Goal: Task Accomplishment & Management: Manage account settings

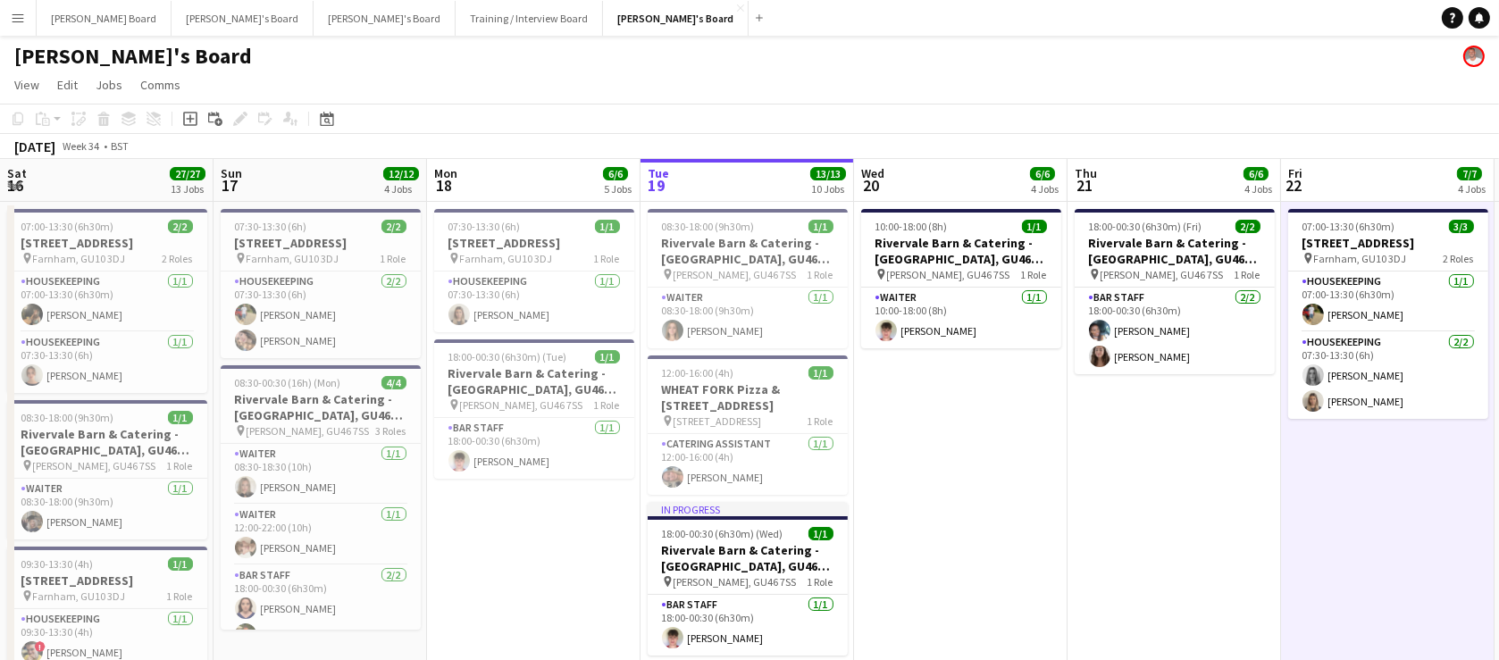
scroll to position [0, 498]
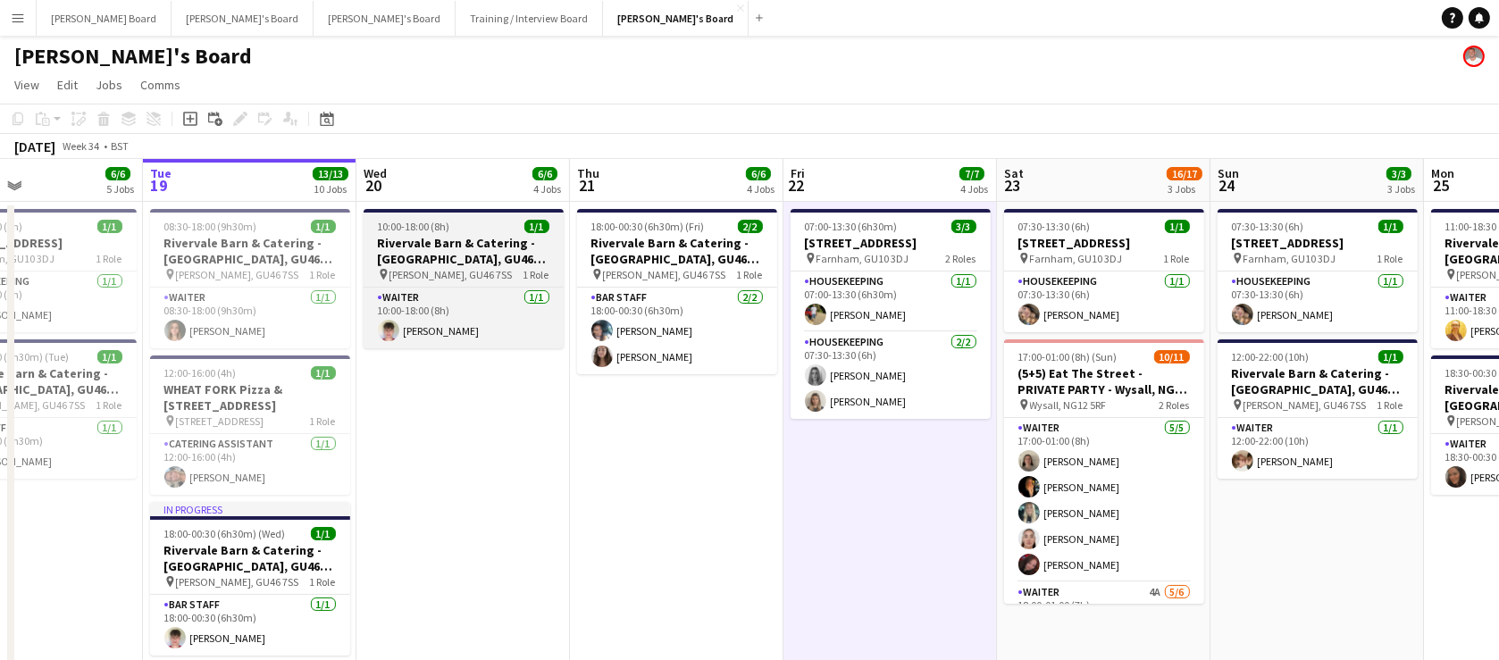
click at [451, 235] on h3 "Rivervale Barn & Catering - [GEOGRAPHIC_DATA], GU46 7SS" at bounding box center [464, 251] width 200 height 32
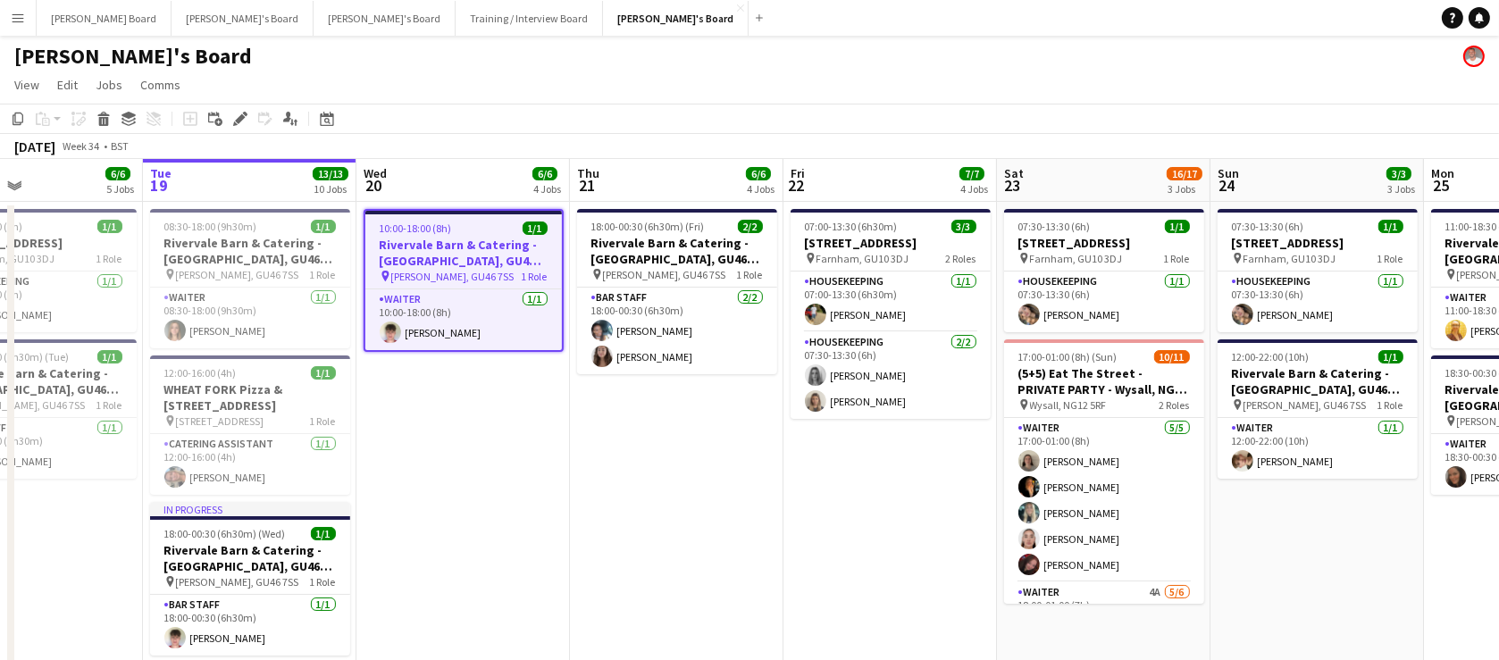
click at [509, 445] on app-date-cell "10:00-18:00 (8h) 1/1 Rivervale Barn & Catering - [GEOGRAPHIC_DATA], GU46 7SS pi…" at bounding box center [462, 546] width 213 height 688
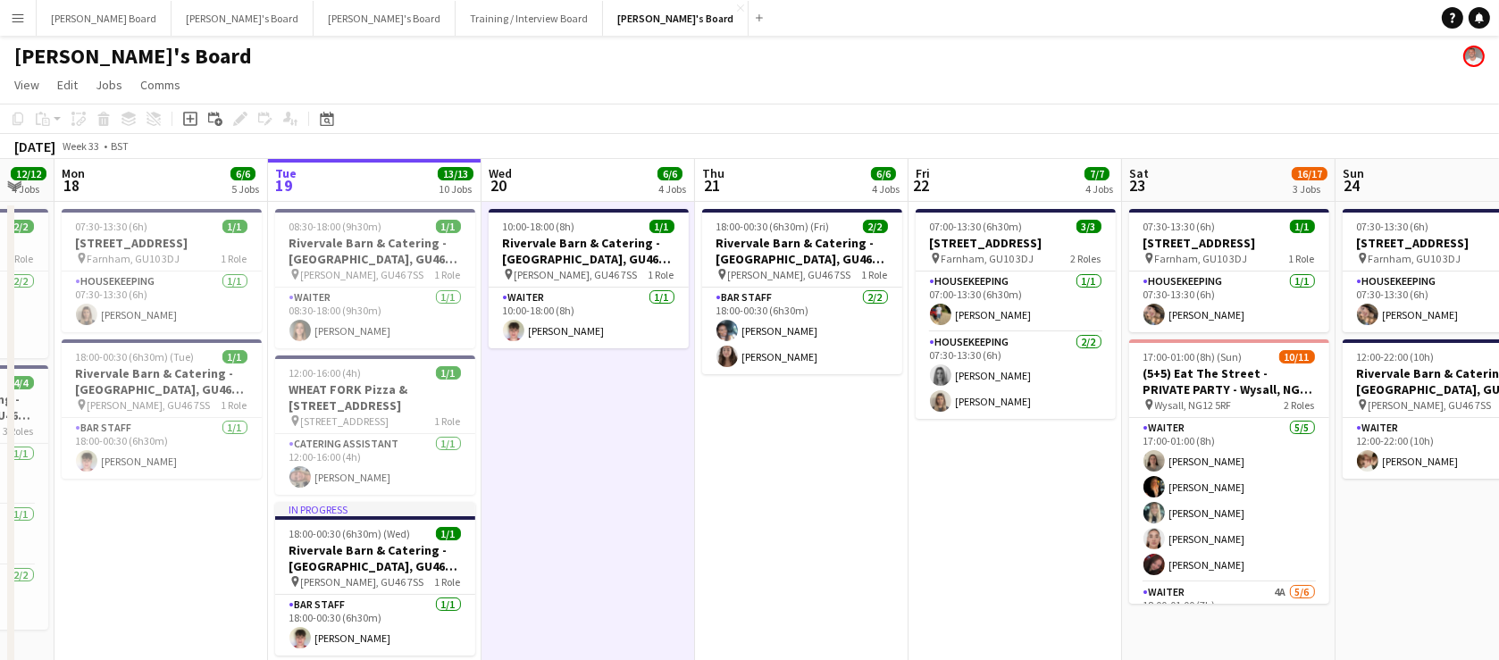
scroll to position [0, 365]
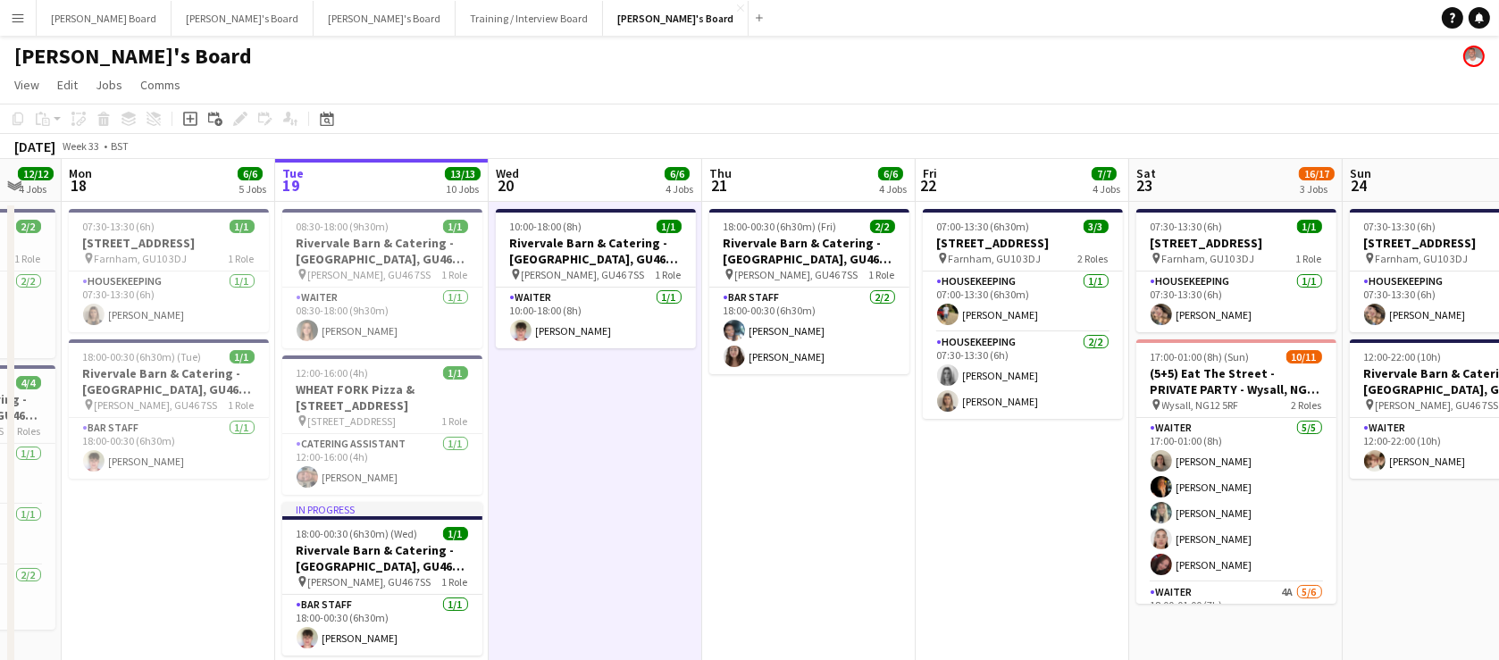
drag, startPoint x: 402, startPoint y: 467, endPoint x: 531, endPoint y: 466, distance: 129.5
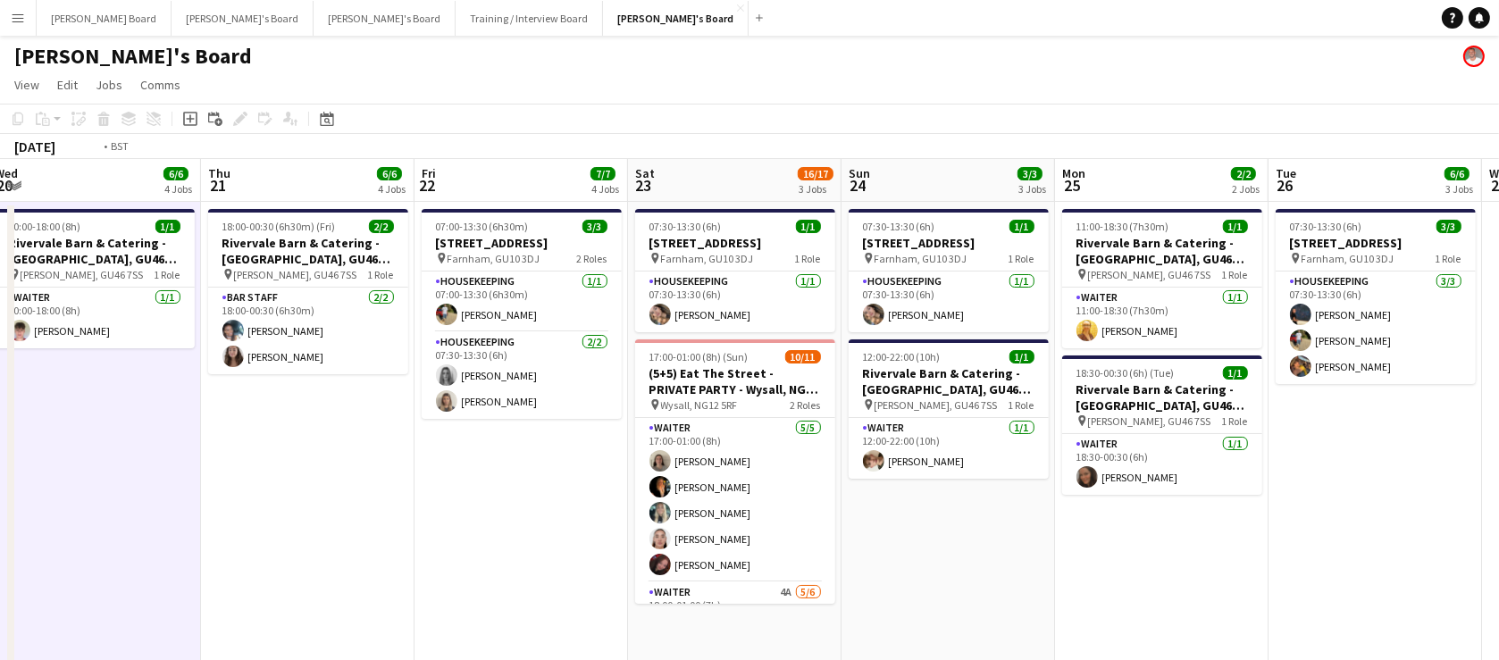
drag, startPoint x: 770, startPoint y: 487, endPoint x: 265, endPoint y: 470, distance: 504.9
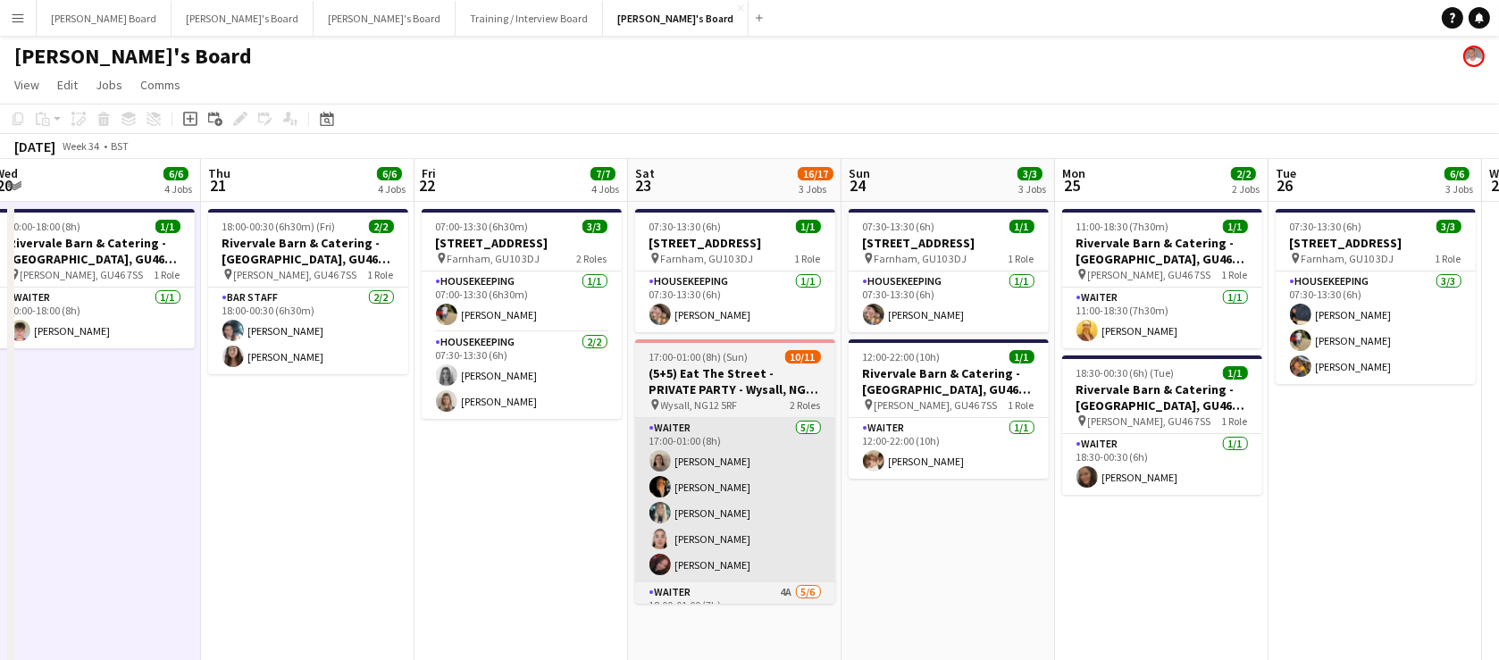
scroll to position [0, 870]
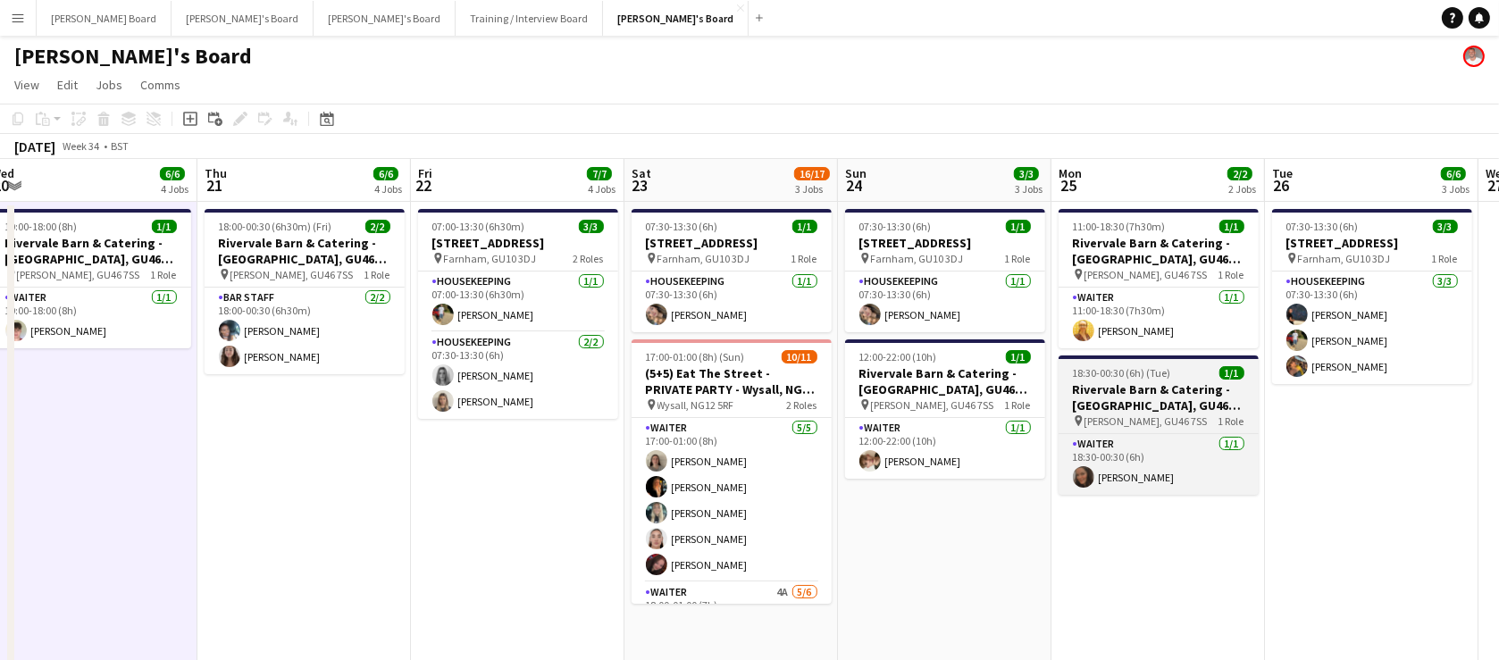
click at [1111, 378] on span "18:30-00:30 (6h) (Tue)" at bounding box center [1122, 372] width 98 height 13
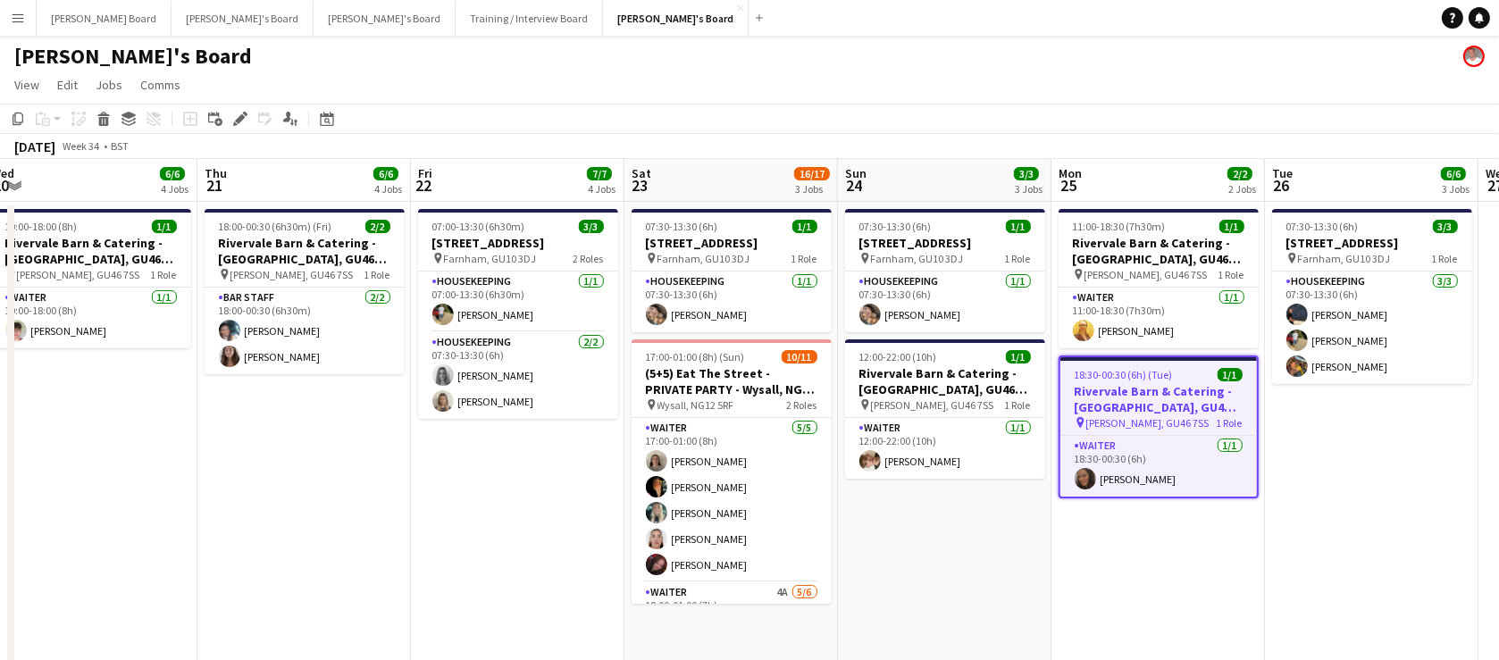
click at [21, 20] on app-icon "Menu" at bounding box center [18, 18] width 14 height 14
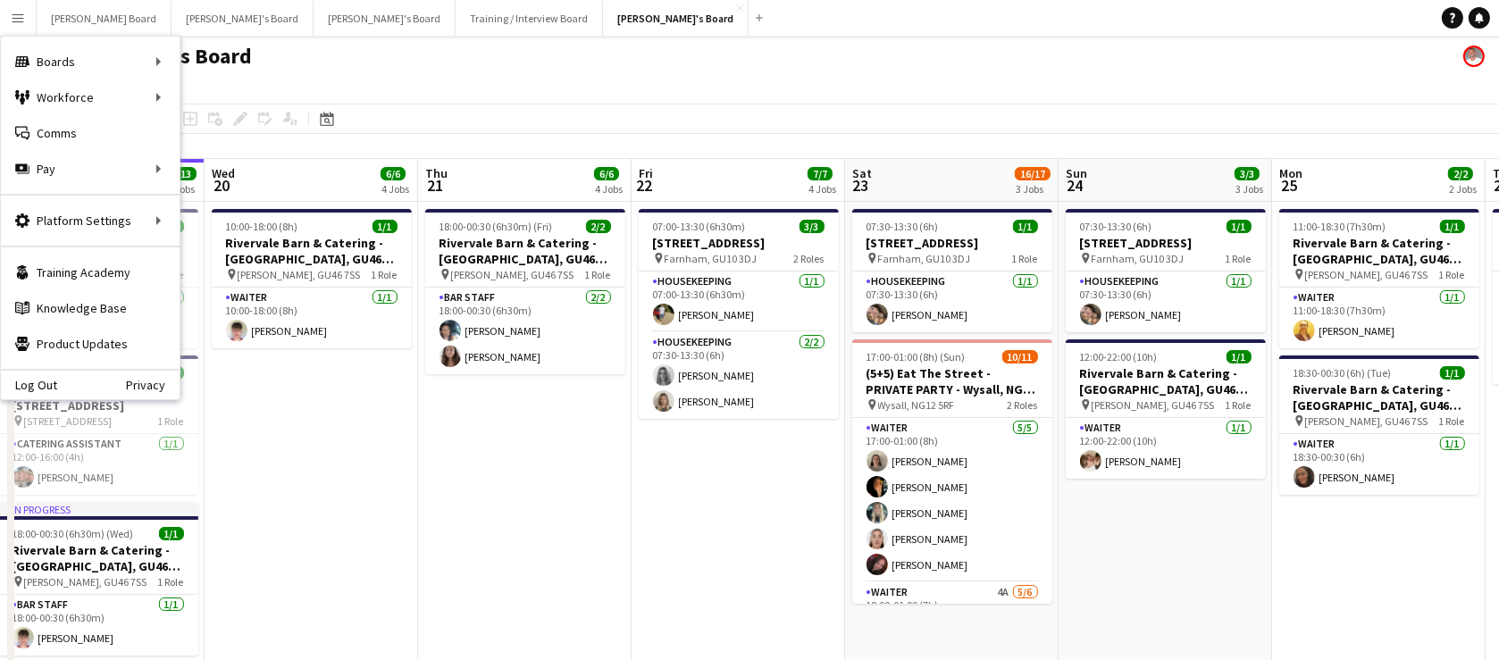
drag, startPoint x: 255, startPoint y: 459, endPoint x: 573, endPoint y: 499, distance: 321.4
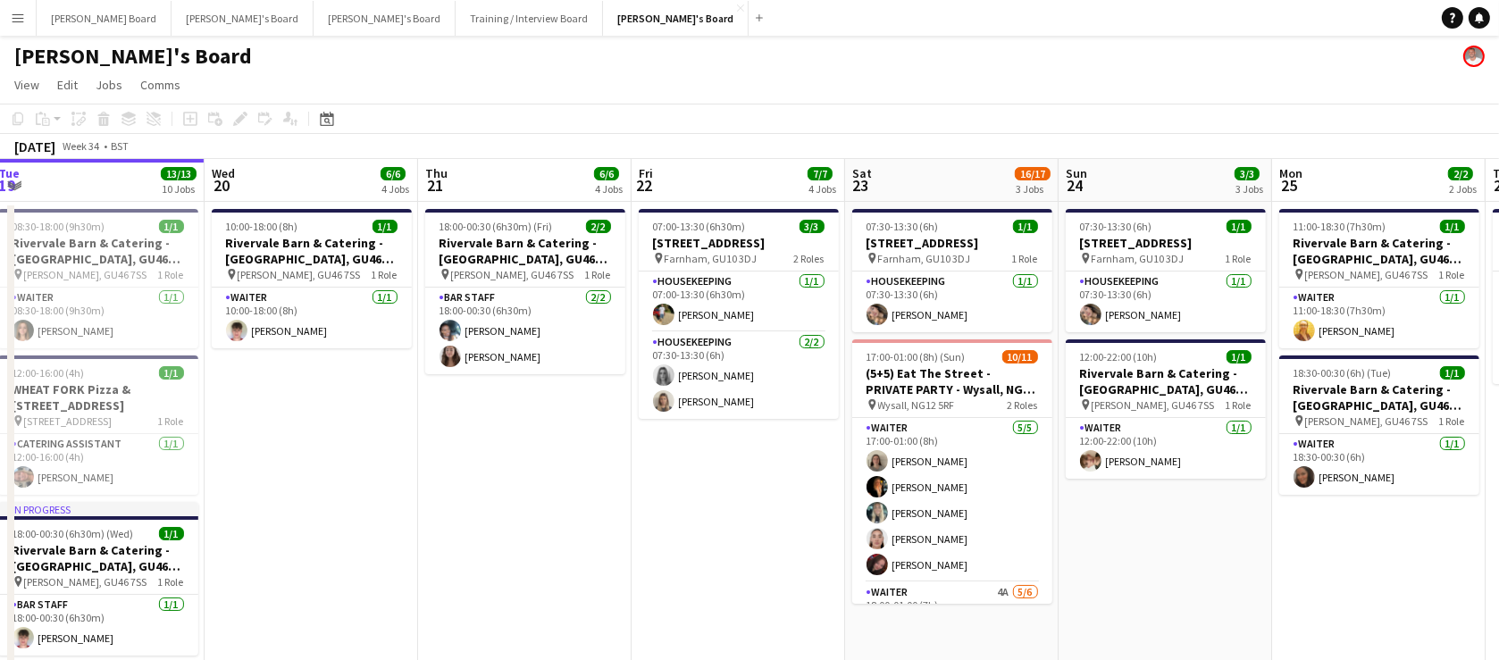
scroll to position [0, 554]
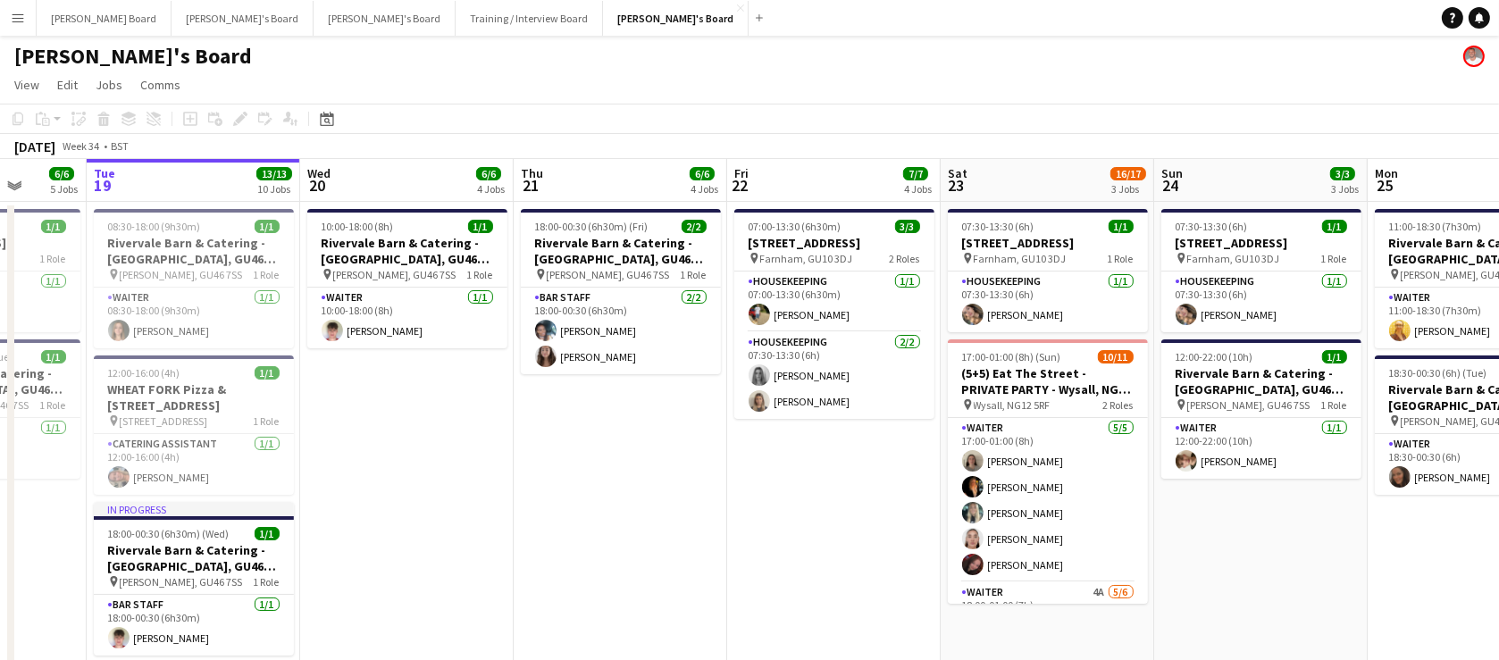
click at [357, 447] on app-date-cell "10:00-18:00 (8h) 1/1 Rivervale Barn & Catering - [GEOGRAPHIC_DATA], GU46 7SS pi…" at bounding box center [406, 546] width 213 height 688
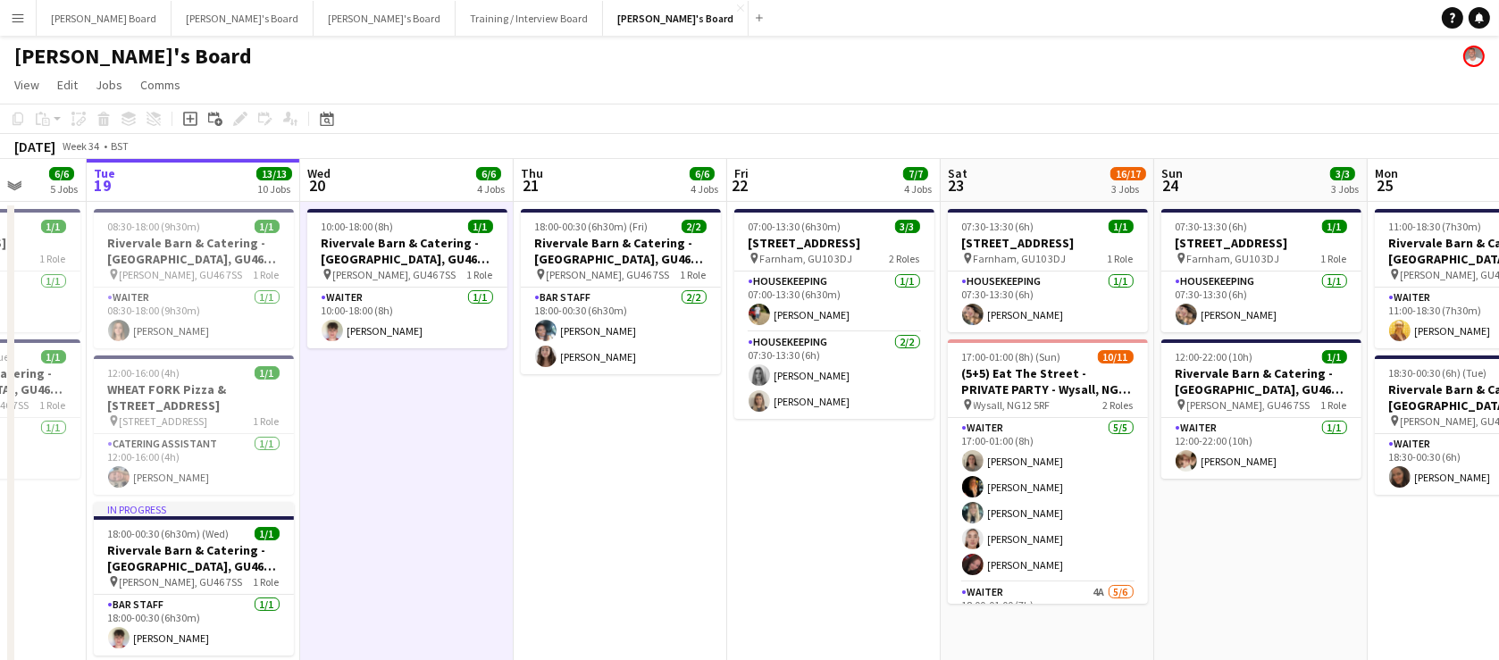
click at [414, 503] on app-date-cell "10:00-18:00 (8h) 1/1 Rivervale Barn & Catering - [GEOGRAPHIC_DATA], GU46 7SS pi…" at bounding box center [406, 546] width 213 height 688
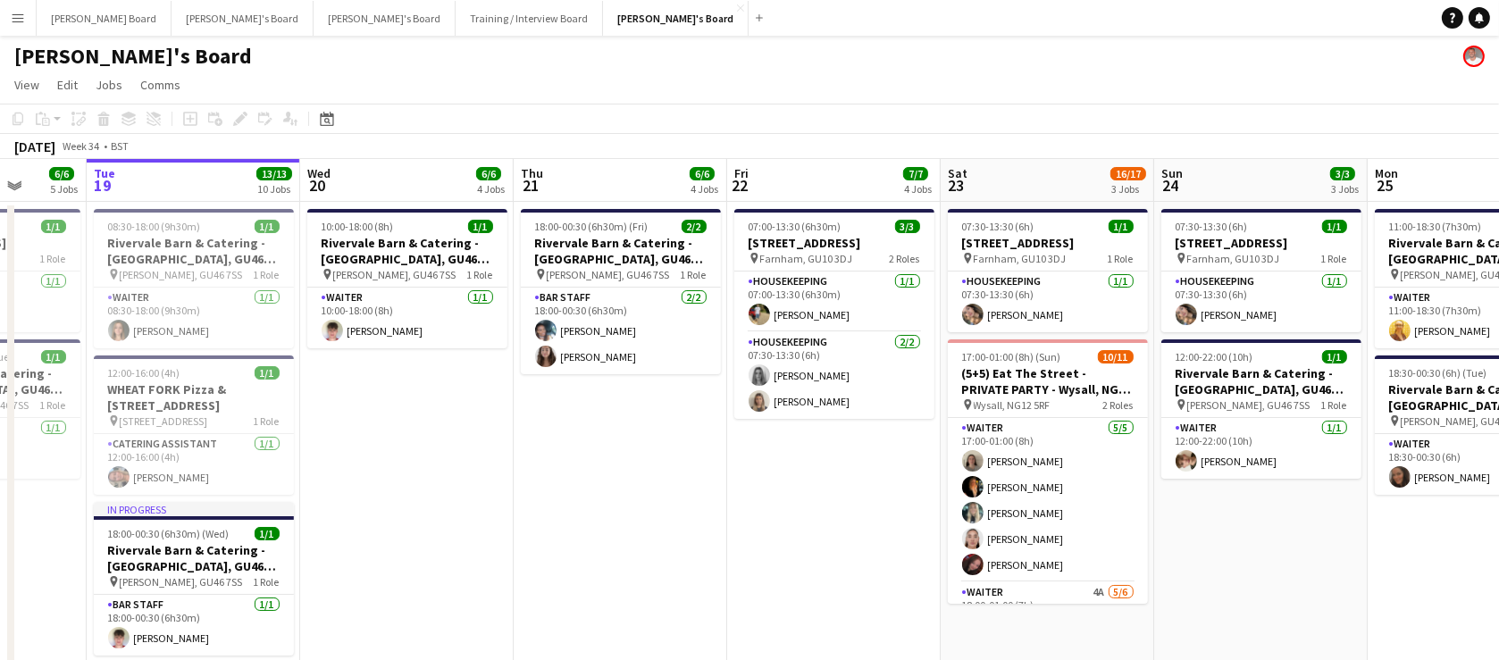
click at [413, 494] on app-date-cell "10:00-18:00 (8h) 1/1 Rivervale Barn & Catering - [GEOGRAPHIC_DATA], GU46 7SS pi…" at bounding box center [406, 546] width 213 height 688
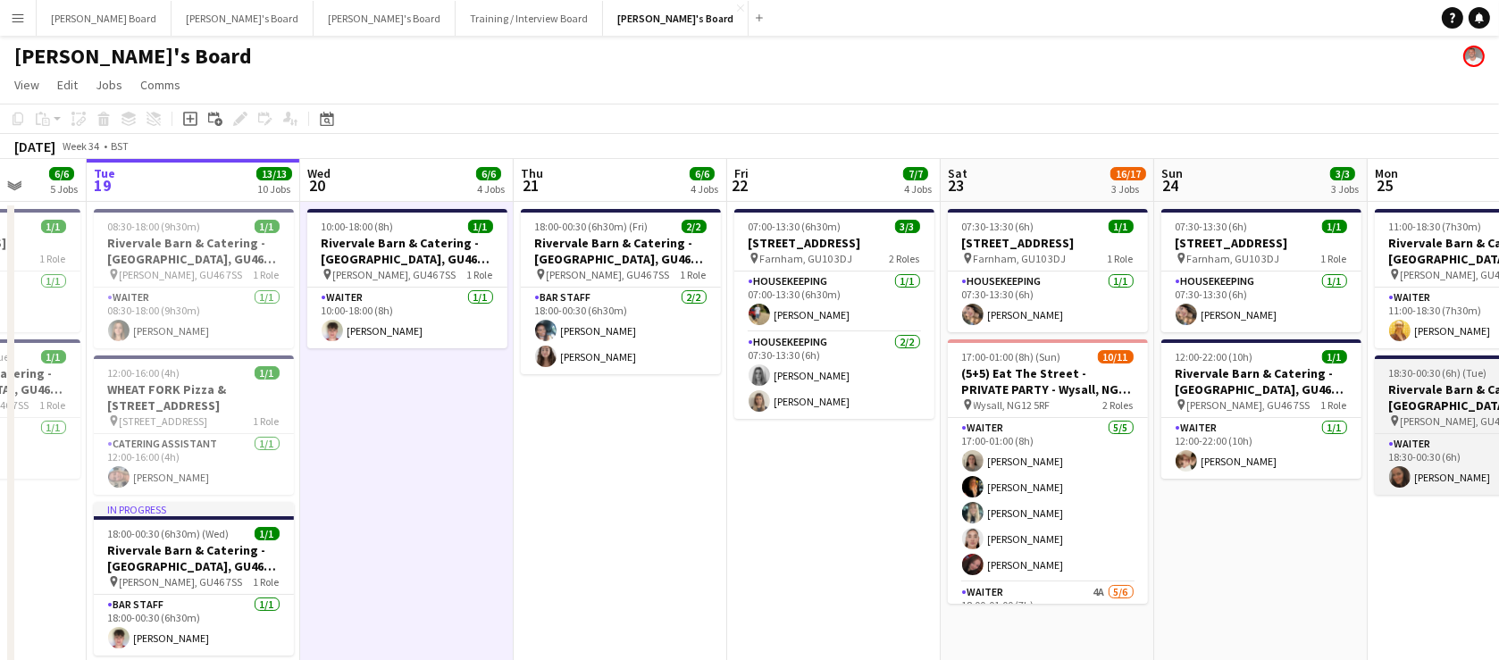
click at [1438, 392] on h3 "Rivervale Barn & Catering - [GEOGRAPHIC_DATA], GU46 7SS" at bounding box center [1475, 397] width 200 height 32
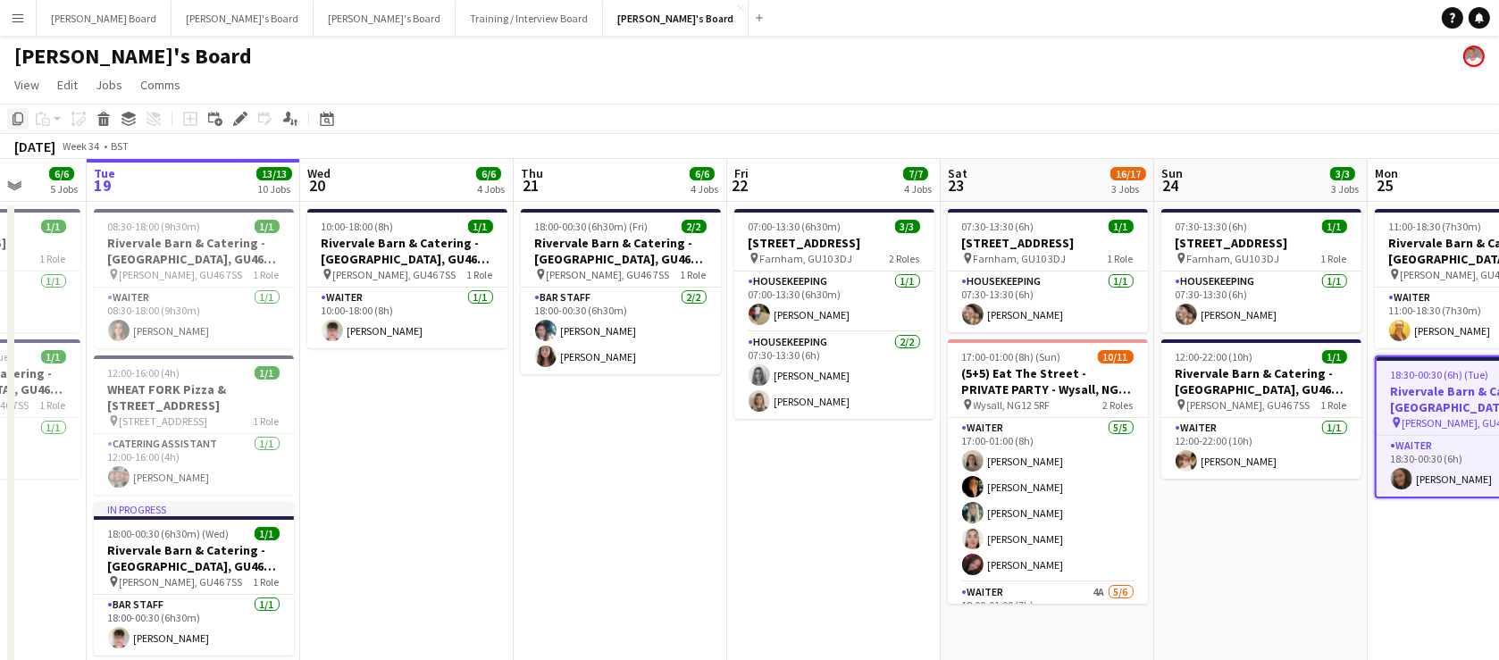
click at [18, 121] on icon "Copy" at bounding box center [18, 119] width 14 height 14
click at [419, 478] on app-date-cell "10:00-18:00 (8h) 1/1 Rivervale Barn & Catering - [GEOGRAPHIC_DATA], GU46 7SS pi…" at bounding box center [406, 546] width 213 height 688
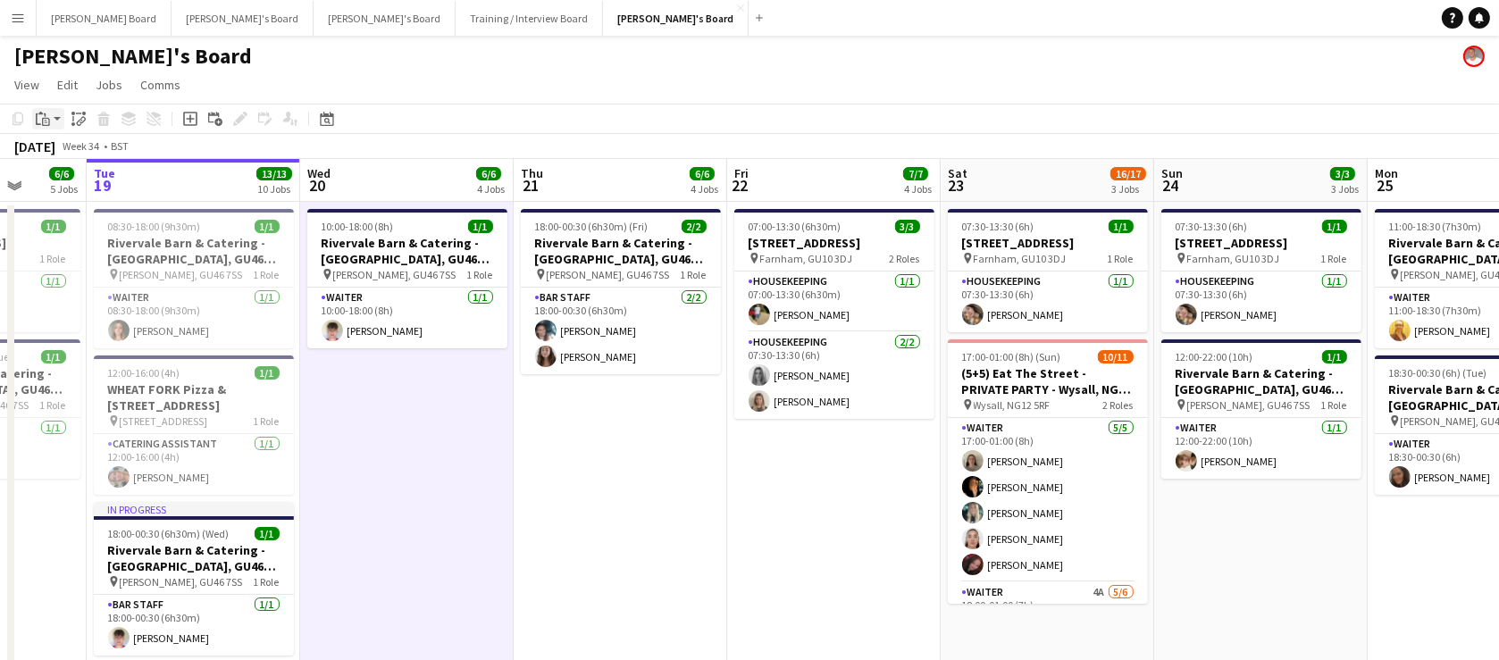
click at [46, 122] on icon at bounding box center [47, 122] width 4 height 1
click at [67, 155] on link "Paste Ctrl+V" at bounding box center [131, 153] width 168 height 16
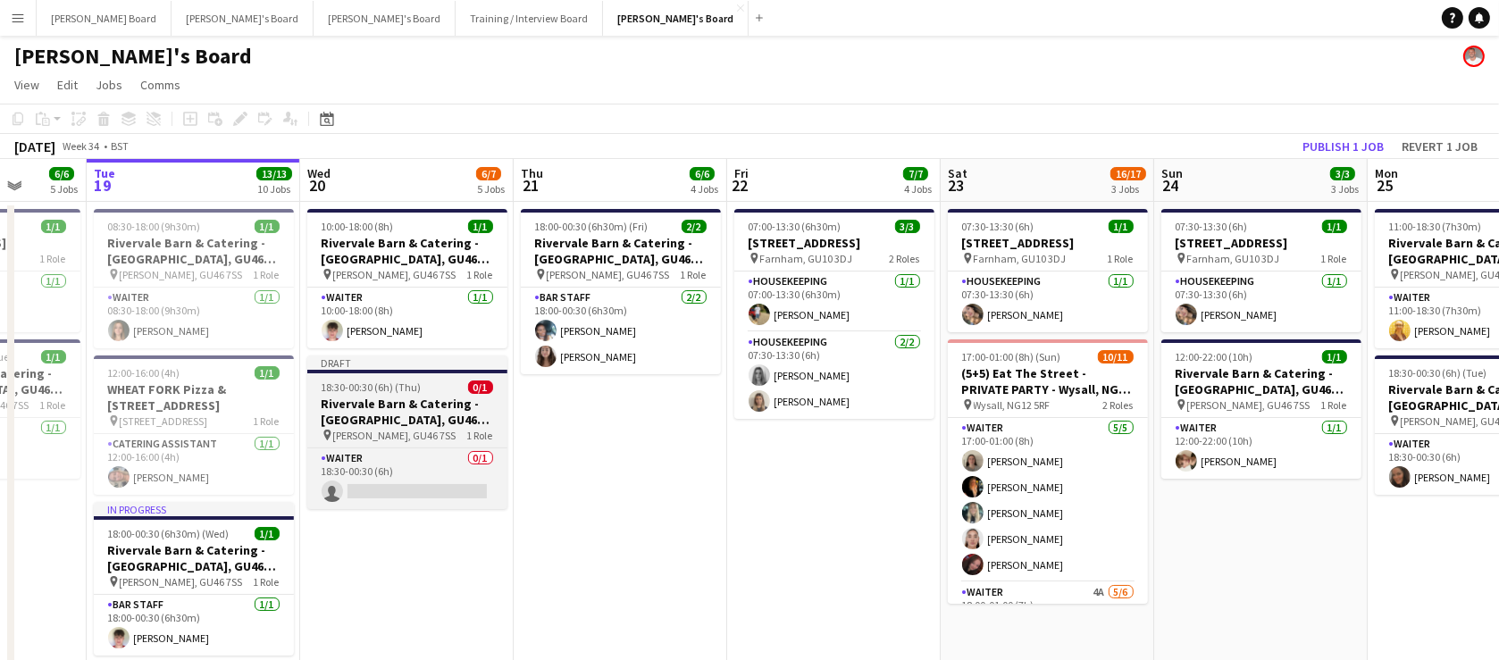
click at [358, 387] on span "18:30-00:30 (6h) (Thu)" at bounding box center [372, 387] width 100 height 13
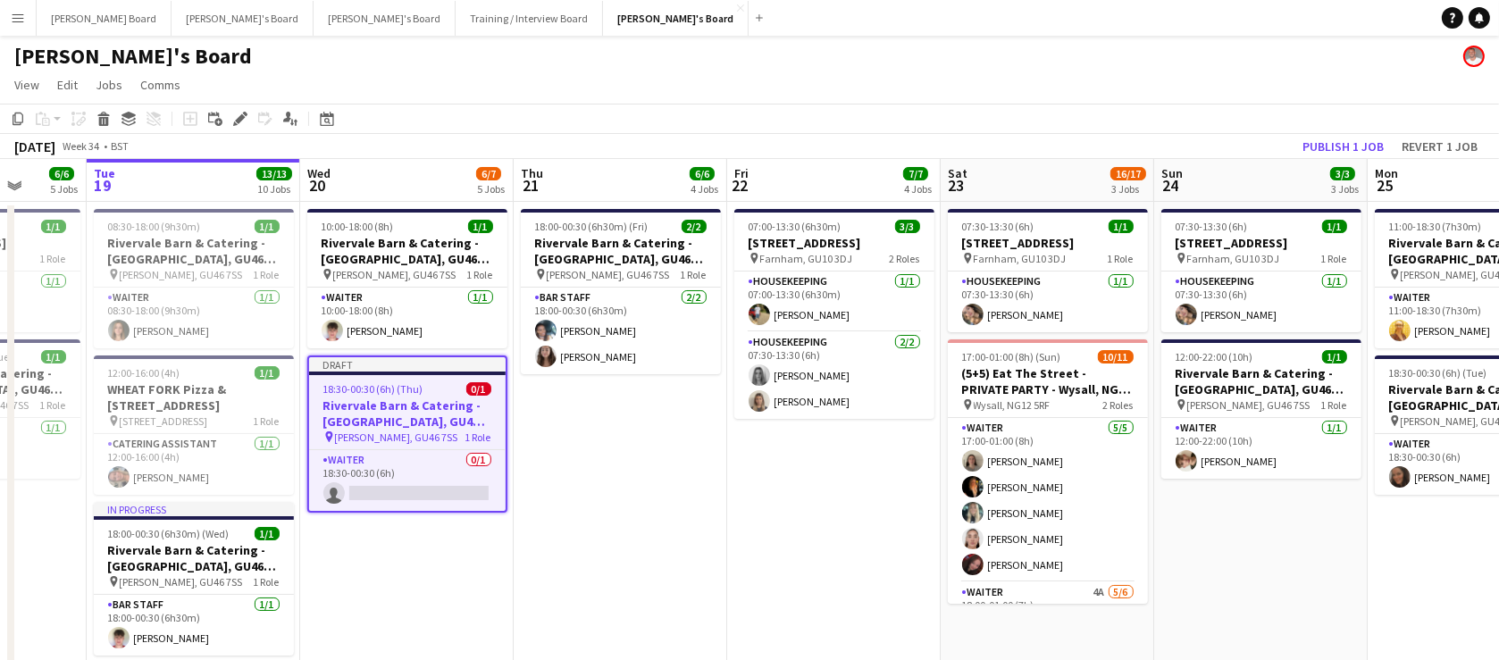
click at [235, 116] on icon "Edit" at bounding box center [240, 119] width 14 height 14
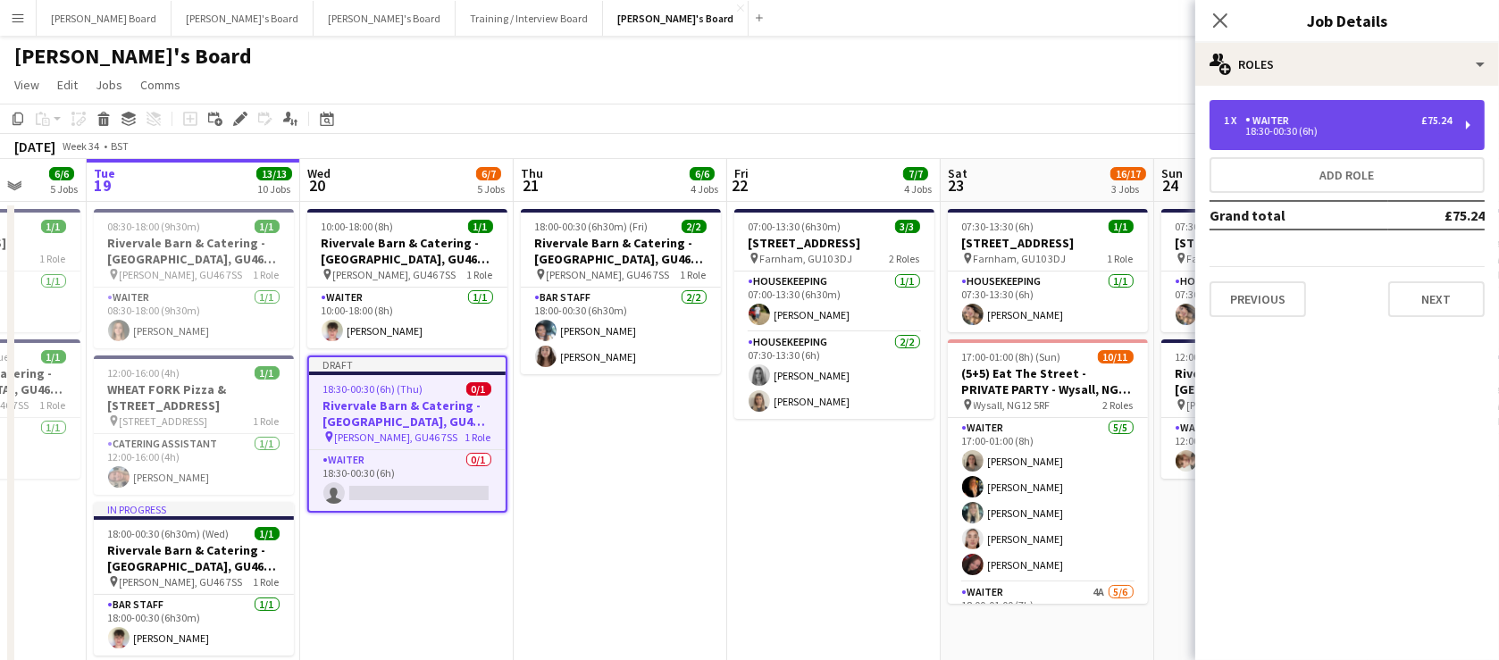
click at [1352, 135] on div "18:30-00:30 (6h)" at bounding box center [1338, 131] width 228 height 9
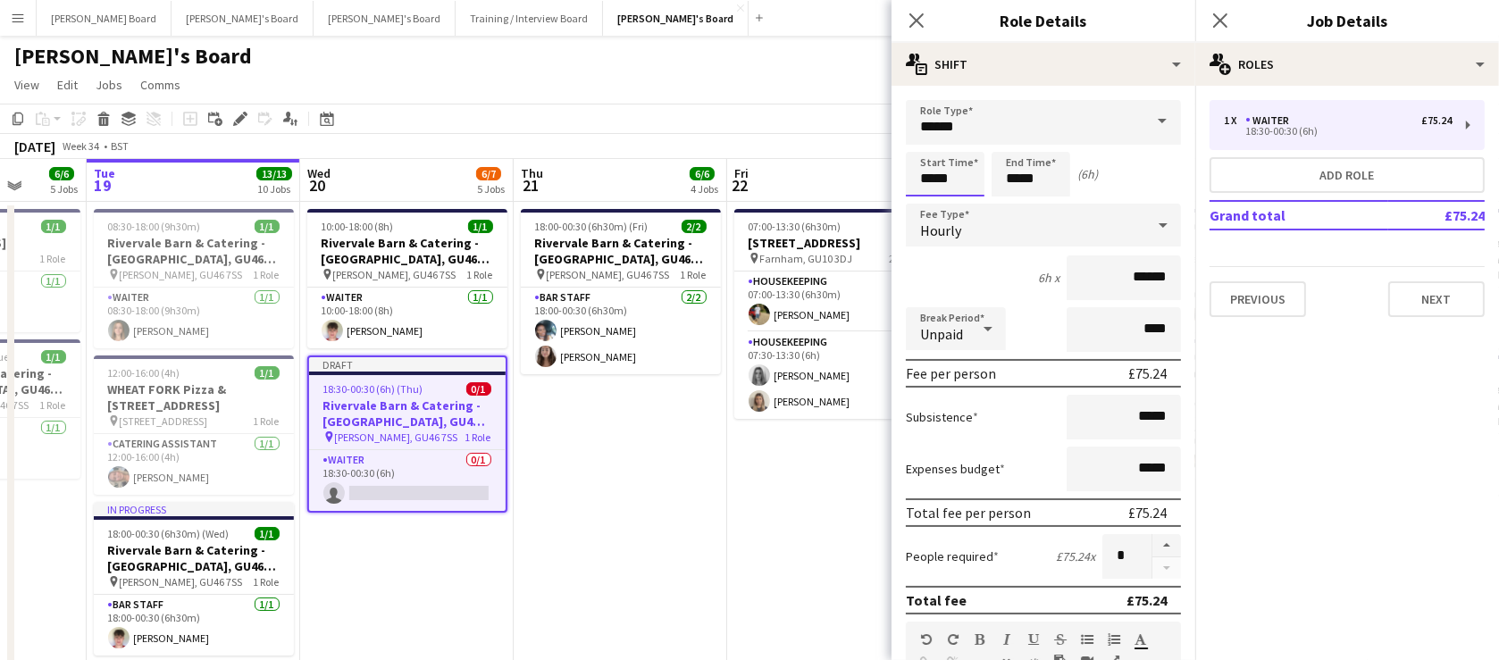
click at [965, 188] on input "*****" at bounding box center [945, 174] width 79 height 45
click at [961, 198] on div at bounding box center [963, 206] width 36 height 18
type input "*****"
click at [961, 198] on div at bounding box center [963, 206] width 36 height 18
click at [723, 576] on app-date-cell "18:00-00:30 (6h30m) (Fri) 2/2 Rivervale Barn & Catering - [GEOGRAPHIC_DATA], GU…" at bounding box center [620, 546] width 213 height 688
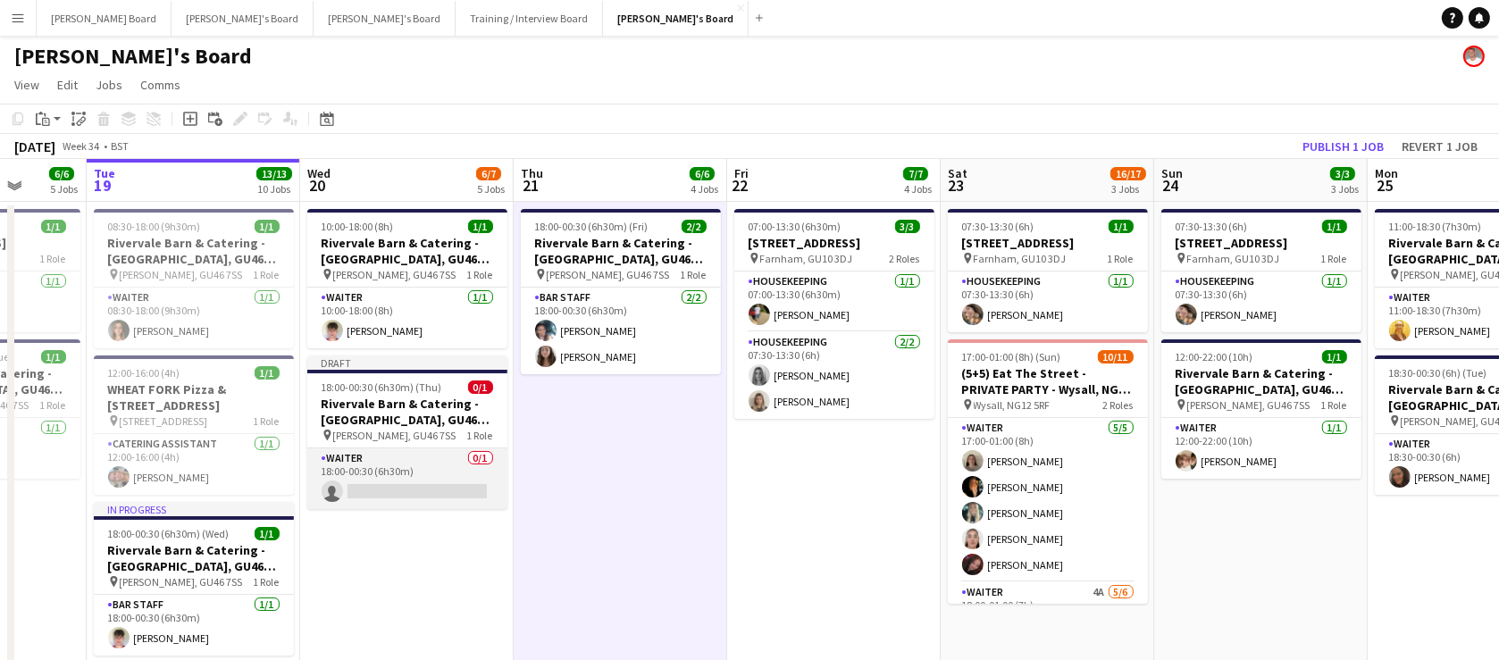
click at [389, 473] on app-card-role "Waiter 0/1 18:00-00:30 (6h30m) single-neutral-actions" at bounding box center [407, 478] width 200 height 61
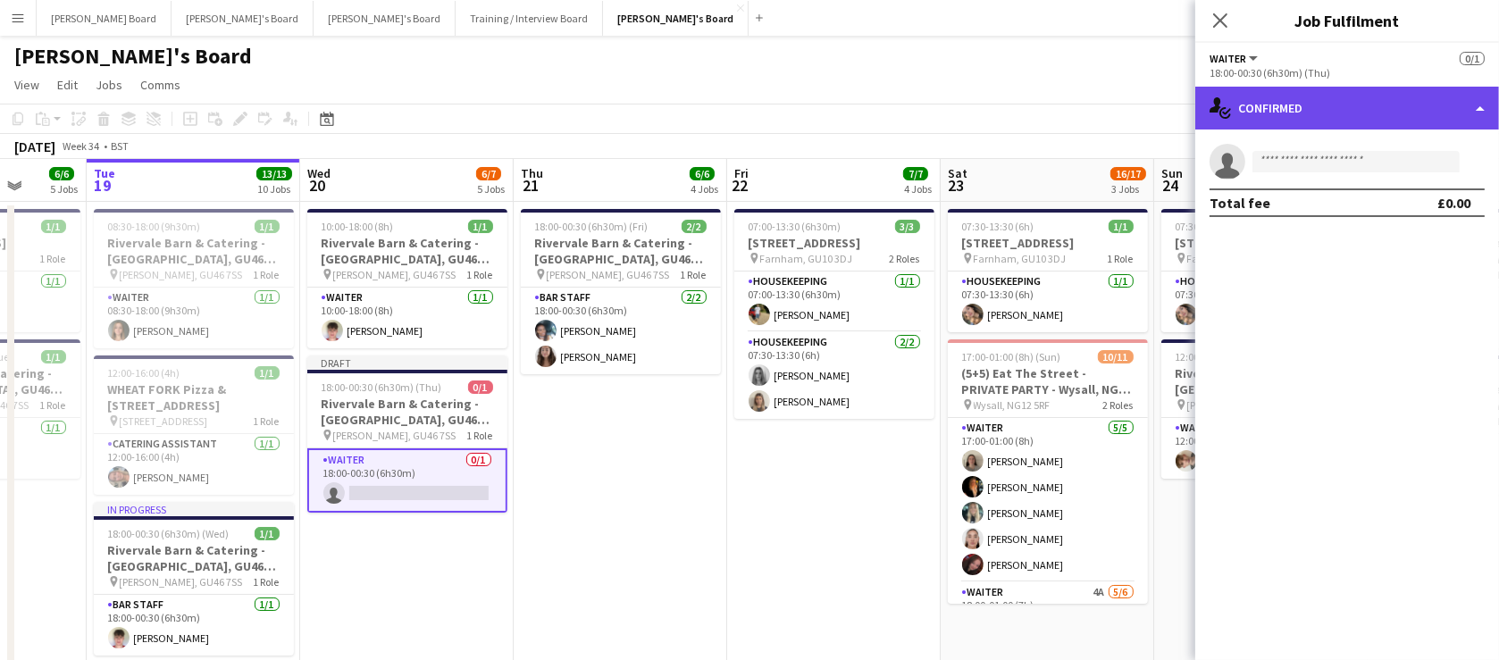
click at [1298, 106] on div "single-neutral-actions-check-2 Confirmed" at bounding box center [1347, 108] width 304 height 43
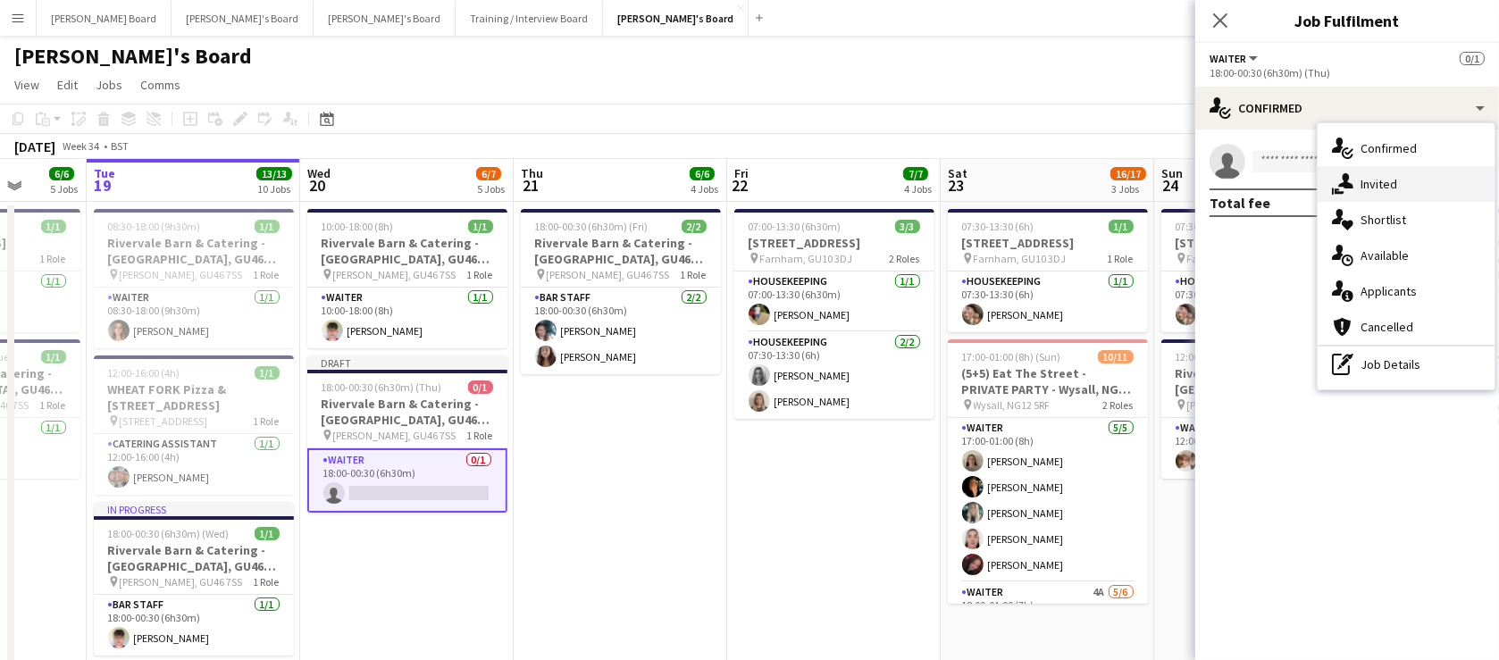
click at [1369, 187] on div "single-neutral-actions-share-1 Invited" at bounding box center [1405, 184] width 177 height 36
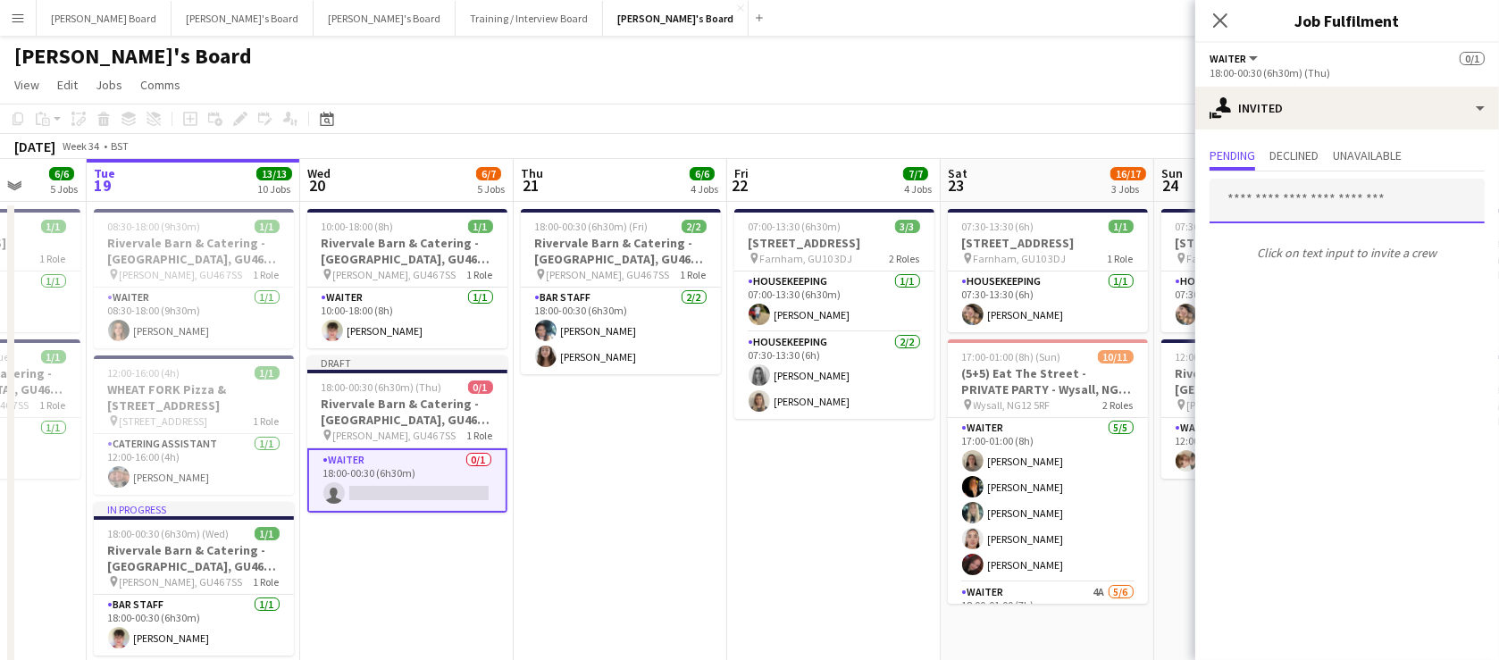
click at [1272, 200] on input "text" at bounding box center [1346, 201] width 275 height 45
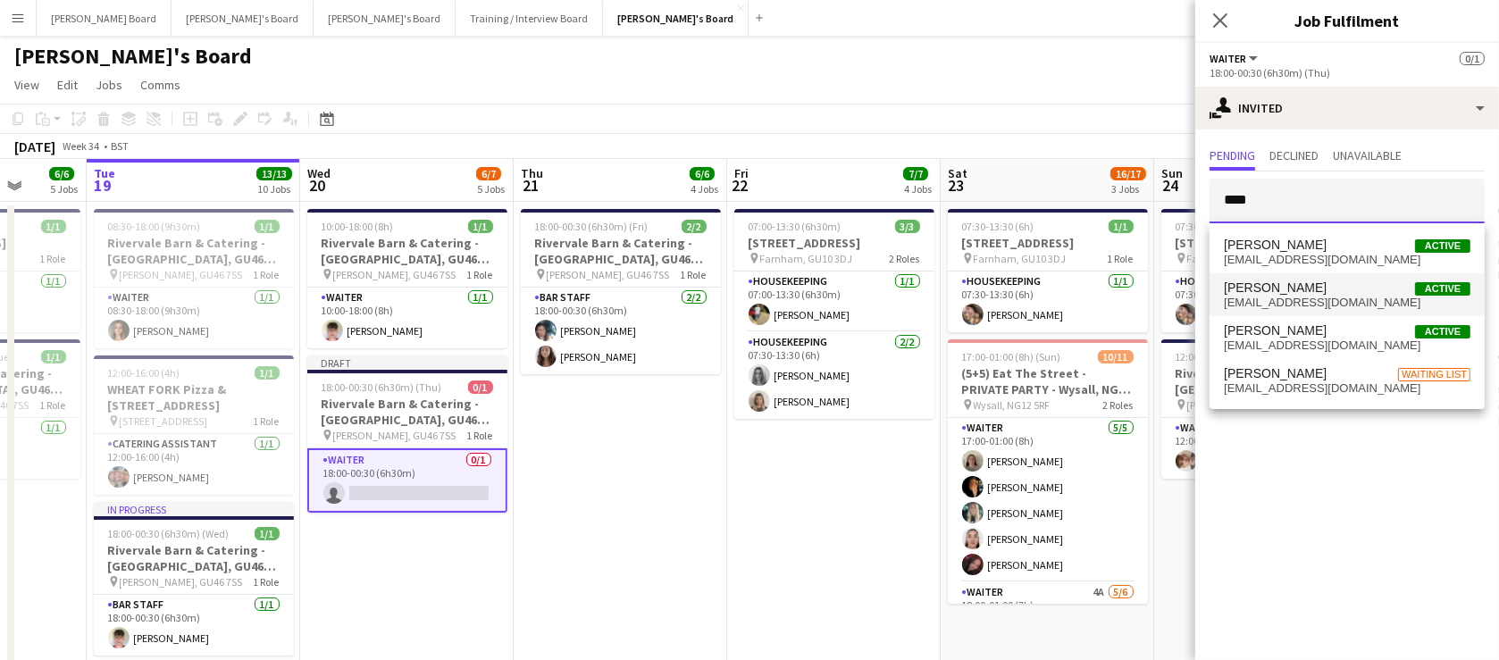
type input "****"
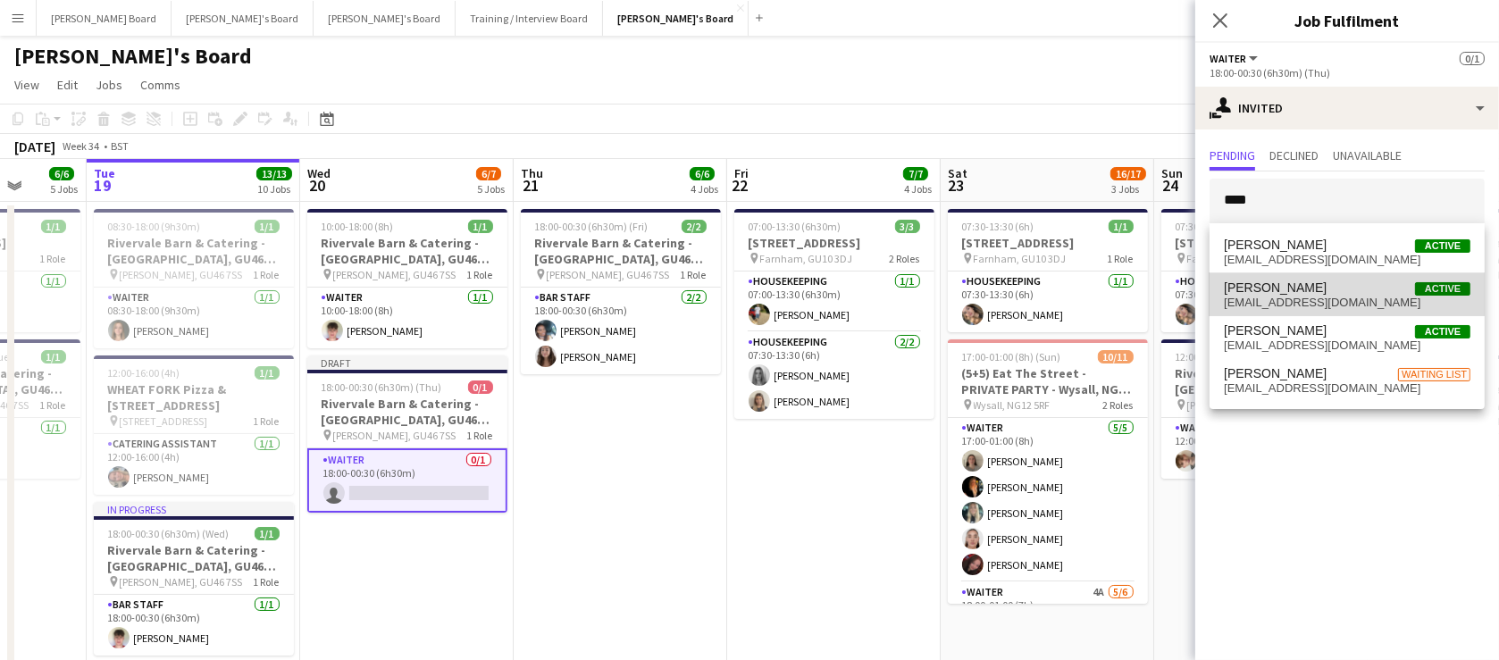
click at [1337, 300] on span "[EMAIL_ADDRESS][DOMAIN_NAME]" at bounding box center [1347, 303] width 247 height 14
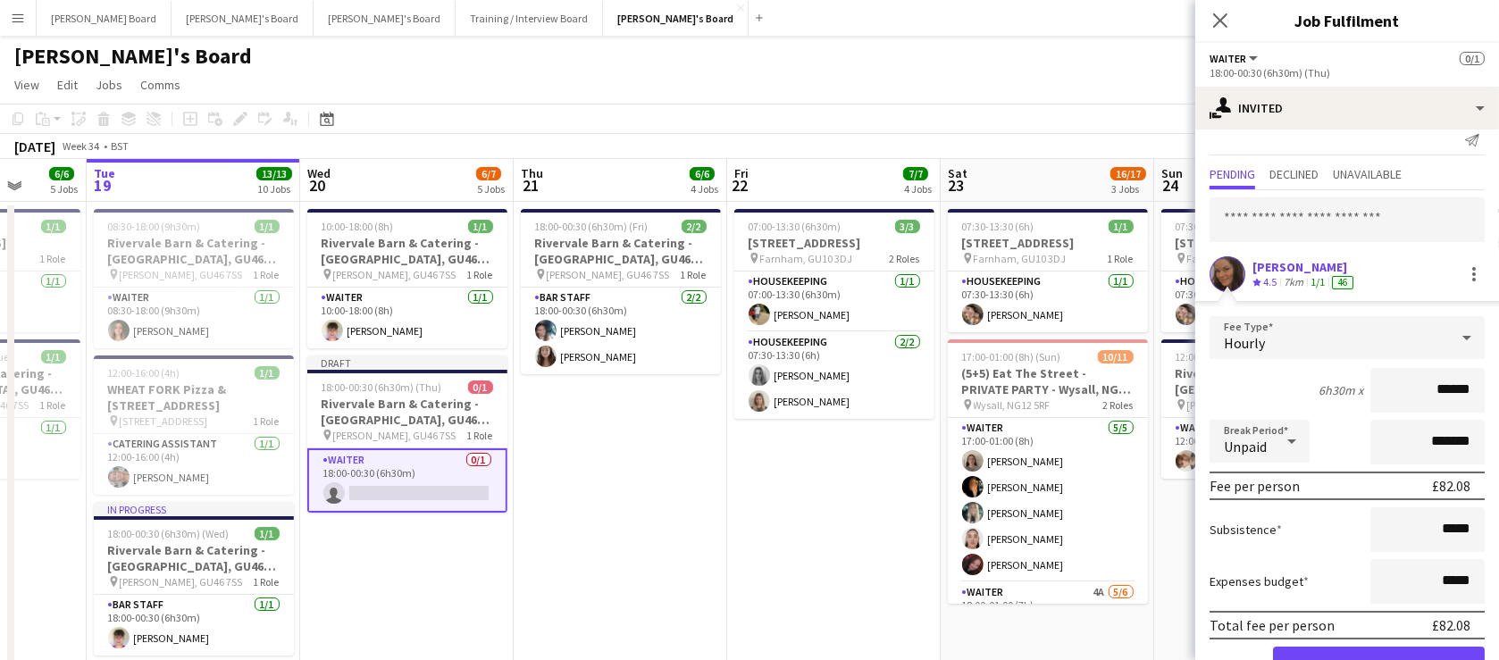
scroll to position [71, 0]
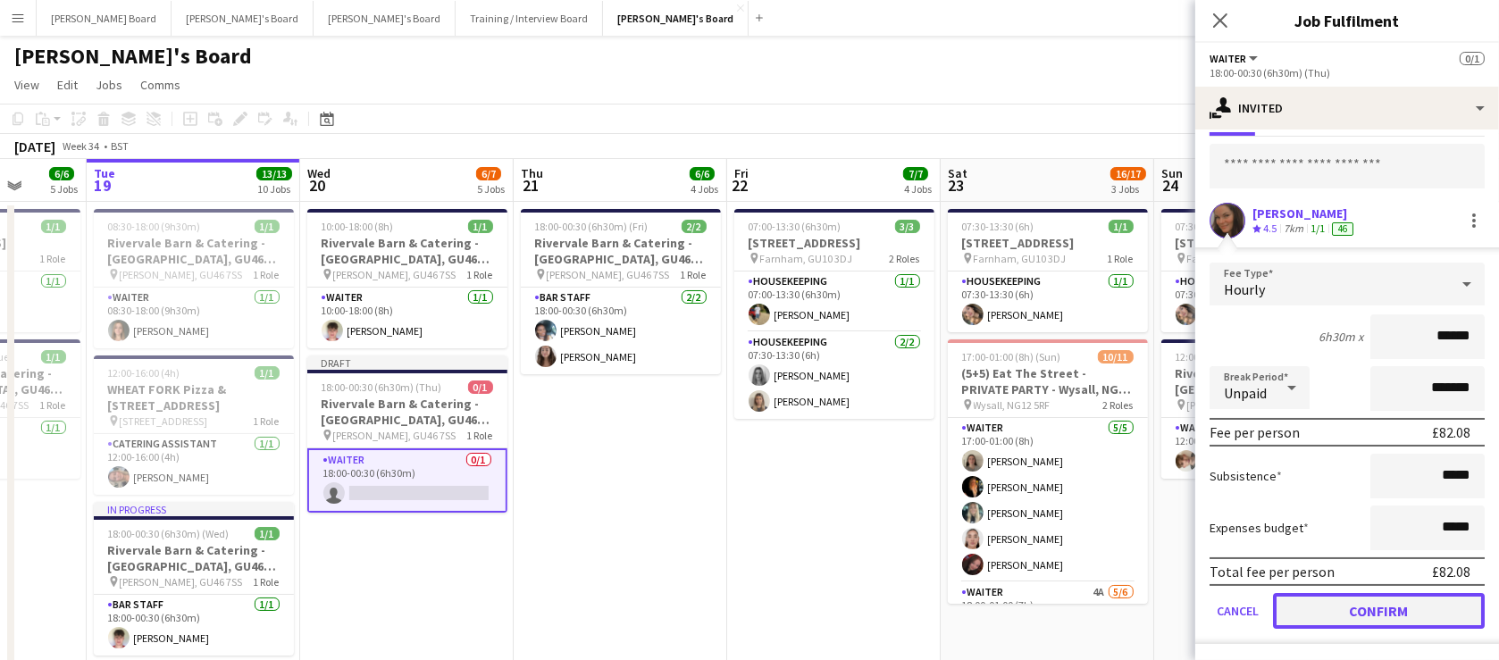
click at [1372, 615] on button "Confirm" at bounding box center [1379, 611] width 212 height 36
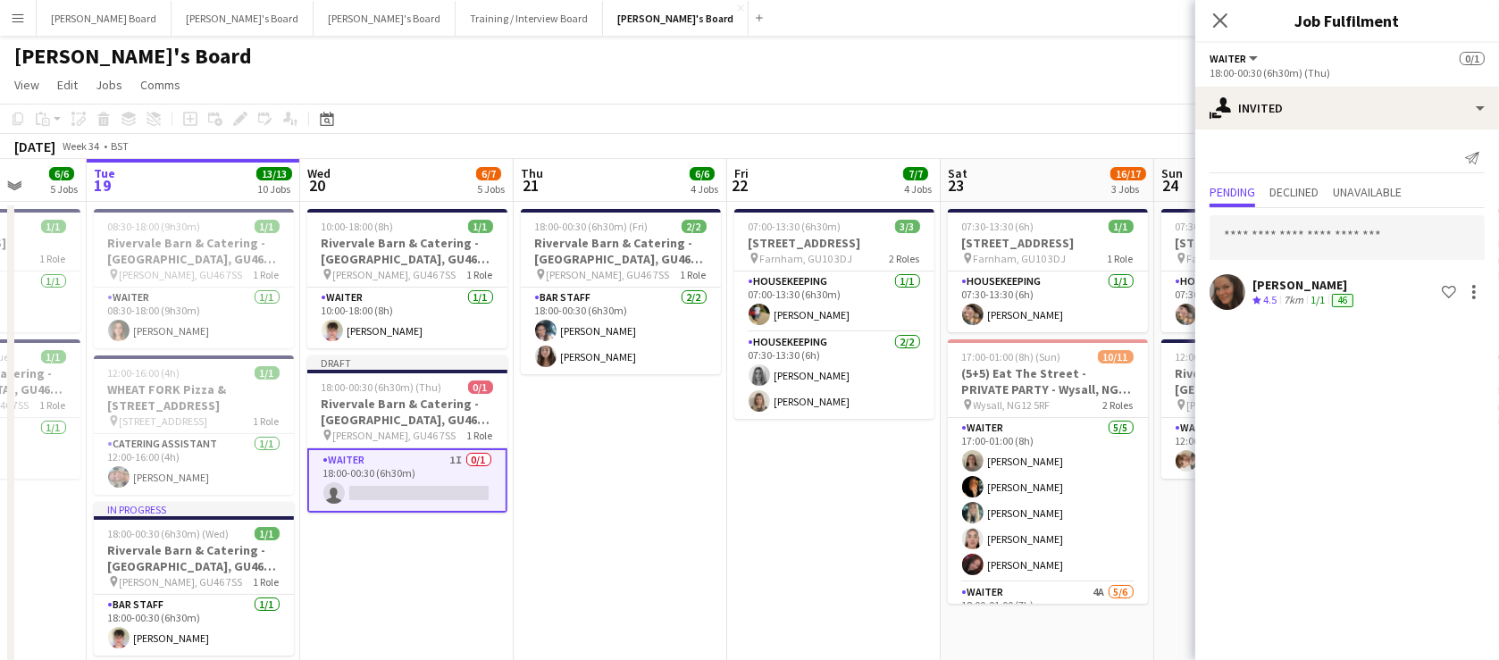
scroll to position [0, 0]
click at [776, 559] on app-date-cell "07:00-13:30 (6h30m) [STREET_ADDRESS] pin Farnham, GU10 3DJ 2 Roles Housekeeping…" at bounding box center [833, 546] width 213 height 688
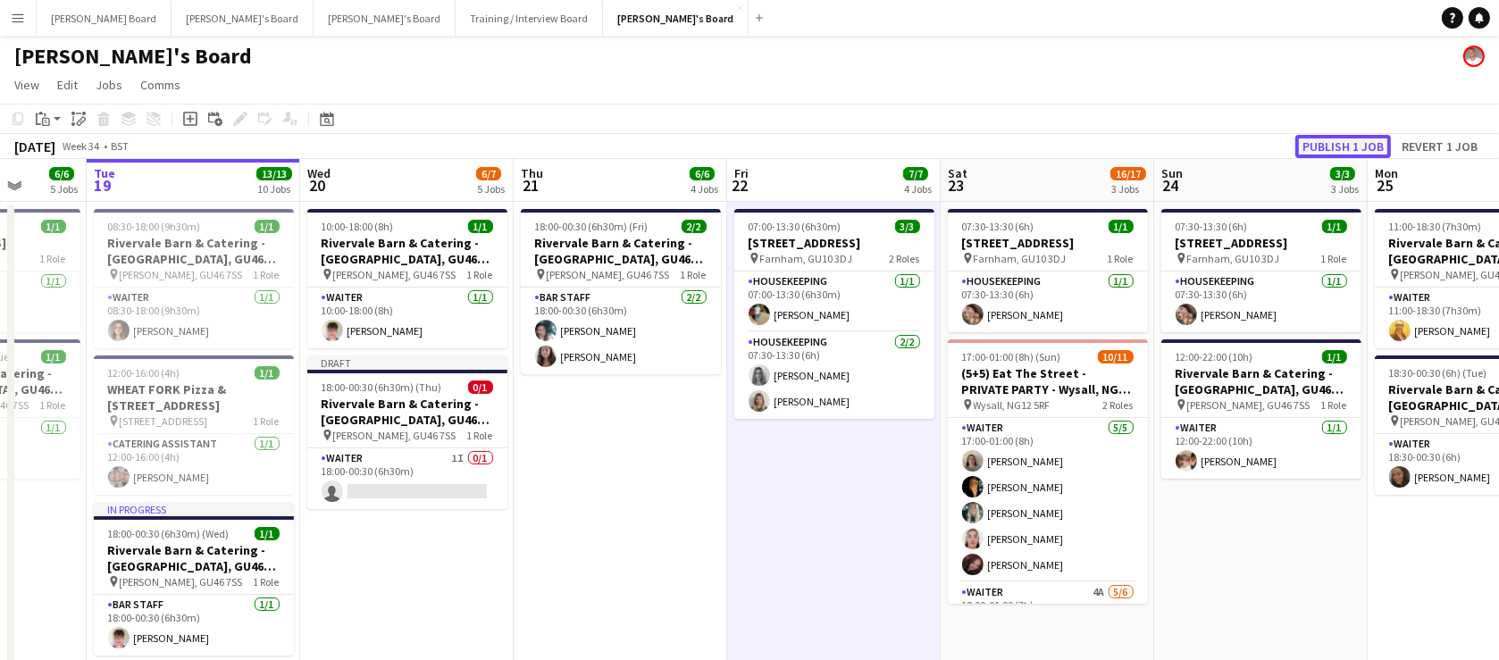
click at [1318, 150] on button "Publish 1 job" at bounding box center [1343, 146] width 96 height 23
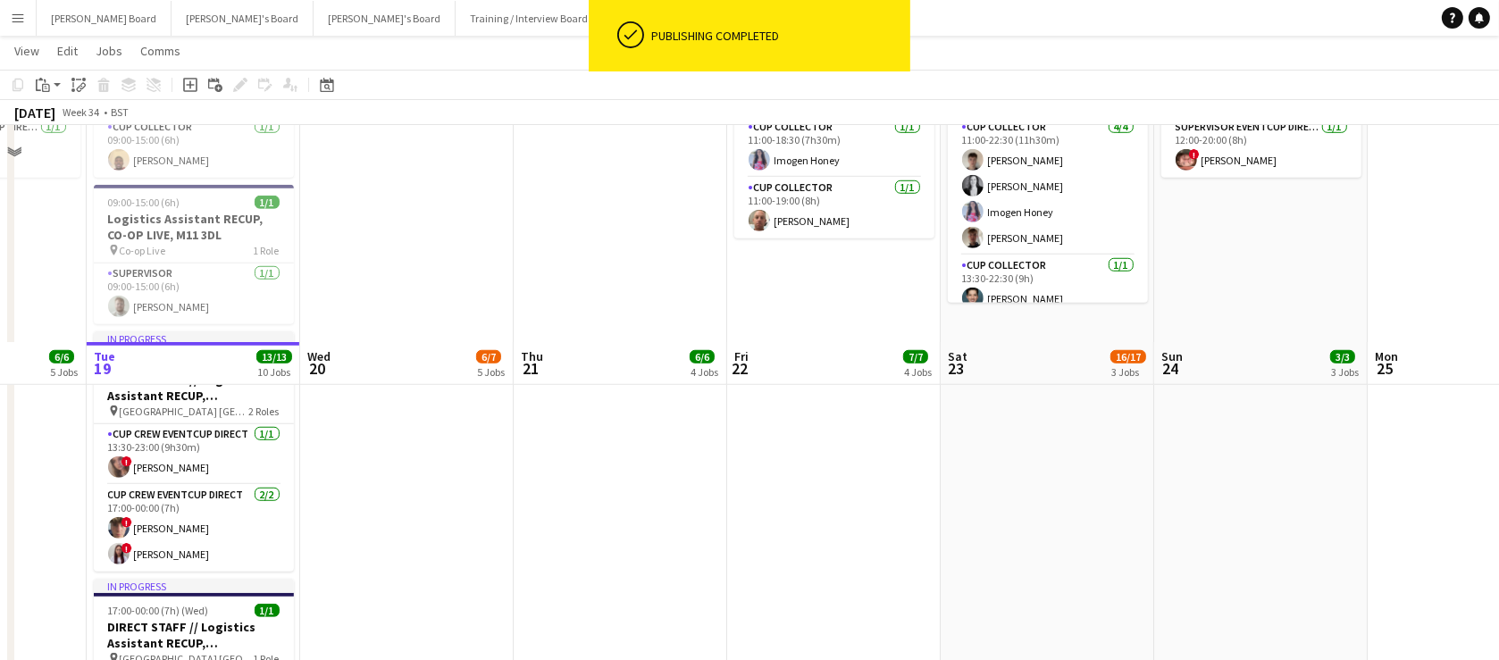
scroll to position [1407, 0]
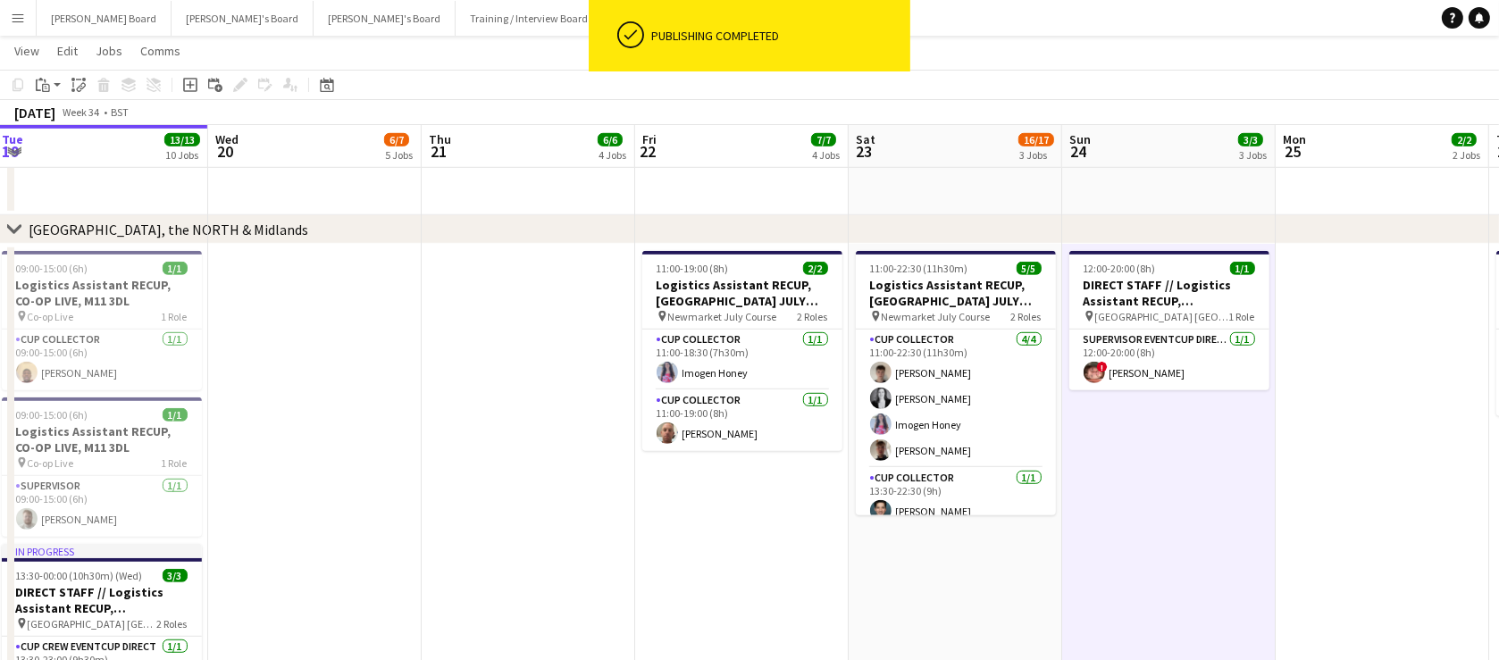
drag, startPoint x: 1296, startPoint y: 455, endPoint x: 1195, endPoint y: 487, distance: 105.9
click at [1195, 487] on app-calendar-viewport "Sat 16 27/27 13 Jobs Sun 17 12/12 4 Jobs Mon 18 6/6 5 Jobs Tue 19 13/13 10 Jobs…" at bounding box center [749, 609] width 1499 height 3893
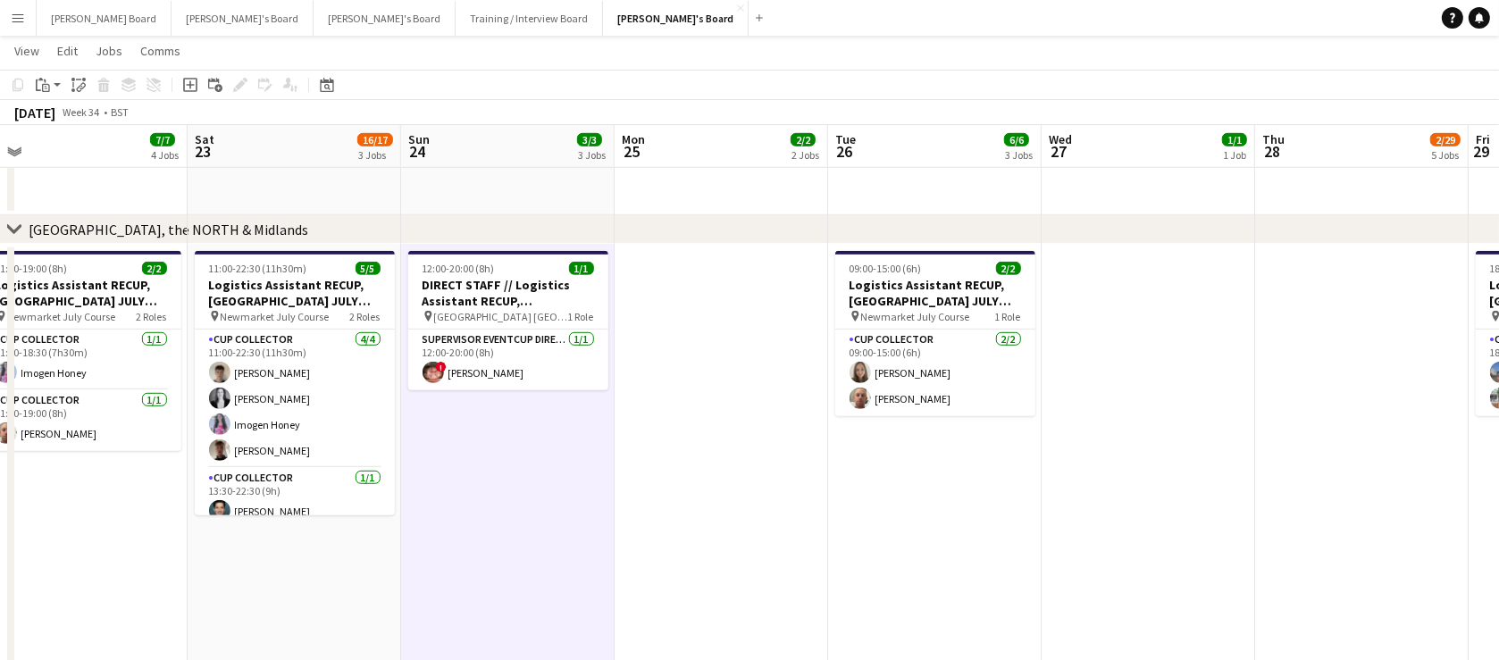
drag, startPoint x: 1083, startPoint y: 511, endPoint x: 967, endPoint y: 514, distance: 116.2
click at [986, 514] on app-calendar-viewport "Mon 18 6/6 5 Jobs Tue 19 13/13 10 Jobs Wed 20 6/7 5 Jobs Thu 21 6/6 4 Jobs Fri …" at bounding box center [749, 609] width 1499 height 3893
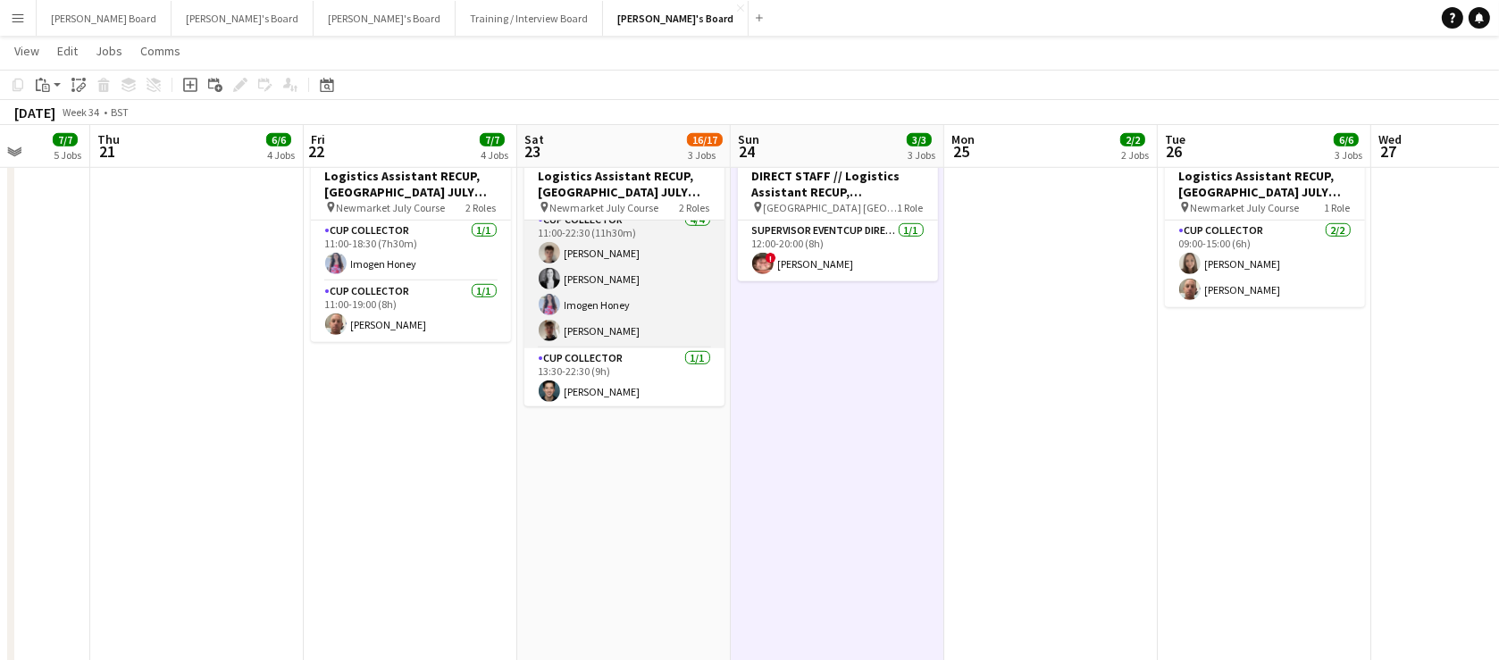
scroll to position [13, 0]
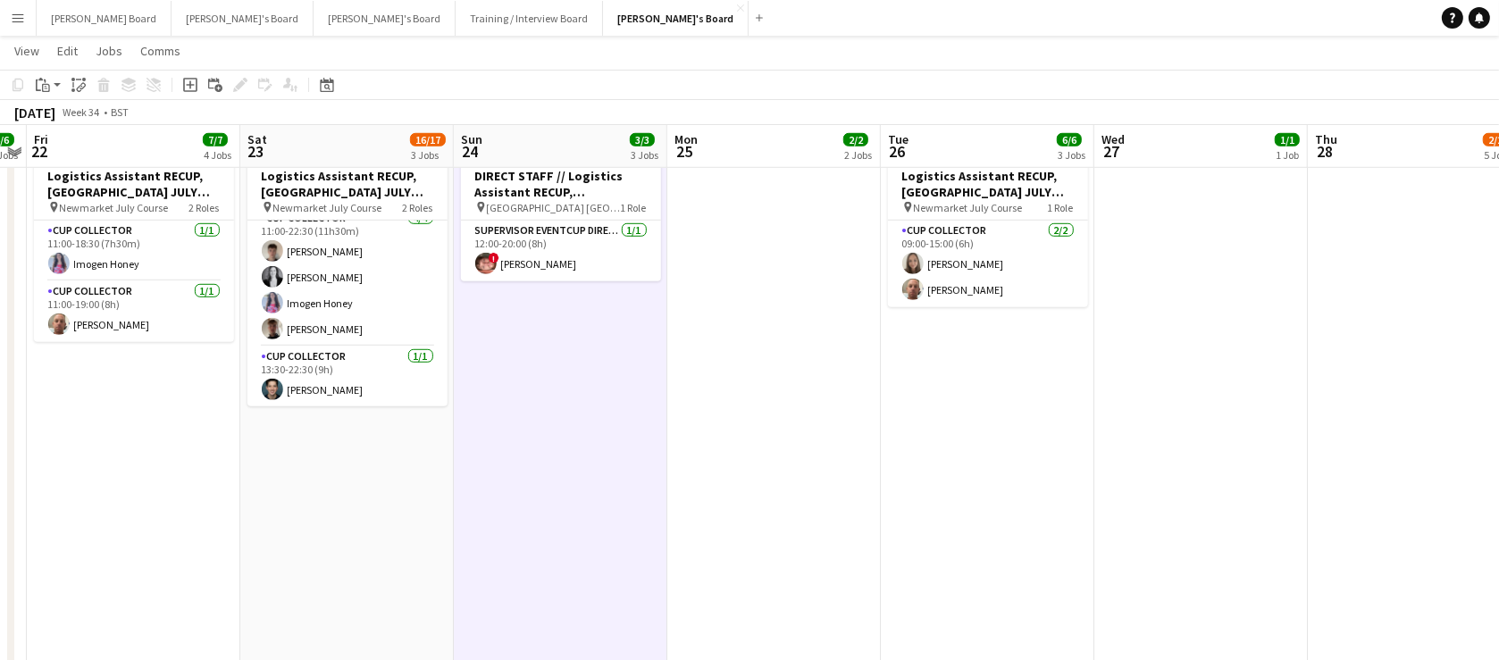
drag, startPoint x: 1045, startPoint y: 355, endPoint x: 685, endPoint y: 348, distance: 360.0
click at [698, 352] on app-calendar-viewport "Mon 18 6/6 5 Jobs Tue 19 13/13 10 Jobs Wed 20 7/7 5 Jobs Thu 21 6/6 4 Jobs Fri …" at bounding box center [749, 500] width 1499 height 3893
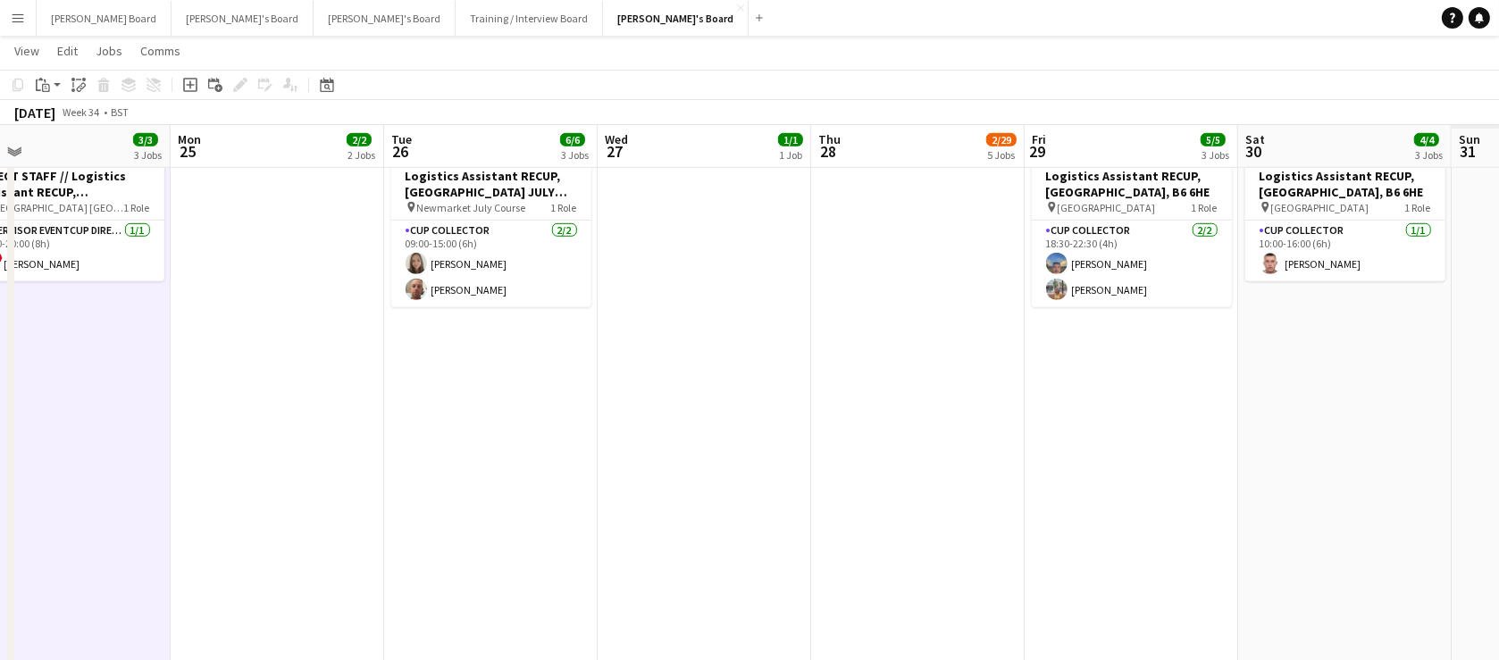
drag, startPoint x: 1358, startPoint y: 401, endPoint x: 350, endPoint y: 401, distance: 1007.5
click at [350, 401] on app-calendar-viewport "Wed 20 7/7 5 Jobs Thu 21 6/6 4 Jobs Fri 22 7/7 4 Jobs Sat 23 16/17 3 Jobs Sun 2…" at bounding box center [749, 500] width 1499 height 3893
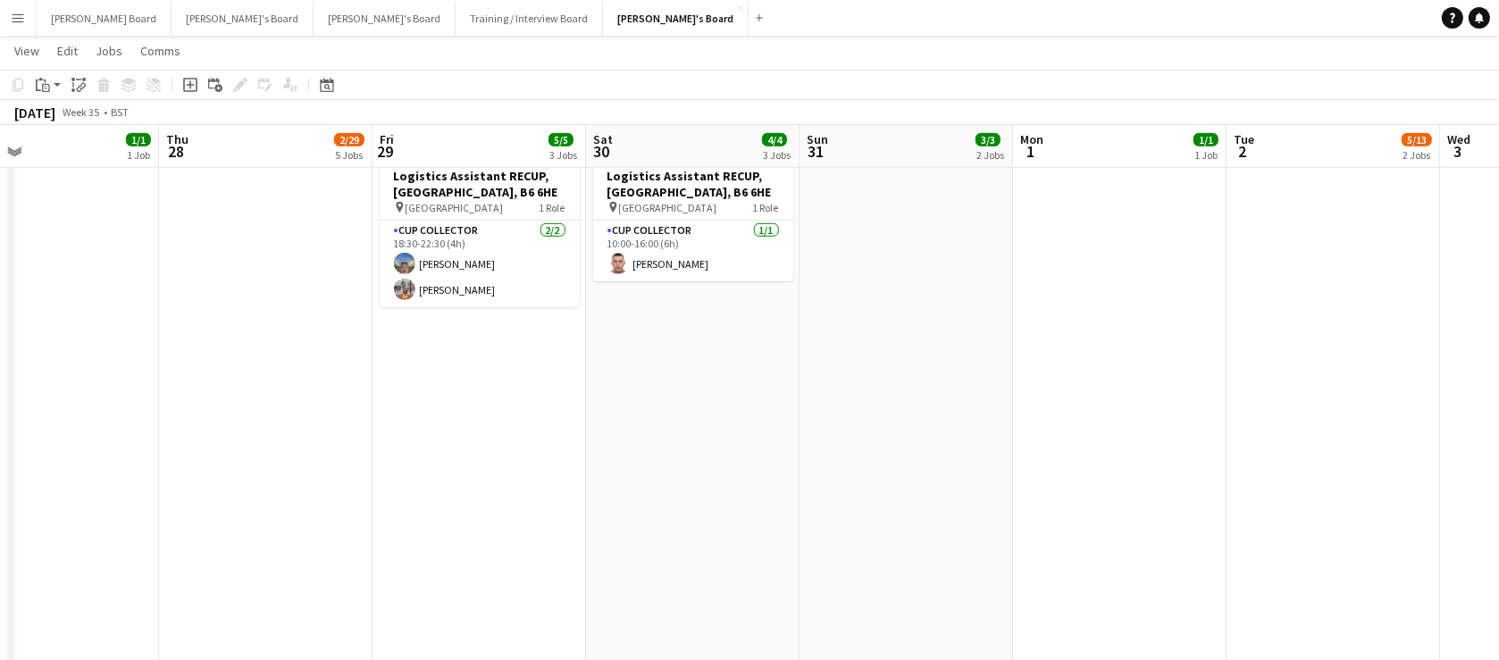
drag, startPoint x: 945, startPoint y: 497, endPoint x: 703, endPoint y: 484, distance: 242.4
click at [715, 488] on app-calendar-viewport "Sat 23 16/17 3 Jobs Sun 24 3/3 3 Jobs Mon 25 2/2 2 Jobs Tue 26 6/6 3 Jobs Wed 2…" at bounding box center [749, 500] width 1499 height 3893
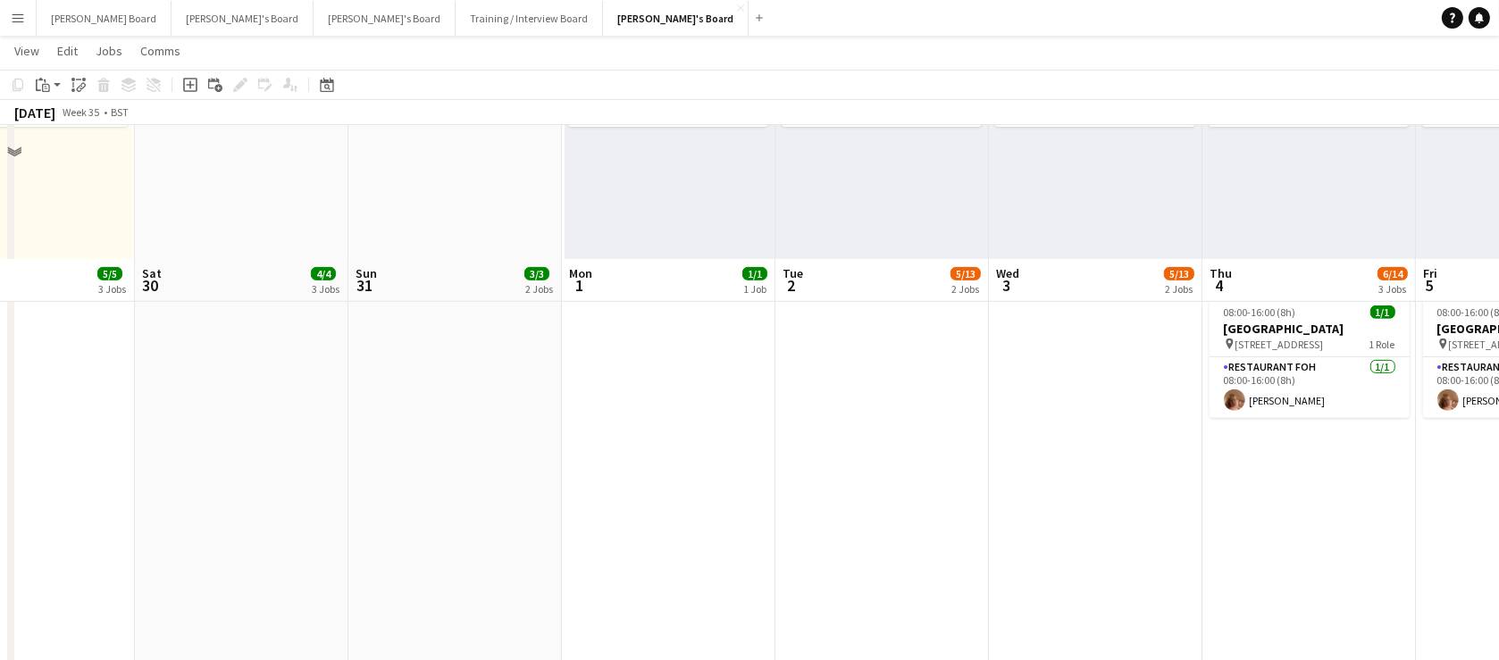
scroll to position [1082, 0]
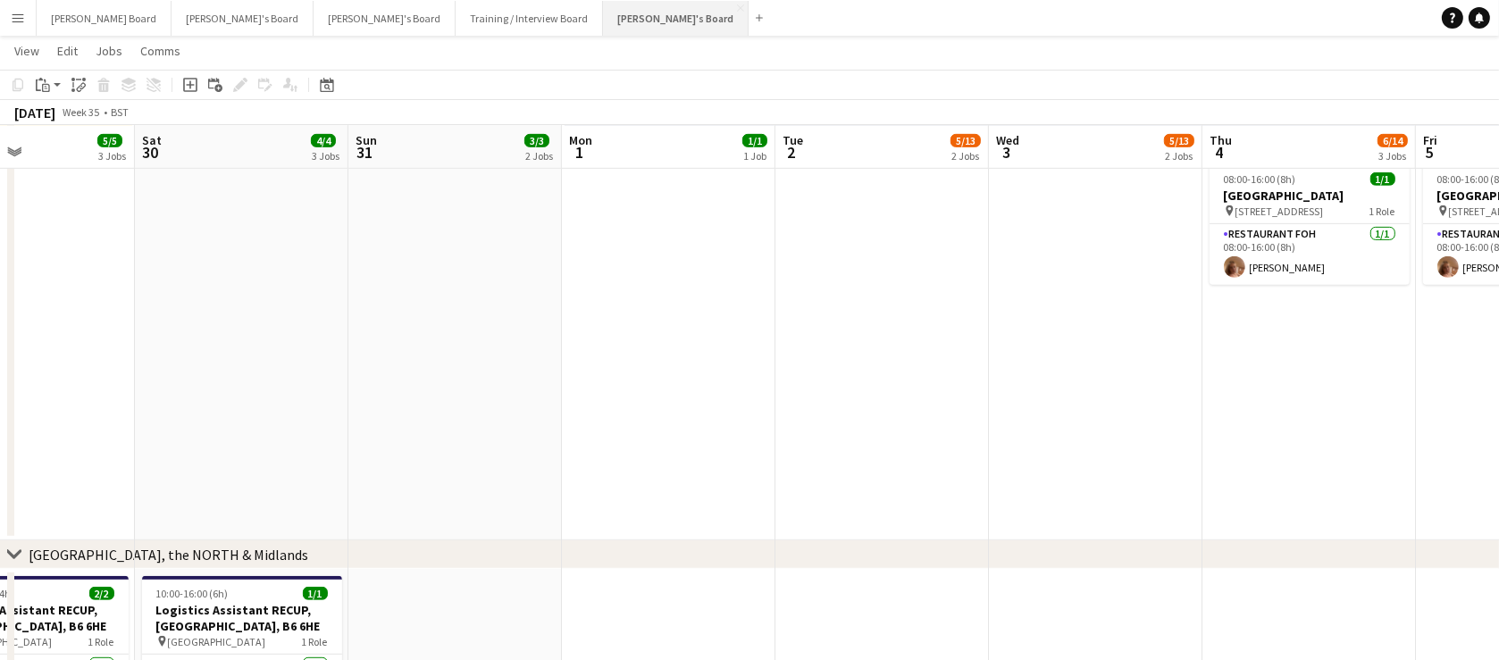
click at [603, 9] on button "[PERSON_NAME]'s Board Close" at bounding box center [676, 18] width 146 height 35
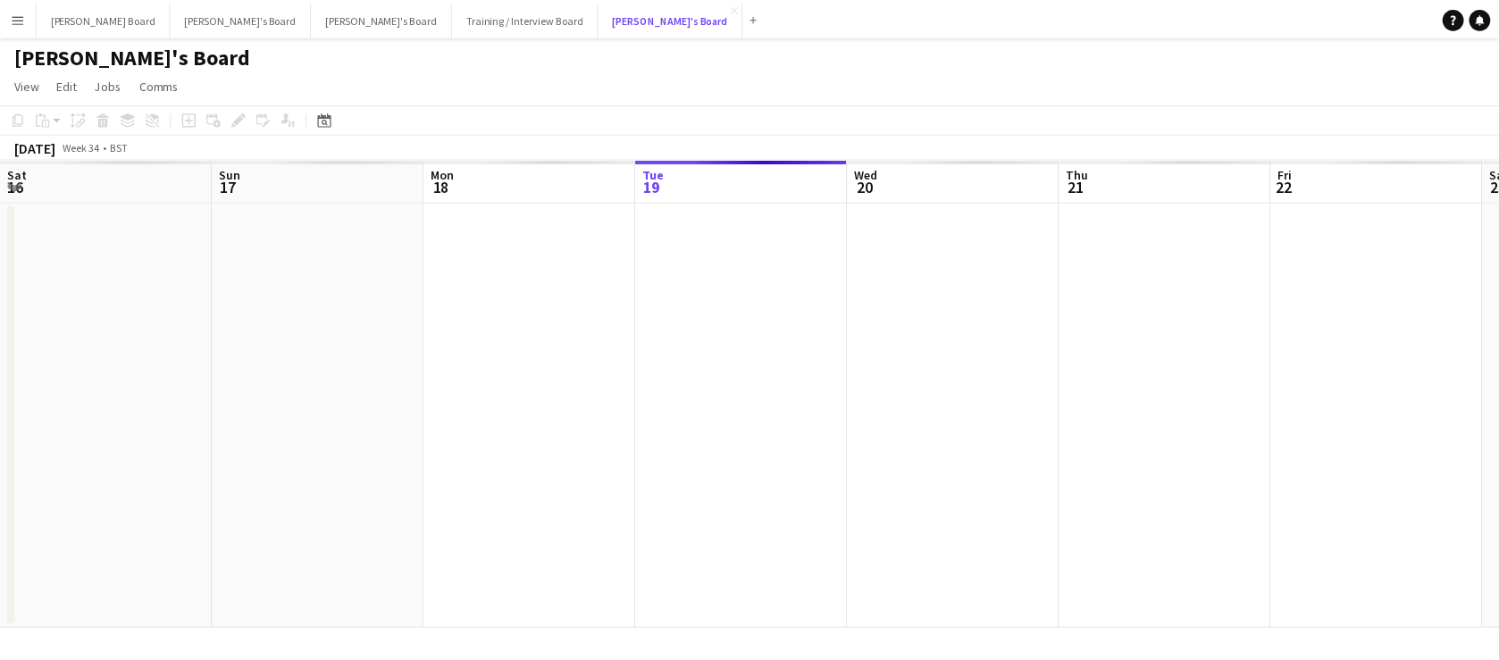
scroll to position [0, 427]
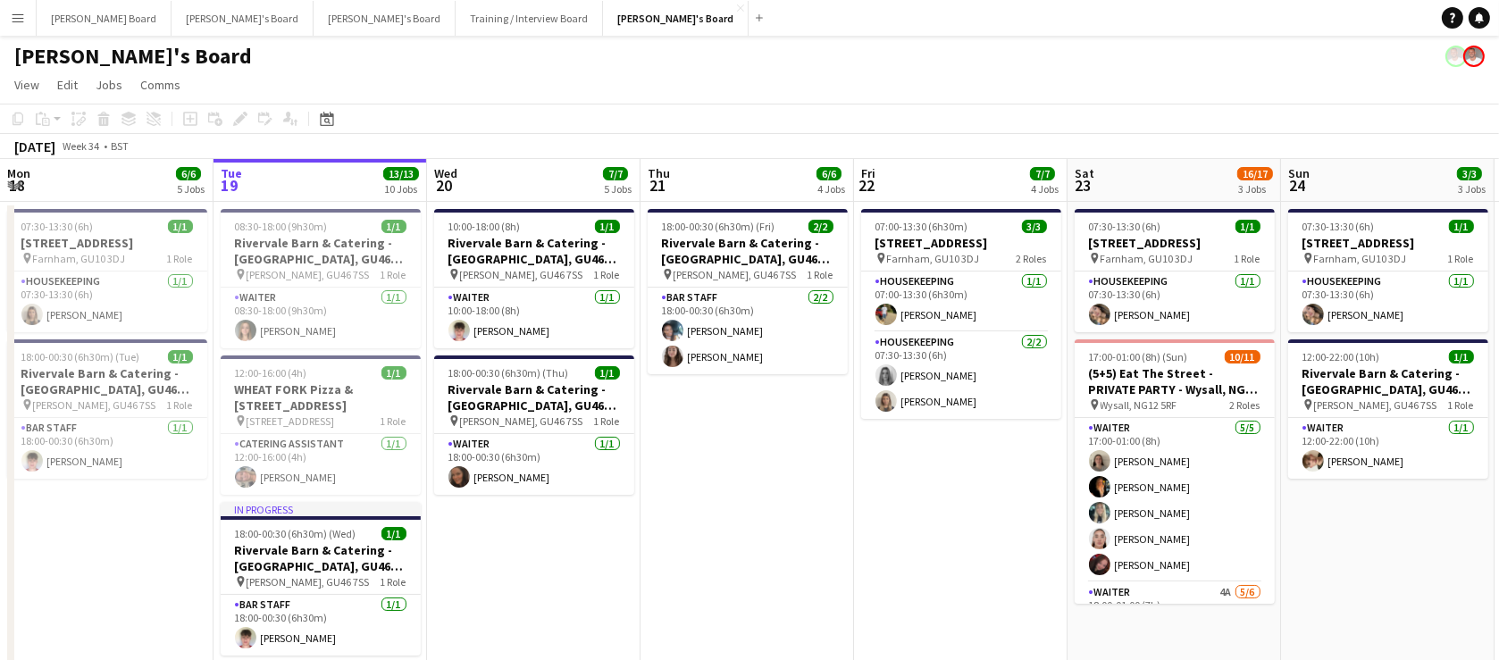
click at [798, 479] on app-date-cell "18:00-00:30 (6h30m) (Fri) 2/2 Rivervale Barn & Catering - [GEOGRAPHIC_DATA], GU…" at bounding box center [746, 546] width 213 height 688
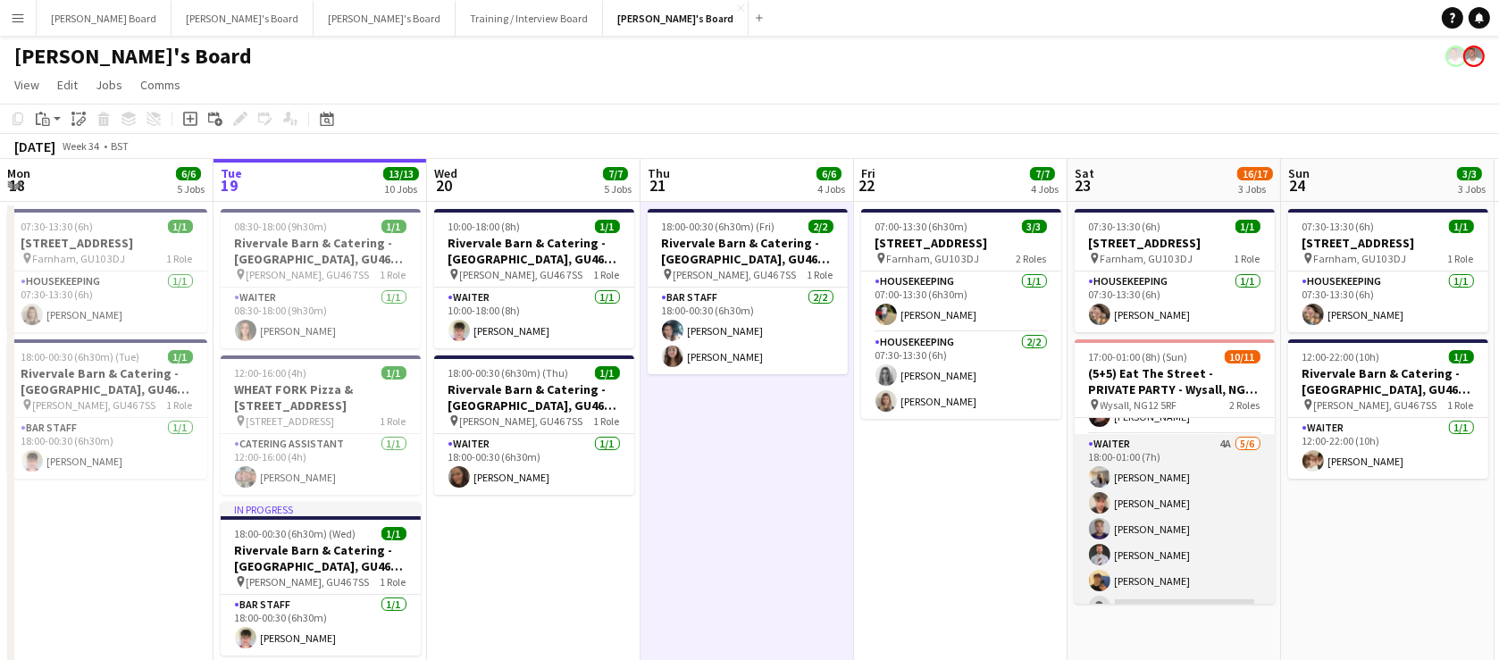
scroll to position [168, 0]
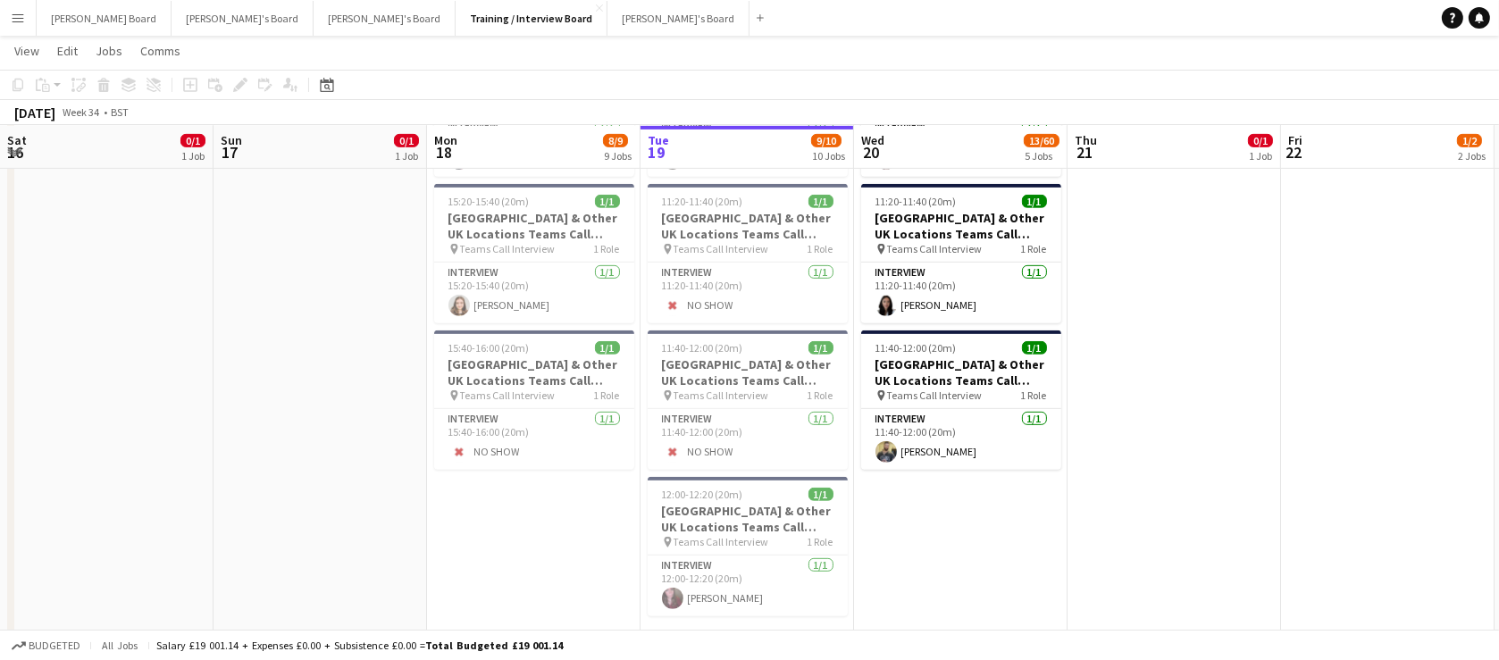
scroll to position [0, 427]
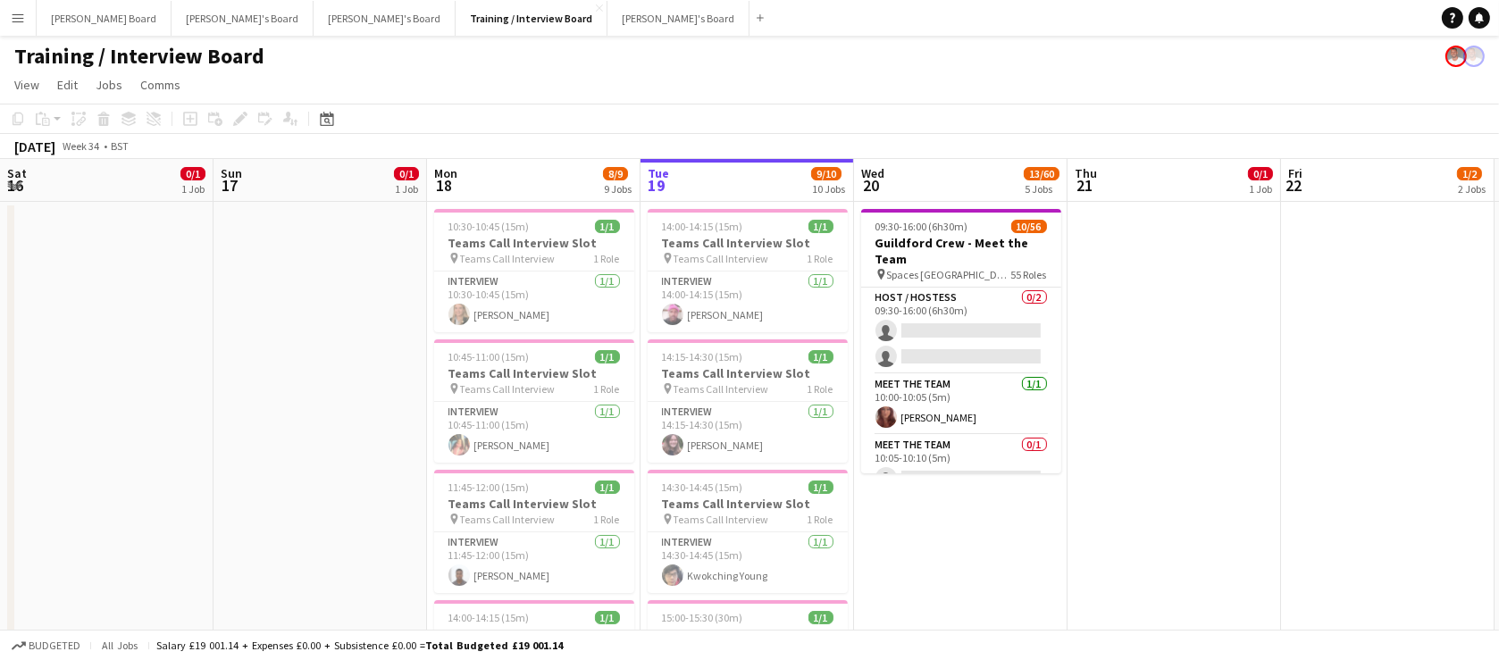
scroll to position [0, 427]
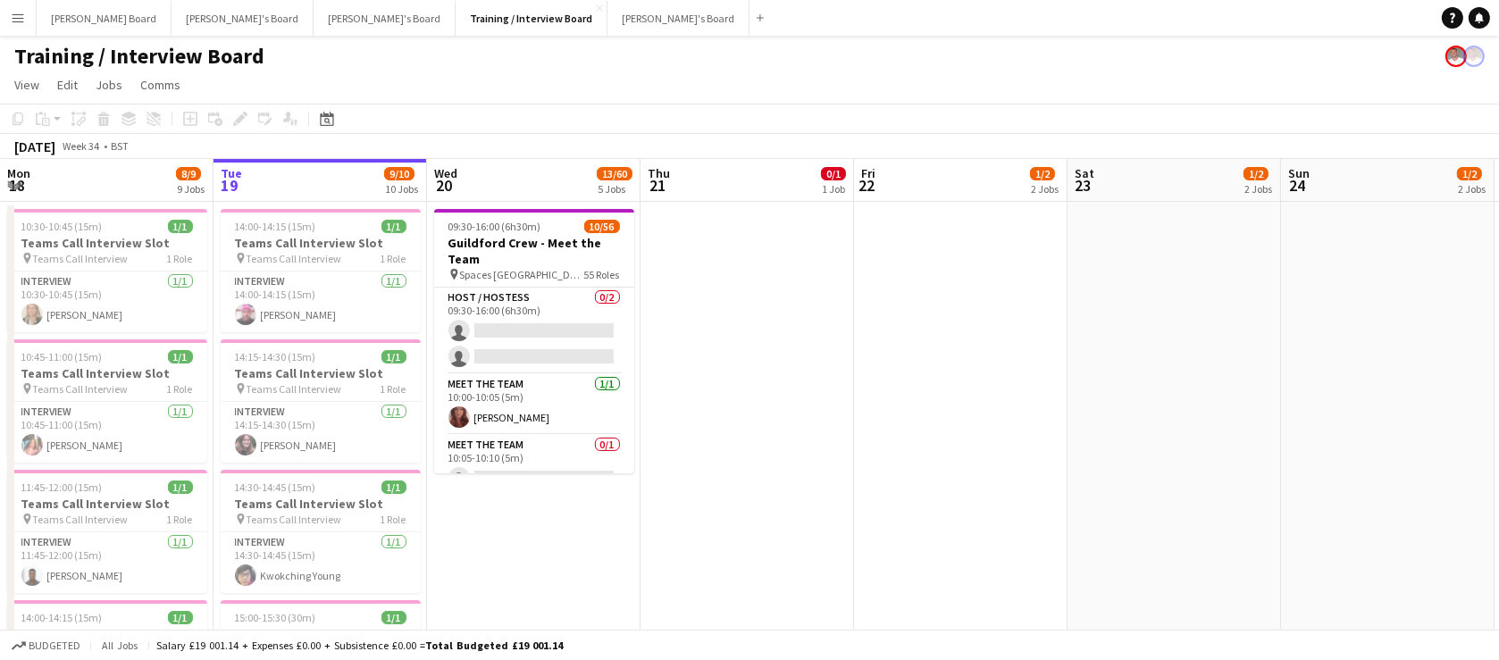
click at [15, 15] on app-icon "Menu" at bounding box center [18, 18] width 14 height 14
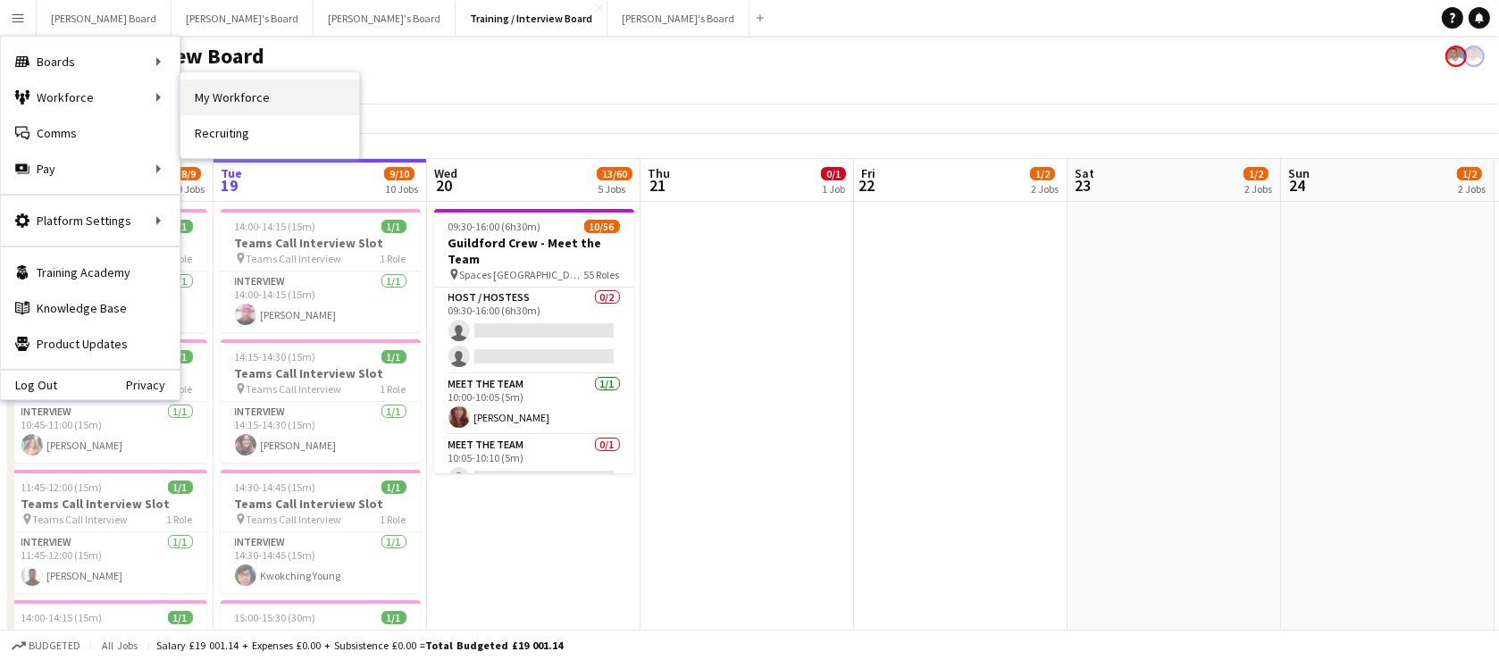
click at [208, 97] on link "My Workforce" at bounding box center [269, 97] width 179 height 36
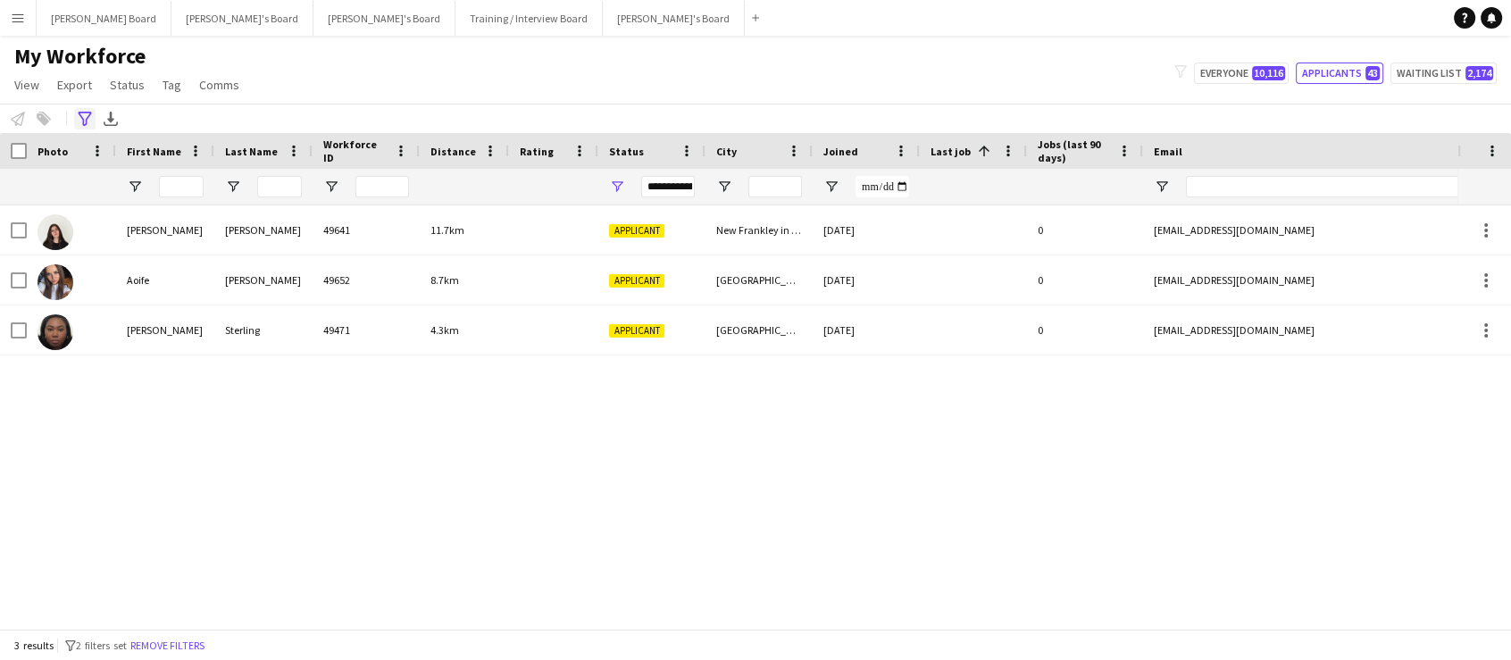
click at [89, 112] on icon at bounding box center [84, 119] width 13 height 14
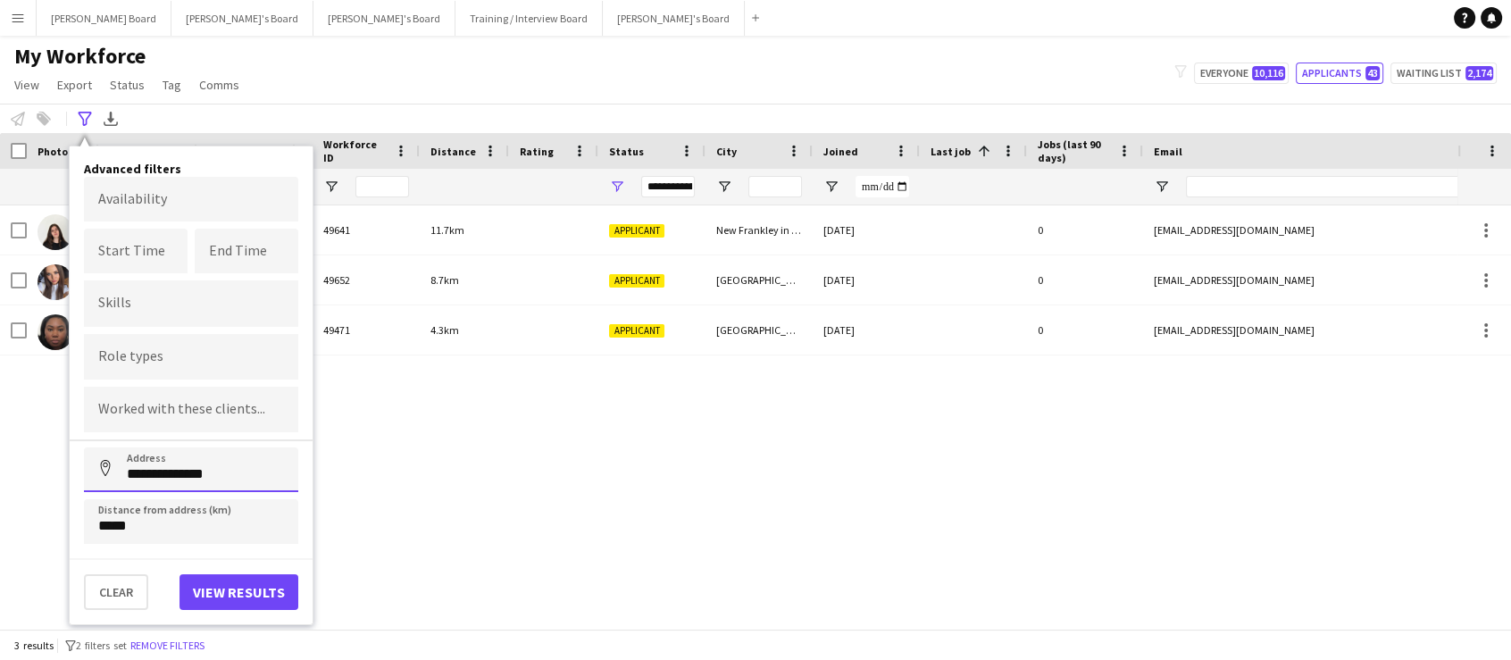
click at [186, 469] on input "**********" at bounding box center [191, 469] width 214 height 45
click at [188, 470] on input "**********" at bounding box center [191, 469] width 214 height 45
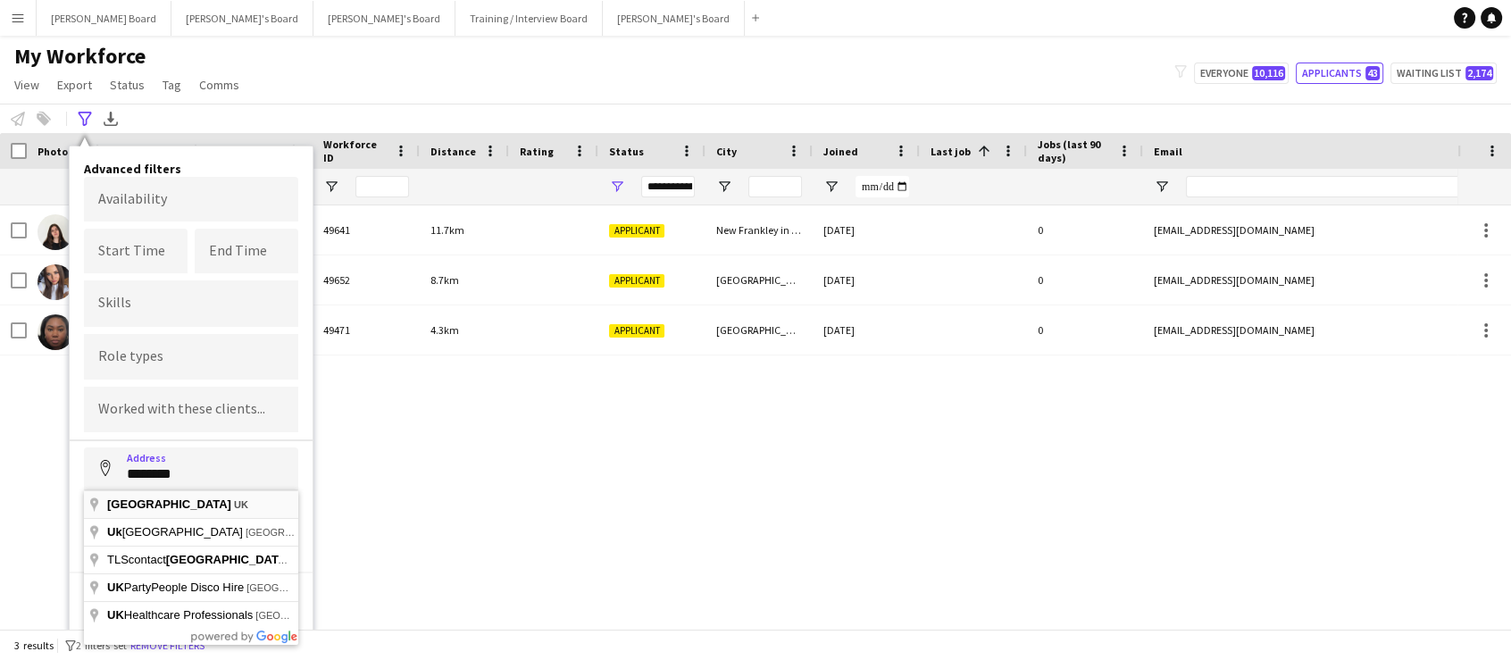
type input "**********"
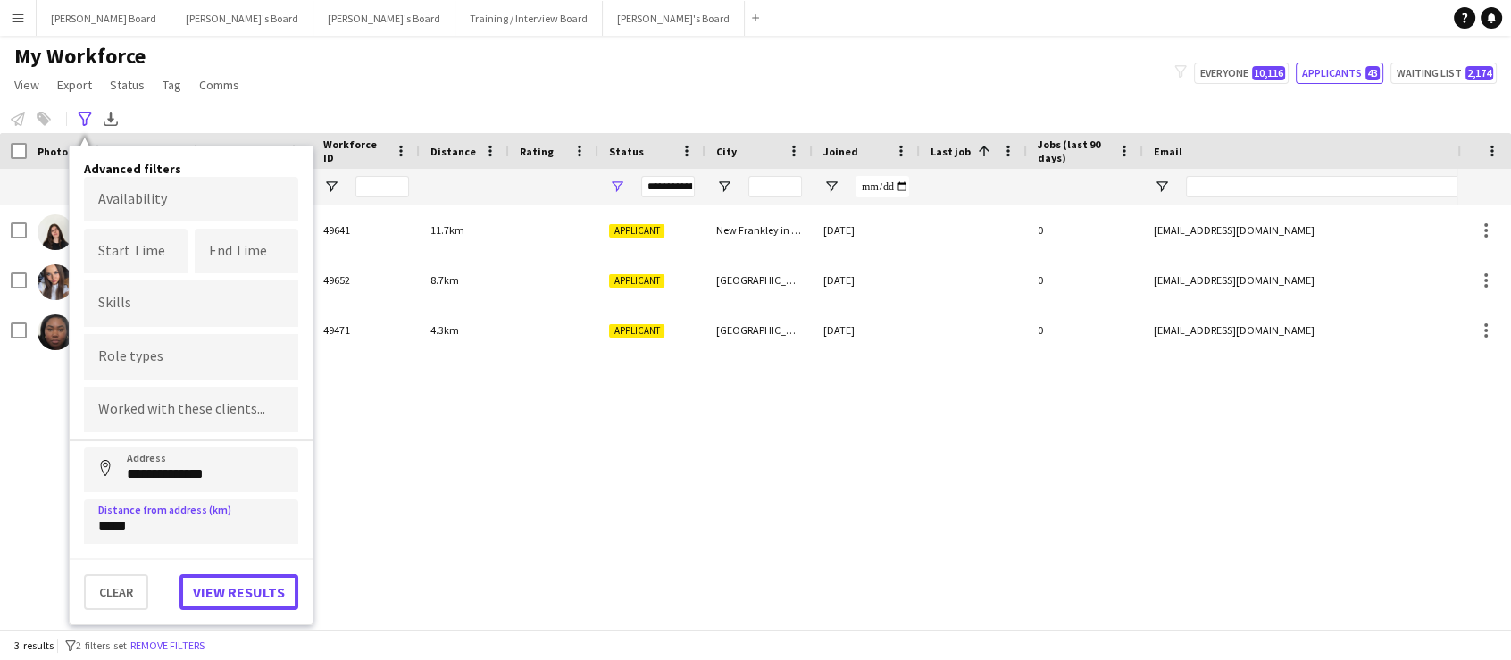
click at [227, 574] on button "View results" at bounding box center [239, 592] width 119 height 36
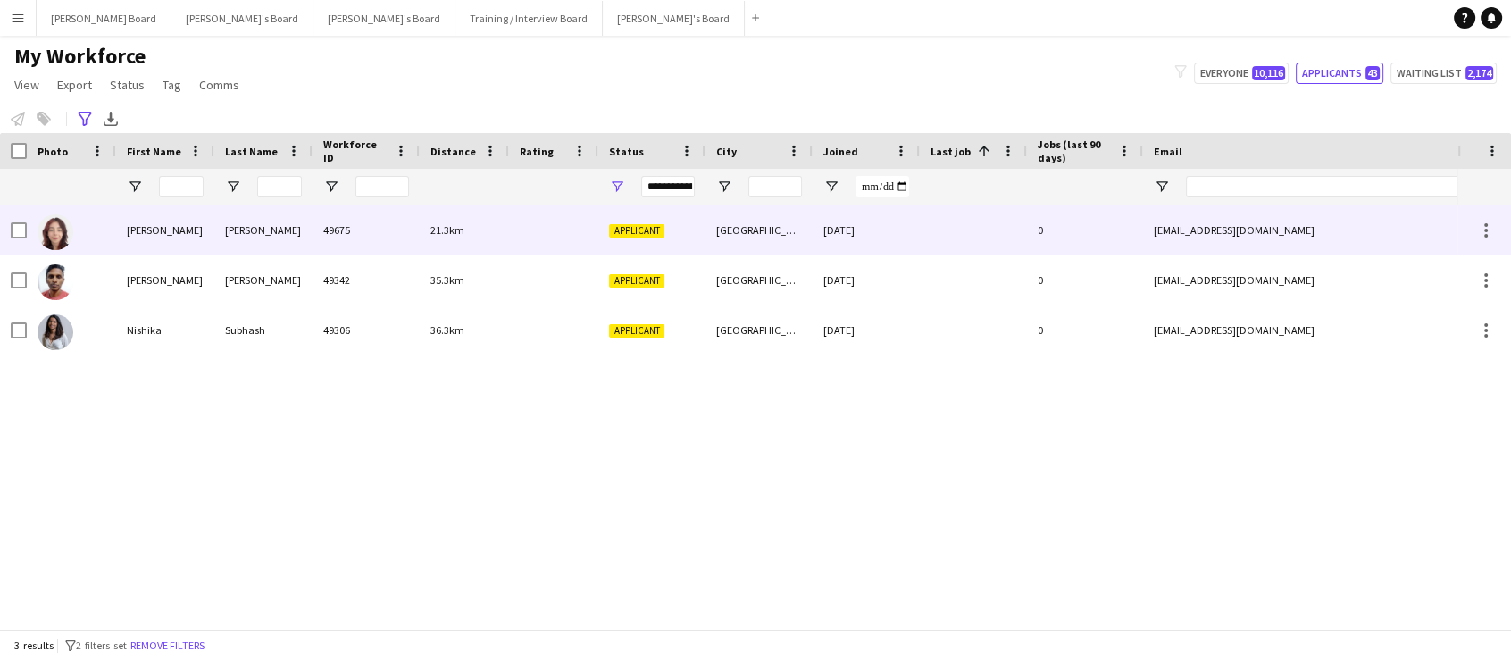
click at [207, 222] on div "Jessica" at bounding box center [165, 229] width 98 height 49
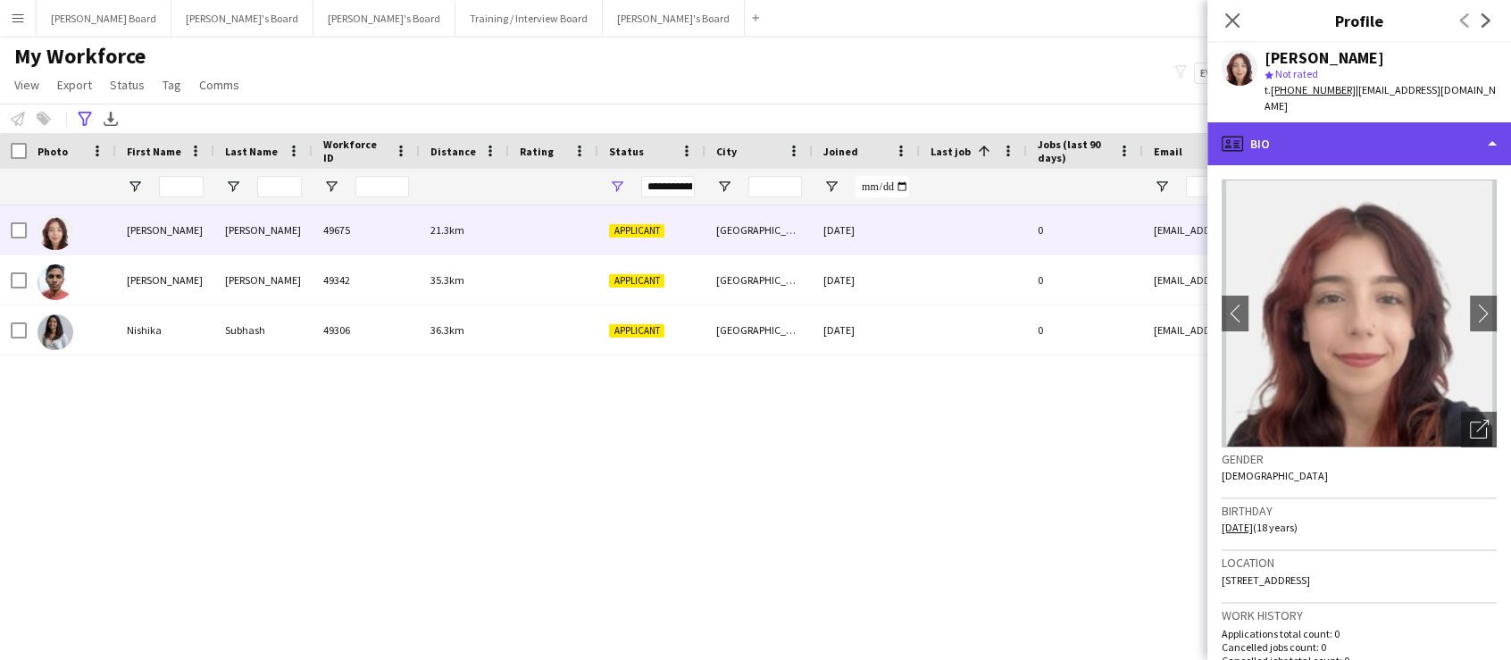
click at [1301, 131] on div "profile Bio" at bounding box center [1360, 143] width 304 height 43
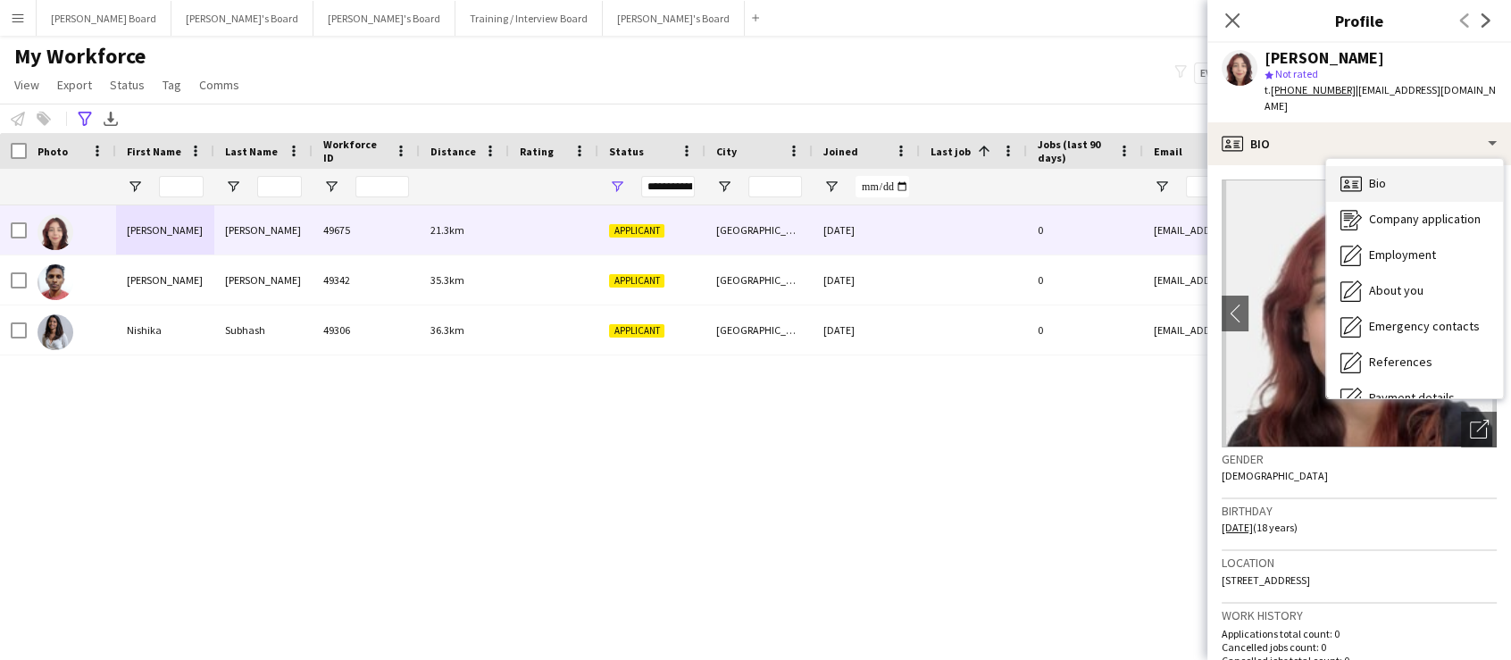
click at [1399, 174] on div "Bio Bio" at bounding box center [1414, 184] width 177 height 36
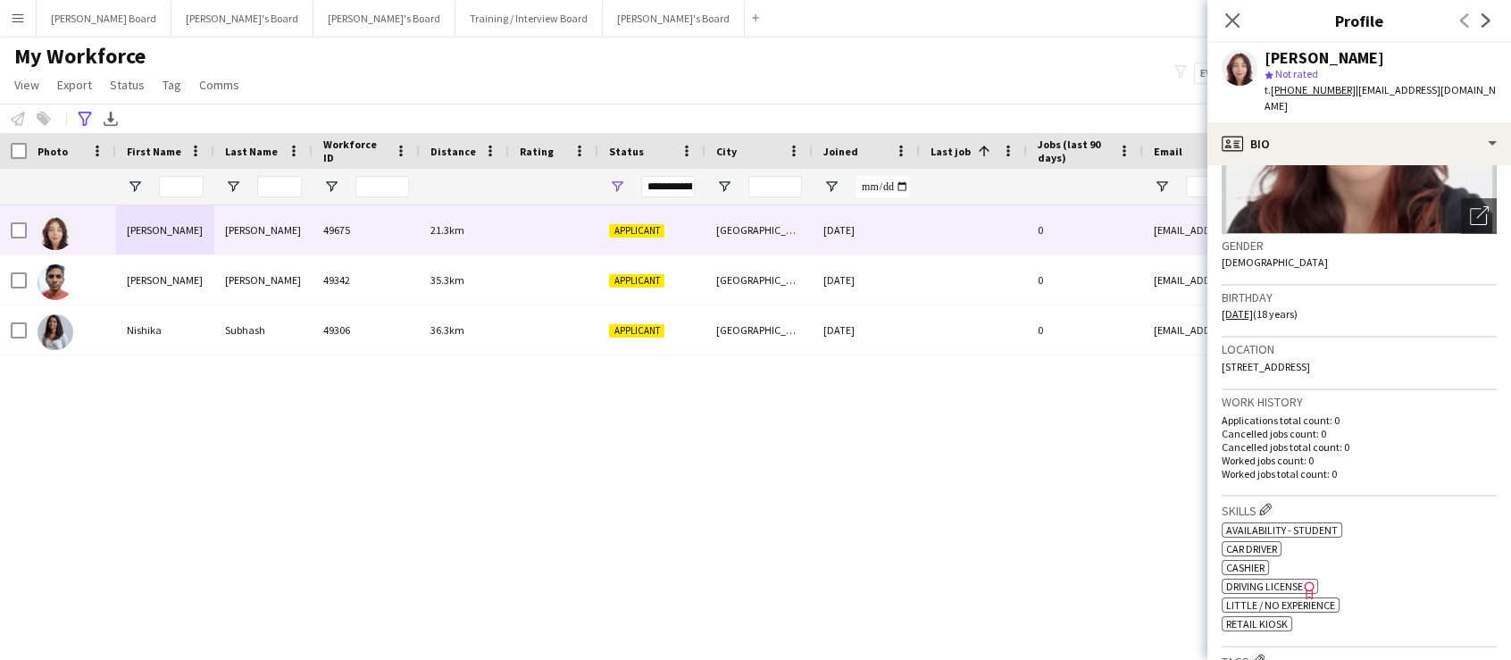
scroll to position [216, 0]
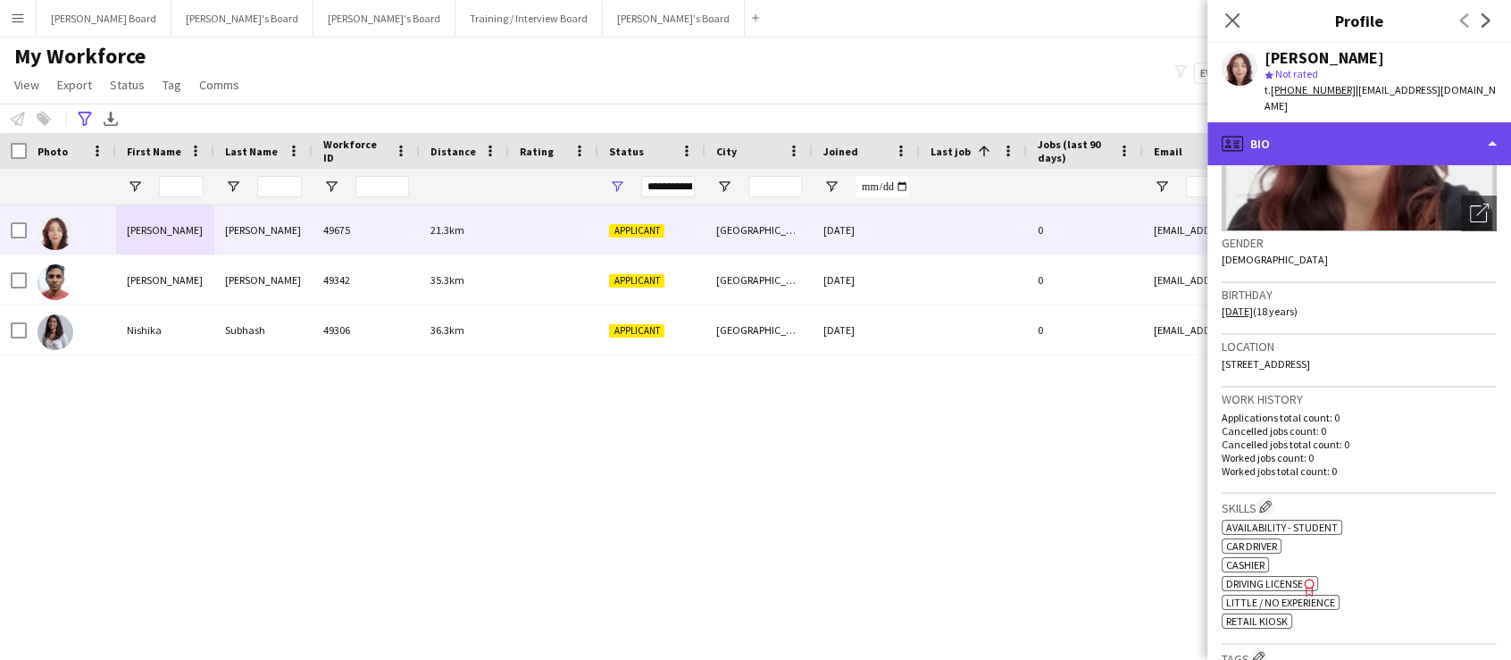
click at [1300, 123] on div "profile Bio" at bounding box center [1360, 143] width 304 height 43
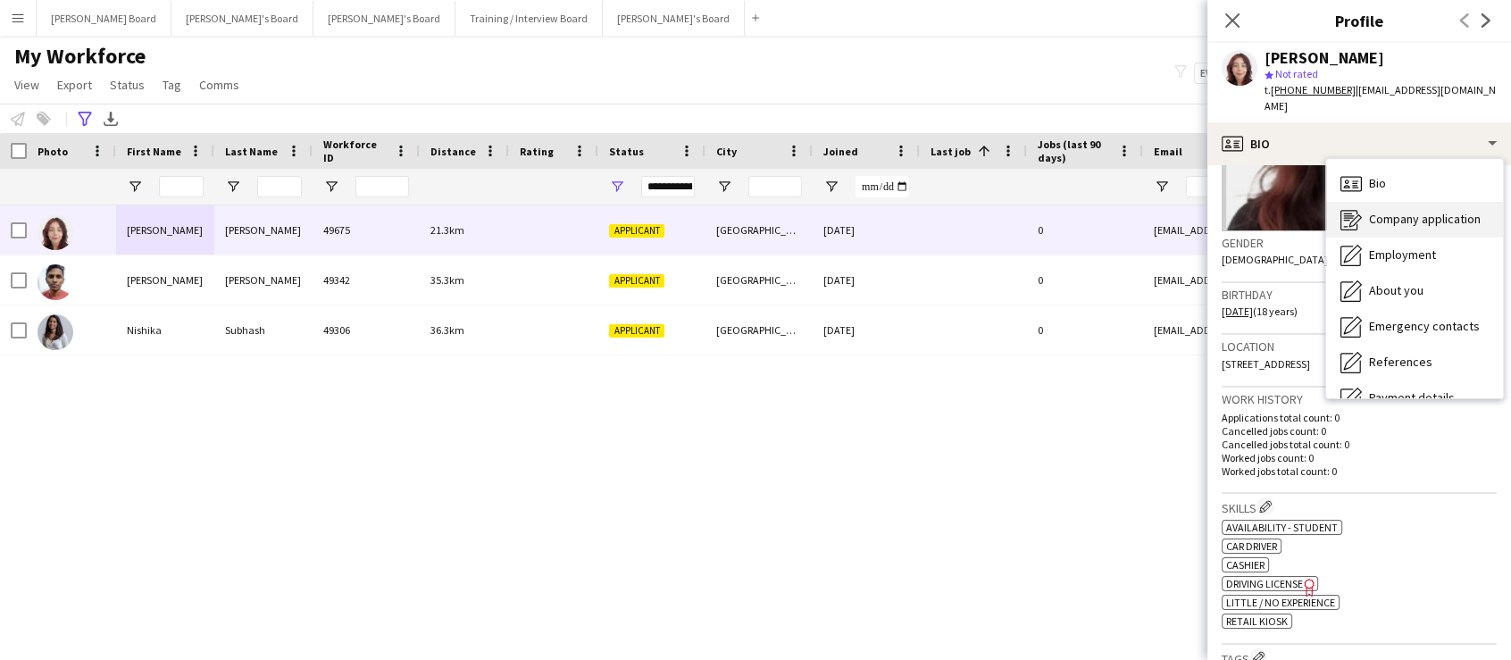
click at [1423, 202] on div "Company application Company application" at bounding box center [1414, 220] width 177 height 36
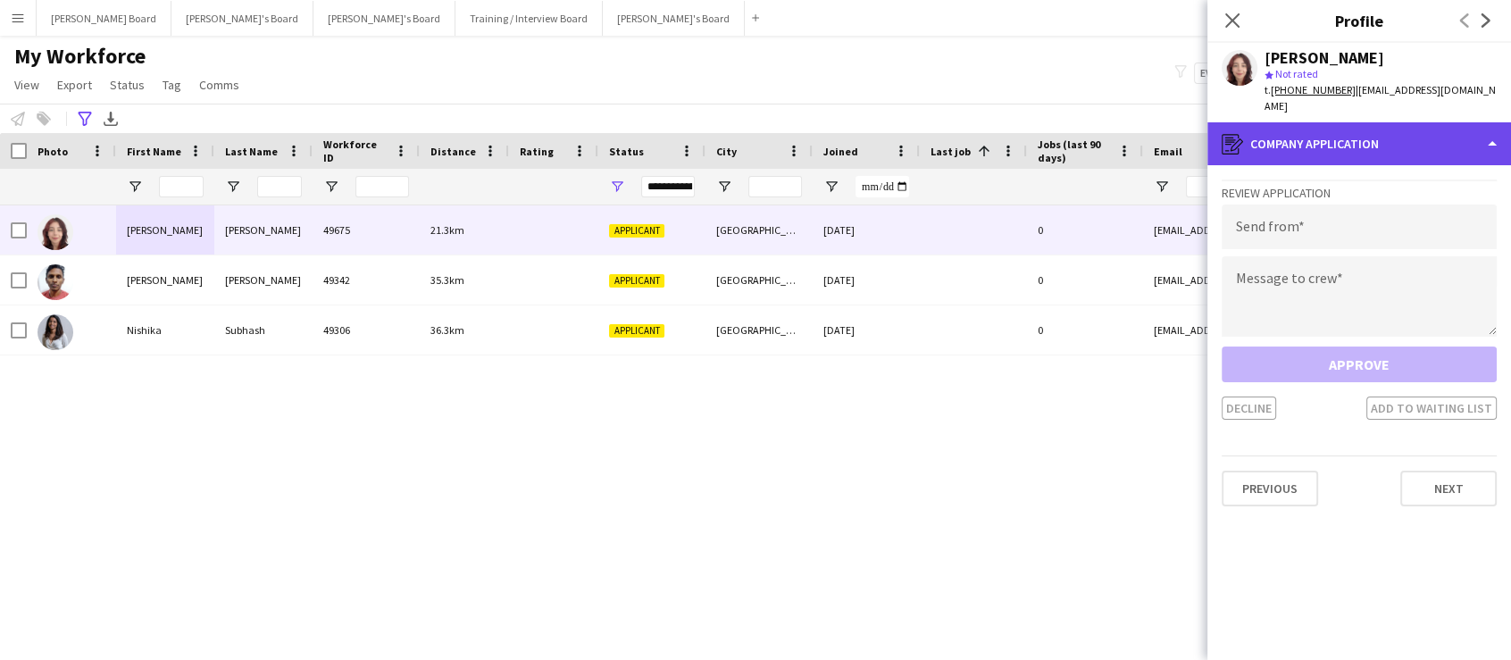
click at [1340, 136] on div "register Company application" at bounding box center [1360, 143] width 304 height 43
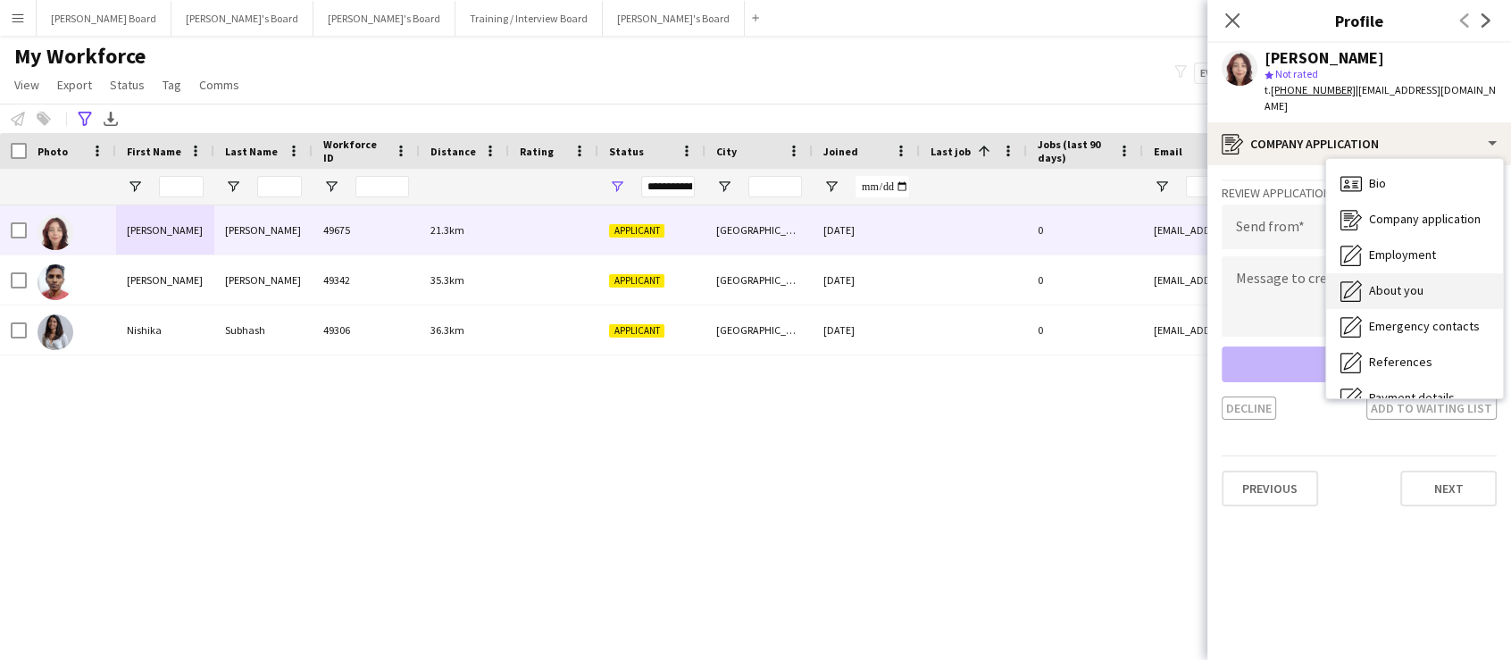
click at [1453, 275] on div "About you About you" at bounding box center [1414, 291] width 177 height 36
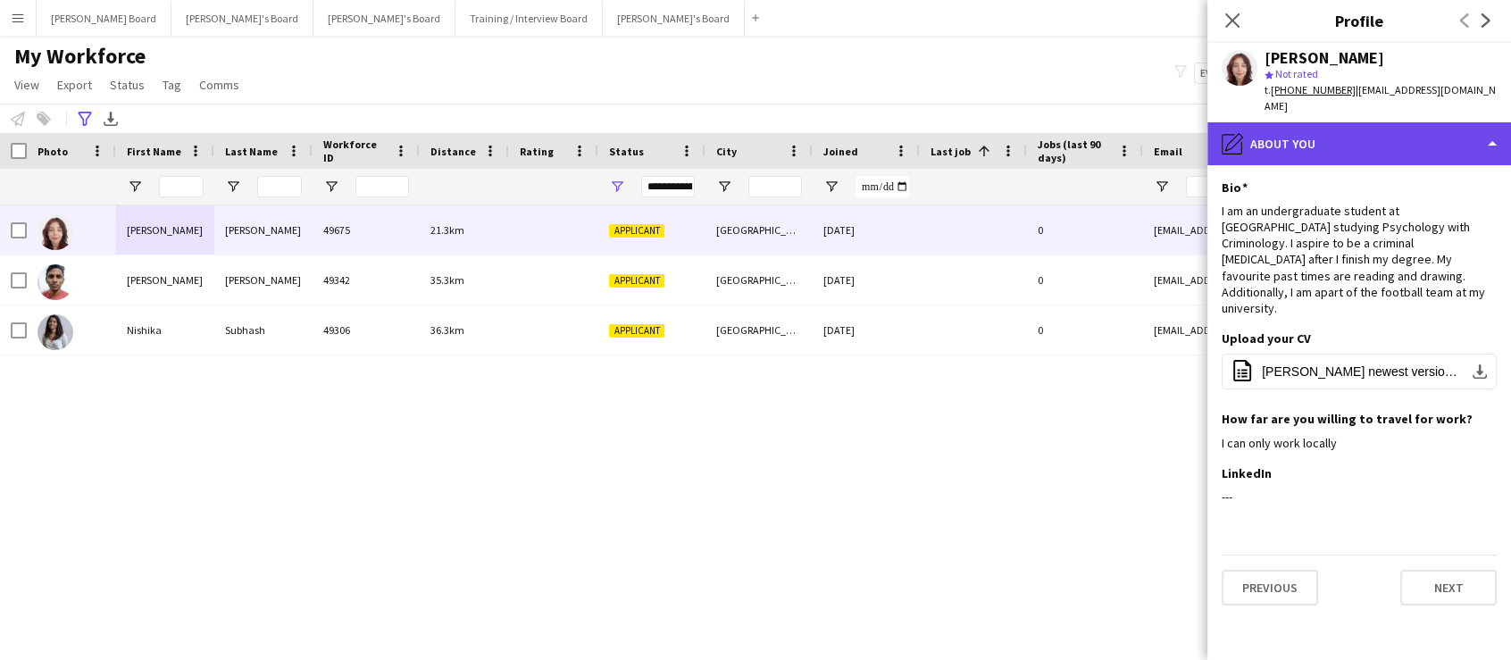
click at [1366, 125] on div "pencil4 About you" at bounding box center [1360, 143] width 304 height 43
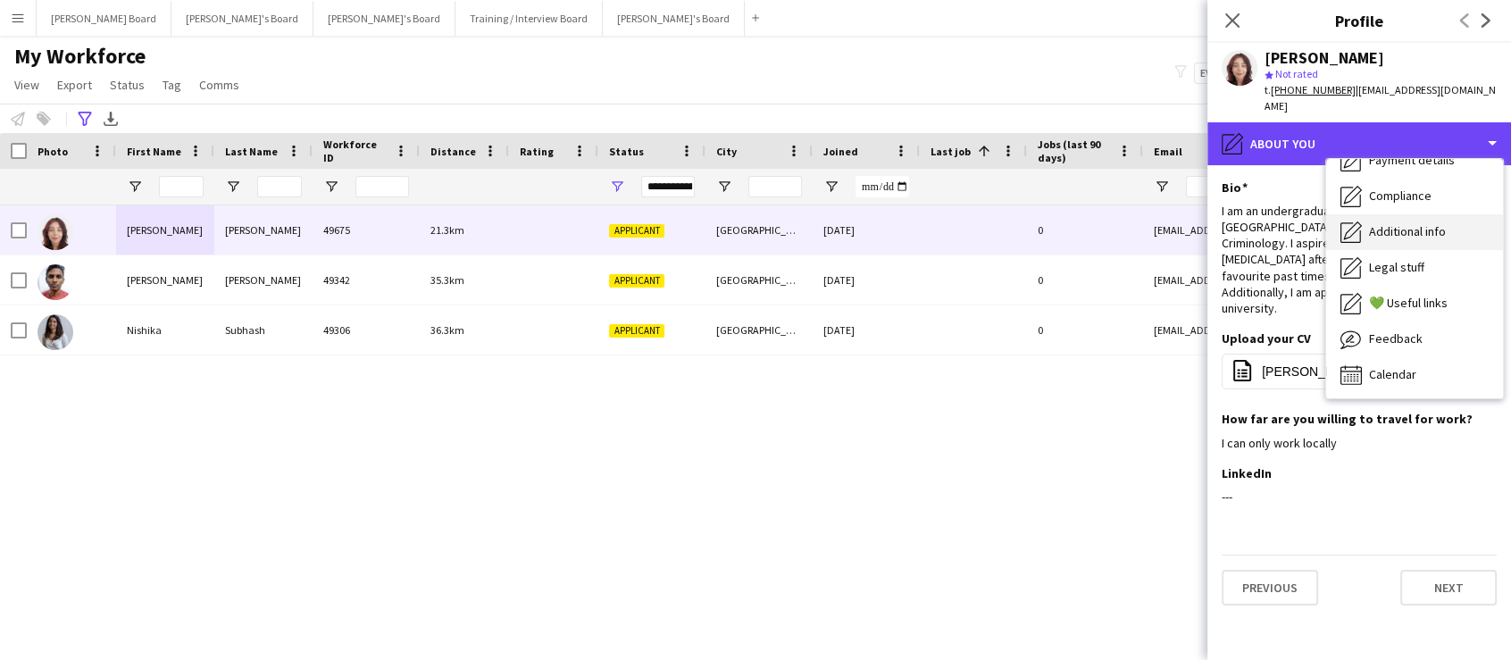
scroll to position [238, 0]
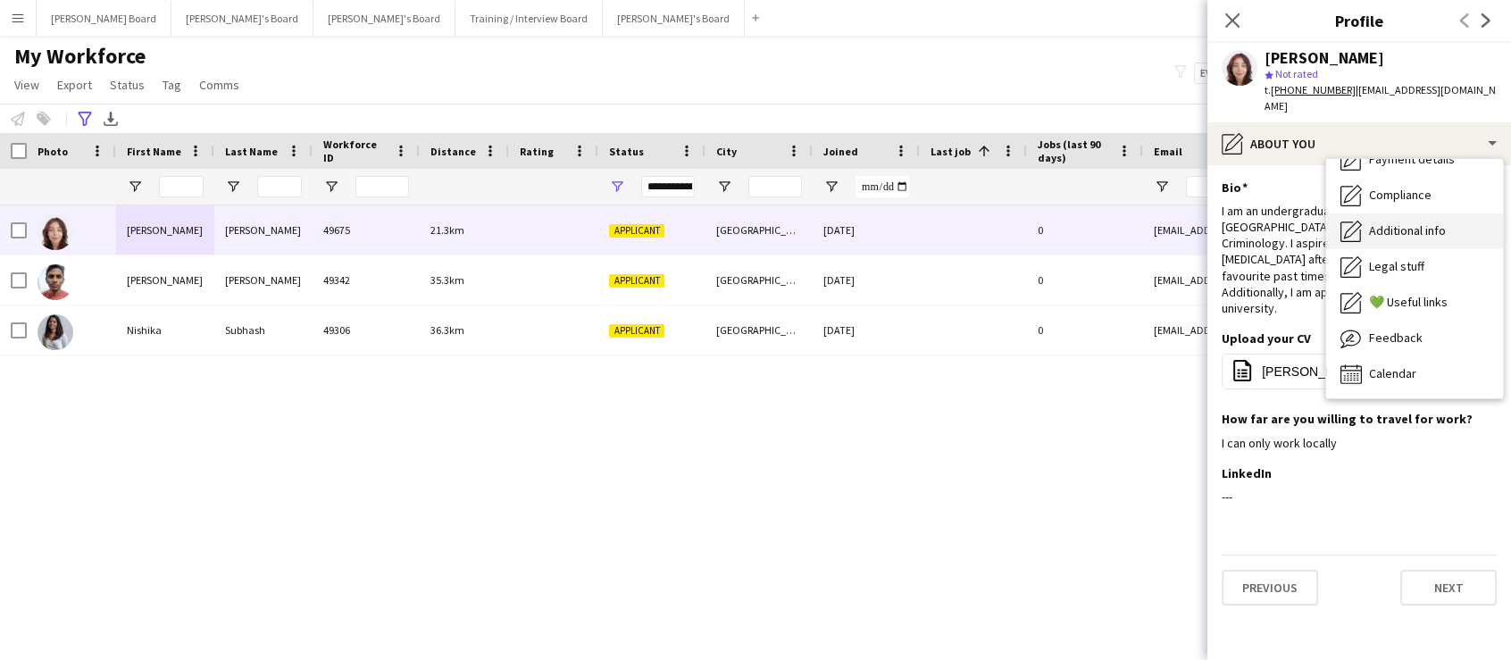
click at [1425, 222] on span "Additional info" at bounding box center [1407, 230] width 77 height 16
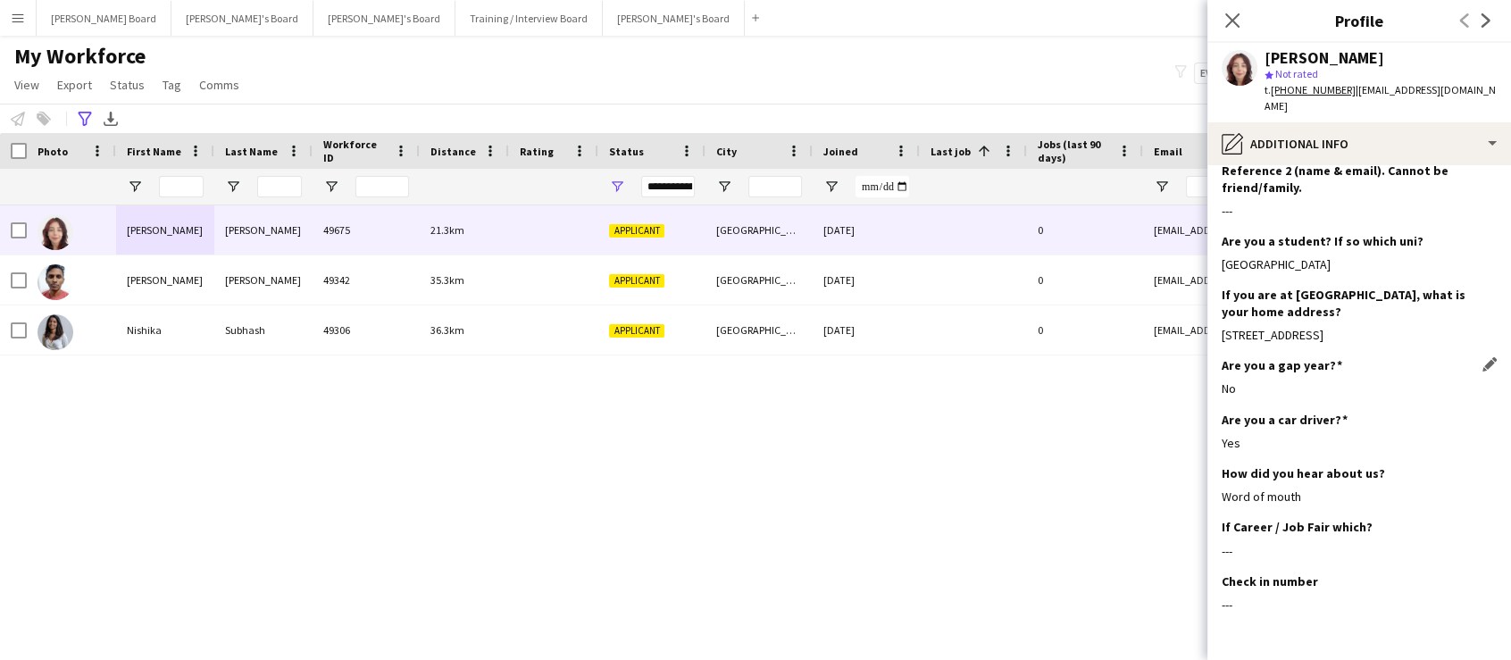
scroll to position [499, 0]
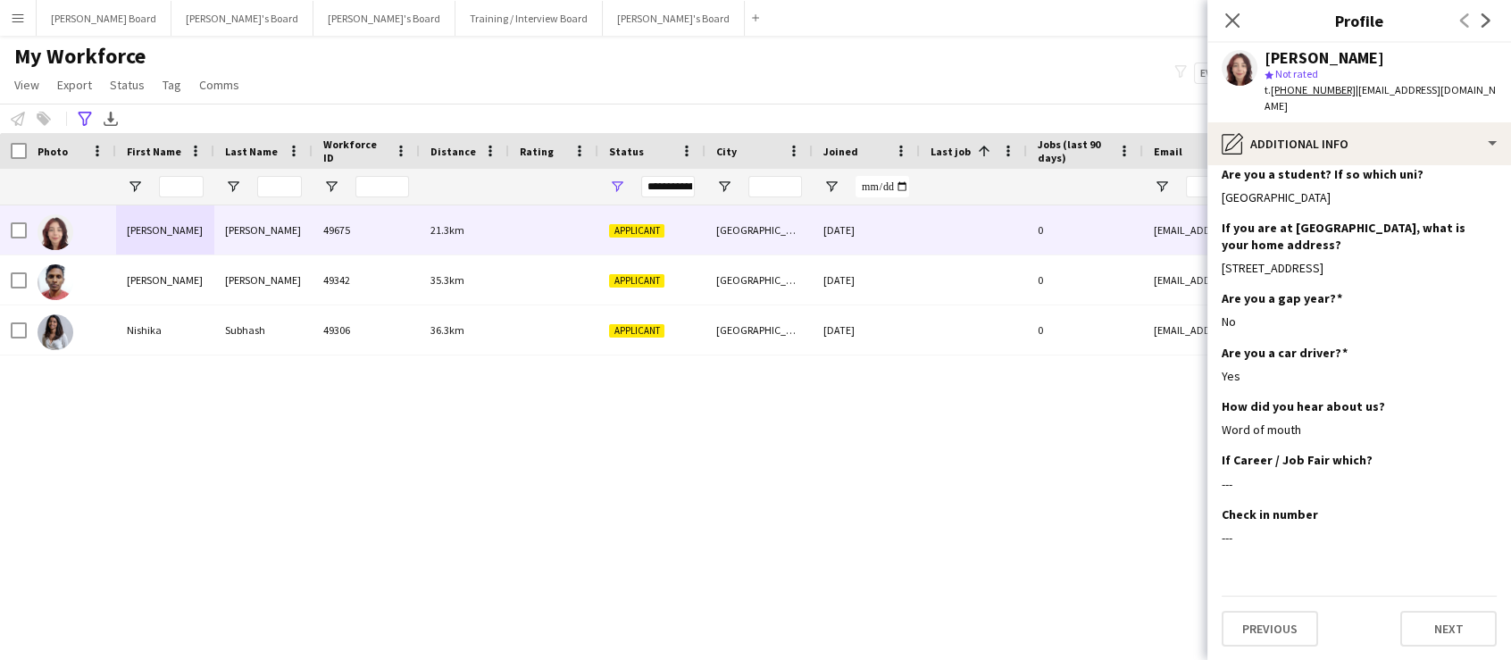
click at [800, 524] on div "Jessica Taplin 49675 21.3km Applicant Loughborough 19-08-2025 0 jesstaplin@outl…" at bounding box center [729, 410] width 1458 height 411
click at [1059, 483] on div "Jessica Taplin 49675 21.3km Applicant Loughborough 19-08-2025 0 jesstaplin@outl…" at bounding box center [729, 410] width 1458 height 411
click at [1221, 12] on app-icon "Close pop-in" at bounding box center [1233, 21] width 26 height 26
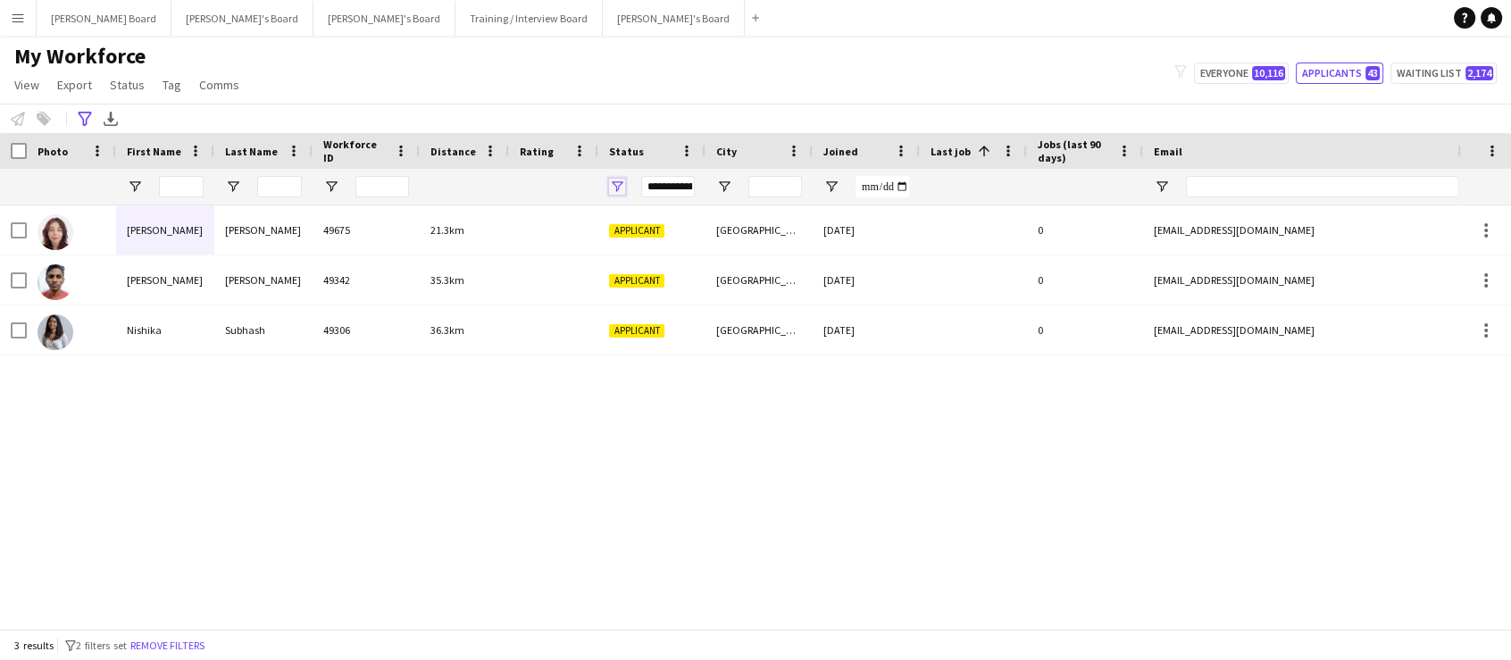
click at [623, 186] on span "Open Filter Menu" at bounding box center [617, 187] width 16 height 16
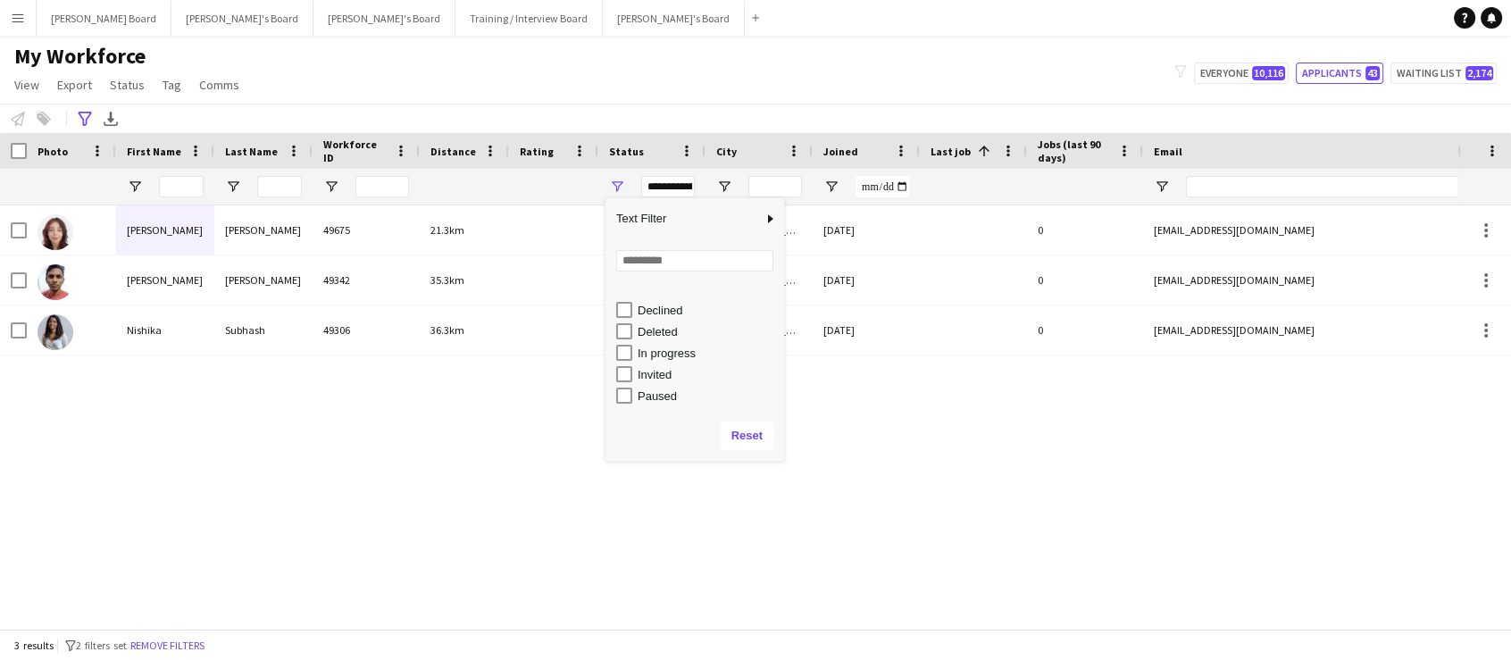
scroll to position [107, 0]
click at [679, 318] on div "In progress" at bounding box center [708, 317] width 141 height 13
type input "**********"
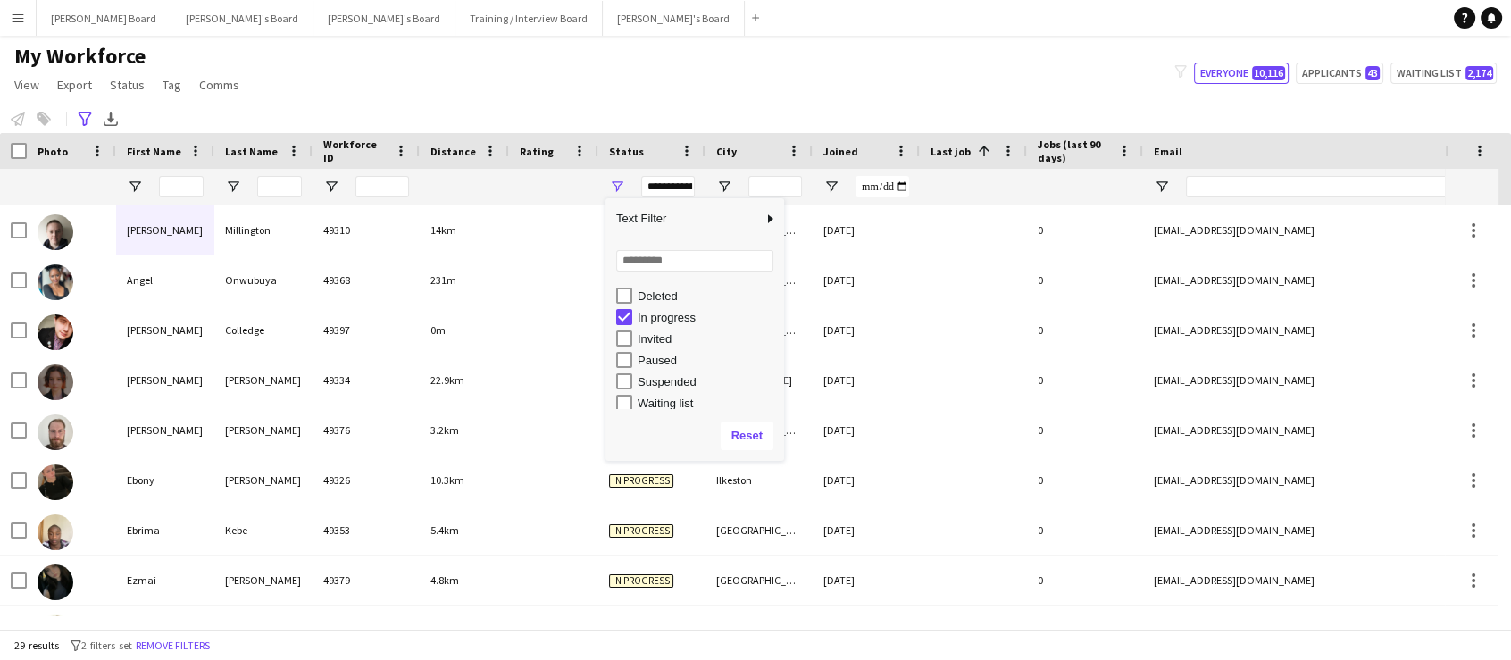
click at [538, 92] on div "My Workforce View Views Default view Compliance RTW Checks MANCHESTER Search UN…" at bounding box center [755, 73] width 1511 height 61
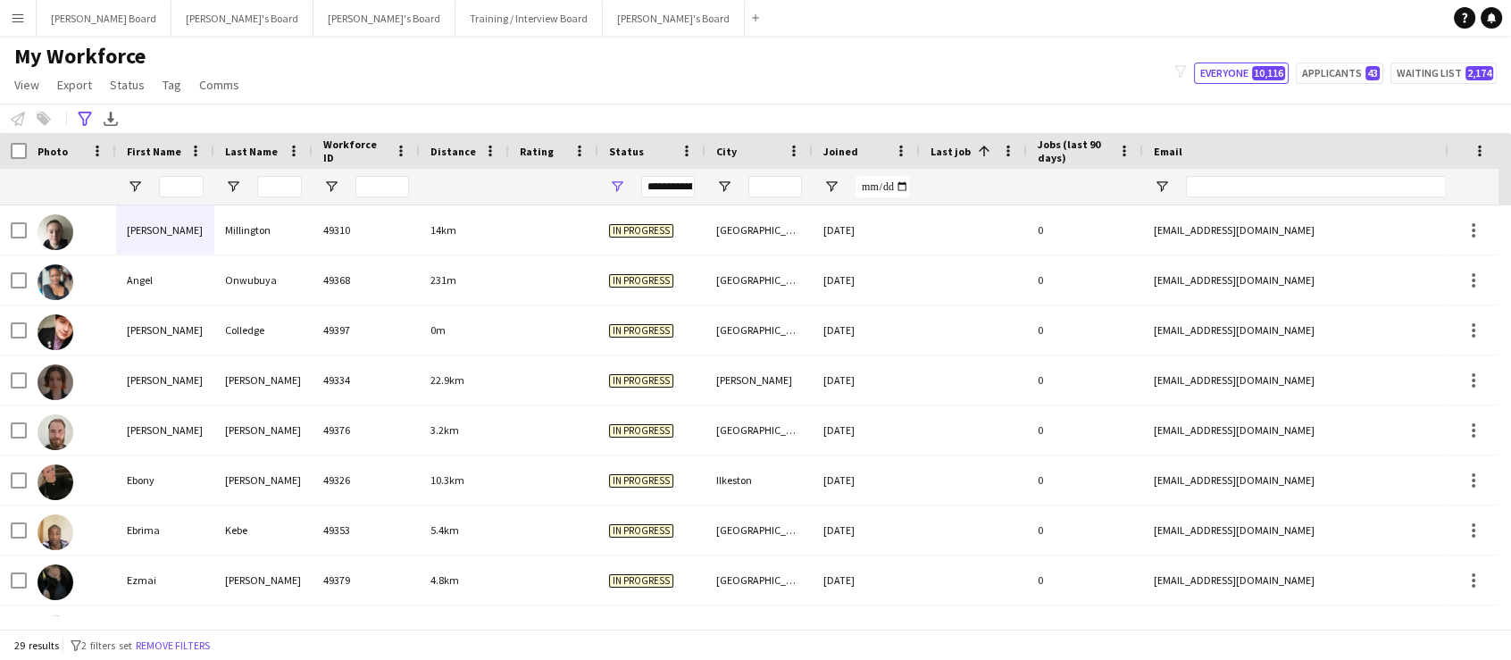
click at [849, 156] on span "Joined" at bounding box center [841, 151] width 35 height 13
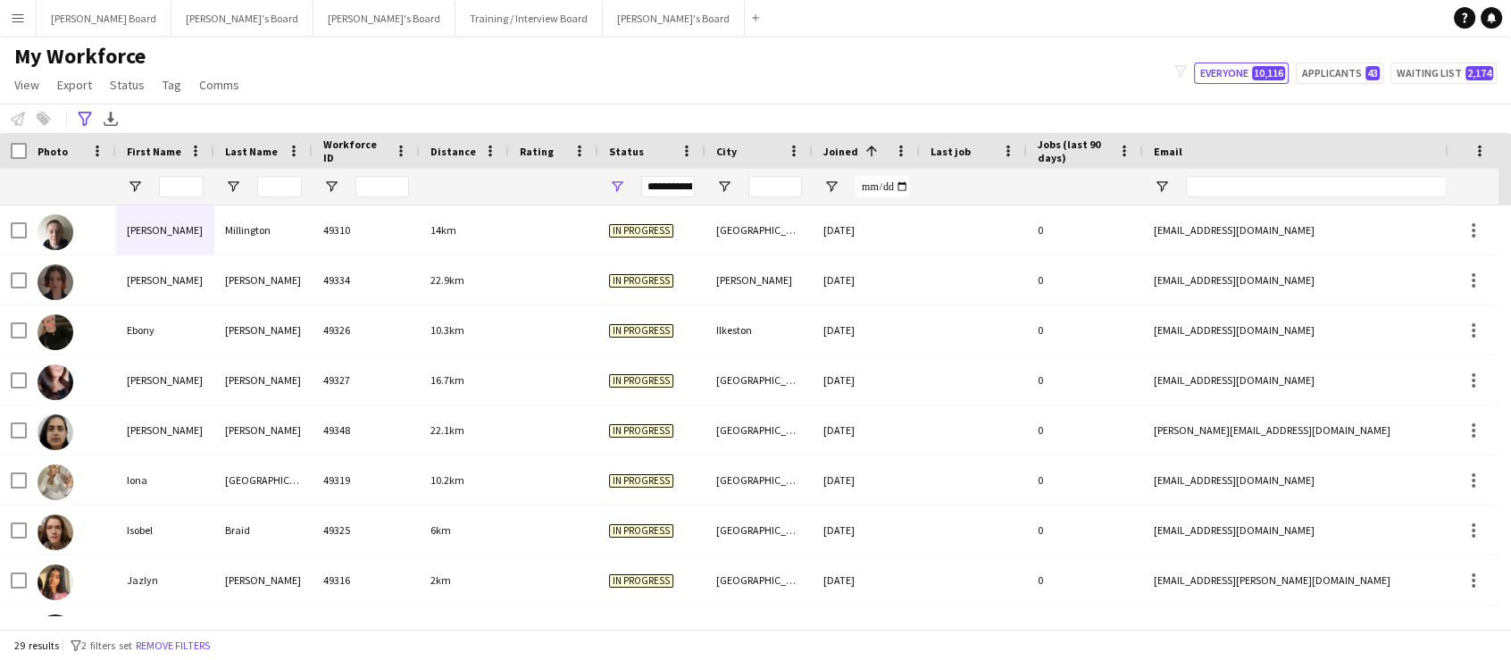
click at [849, 156] on span "Joined" at bounding box center [841, 151] width 35 height 13
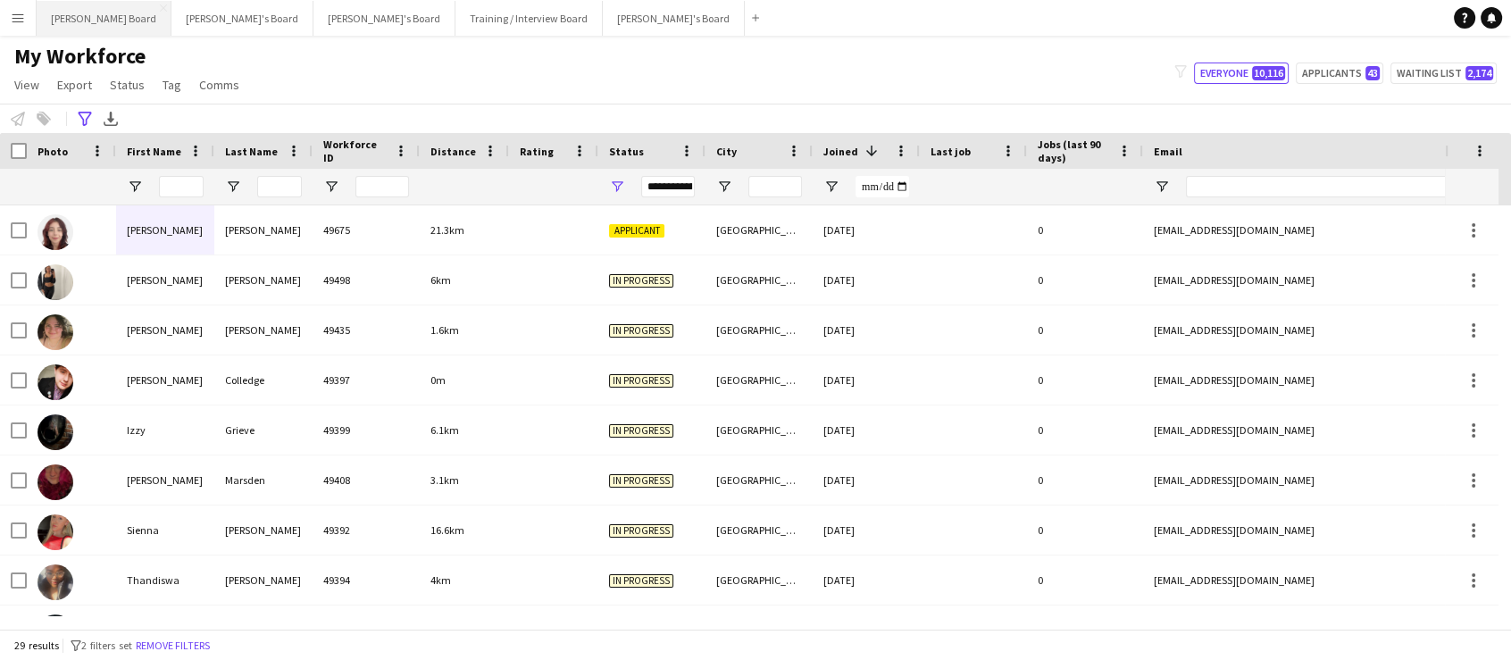
click at [69, 26] on button "Dean's Board Close" at bounding box center [104, 18] width 135 height 35
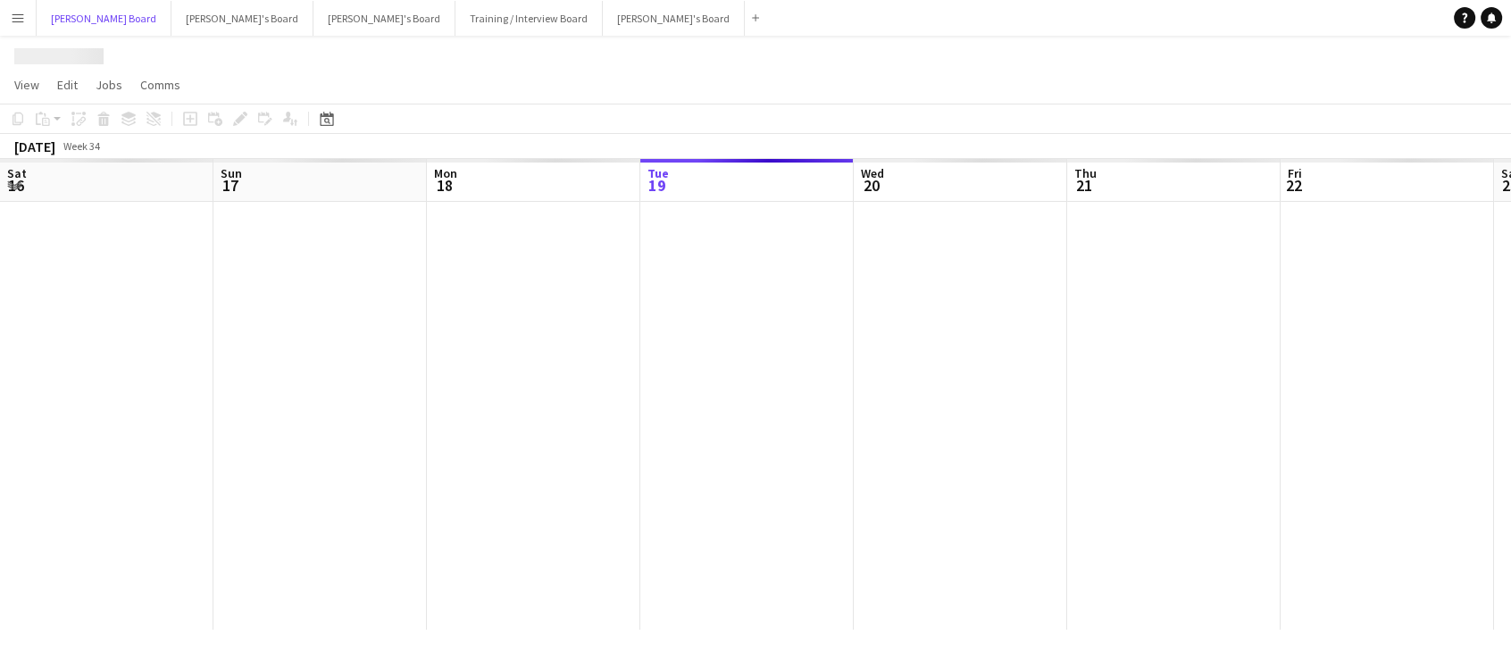
scroll to position [0, 427]
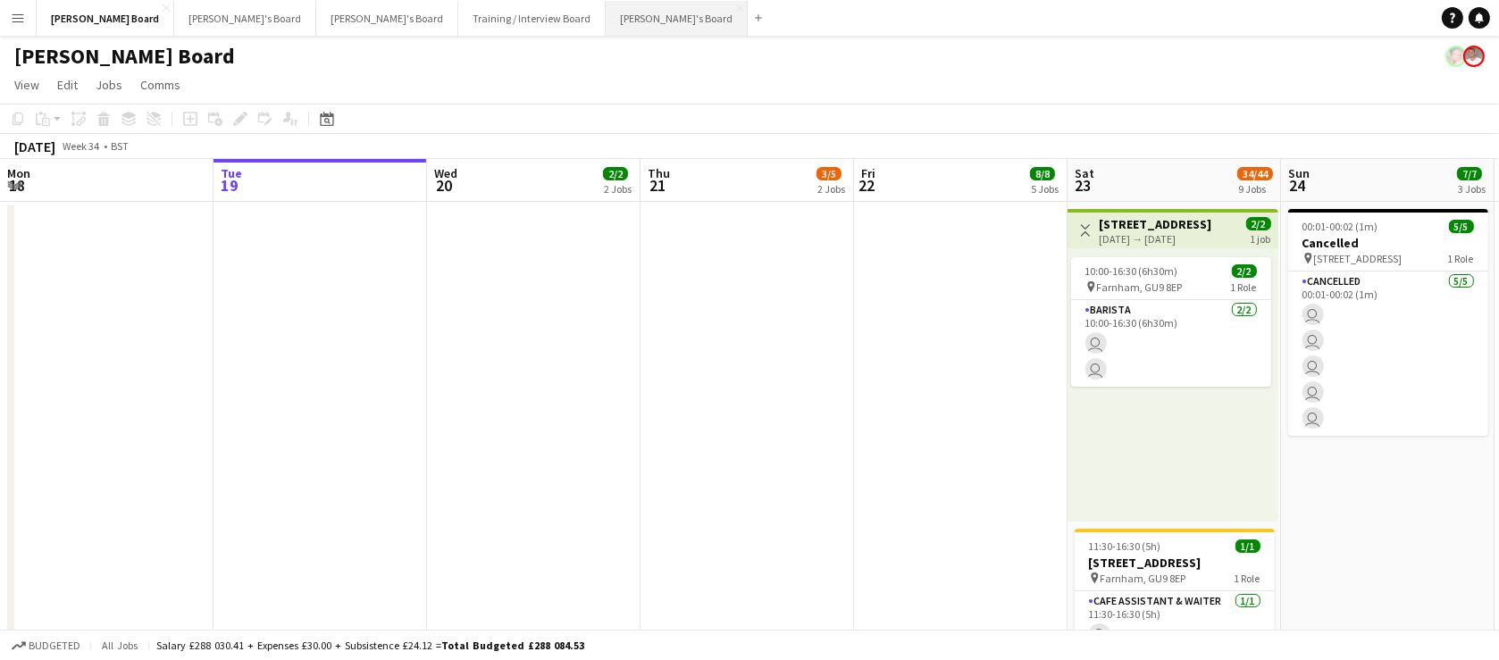
click at [606, 19] on button "[PERSON_NAME]'s Board Close" at bounding box center [677, 18] width 142 height 35
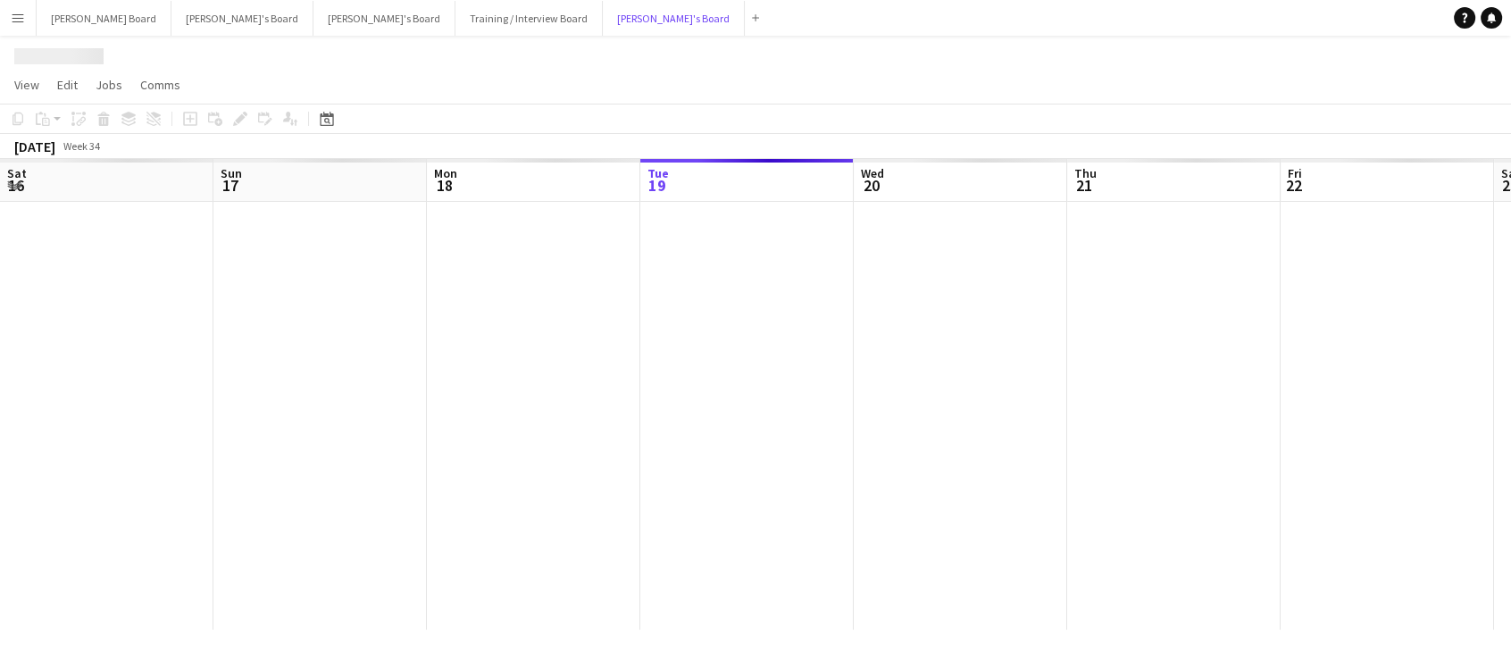
scroll to position [0, 427]
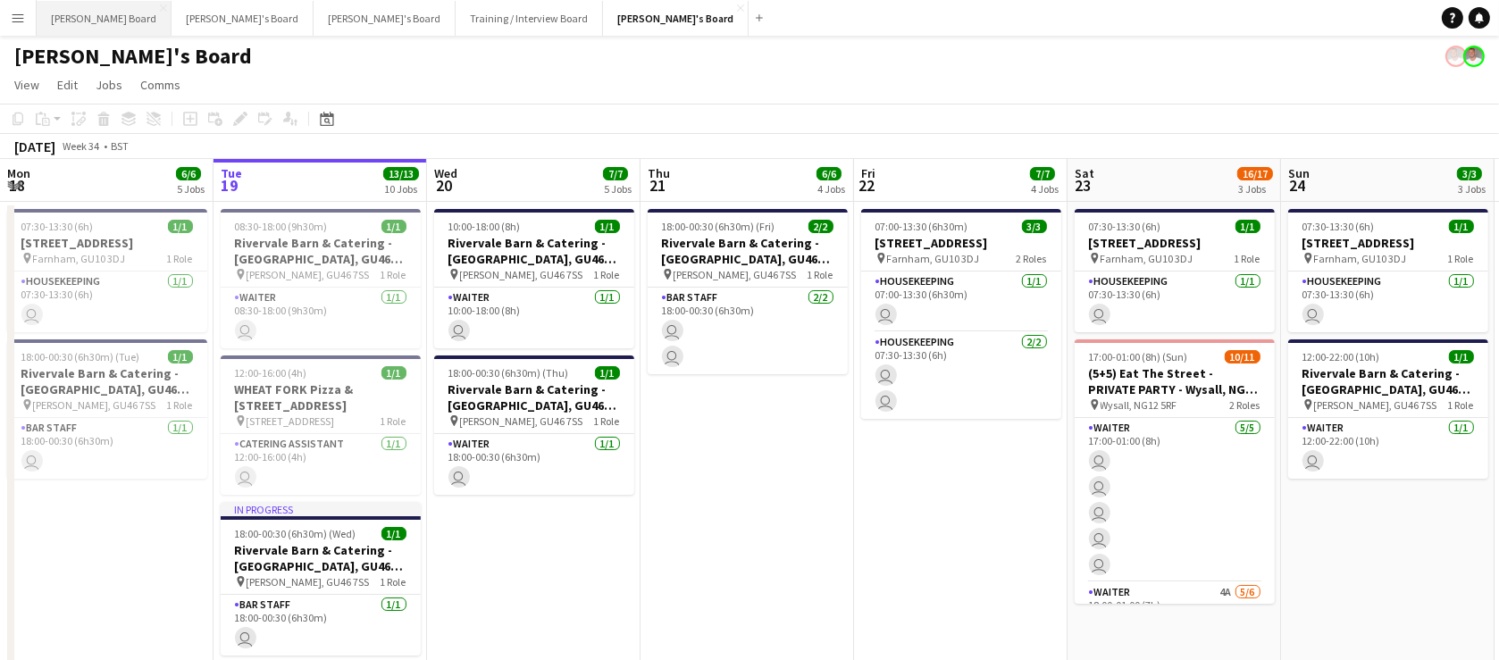
click at [43, 25] on button "Dean's Board Close" at bounding box center [104, 18] width 135 height 35
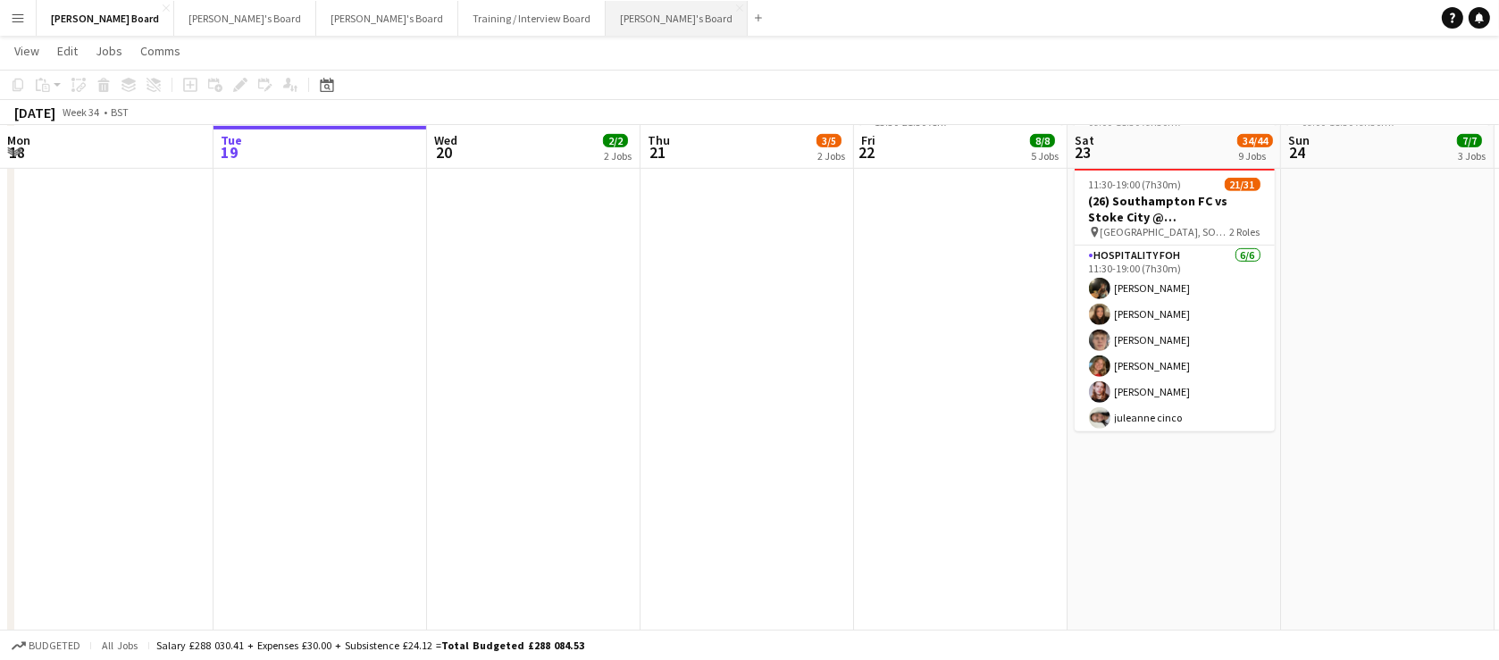
click at [606, 27] on button "[PERSON_NAME]'s Board Close" at bounding box center [677, 18] width 142 height 35
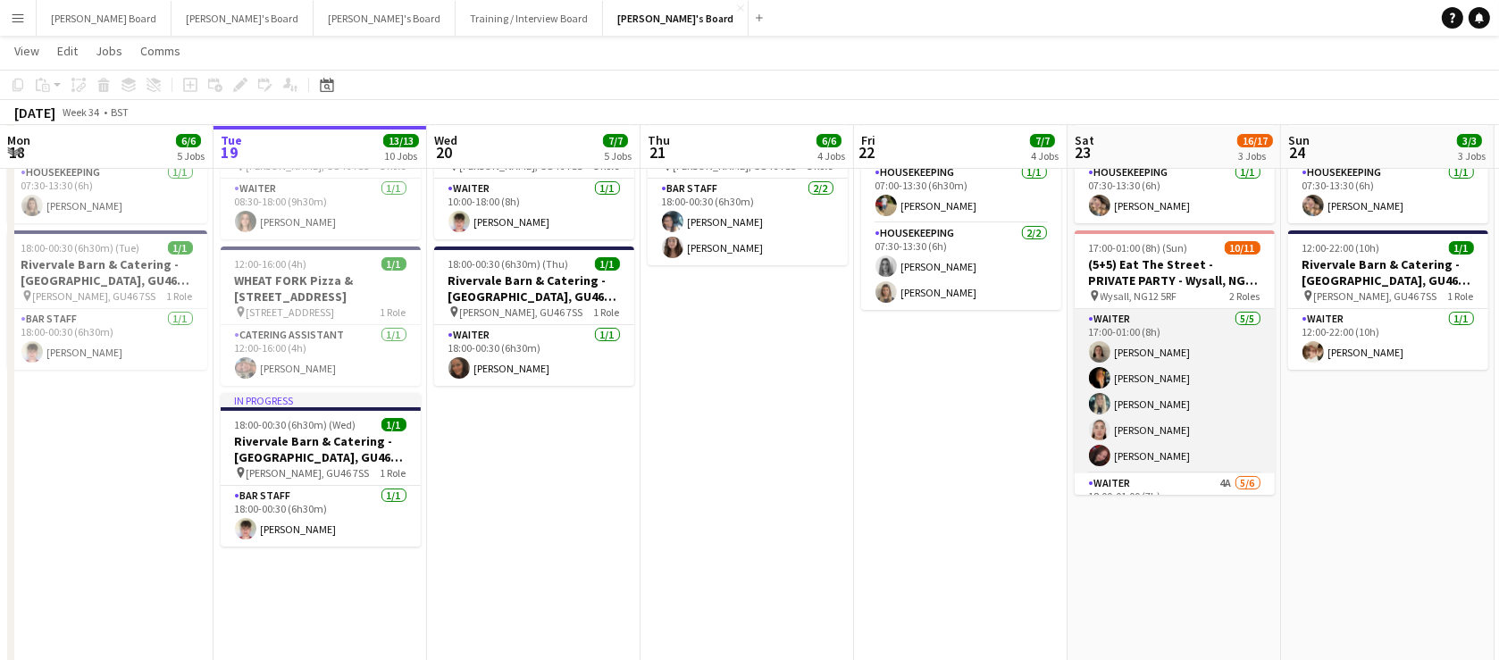
click at [1174, 381] on app-card-role "Waiter 5/5 17:00-01:00 (8h) Florence Johnson Tabby Barlow Lucy Smith Sadie O’Ne…" at bounding box center [1175, 391] width 200 height 164
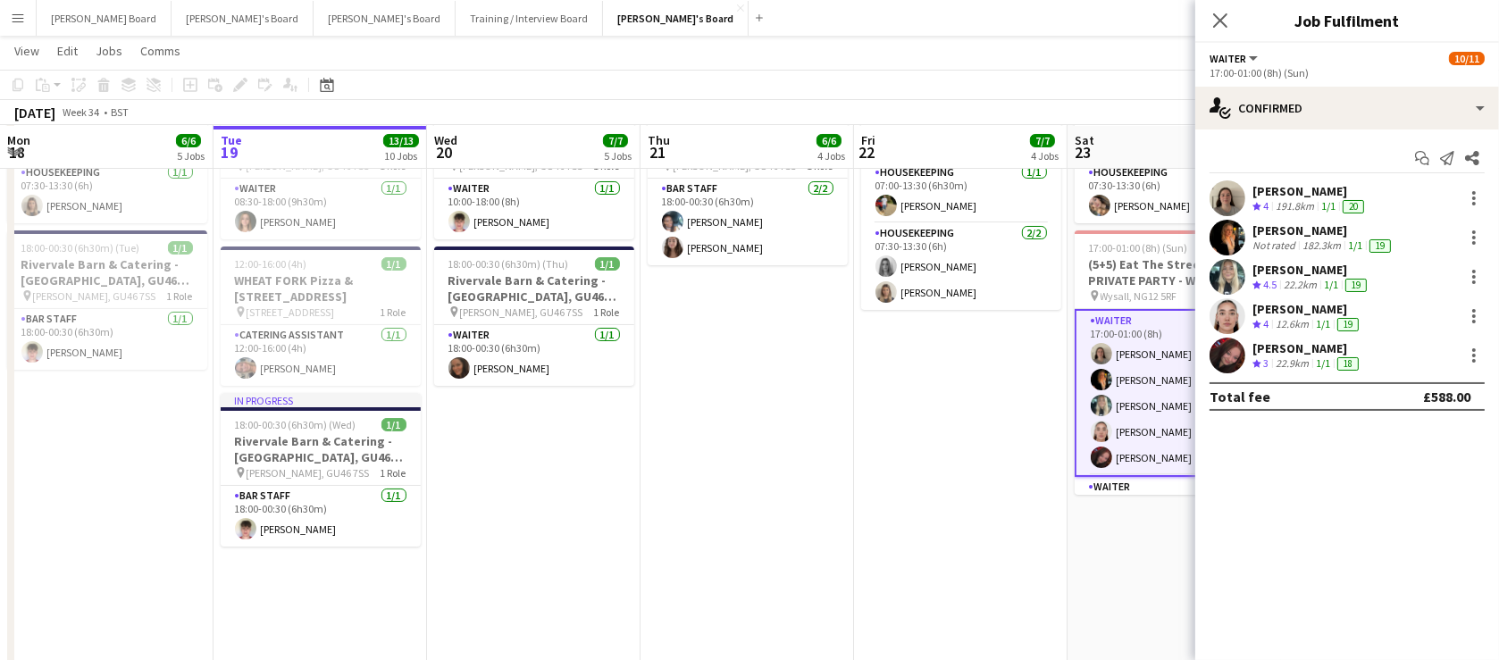
click at [1301, 359] on div "22.9km" at bounding box center [1292, 363] width 40 height 15
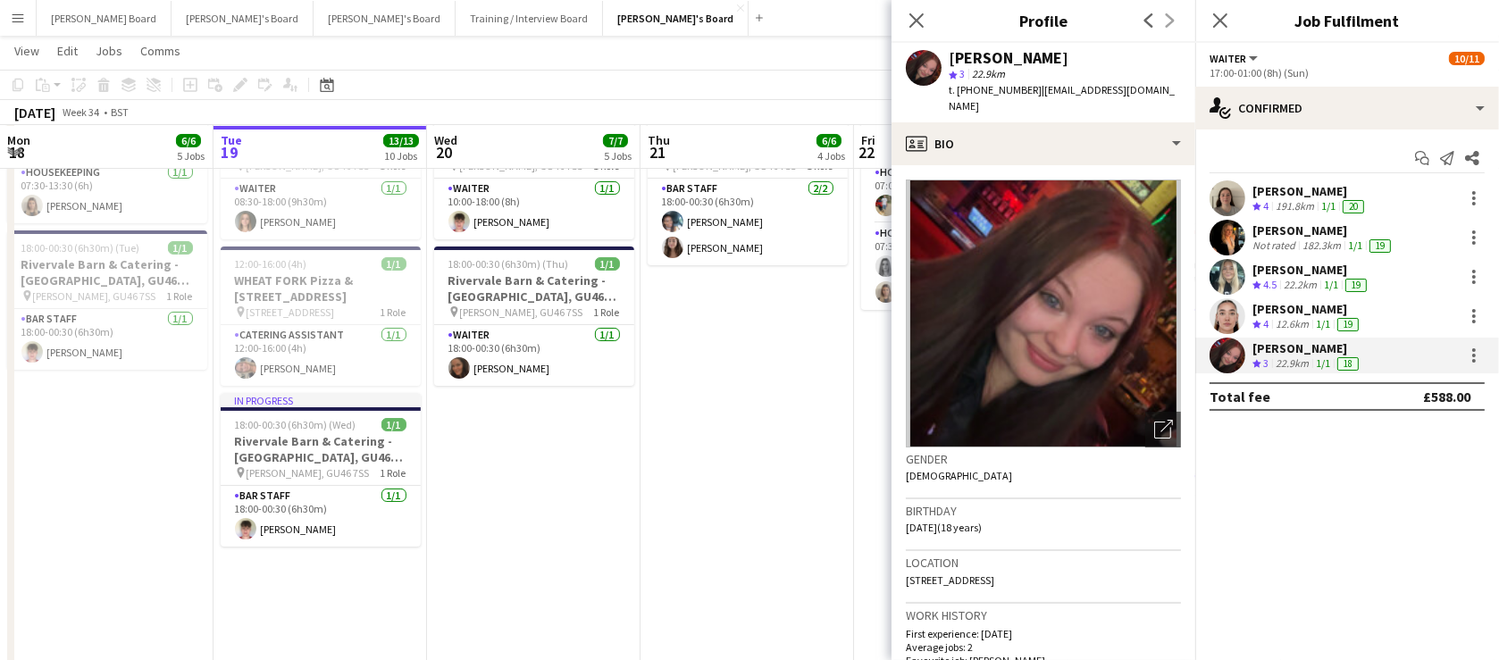
click at [812, 446] on app-date-cell "18:00-00:30 (6h30m) (Fri) 2/2 Rivervale Barn & Catering - [GEOGRAPHIC_DATA], GU…" at bounding box center [746, 437] width 213 height 688
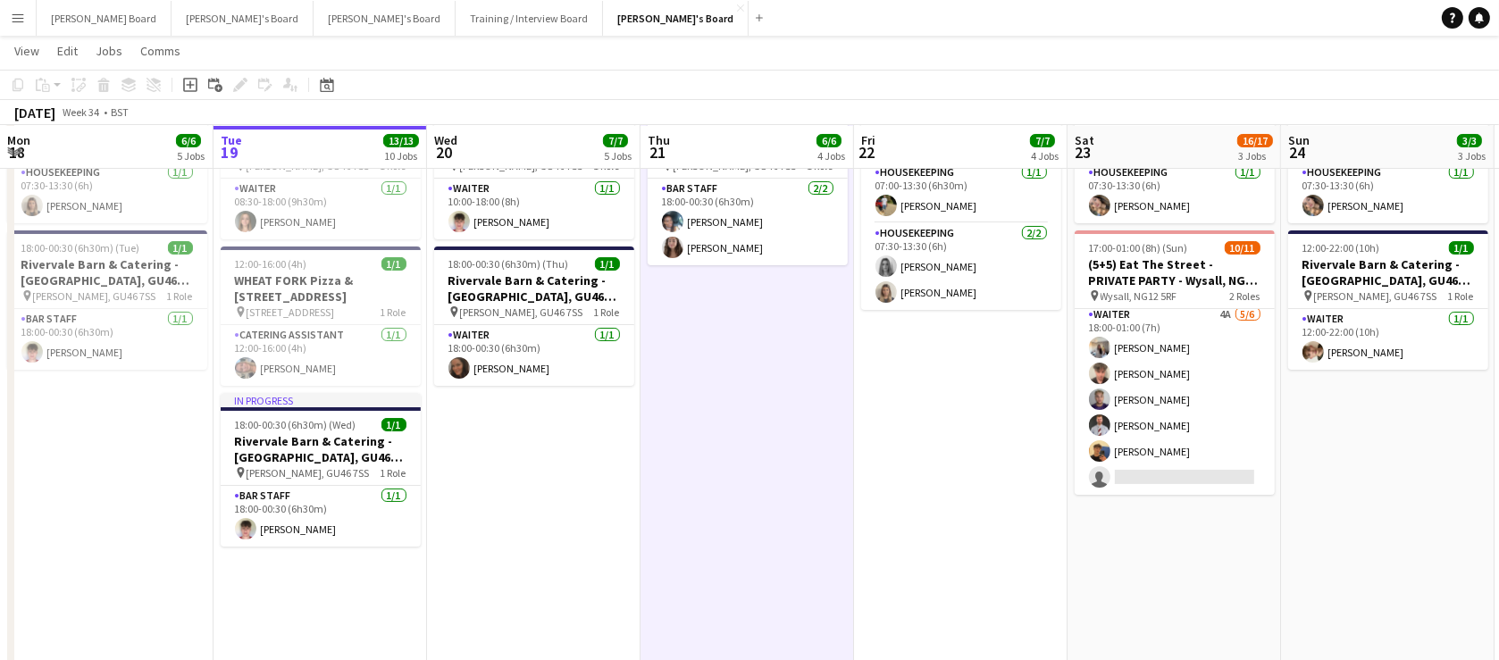
scroll to position [0, 665]
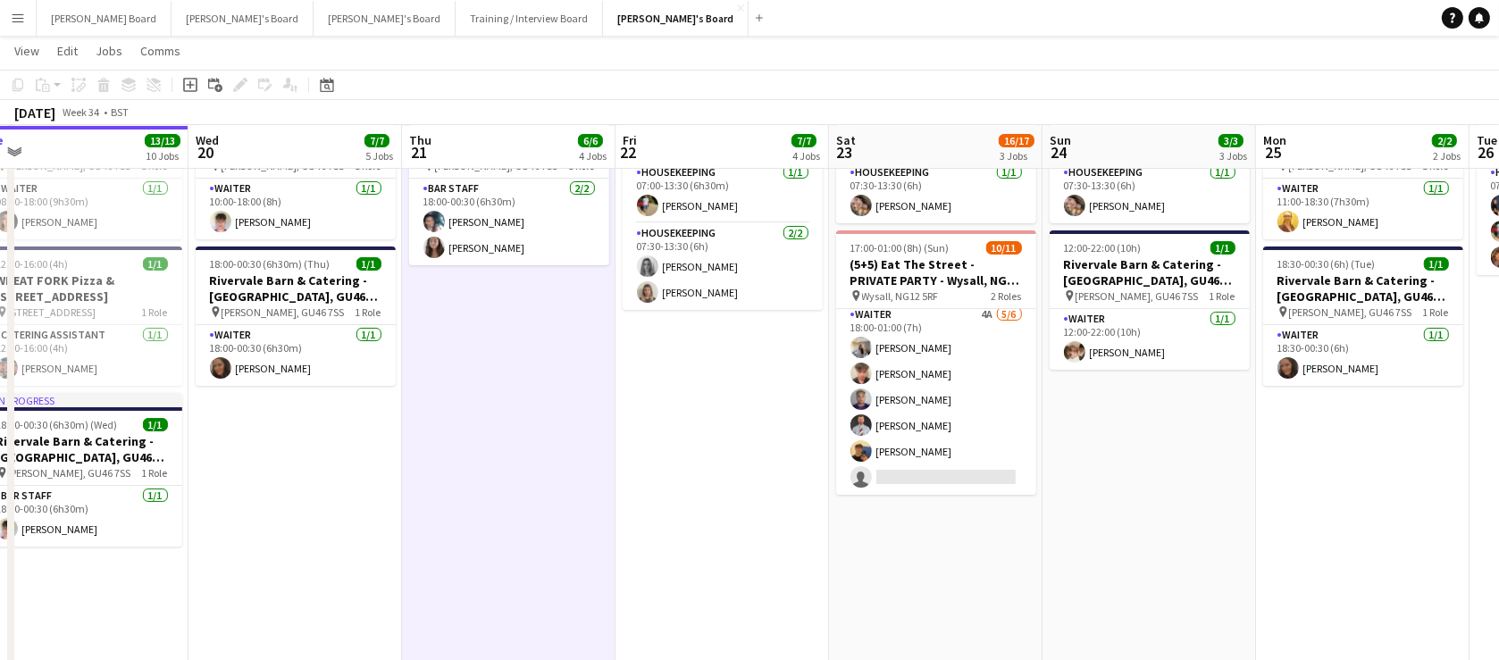
drag, startPoint x: 1332, startPoint y: 489, endPoint x: 1093, endPoint y: 489, distance: 238.5
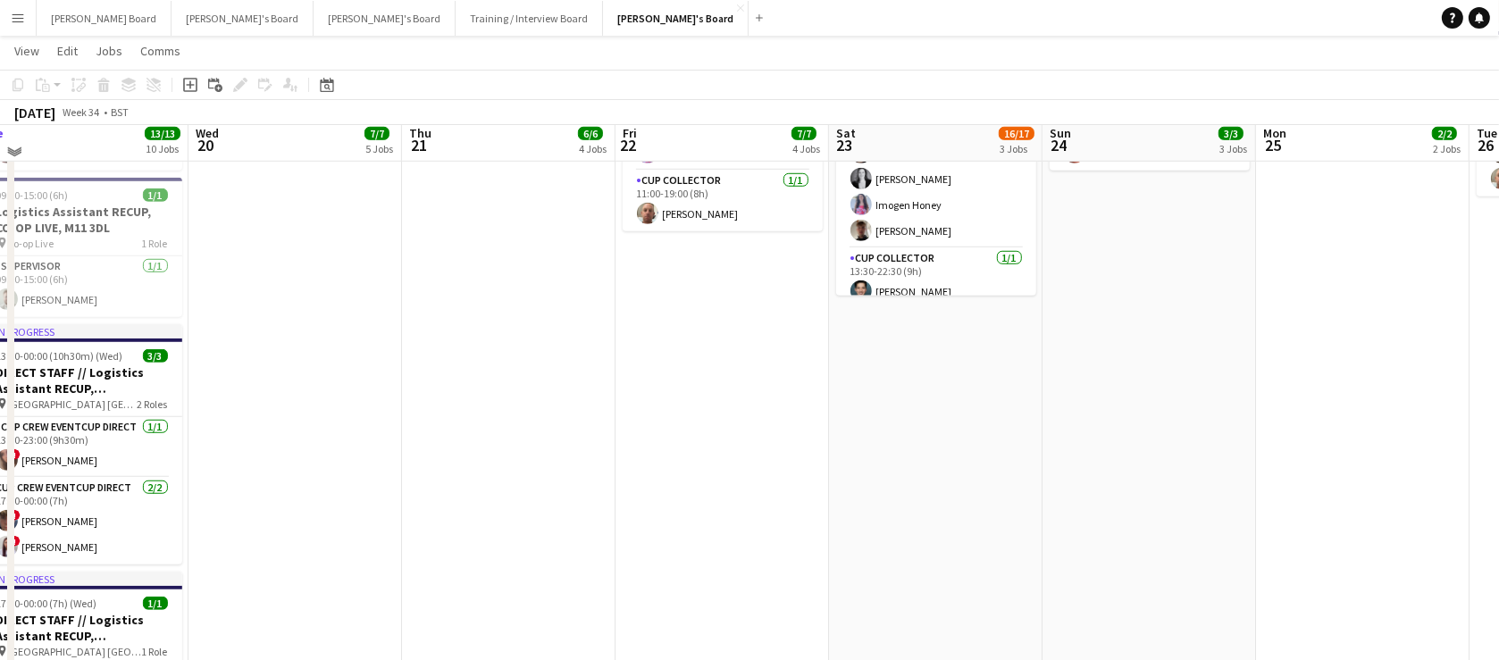
scroll to position [1516, 0]
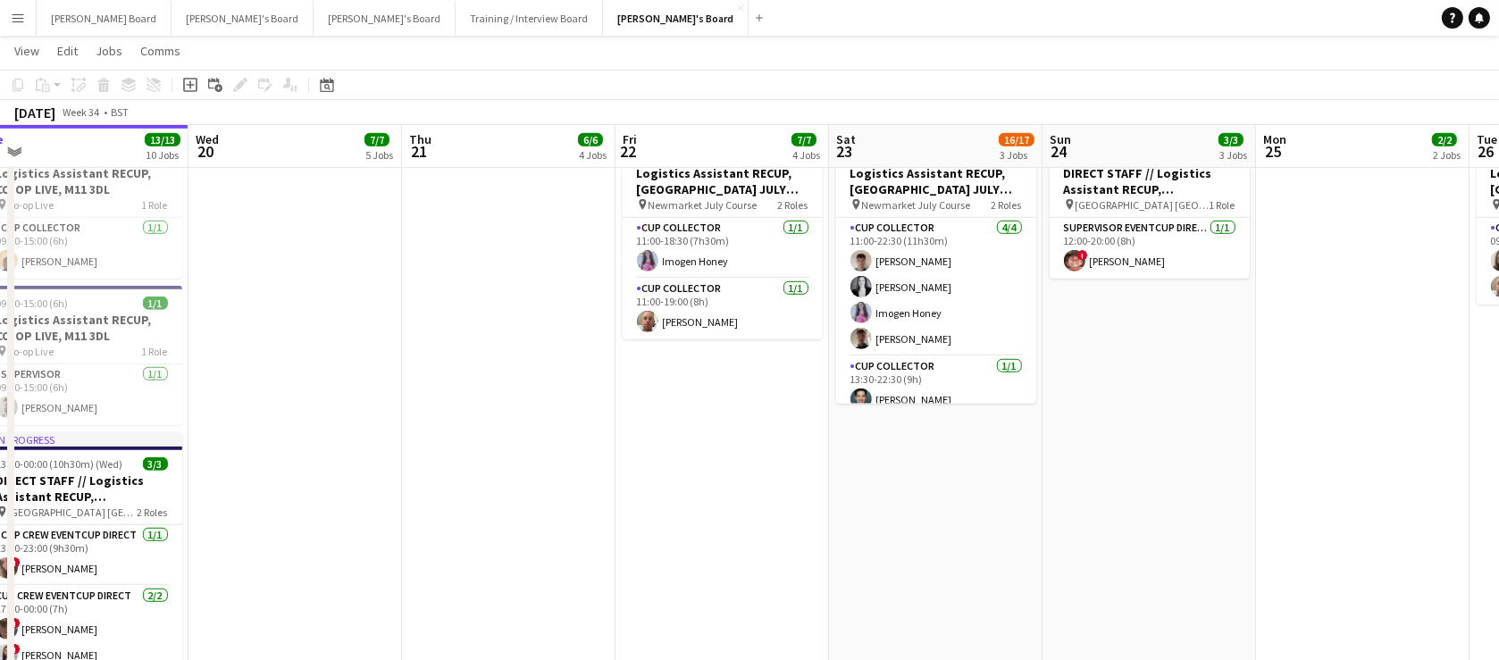
drag, startPoint x: 911, startPoint y: 366, endPoint x: 728, endPoint y: 295, distance: 196.6
click at [838, 349] on app-calendar-viewport "Sat 16 27/27 13 Jobs Sun 17 12/12 4 Jobs Mon 18 6/6 5 Jobs Tue 19 13/13 10 Jobs…" at bounding box center [749, 499] width 1499 height 3890
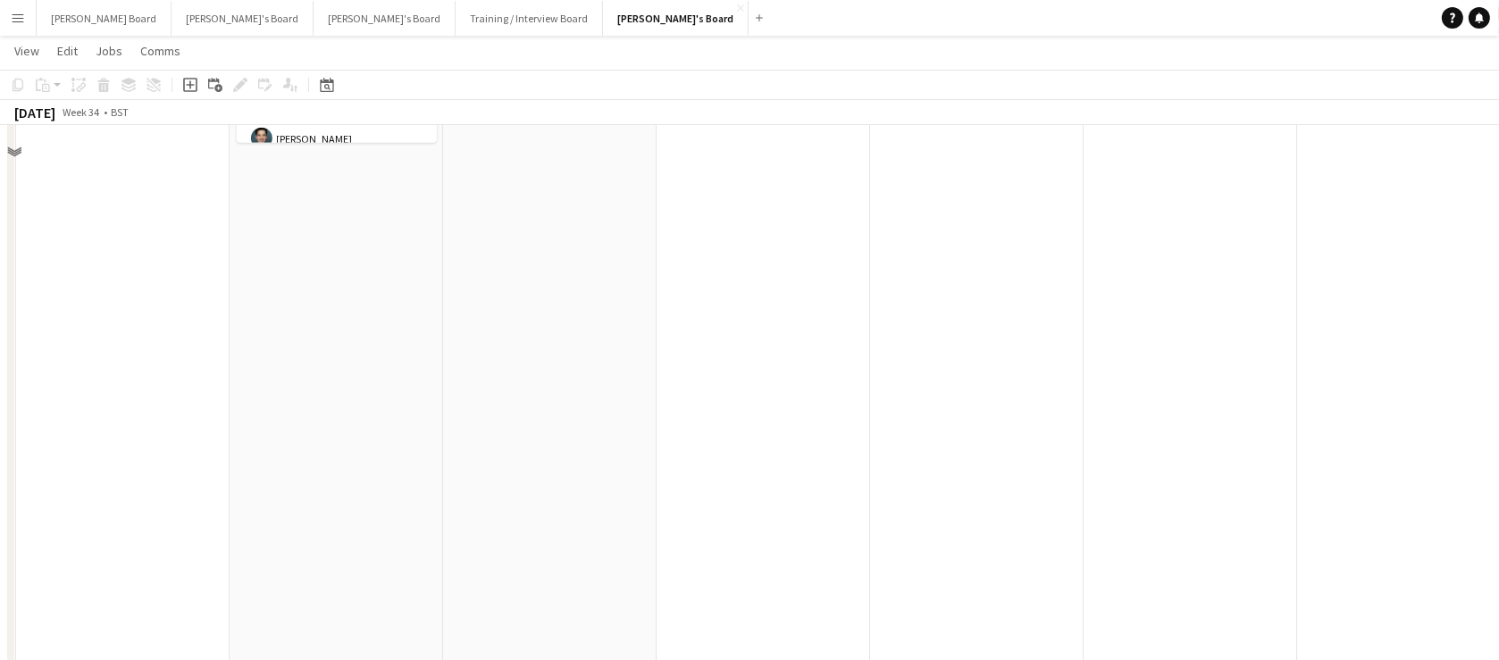
scroll to position [1840, 0]
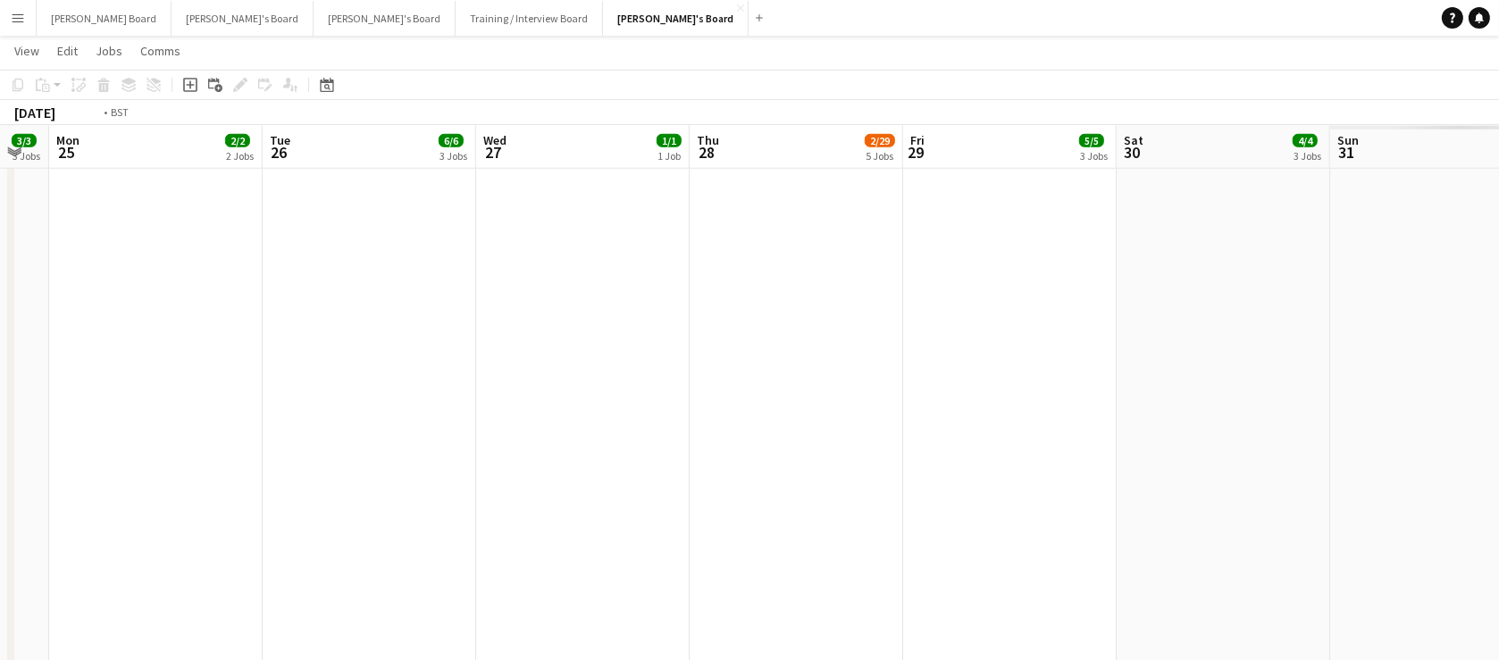
drag, startPoint x: 972, startPoint y: 356, endPoint x: 680, endPoint y: 344, distance: 292.3
click at [574, 356] on app-calendar-viewport "Thu 21 6/6 4 Jobs Fri 22 7/7 4 Jobs Sat 23 16/17 3 Jobs Sun 24 3/3 3 Jobs Mon 2…" at bounding box center [749, 175] width 1499 height 3890
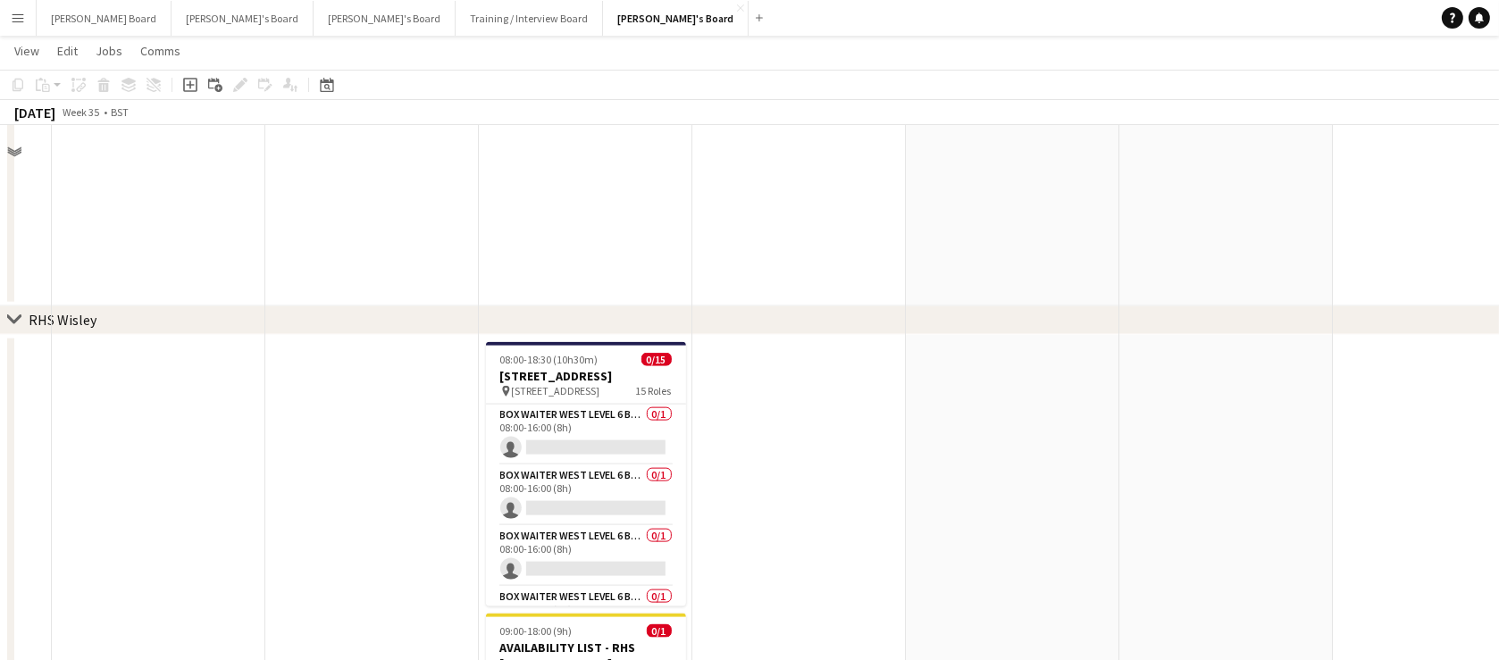
scroll to position [2814, 0]
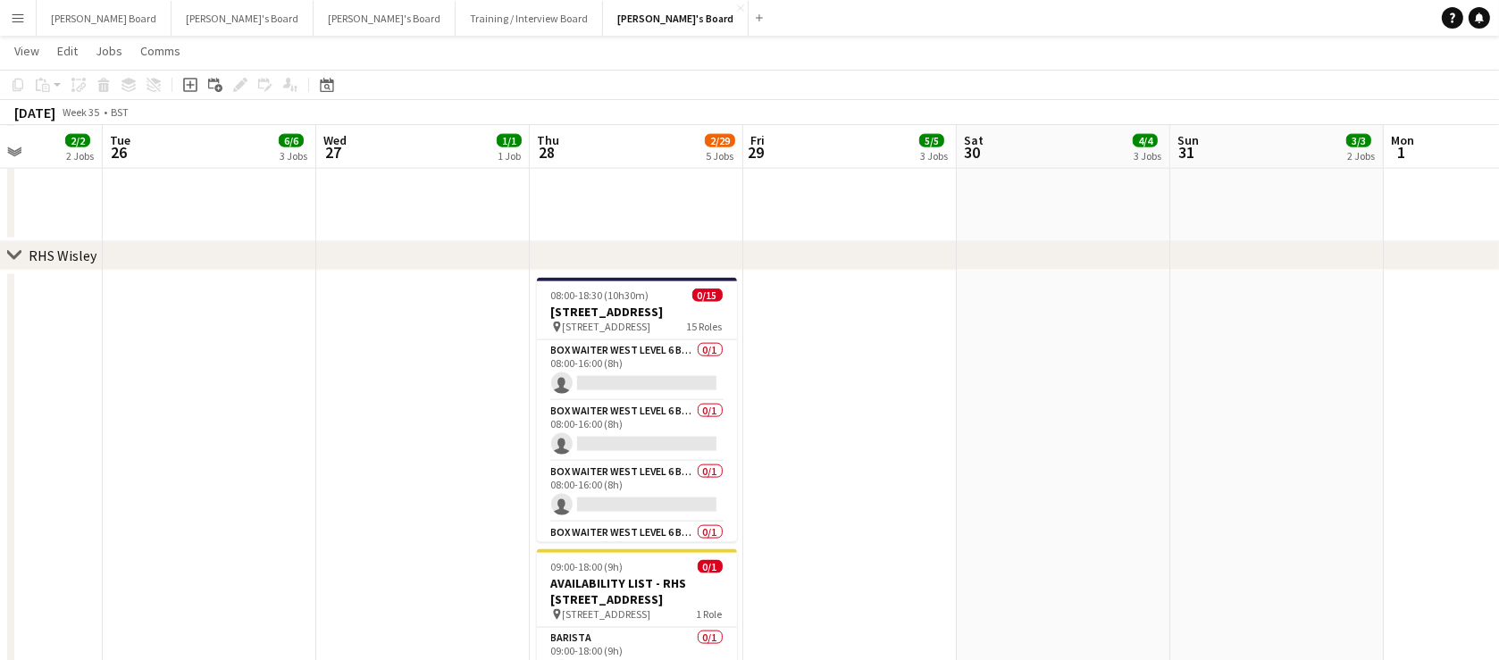
drag, startPoint x: 759, startPoint y: 433, endPoint x: 808, endPoint y: 431, distance: 49.2
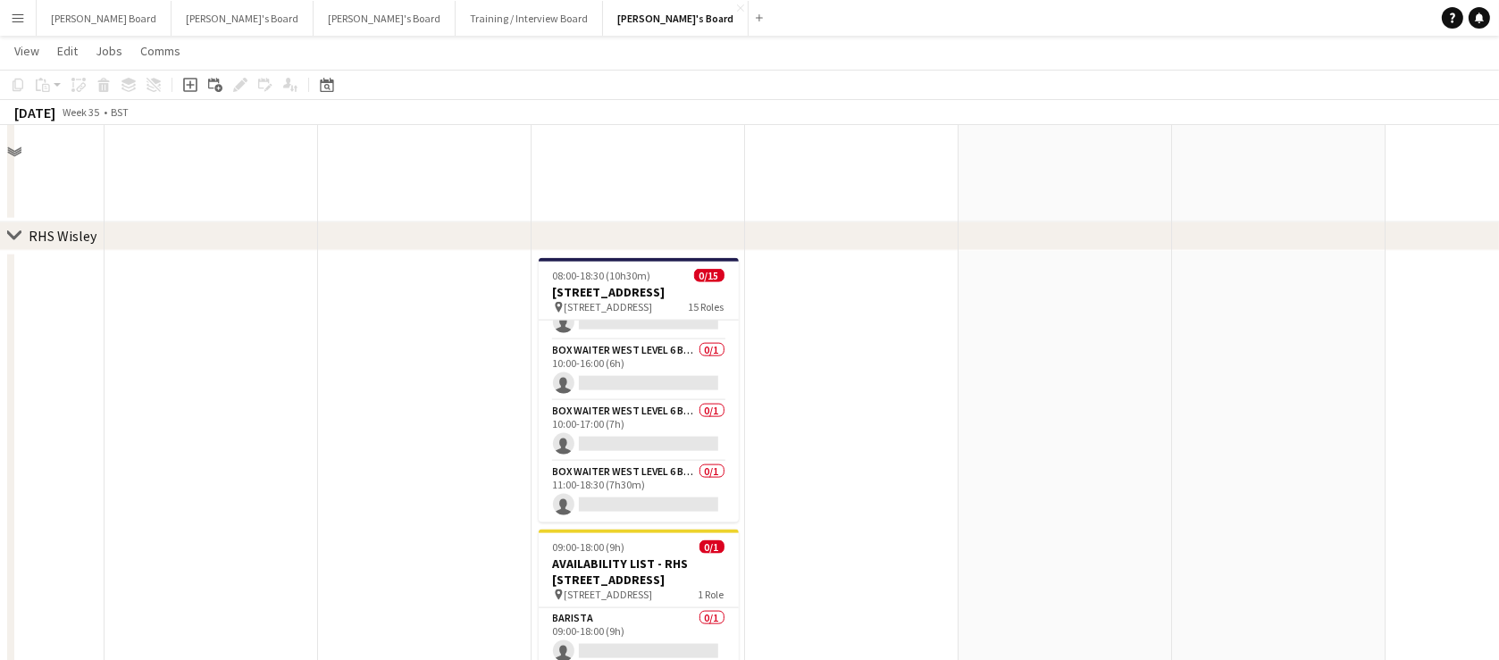
scroll to position [2923, 0]
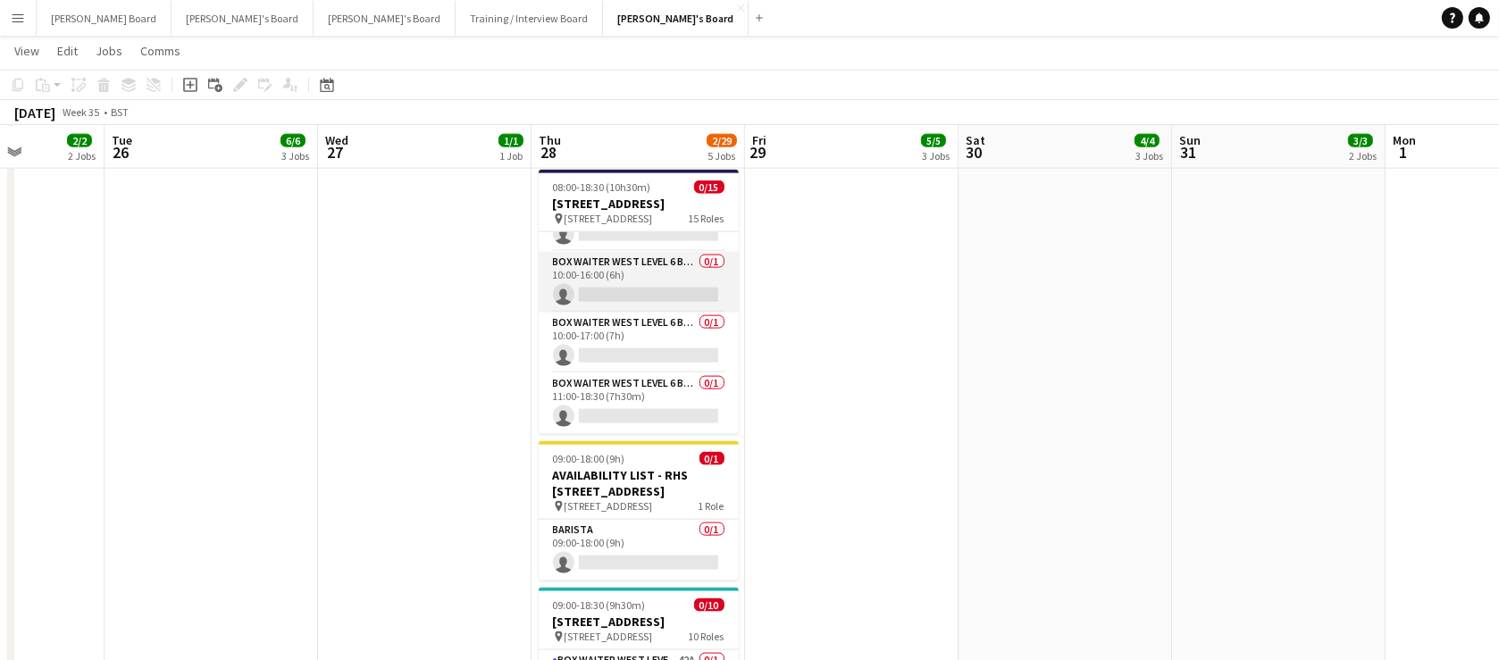
click at [652, 299] on app-card-role "Box Waiter WEST LEVEL 6 BOXES 0/1 10:00-16:00 (6h) single-neutral-actions" at bounding box center [639, 282] width 200 height 61
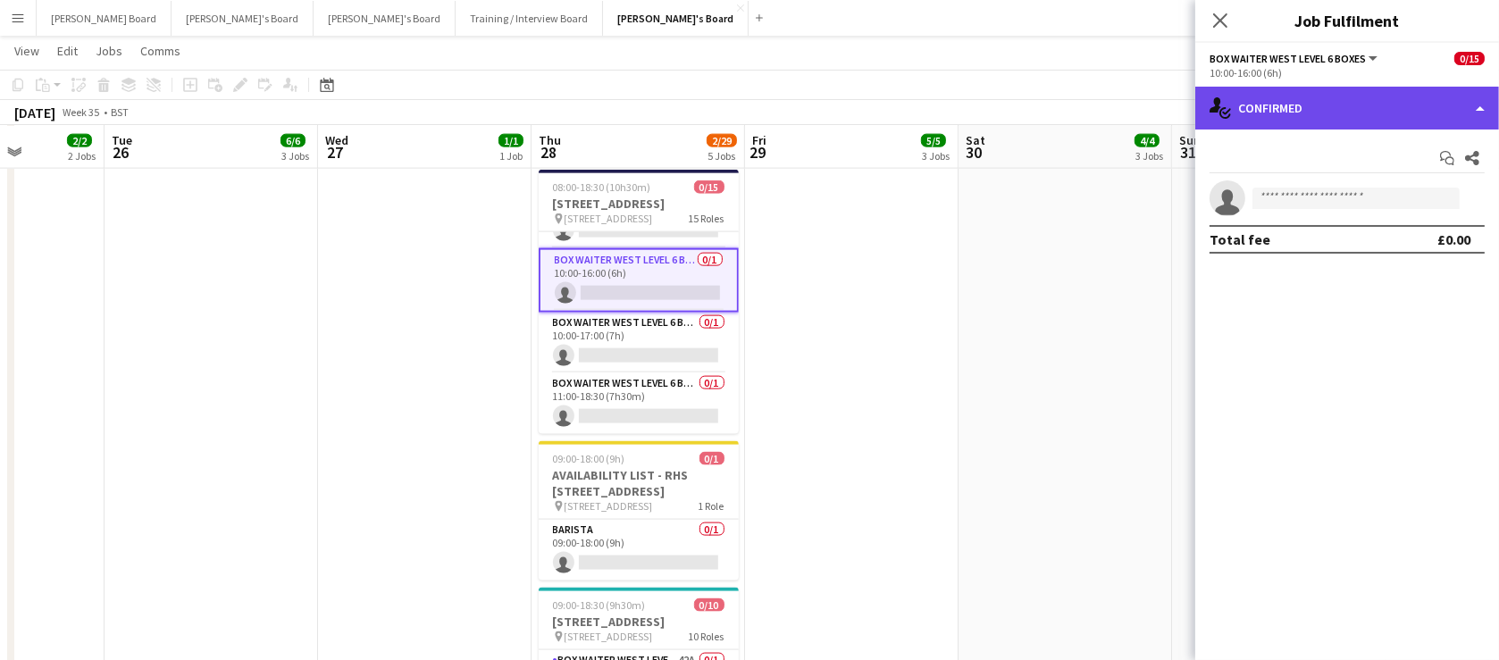
click at [1374, 107] on div "single-neutral-actions-check-2 Confirmed" at bounding box center [1347, 108] width 304 height 43
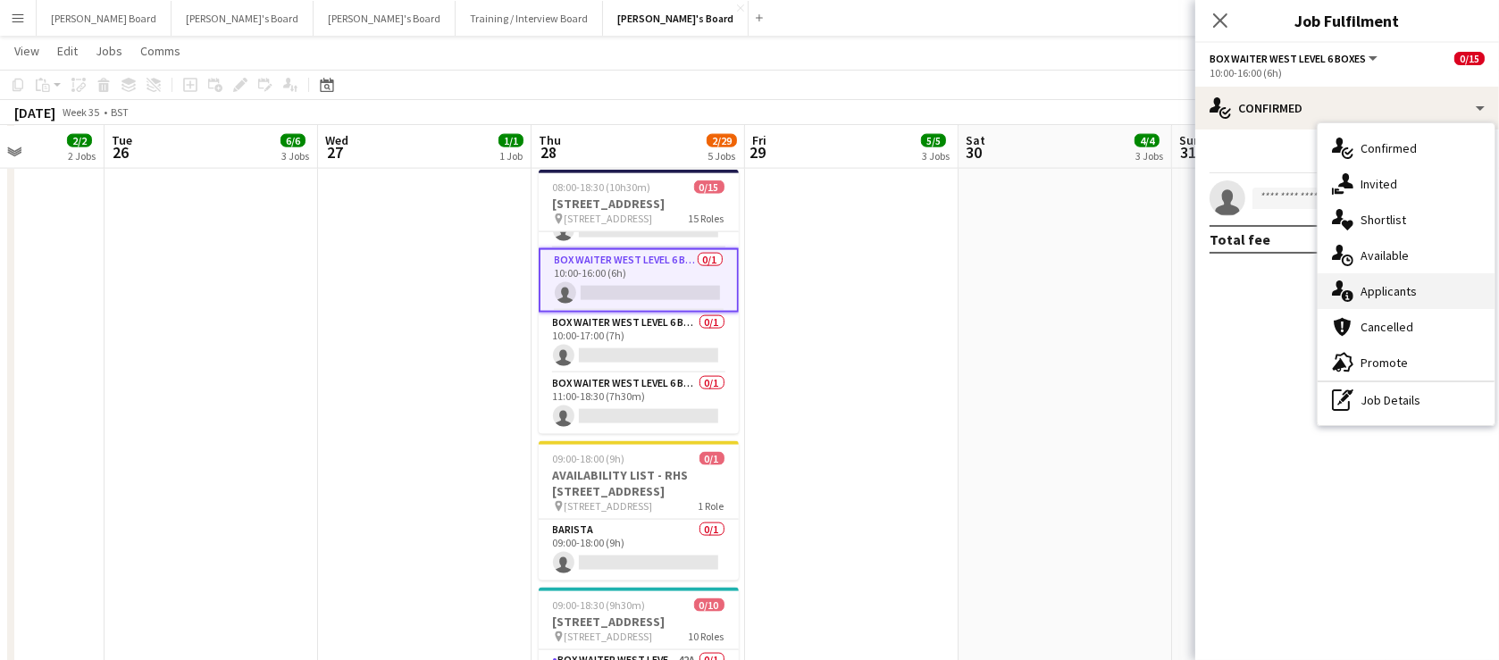
click at [1414, 286] on div "single-neutral-actions-information Applicants" at bounding box center [1405, 291] width 177 height 36
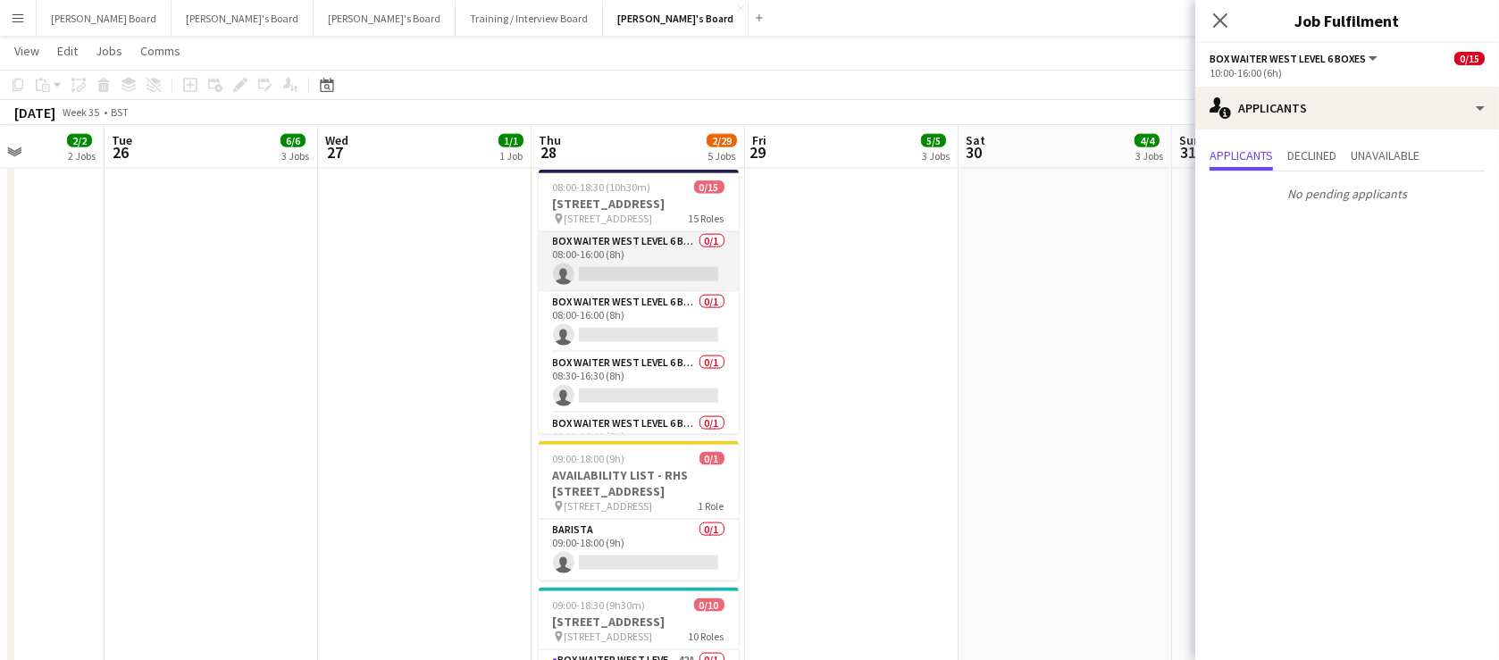
click at [674, 267] on app-card-role "Box Waiter WEST LEVEL 6 BOXES 0/1 08:00-16:00 (8h) single-neutral-actions" at bounding box center [639, 261] width 200 height 61
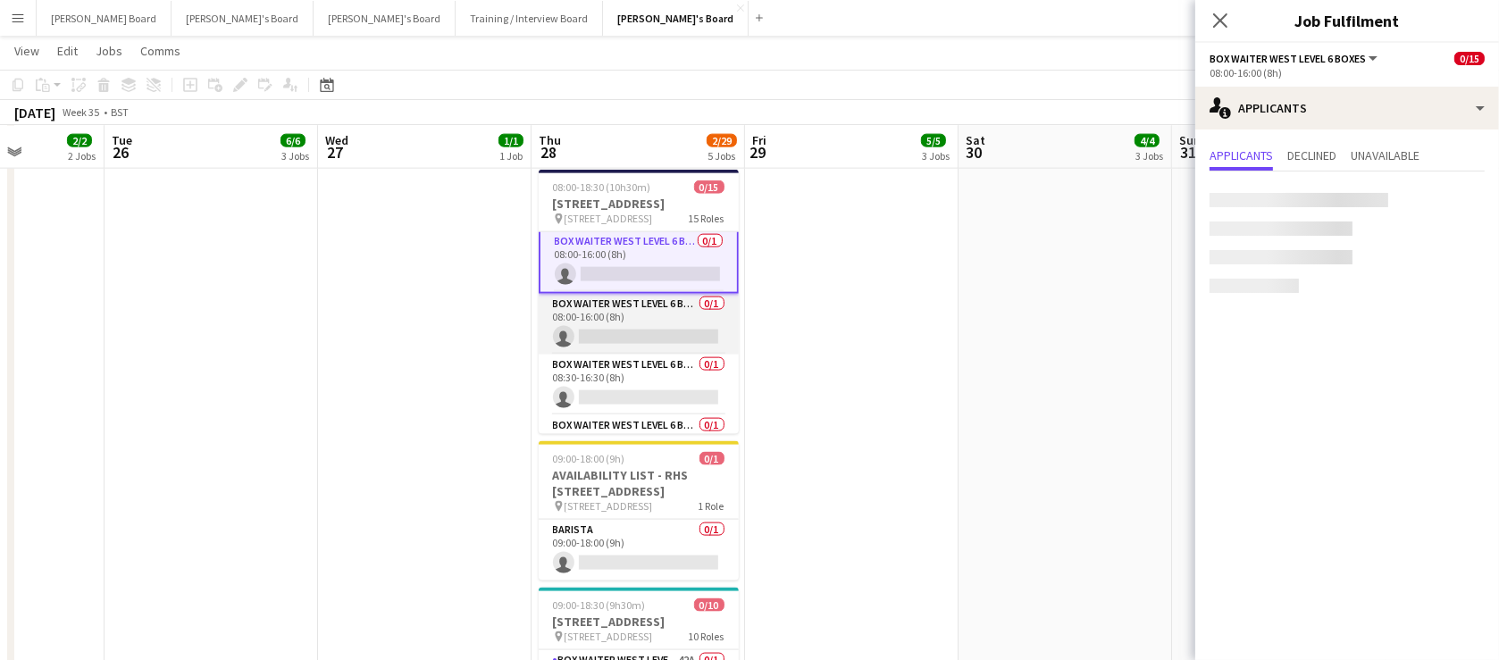
click at [655, 316] on app-card-role "Box Waiter WEST LEVEL 6 BOXES 0/1 08:00-16:00 (8h) single-neutral-actions" at bounding box center [639, 324] width 200 height 61
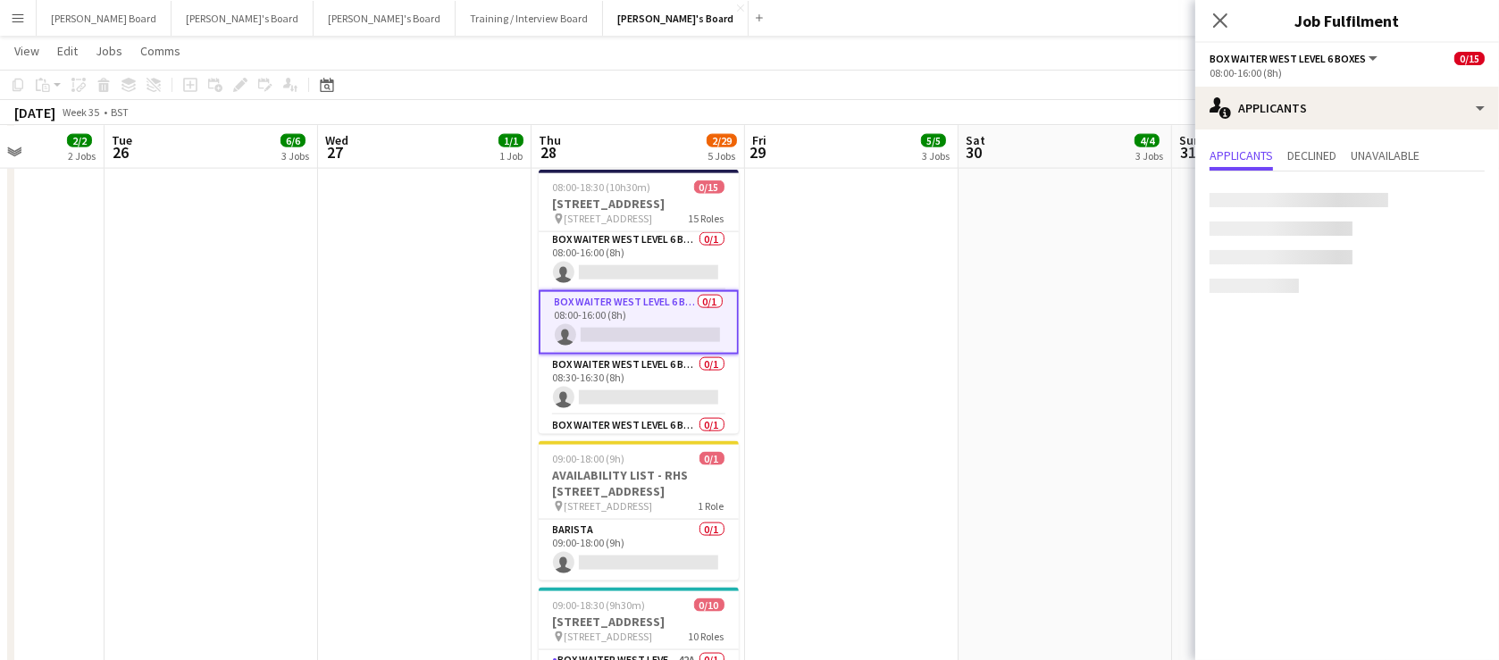
scroll to position [183, 0]
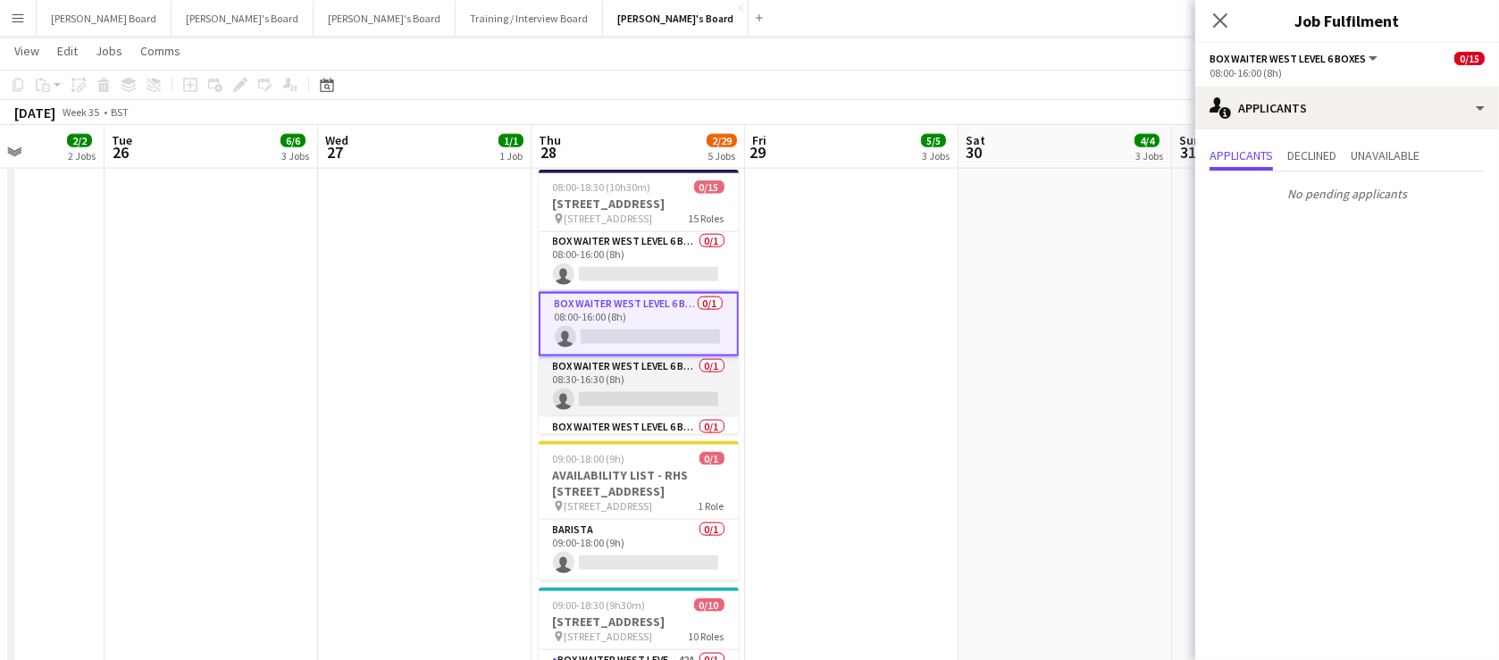
click at [652, 372] on app-card-role "Box Waiter WEST LEVEL 6 BOXES 0/1 08:30-16:30 (8h) single-neutral-actions" at bounding box center [639, 386] width 200 height 61
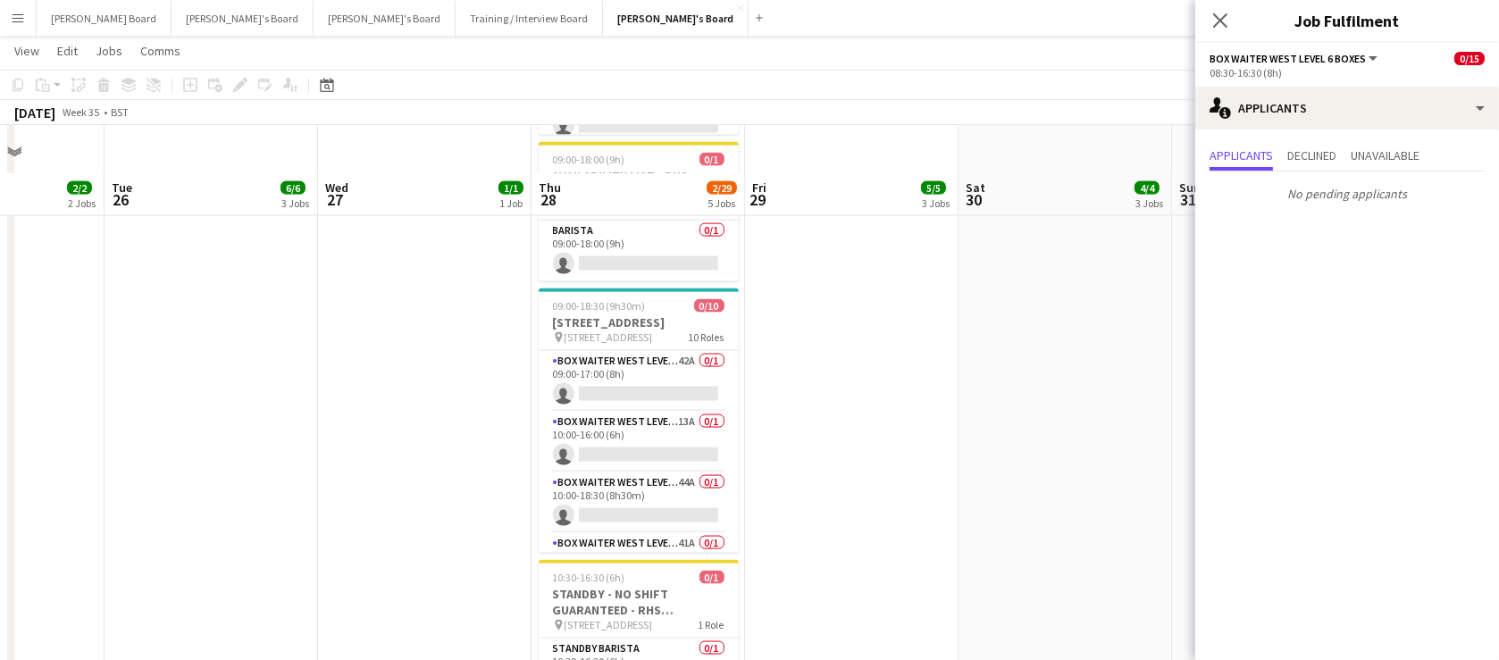
scroll to position [3299, 0]
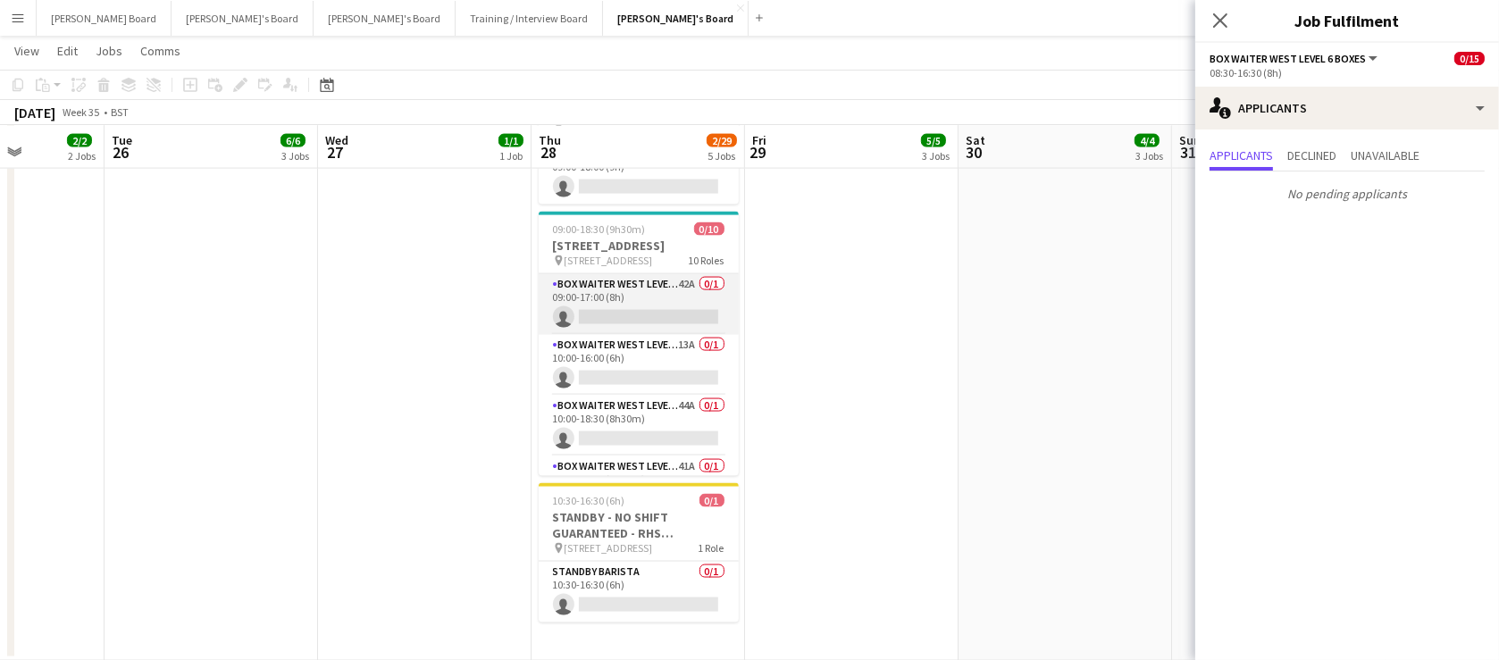
drag, startPoint x: 648, startPoint y: 330, endPoint x: 659, endPoint y: 330, distance: 10.8
click at [650, 330] on app-card-role "Box Waiter WEST LEVEL 6 BOXES 42A 0/1 09:00-17:00 (8h) single-neutral-actions" at bounding box center [639, 304] width 200 height 61
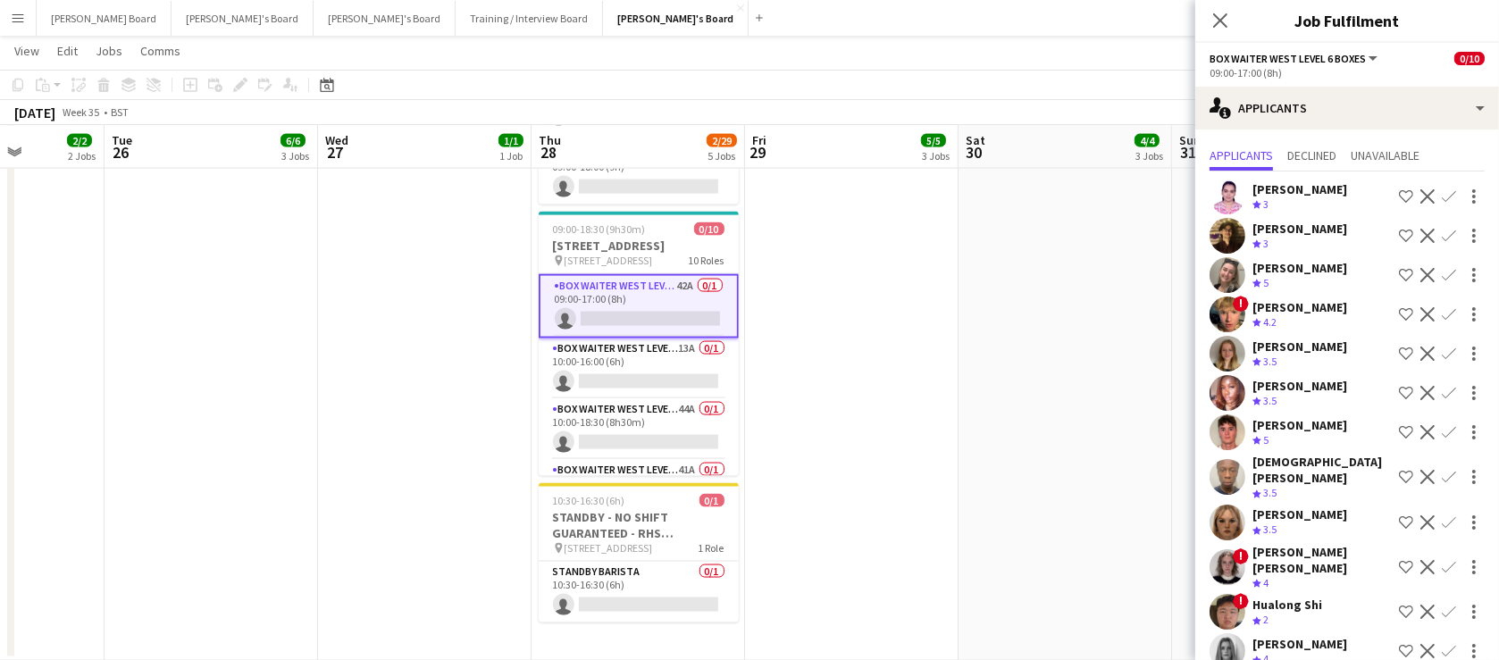
scroll to position [397, 0]
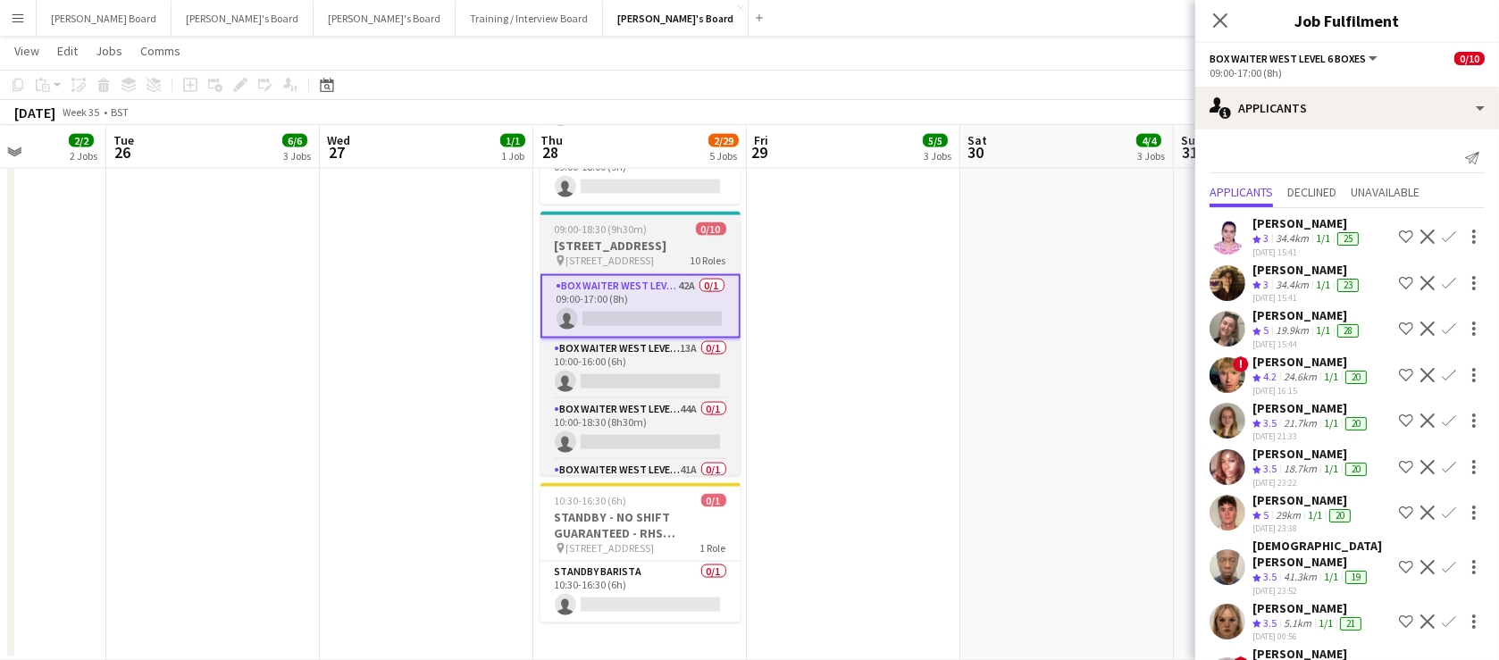
click at [625, 247] on h3 "[STREET_ADDRESS]" at bounding box center [640, 246] width 200 height 16
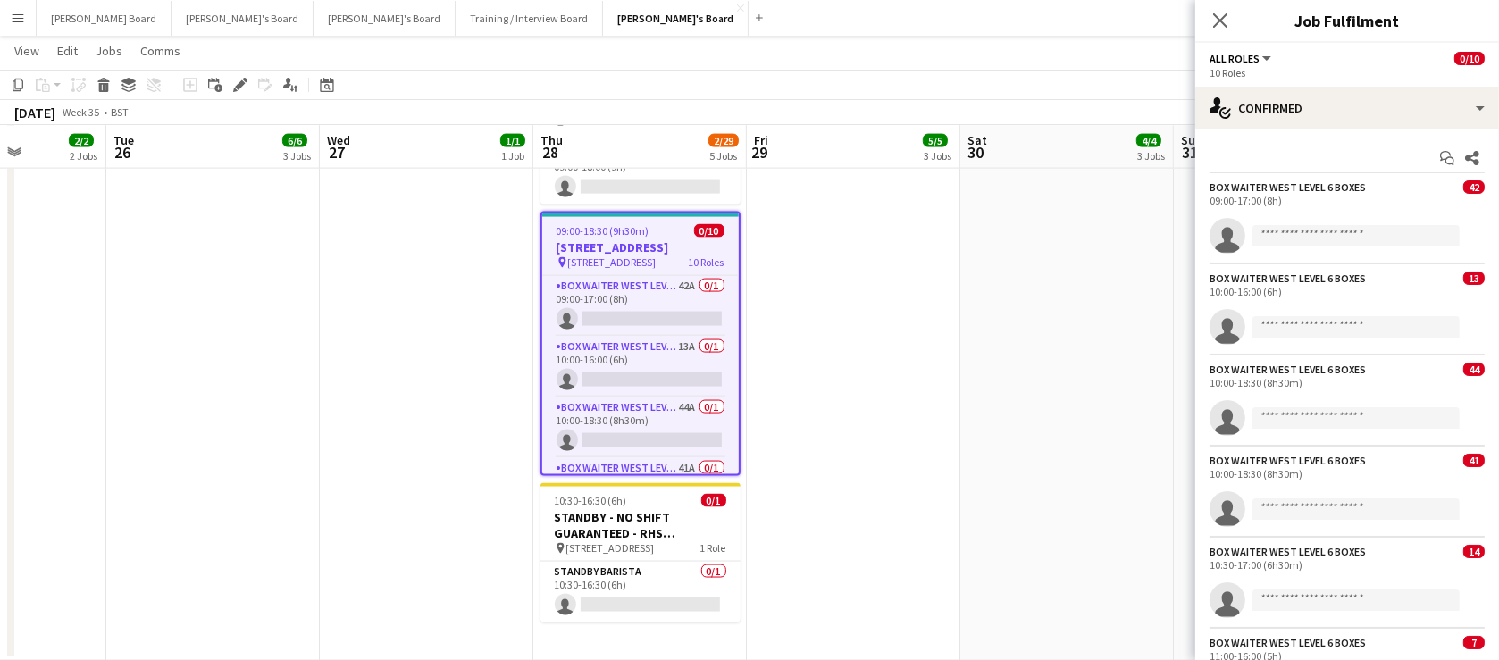
scroll to position [0, 536]
click at [238, 88] on icon at bounding box center [240, 85] width 10 height 10
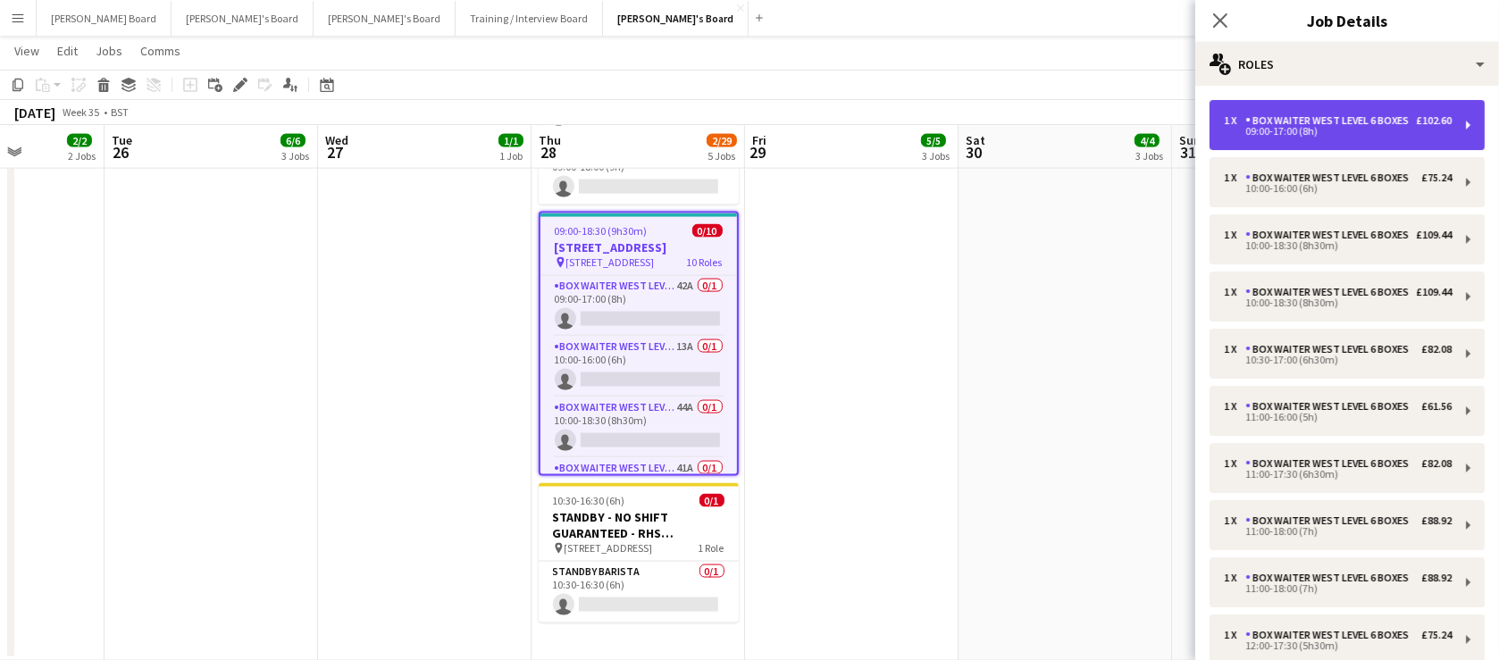
click at [1353, 136] on div "09:00-17:00 (8h)" at bounding box center [1338, 131] width 228 height 9
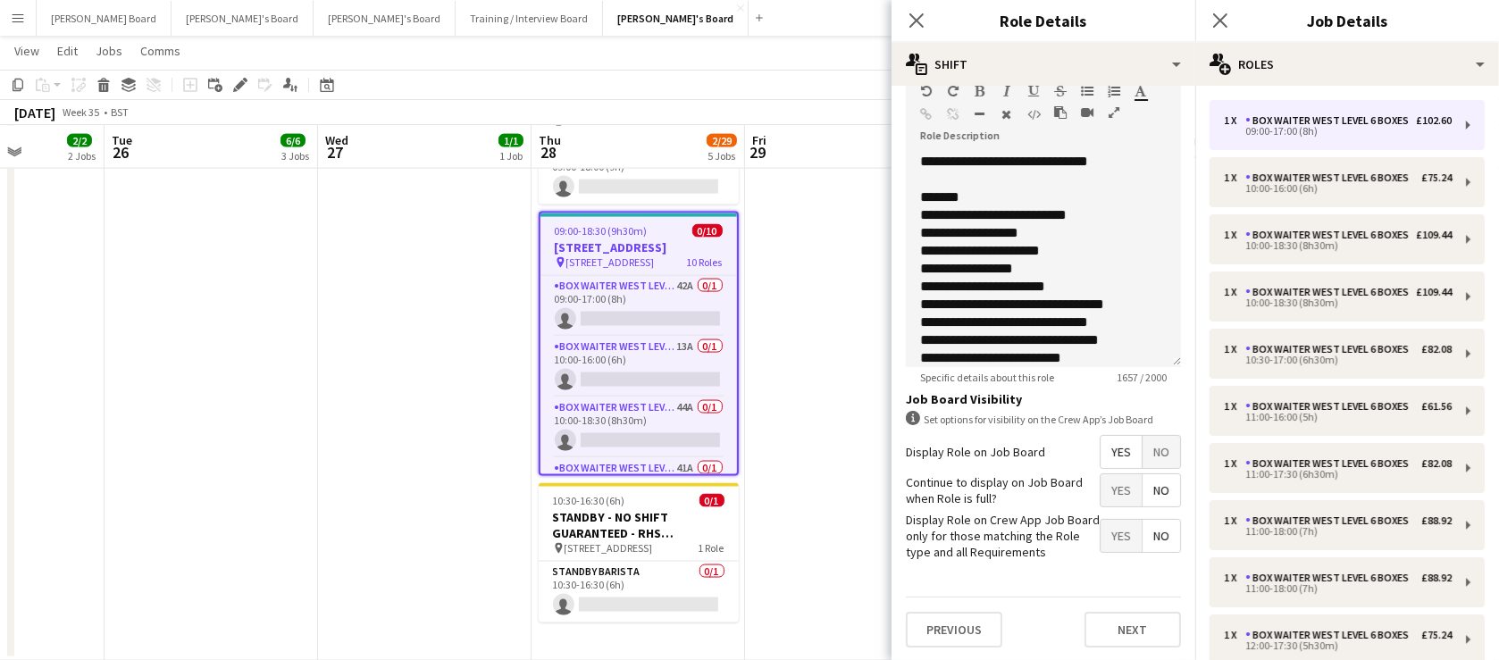
click at [1158, 455] on span "No" at bounding box center [1161, 452] width 38 height 32
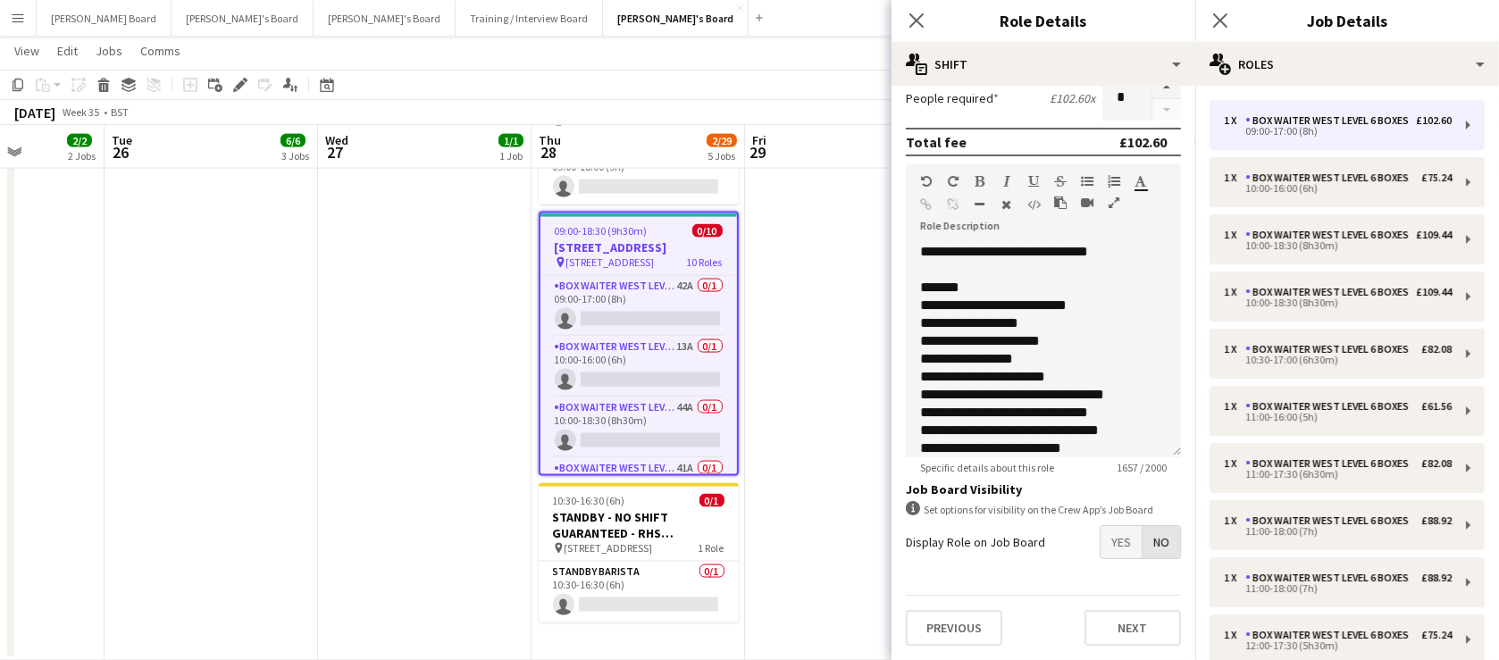
scroll to position [457, 0]
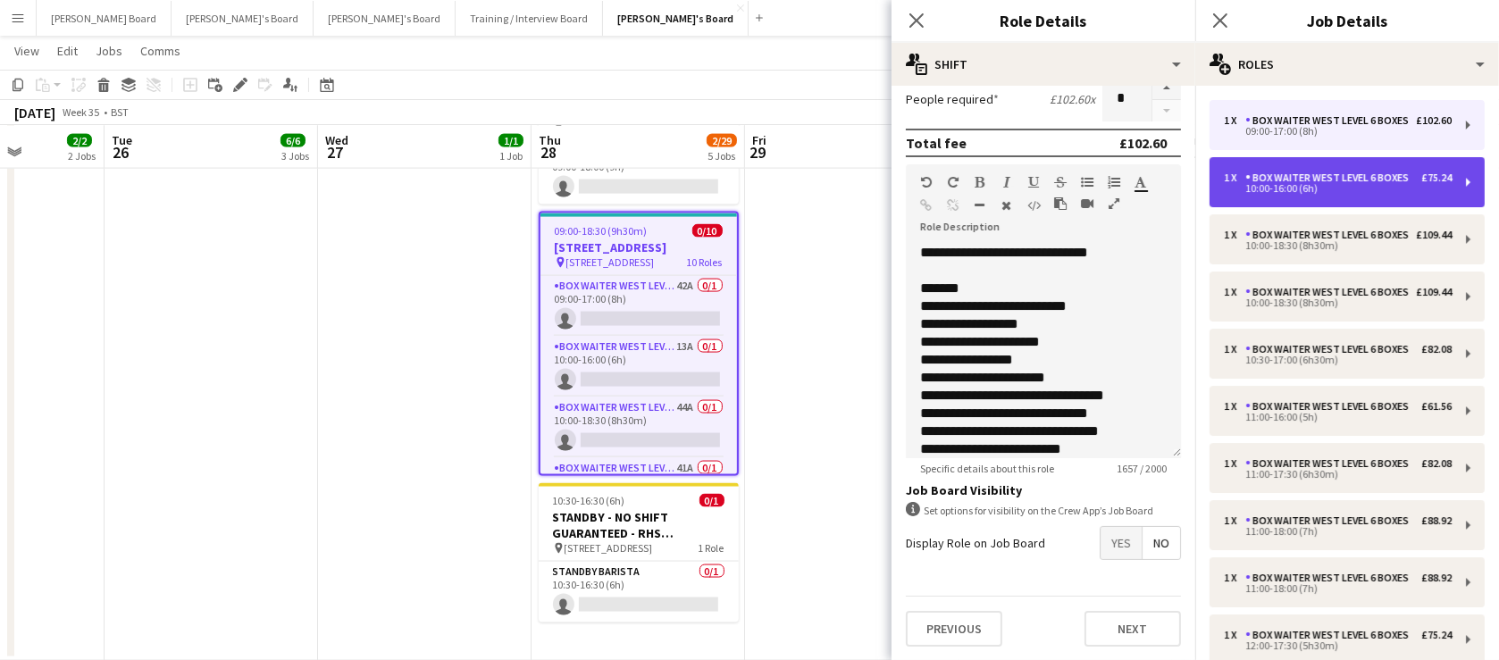
click at [1280, 184] on div "Box Waiter WEST LEVEL 6 BOXES" at bounding box center [1330, 177] width 171 height 13
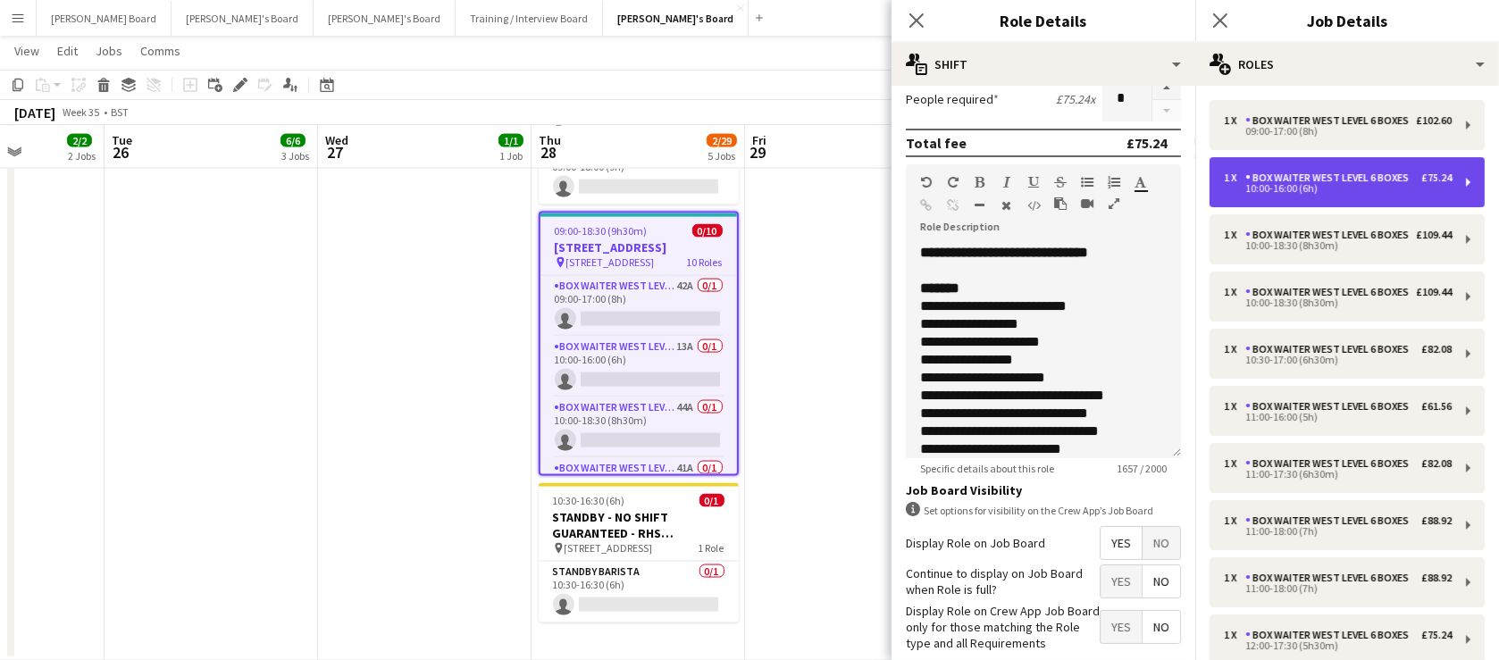
type input "*****"
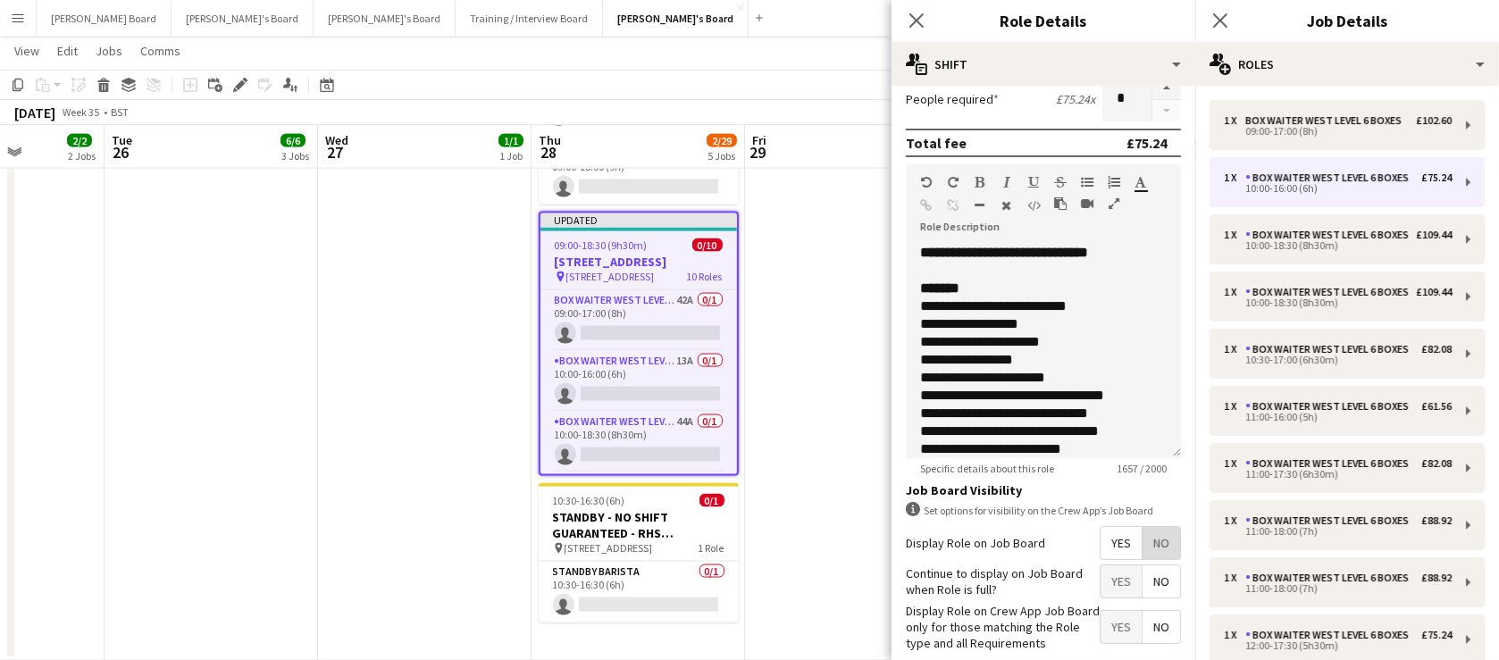
click at [1149, 549] on span "No" at bounding box center [1161, 543] width 38 height 32
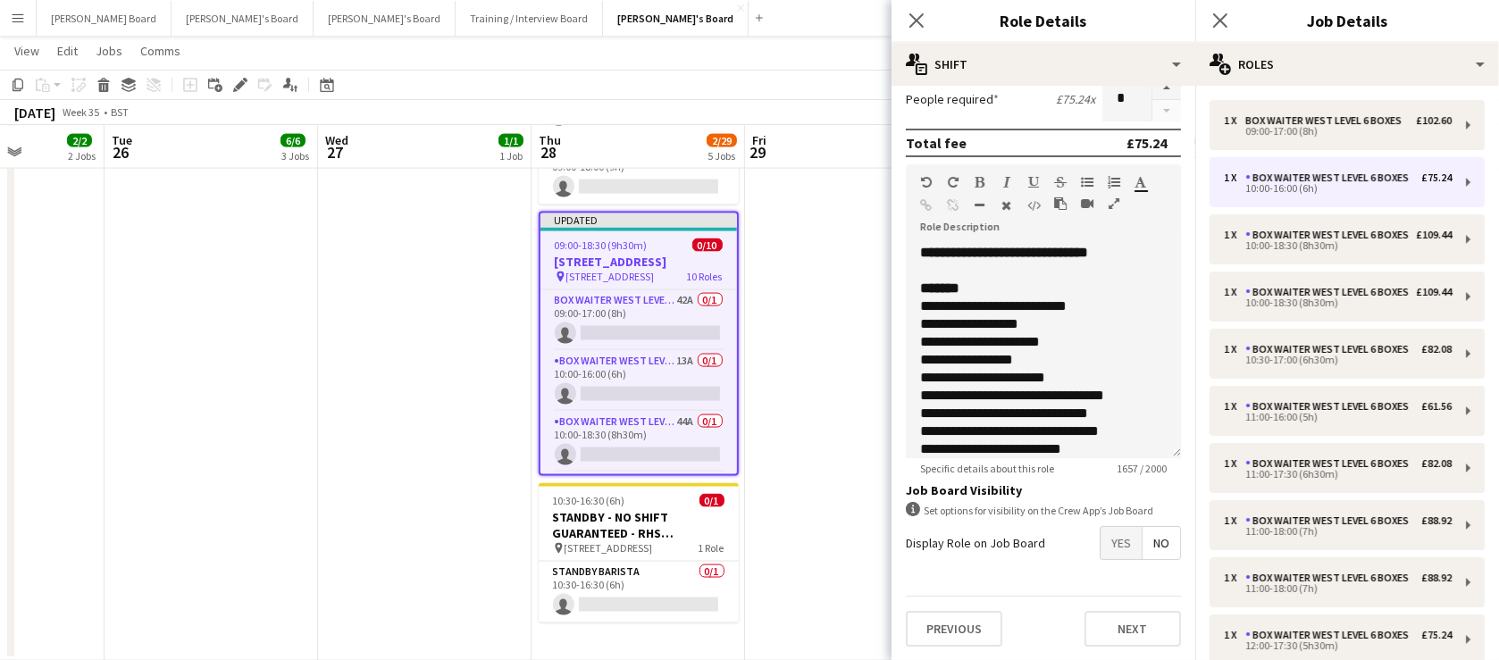
click at [1260, 306] on div "1 x Box Waiter WEST LEVEL 6 BOXES £102.60 09:00-17:00 (8h) 1 x Box Waiter WEST …" at bounding box center [1347, 466] width 304 height 732
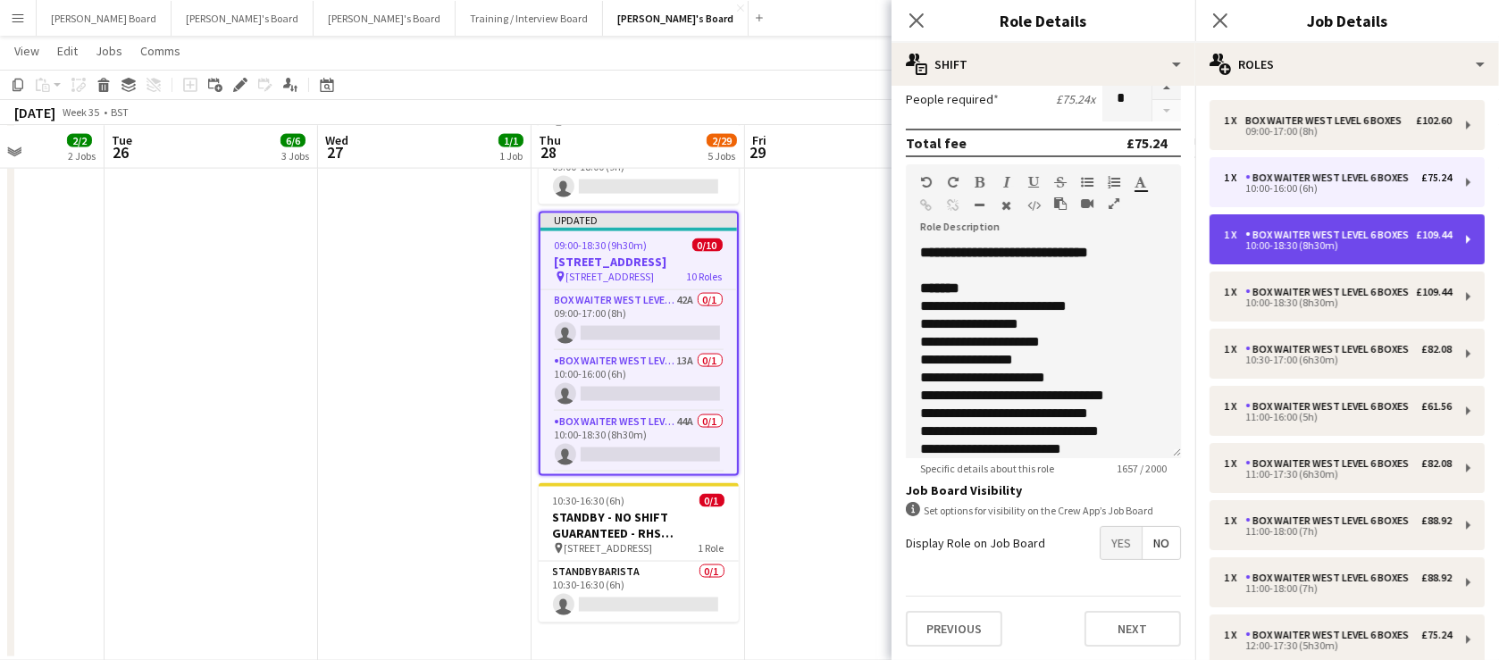
click at [1261, 241] on div "Box Waiter WEST LEVEL 6 BOXES" at bounding box center [1330, 235] width 171 height 13
type input "*****"
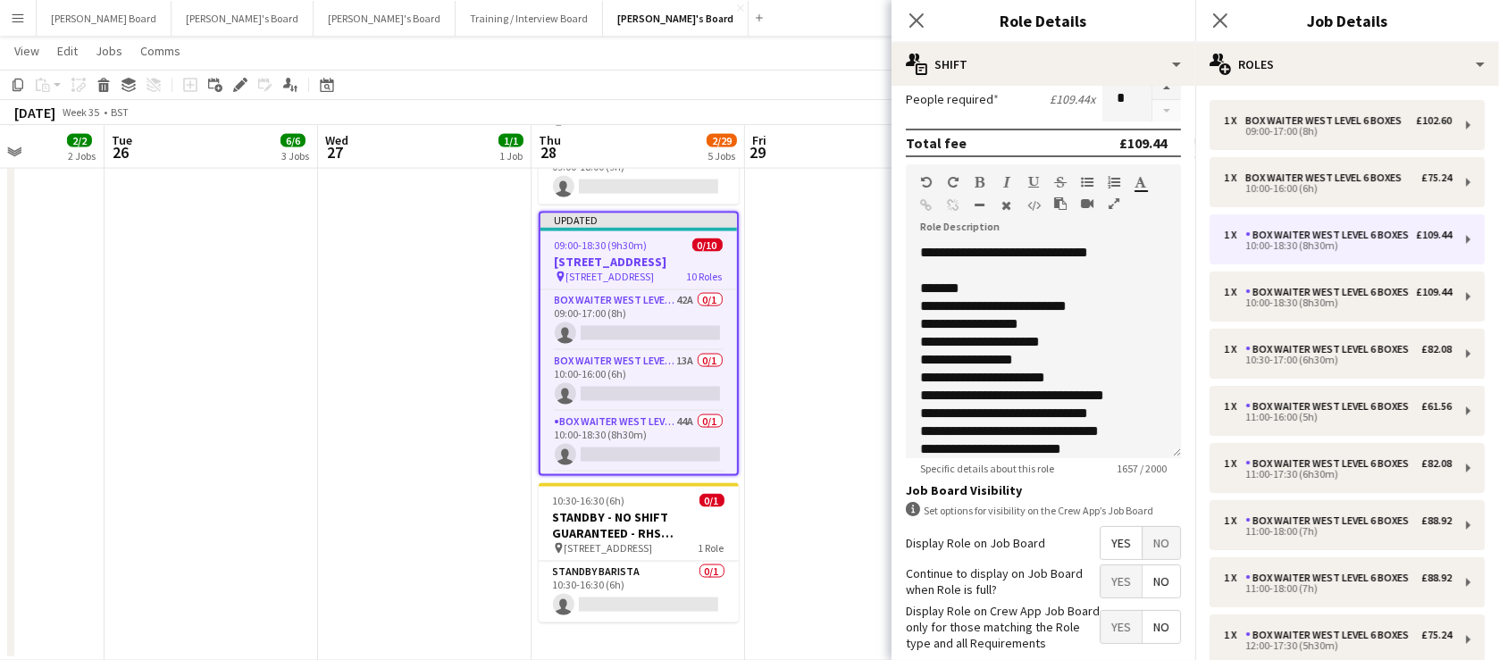
click at [1154, 545] on span "No" at bounding box center [1161, 543] width 38 height 32
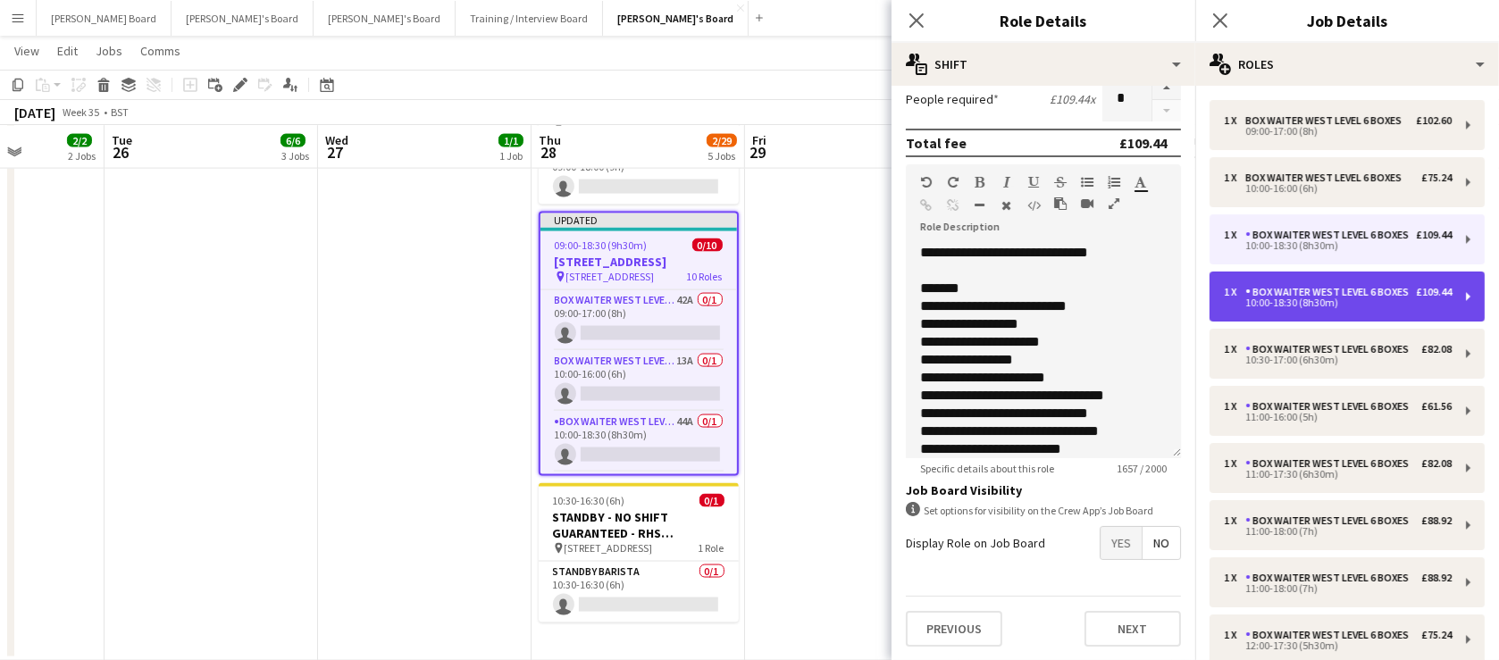
click at [1275, 307] on div "10:00-18:30 (8h30m)" at bounding box center [1338, 302] width 228 height 9
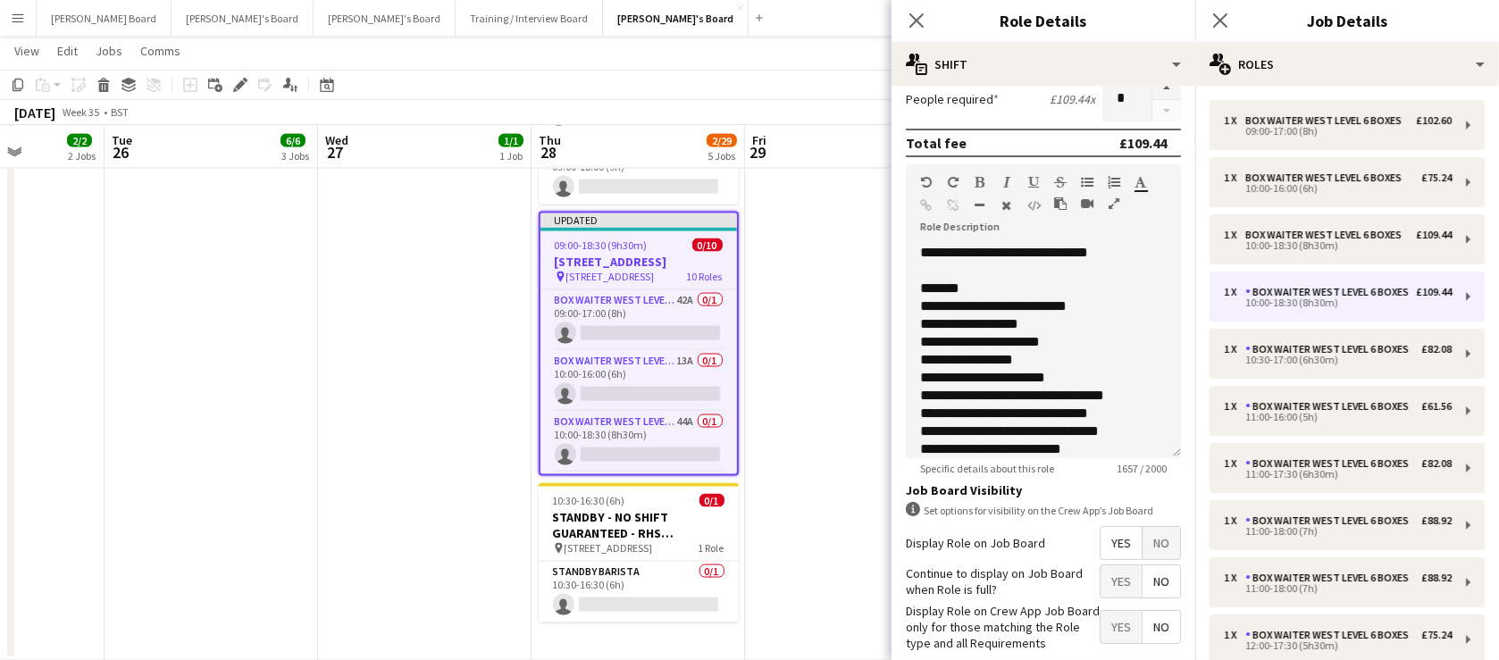
click at [1150, 540] on span "No" at bounding box center [1161, 543] width 38 height 32
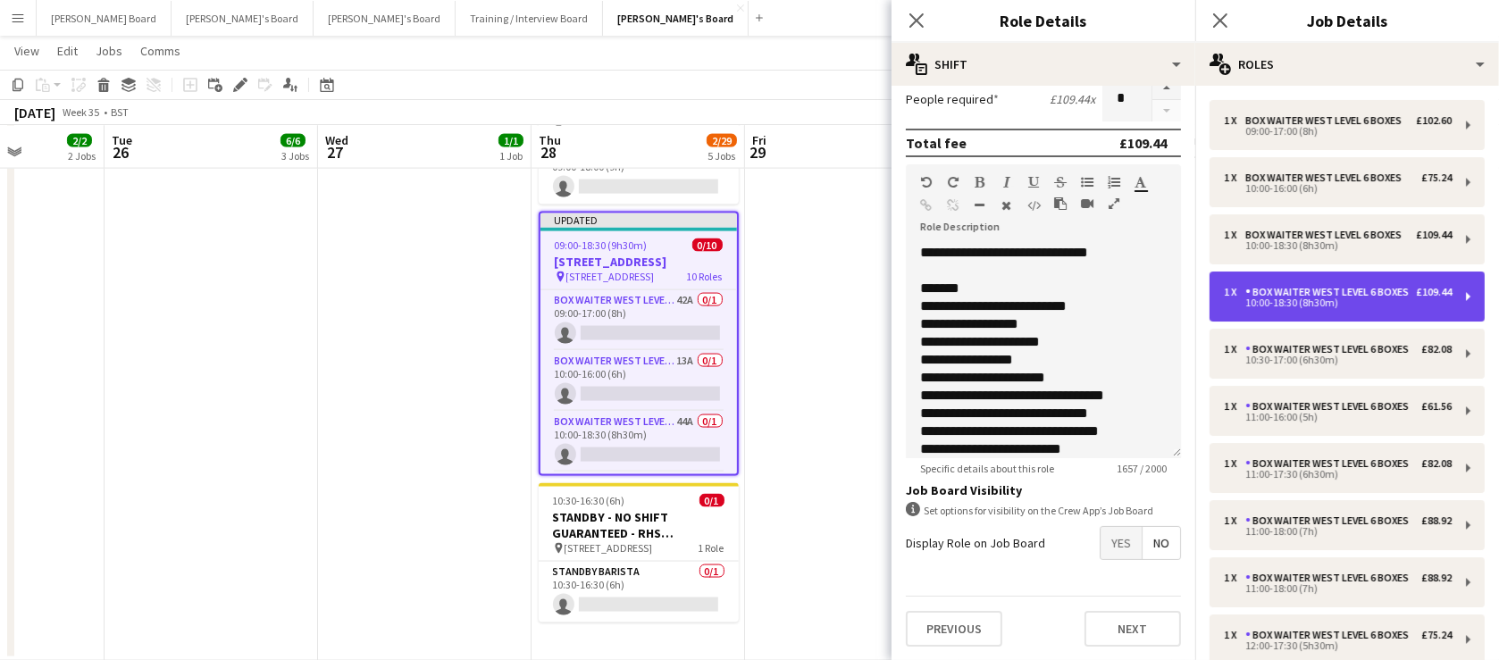
click at [1337, 322] on div "1 x Box Waiter WEST LEVEL 6 BOXES £109.44 10:00-18:30 (8h30m)" at bounding box center [1346, 297] width 275 height 50
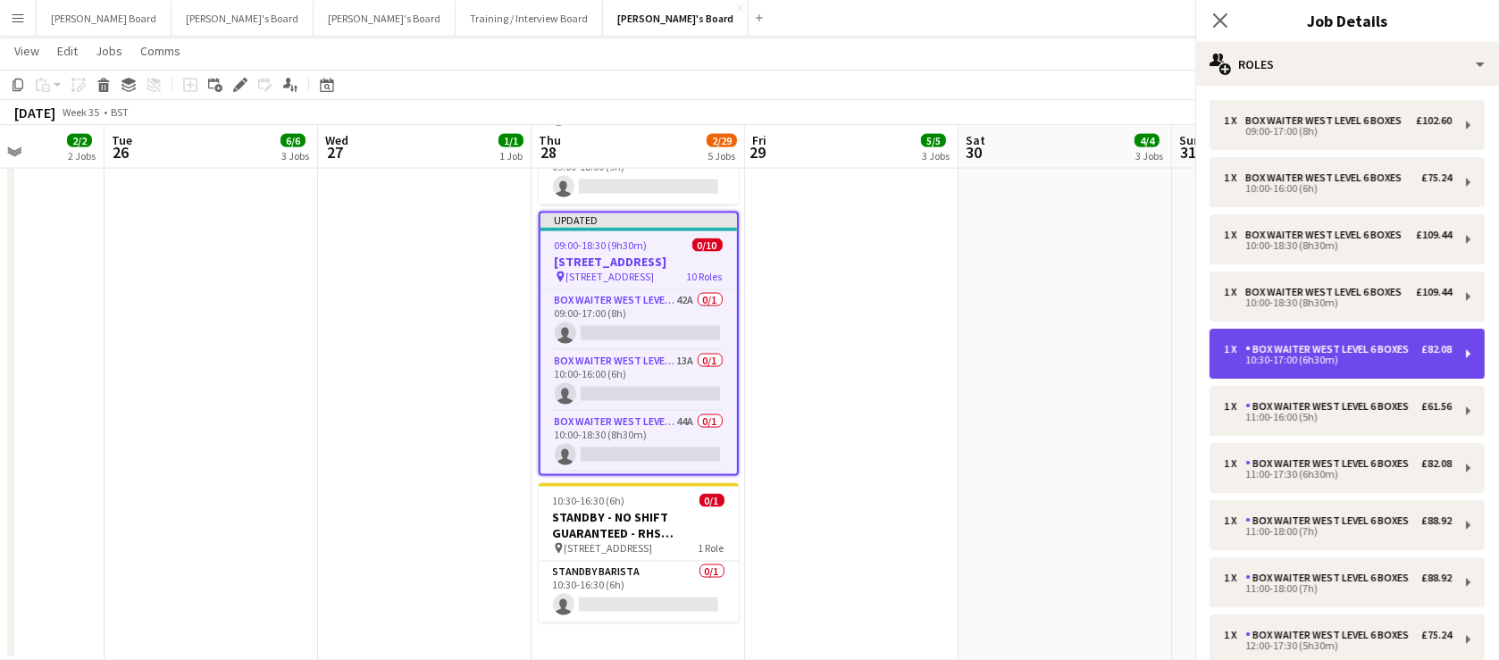
click at [1327, 355] on div "Box Waiter WEST LEVEL 6 BOXES" at bounding box center [1330, 349] width 171 height 13
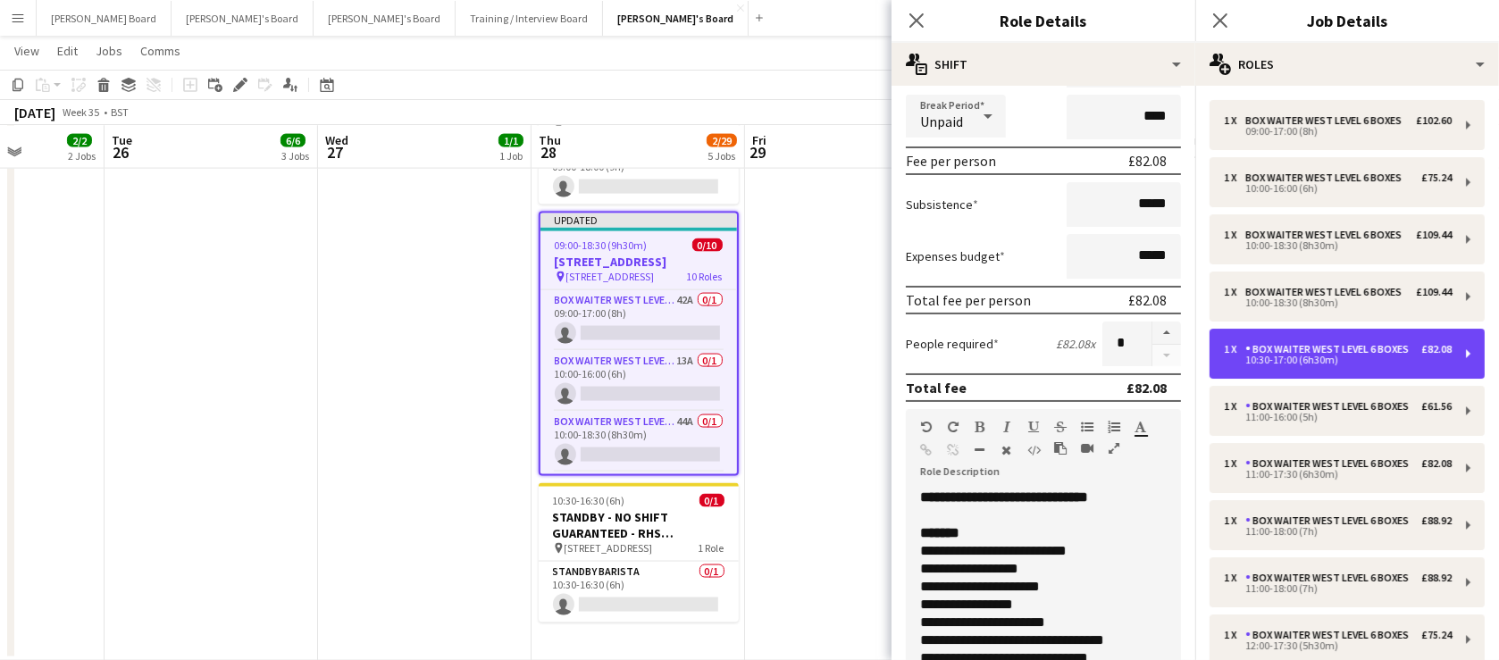
scroll to position [432, 0]
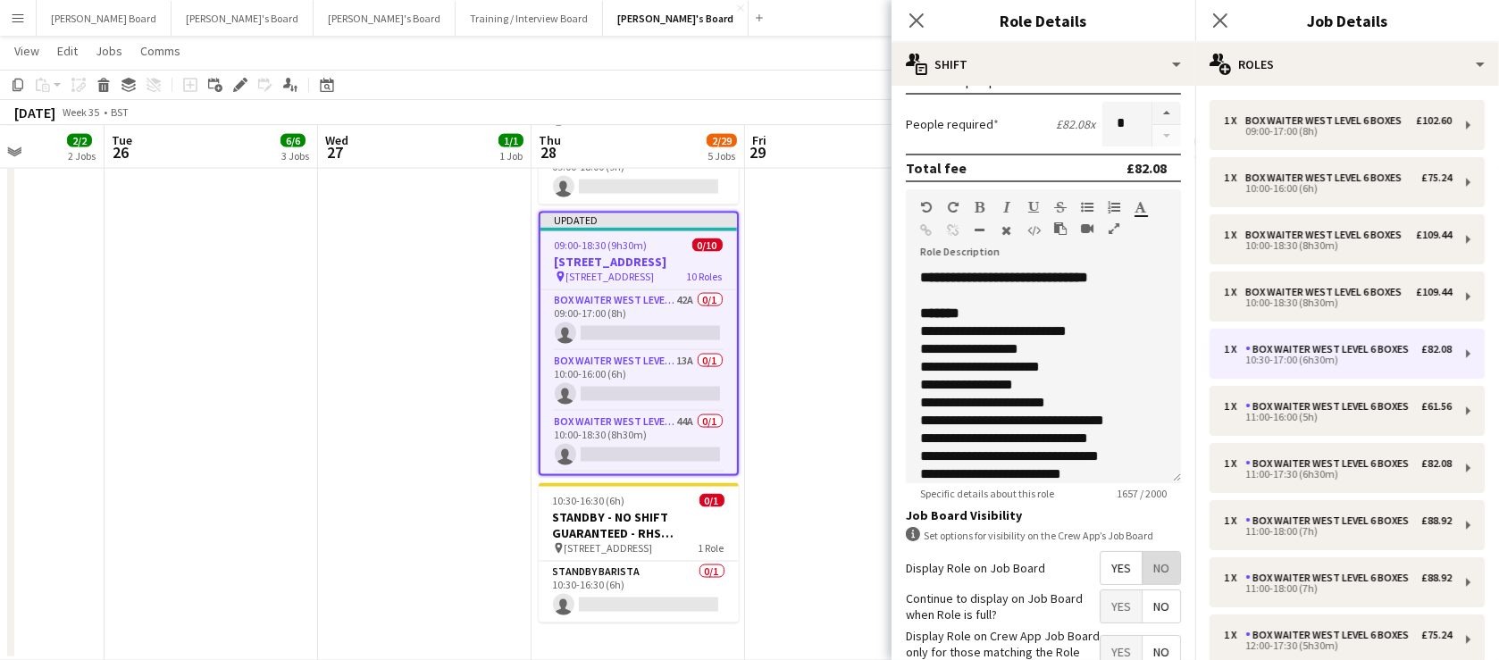
click at [1150, 558] on span "No" at bounding box center [1161, 568] width 38 height 32
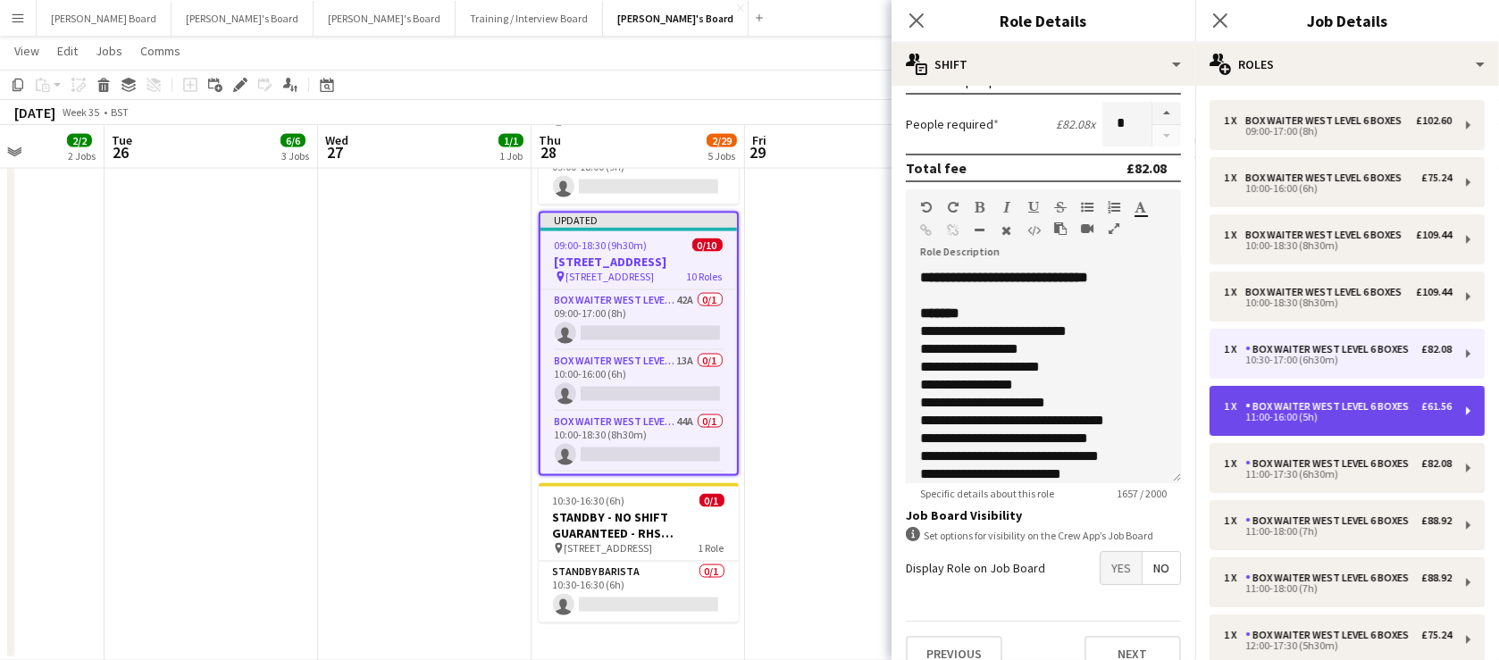
click at [1264, 436] on div "1 x Box Waiter WEST LEVEL 6 BOXES £61.56 11:00-16:00 (5h)" at bounding box center [1346, 411] width 275 height 50
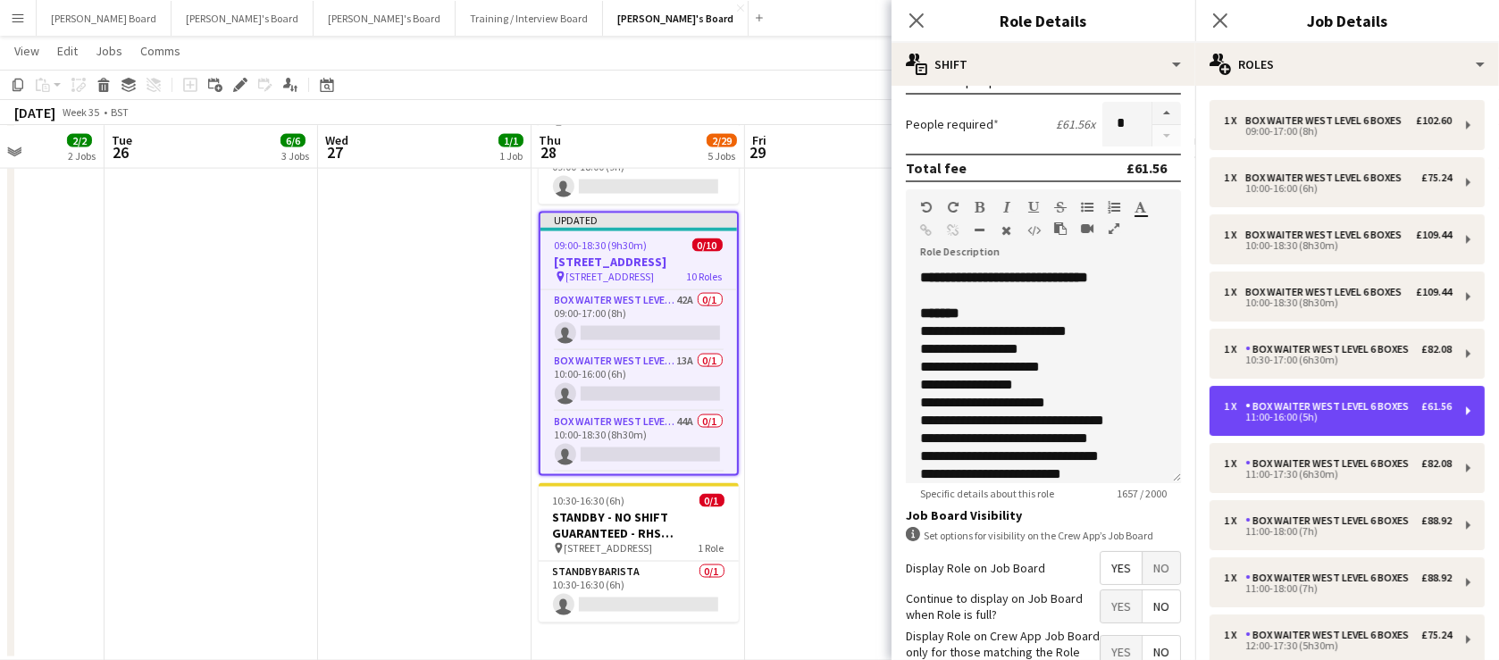
type input "*****"
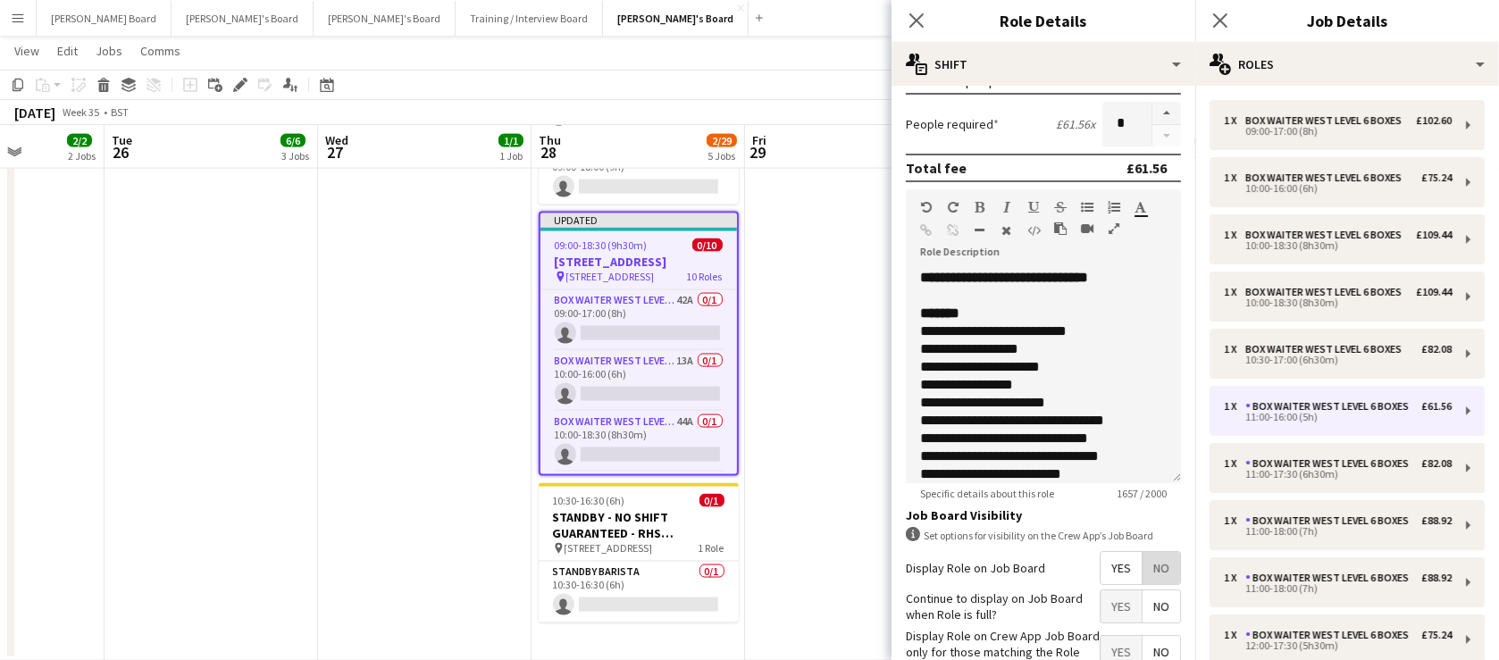
click at [1142, 570] on span "No" at bounding box center [1161, 568] width 38 height 32
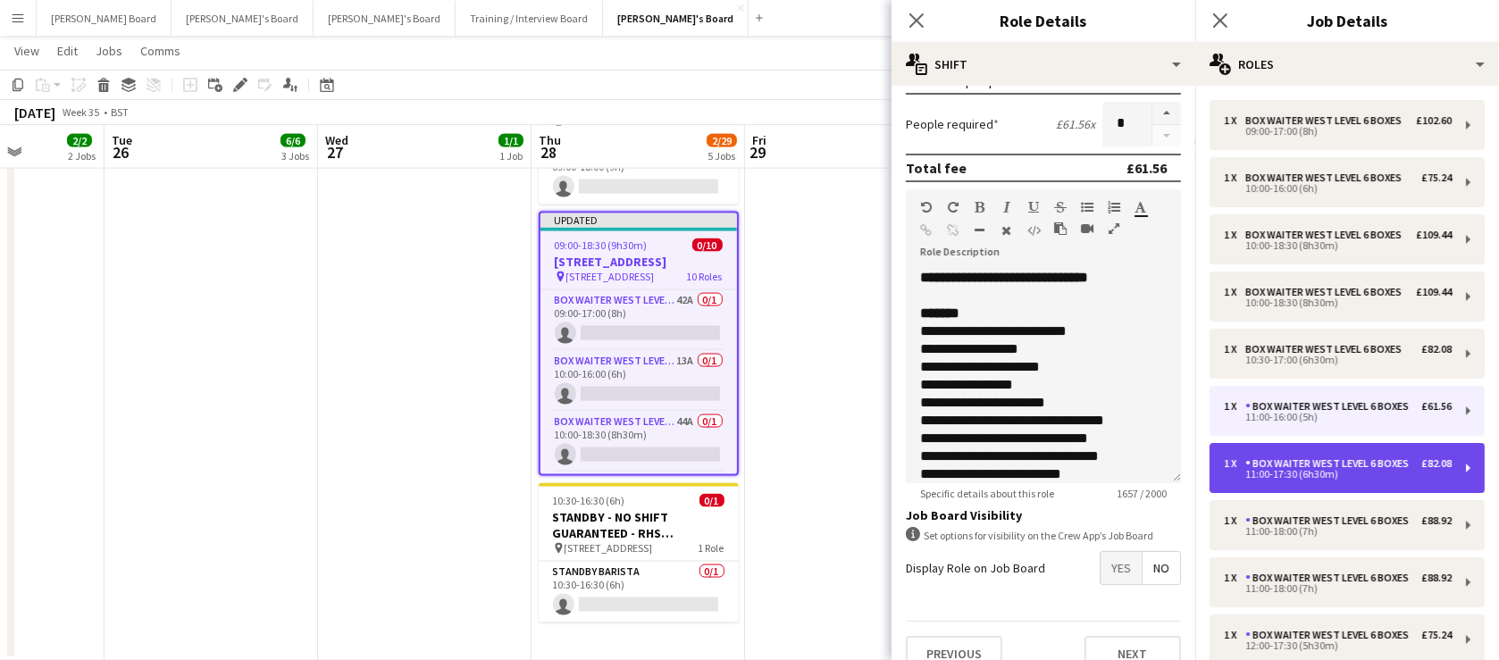
click at [1315, 479] on div "11:00-17:30 (6h30m)" at bounding box center [1338, 474] width 228 height 9
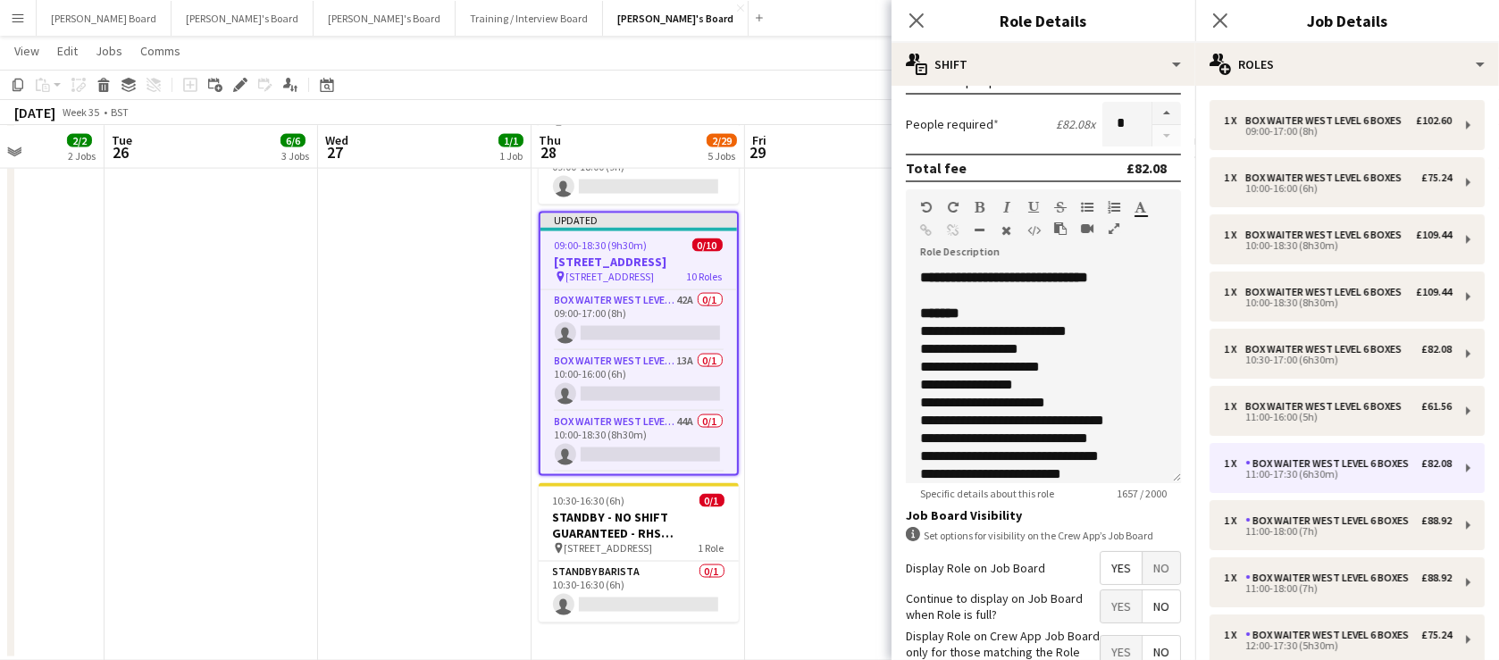
click at [1153, 567] on span "No" at bounding box center [1161, 568] width 38 height 32
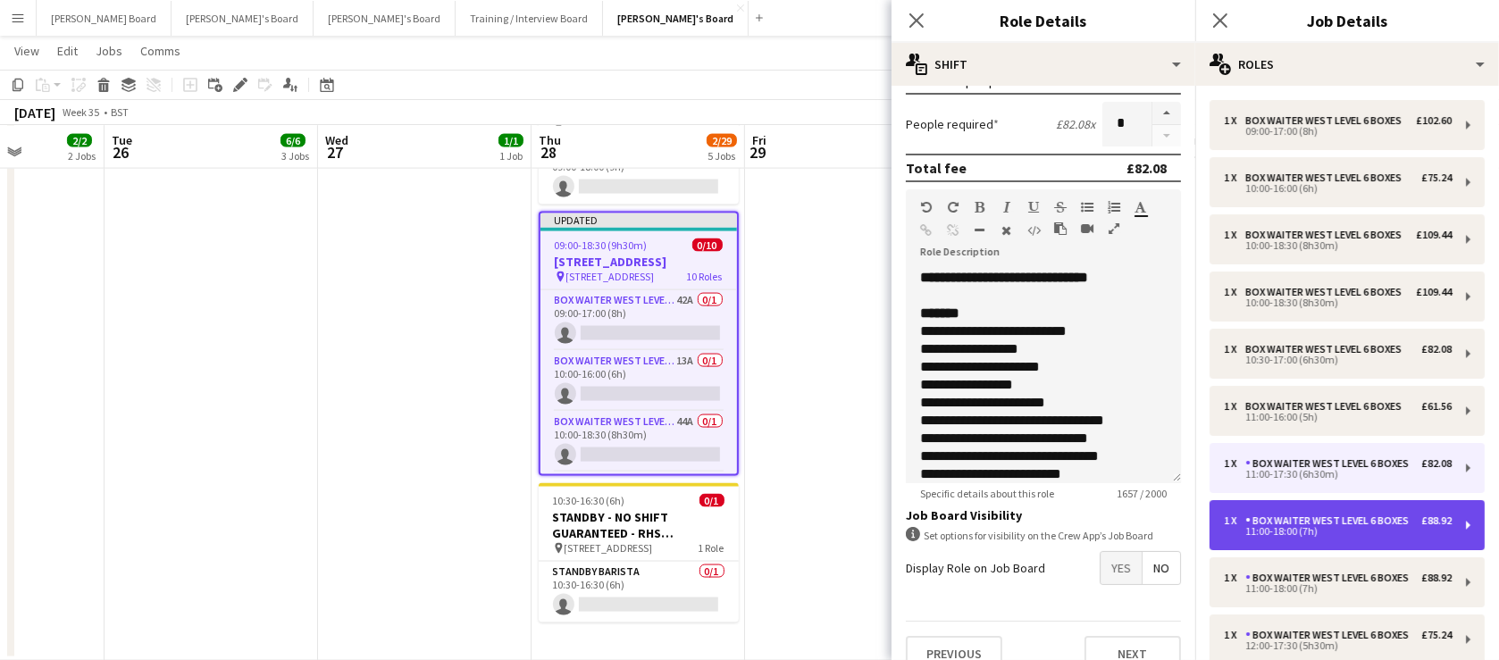
click at [1284, 527] on div "Box Waiter WEST LEVEL 6 BOXES" at bounding box center [1330, 520] width 171 height 13
type input "*****"
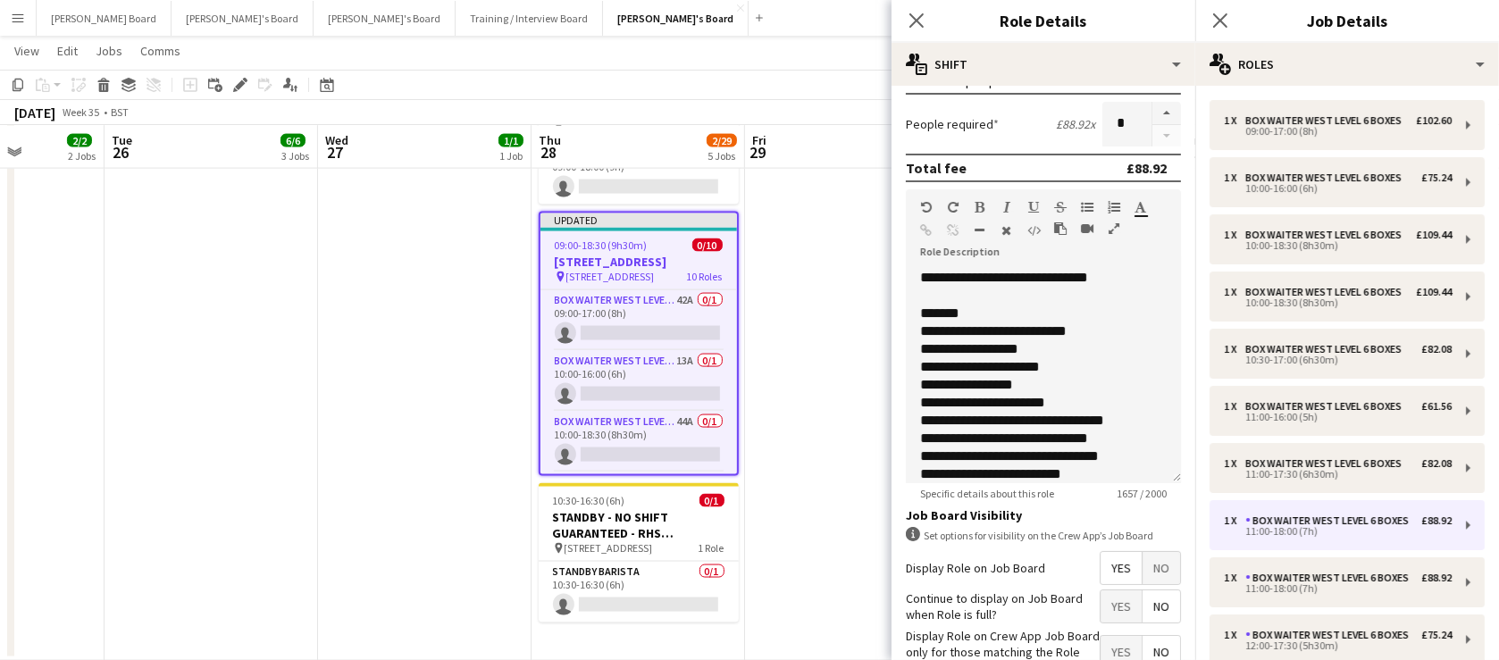
click at [1142, 572] on span "No" at bounding box center [1161, 568] width 38 height 32
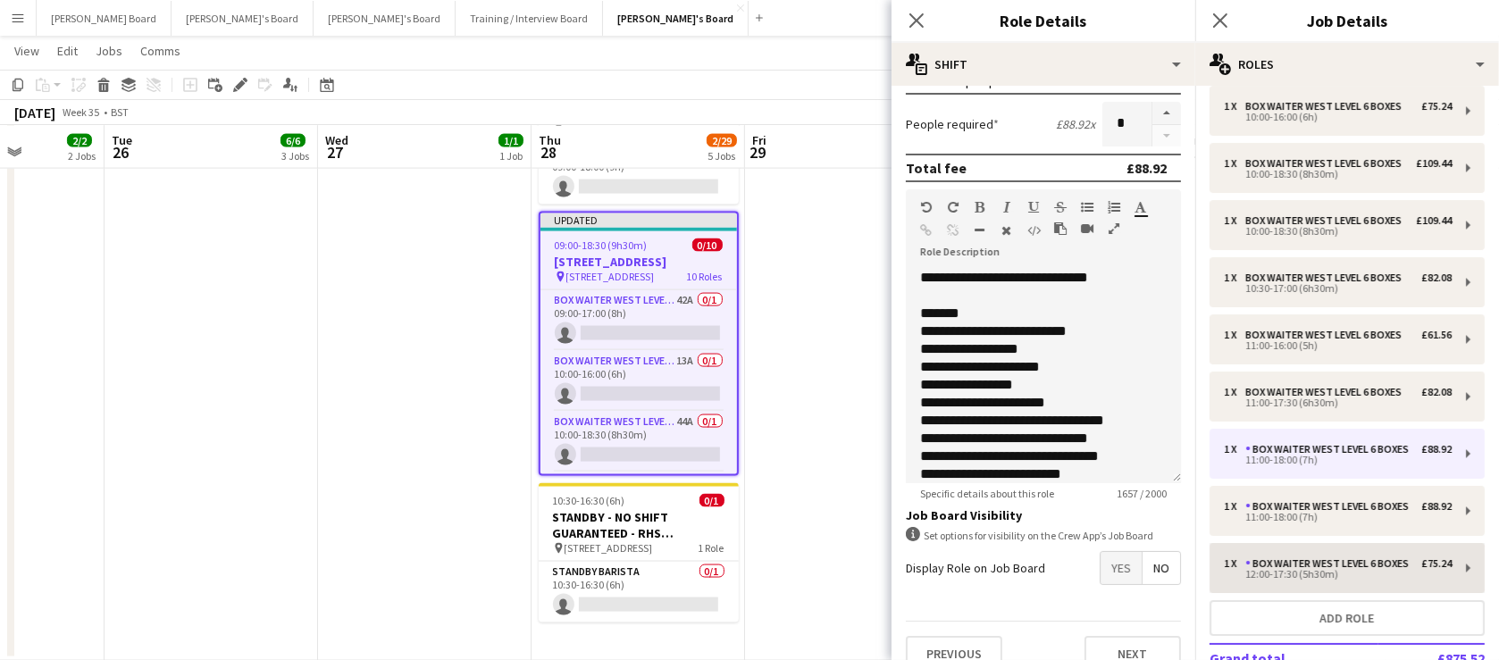
scroll to position [107, 0]
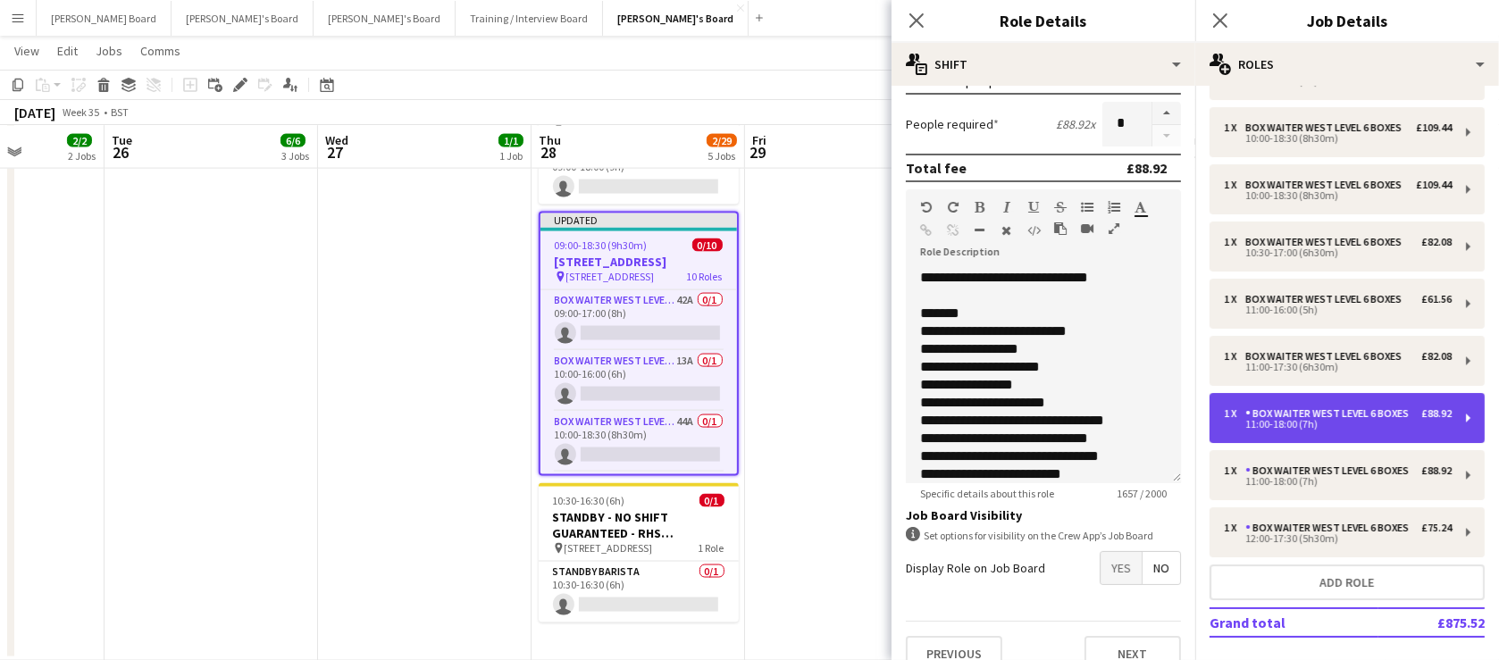
click at [1273, 429] on div "11:00-18:00 (7h)" at bounding box center [1338, 424] width 228 height 9
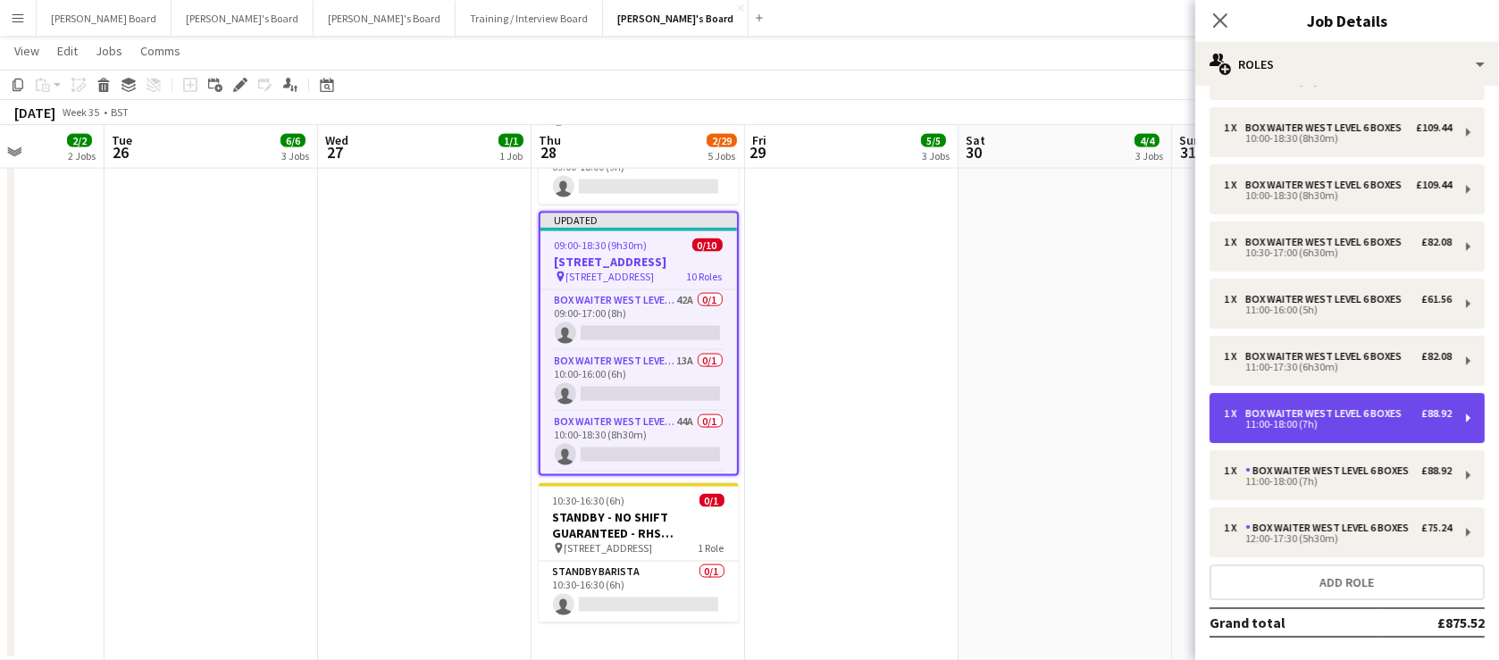
click at [1311, 429] on div "11:00-18:00 (7h)" at bounding box center [1338, 424] width 228 height 9
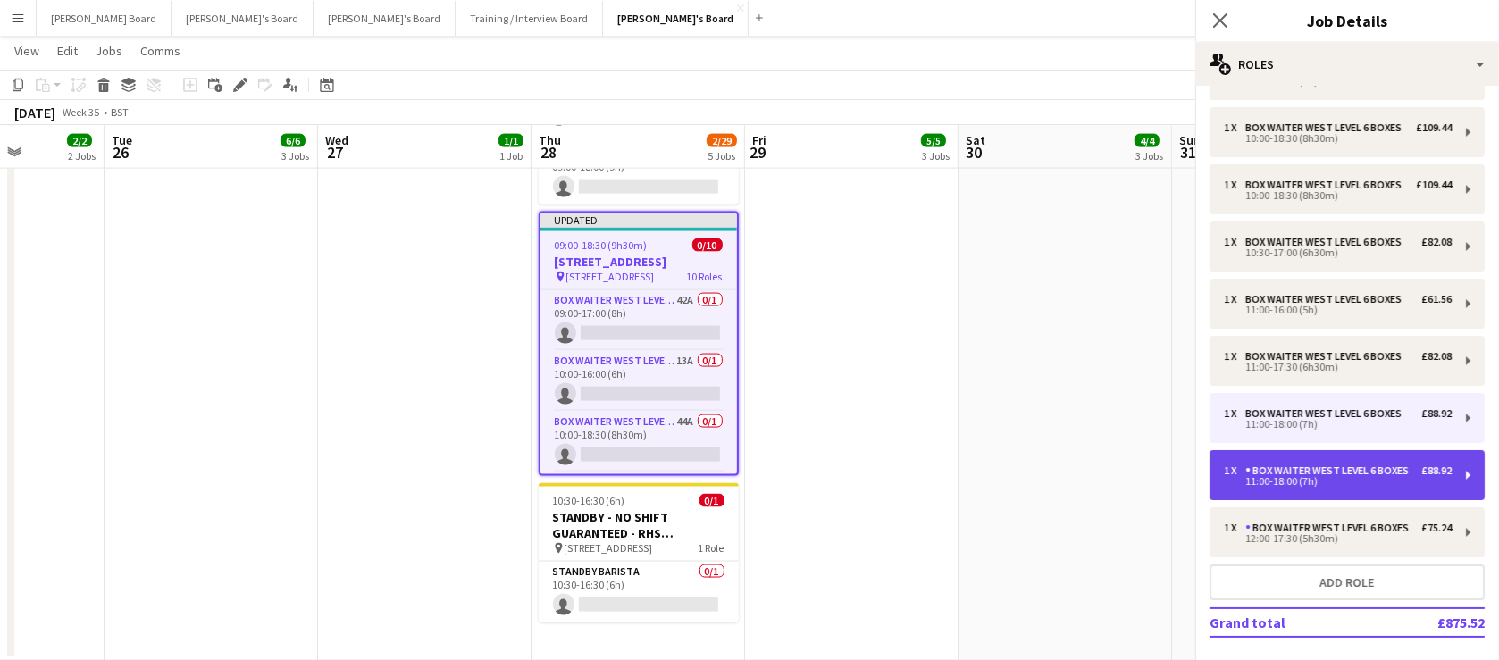
click at [1249, 500] on div "1 x Box Waiter WEST LEVEL 6 BOXES £88.92 11:00-18:00 (7h)" at bounding box center [1346, 475] width 275 height 50
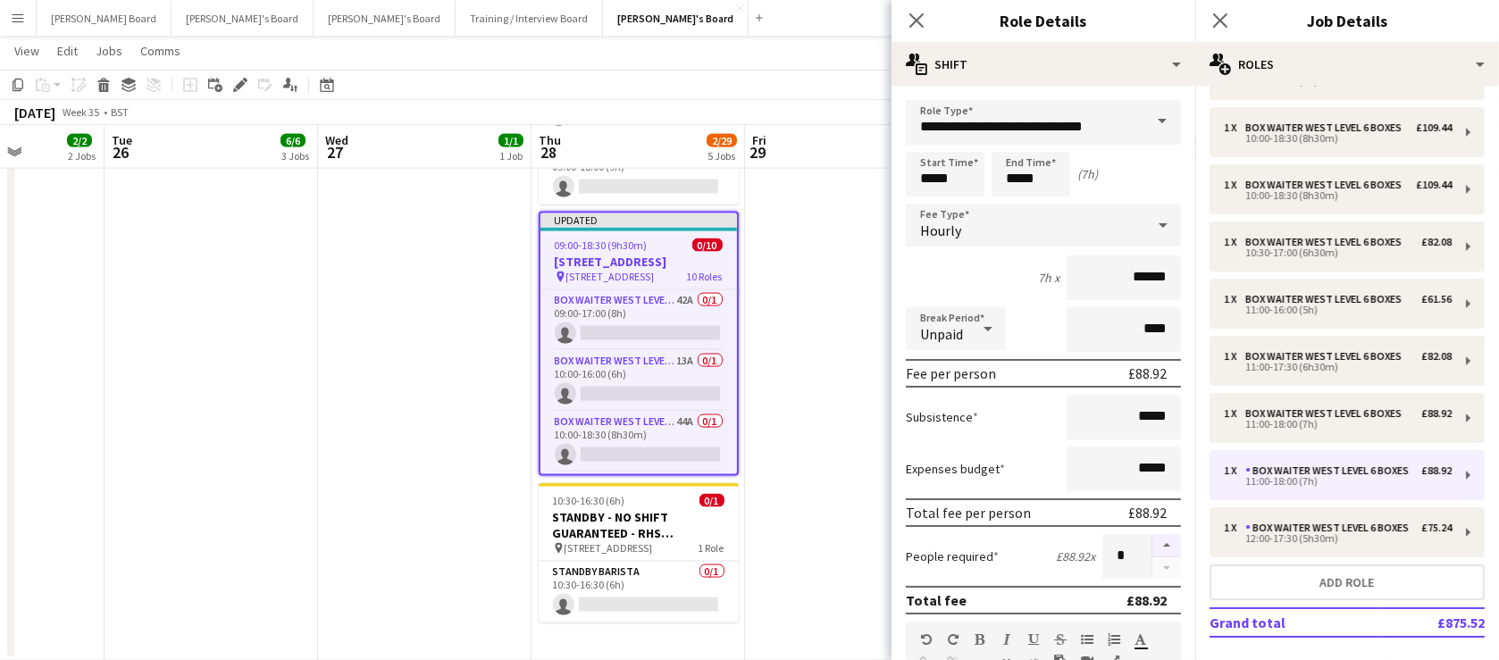
click at [1152, 543] on button "button" at bounding box center [1166, 545] width 29 height 23
click at [1155, 573] on button "button" at bounding box center [1166, 568] width 29 height 22
type input "*"
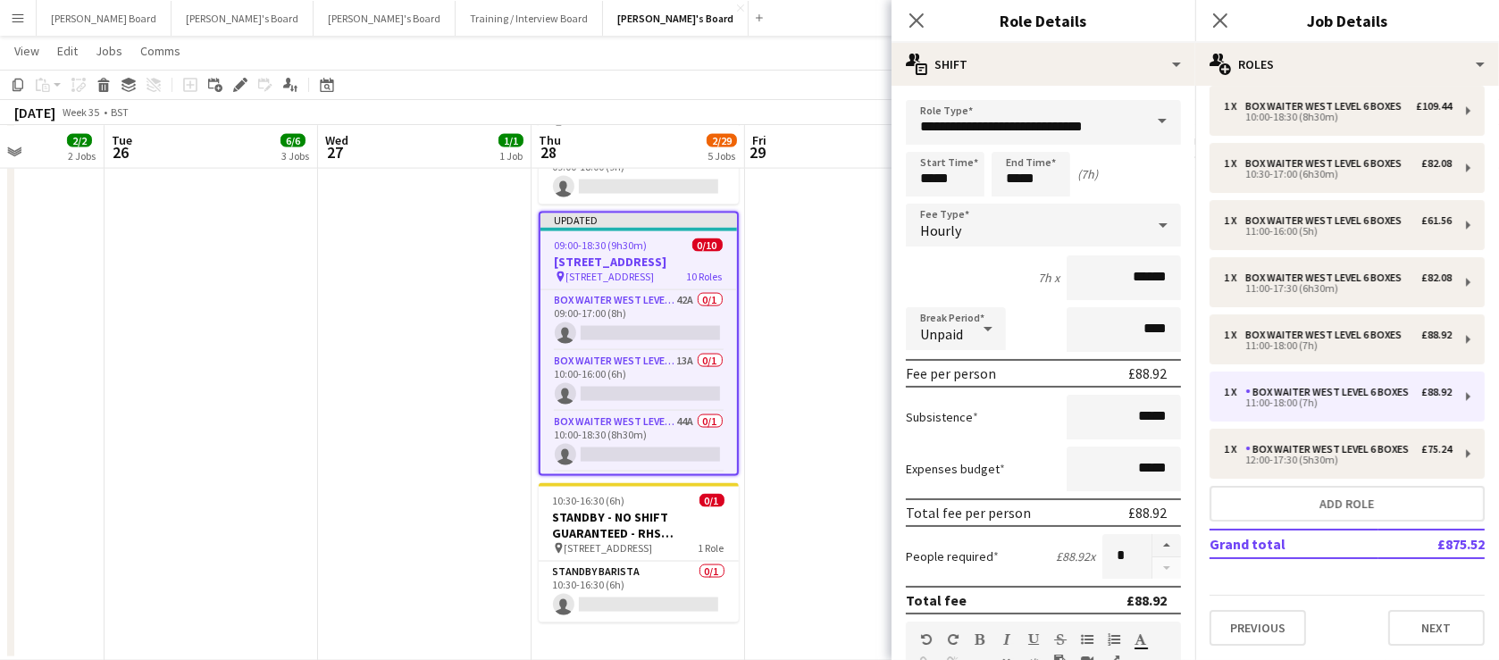
scroll to position [247, 0]
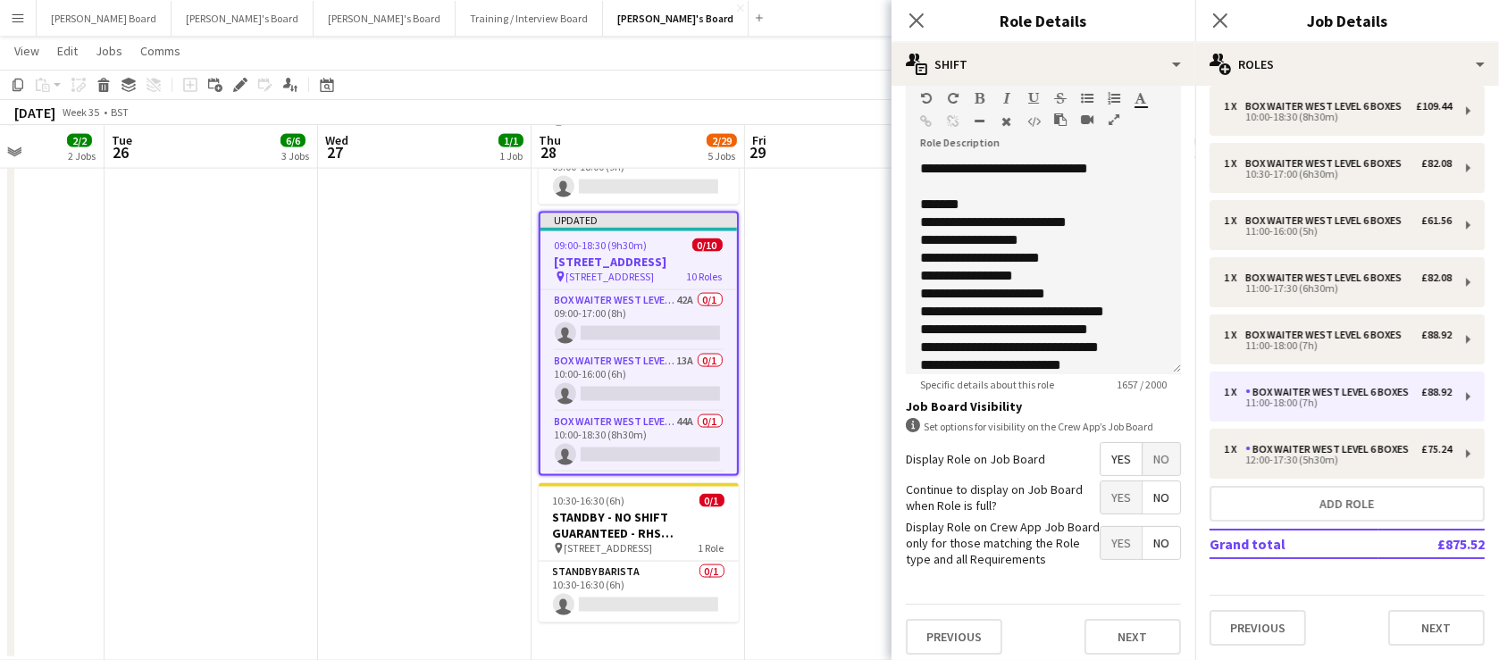
drag, startPoint x: 1144, startPoint y: 462, endPoint x: 1182, endPoint y: 468, distance: 38.0
click at [1145, 462] on span "No" at bounding box center [1161, 459] width 38 height 32
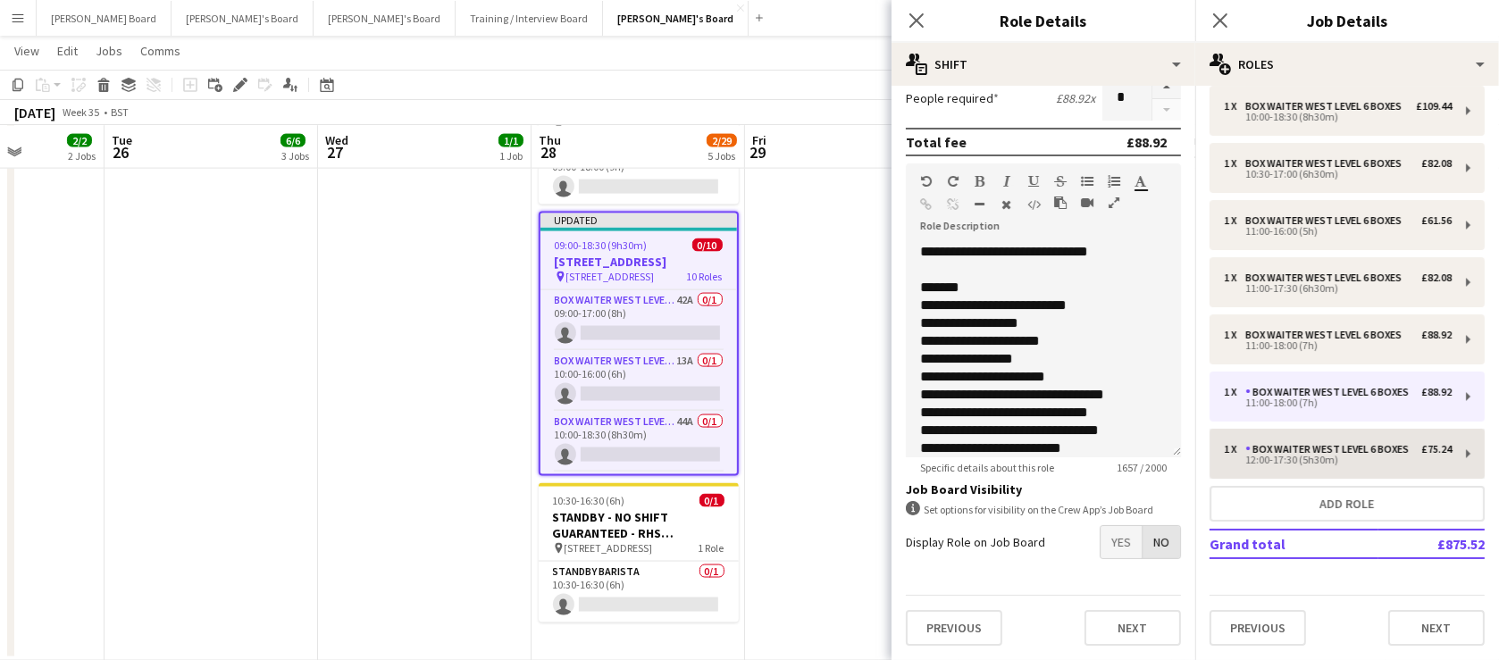
scroll to position [457, 0]
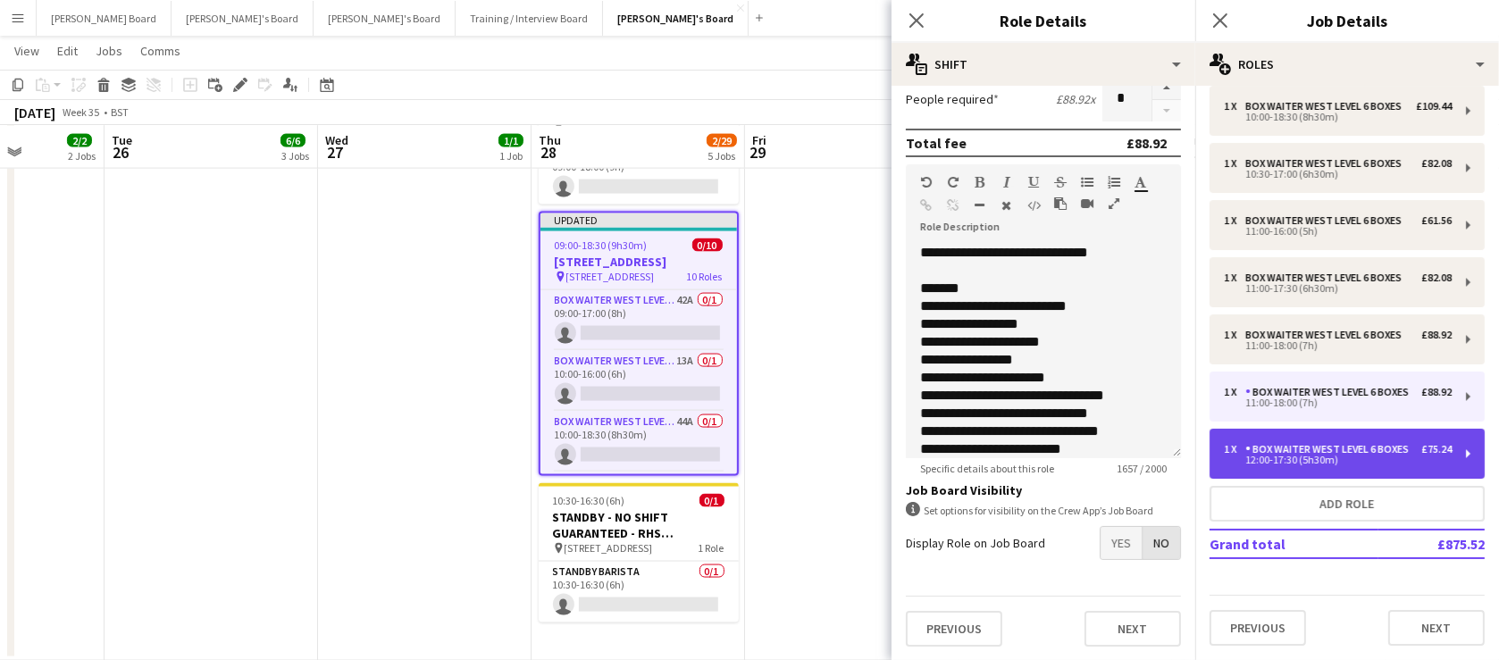
click at [1287, 463] on div "12:00-17:30 (5h30m)" at bounding box center [1338, 460] width 228 height 9
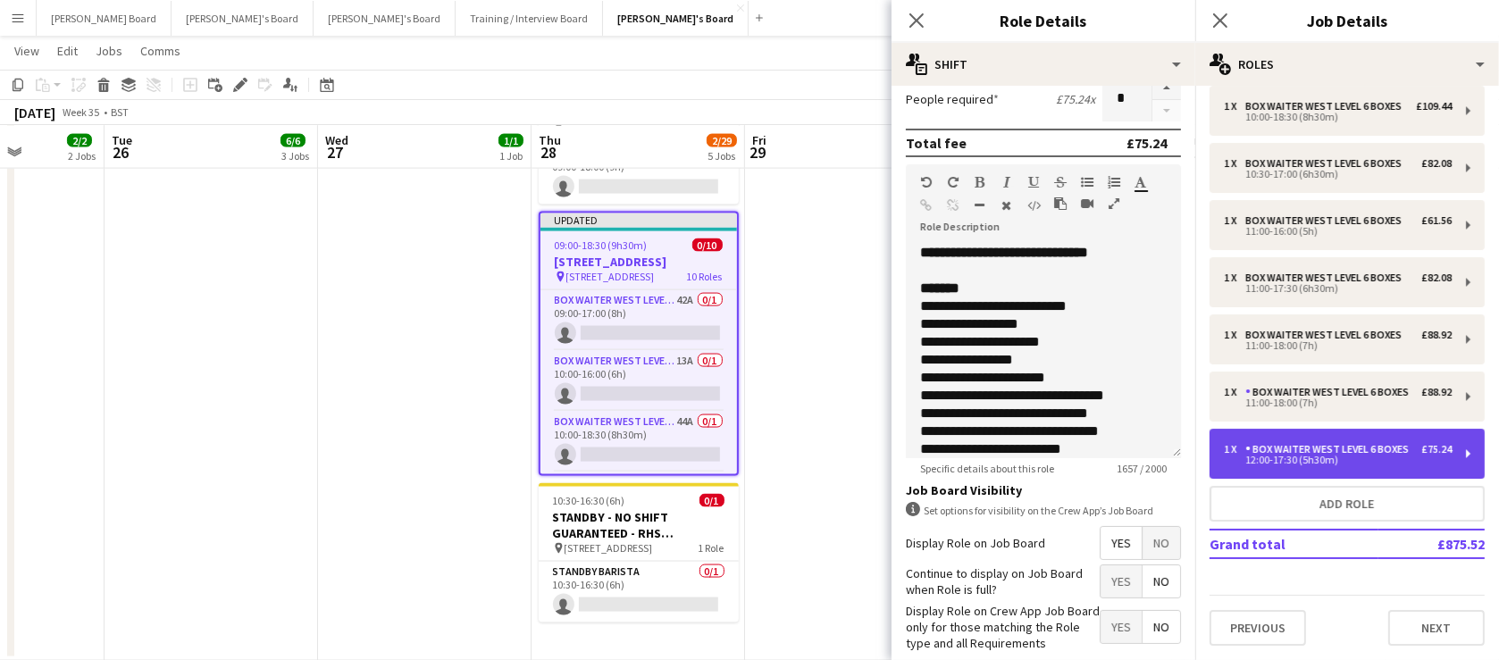
type input "*****"
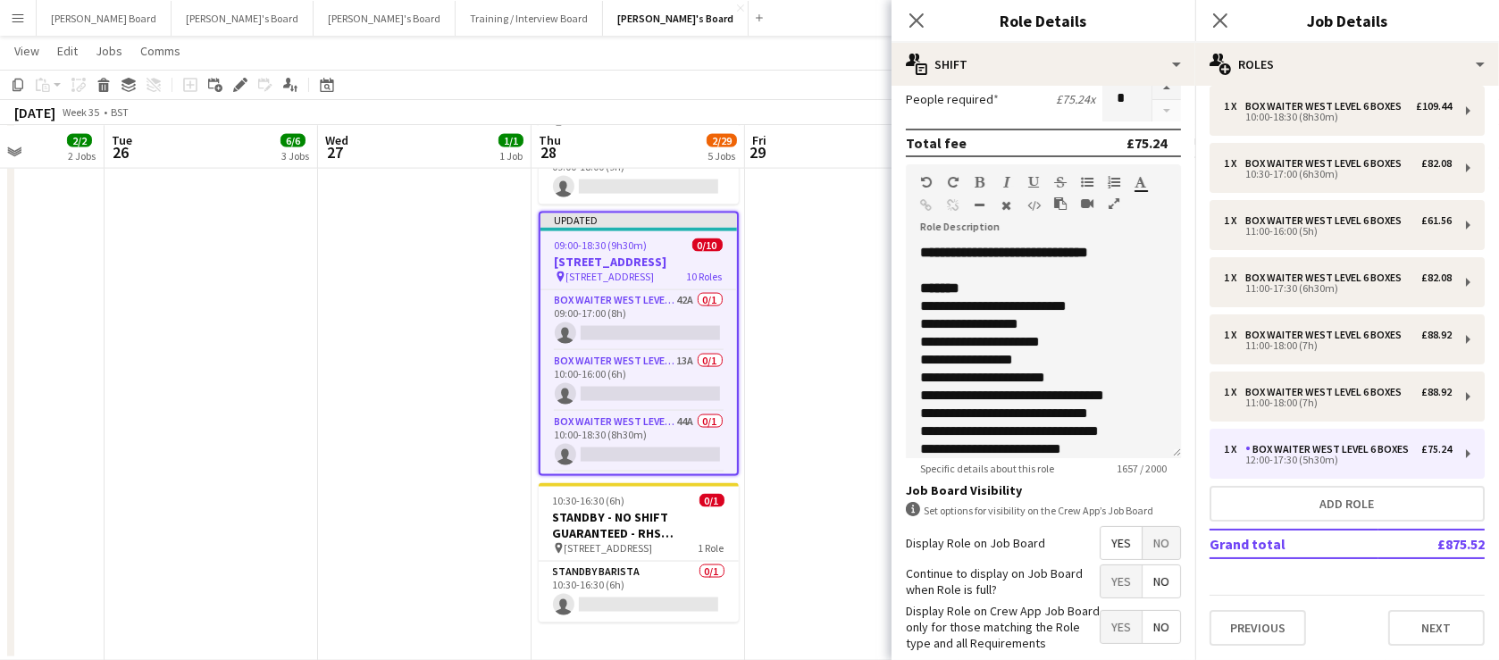
click at [1161, 536] on span "No" at bounding box center [1161, 543] width 38 height 32
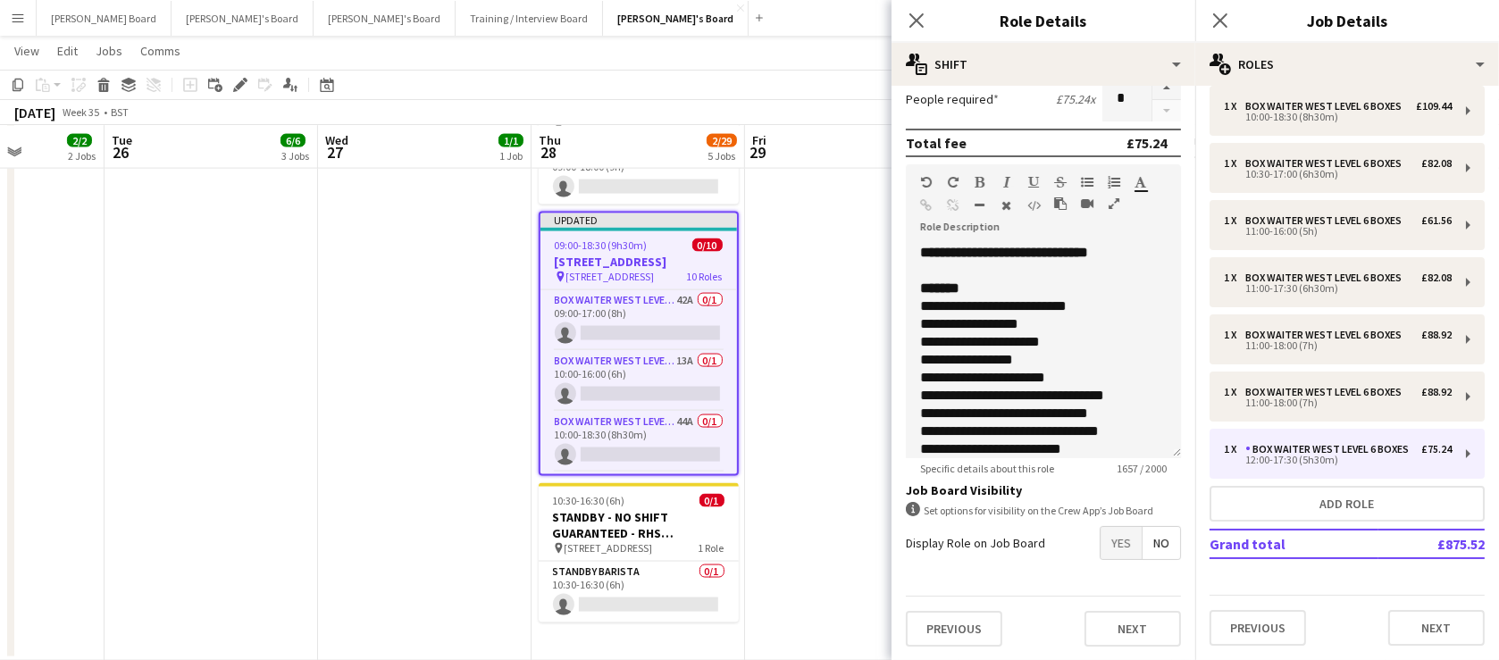
click at [812, 390] on app-date-cell at bounding box center [851, 224] width 213 height 874
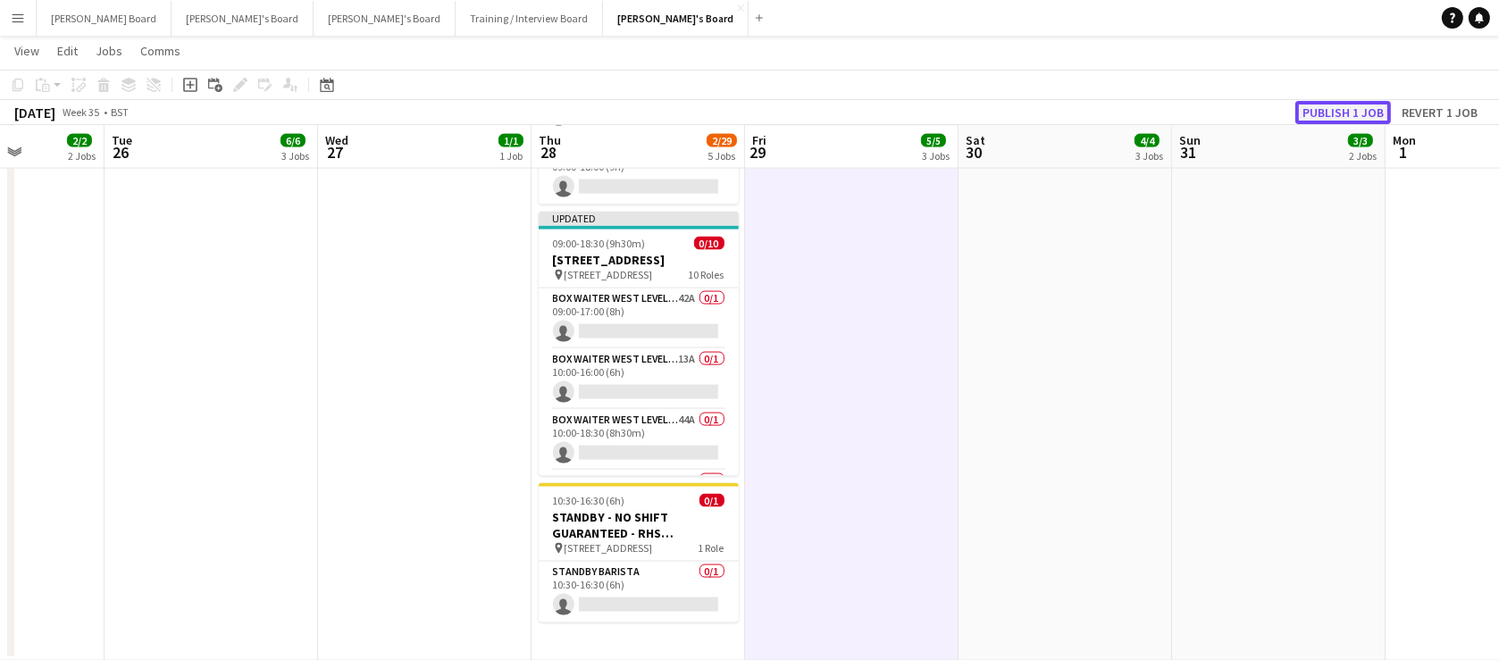
click at [1313, 108] on button "Publish 1 job" at bounding box center [1343, 112] width 96 height 23
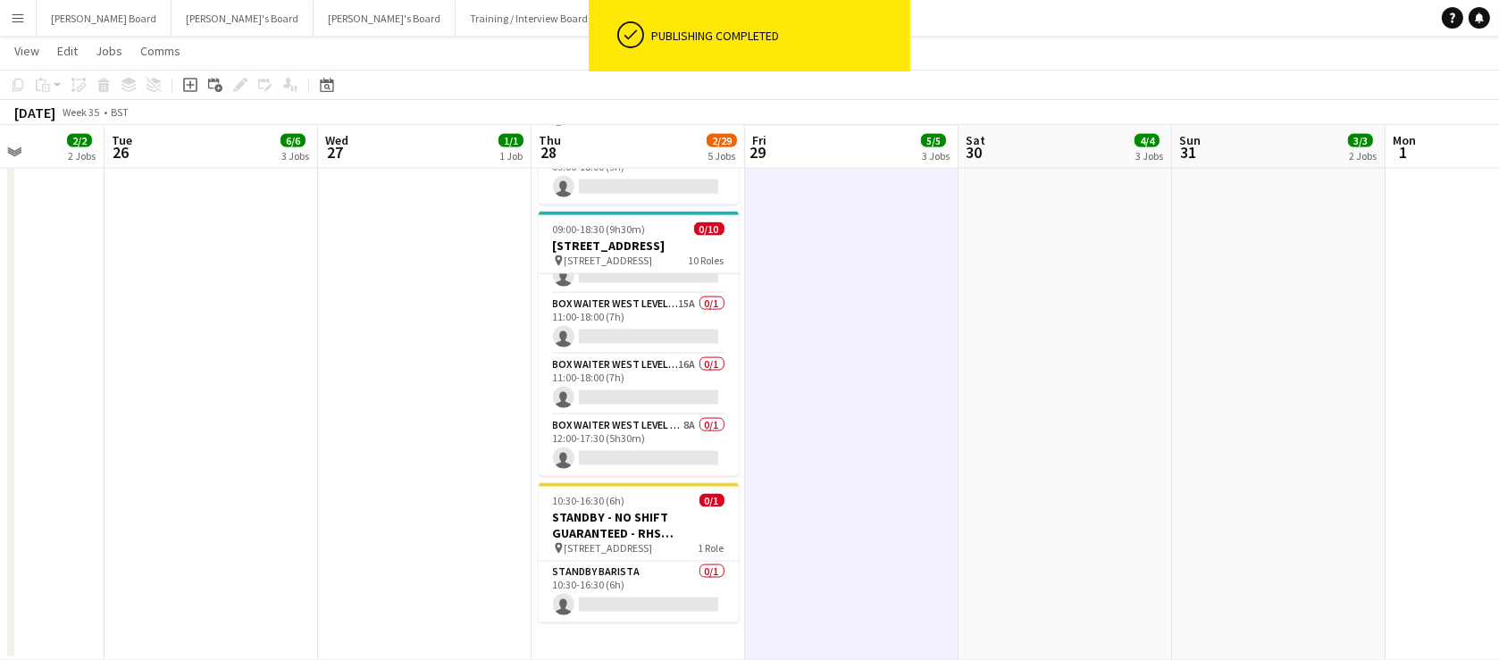
scroll to position [421, 0]
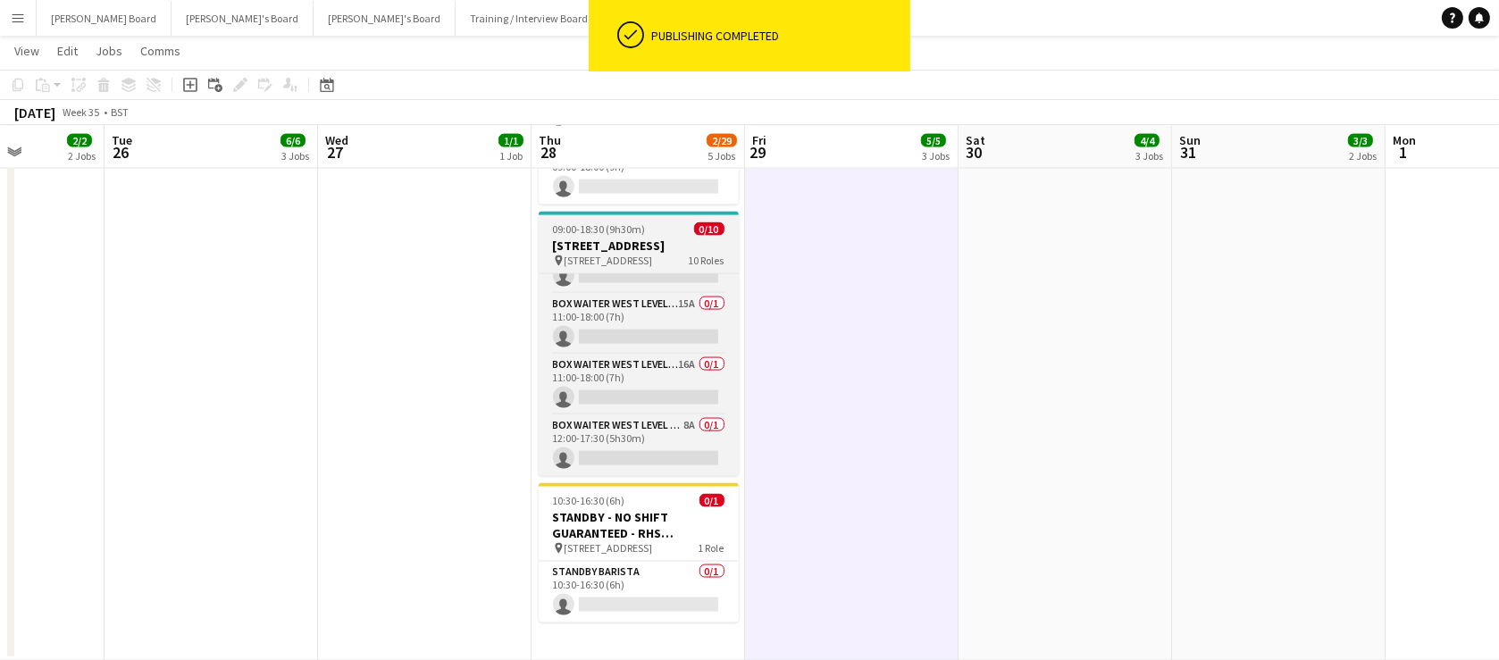
click at [624, 230] on span "09:00-18:30 (9h30m)" at bounding box center [599, 228] width 93 height 13
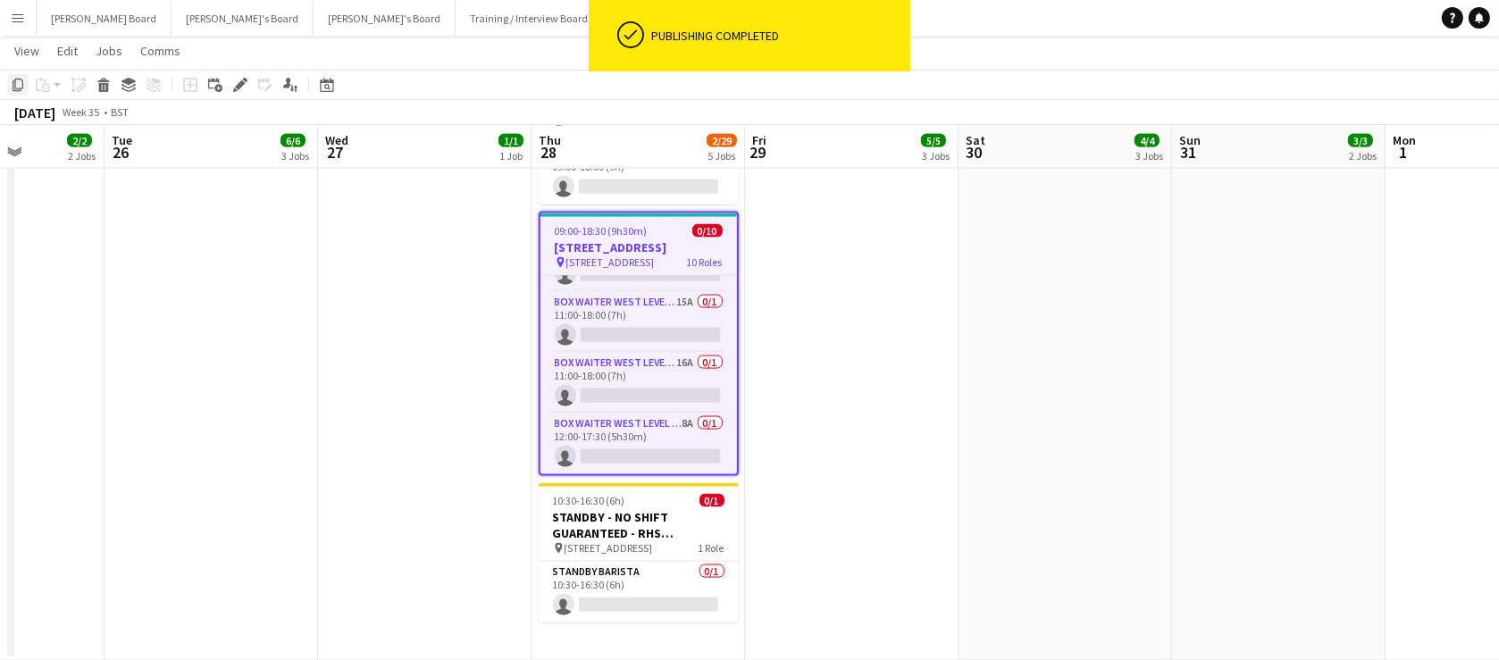
click at [11, 80] on icon "Copy" at bounding box center [18, 85] width 14 height 14
click at [577, 629] on app-date-cell "08:00-18:30 (10h30m) 0/15 RHS Wisley Gardens, Wisley Ln, Woking GU23 6QB pin Wo…" at bounding box center [637, 224] width 213 height 874
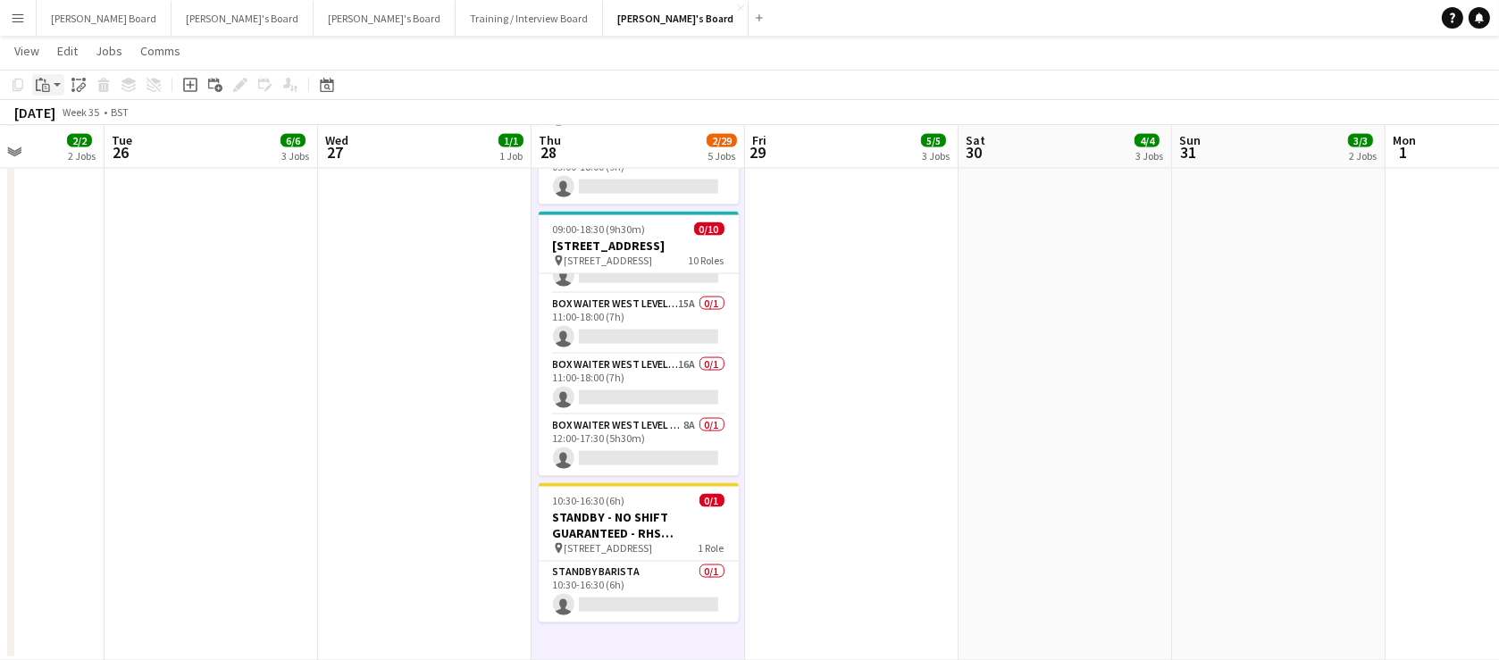
drag, startPoint x: 57, startPoint y: 79, endPoint x: 71, endPoint y: 110, distance: 34.0
click at [57, 79] on app-action-btn "Paste" at bounding box center [48, 84] width 32 height 21
click at [71, 113] on link "Paste Ctrl+V" at bounding box center [131, 119] width 168 height 16
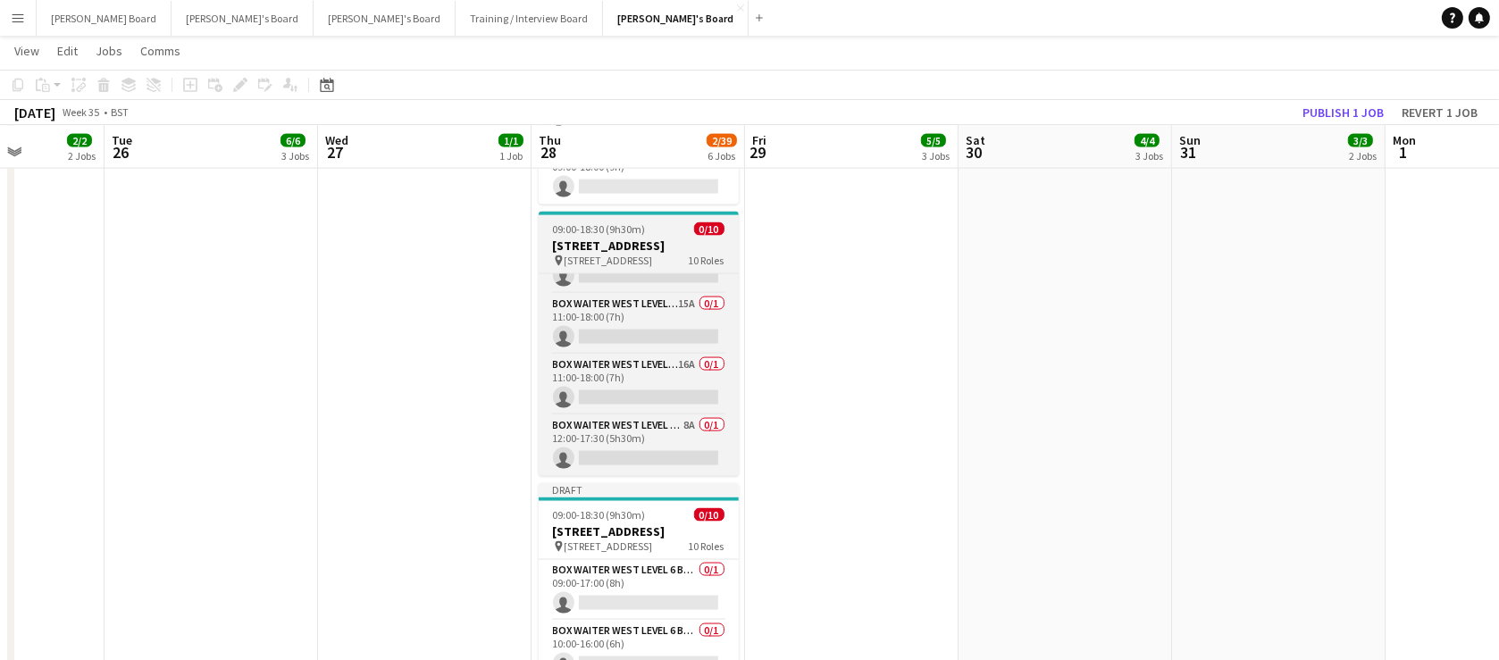
click at [640, 222] on span "09:00-18:30 (9h30m)" at bounding box center [599, 228] width 93 height 13
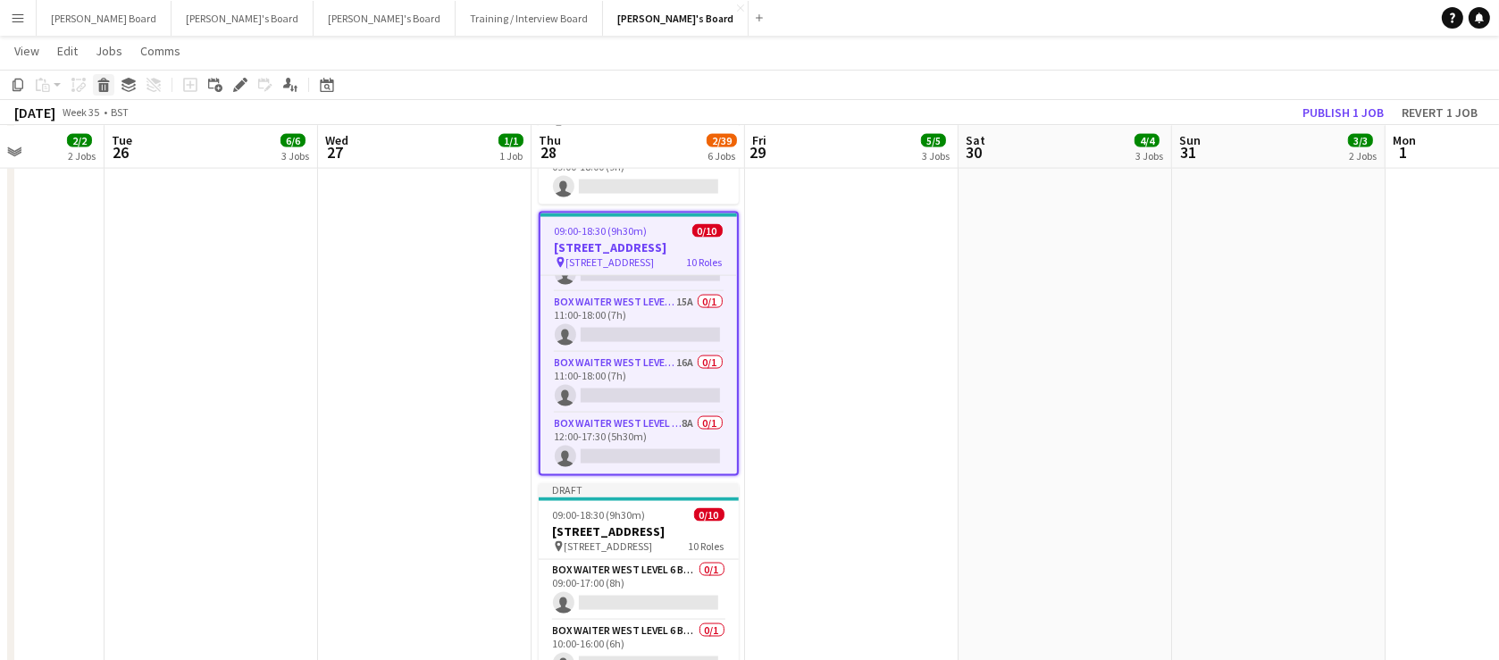
click at [105, 84] on icon at bounding box center [104, 87] width 10 height 9
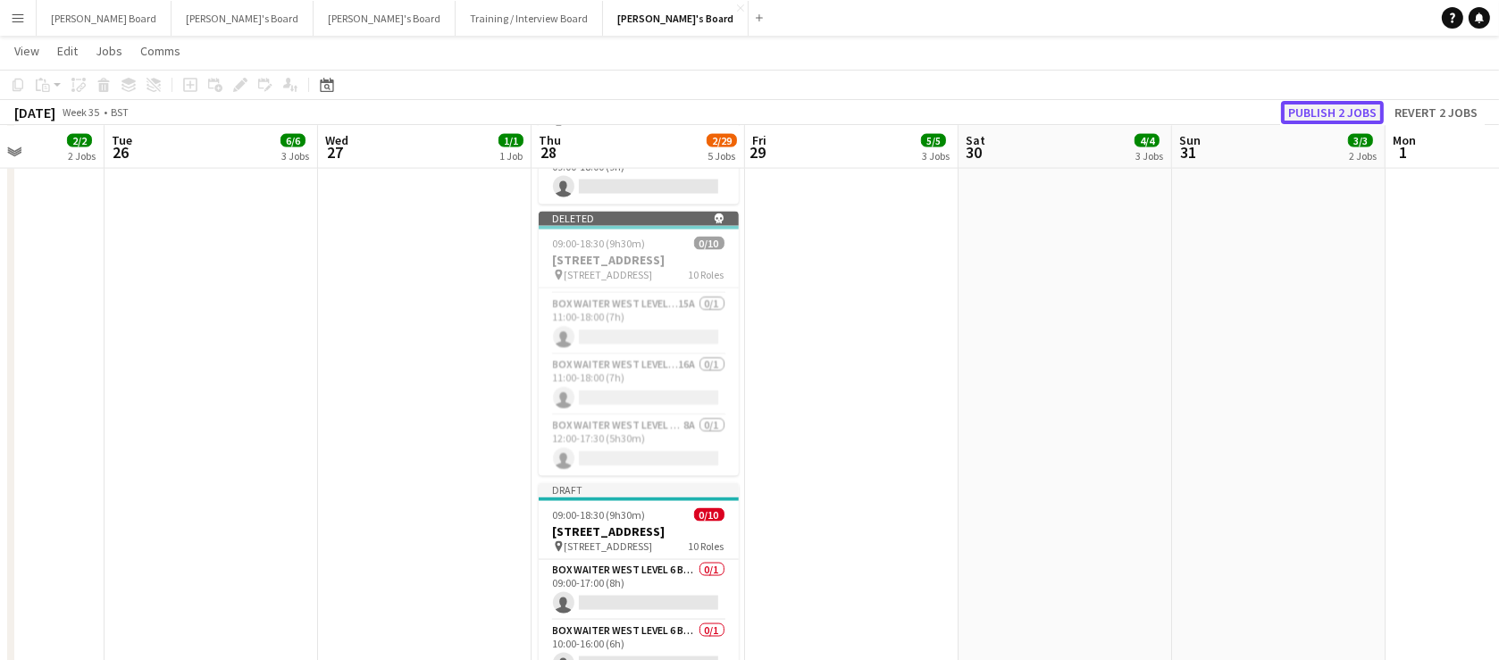
click at [1348, 112] on button "Publish 2 jobs" at bounding box center [1332, 112] width 103 height 23
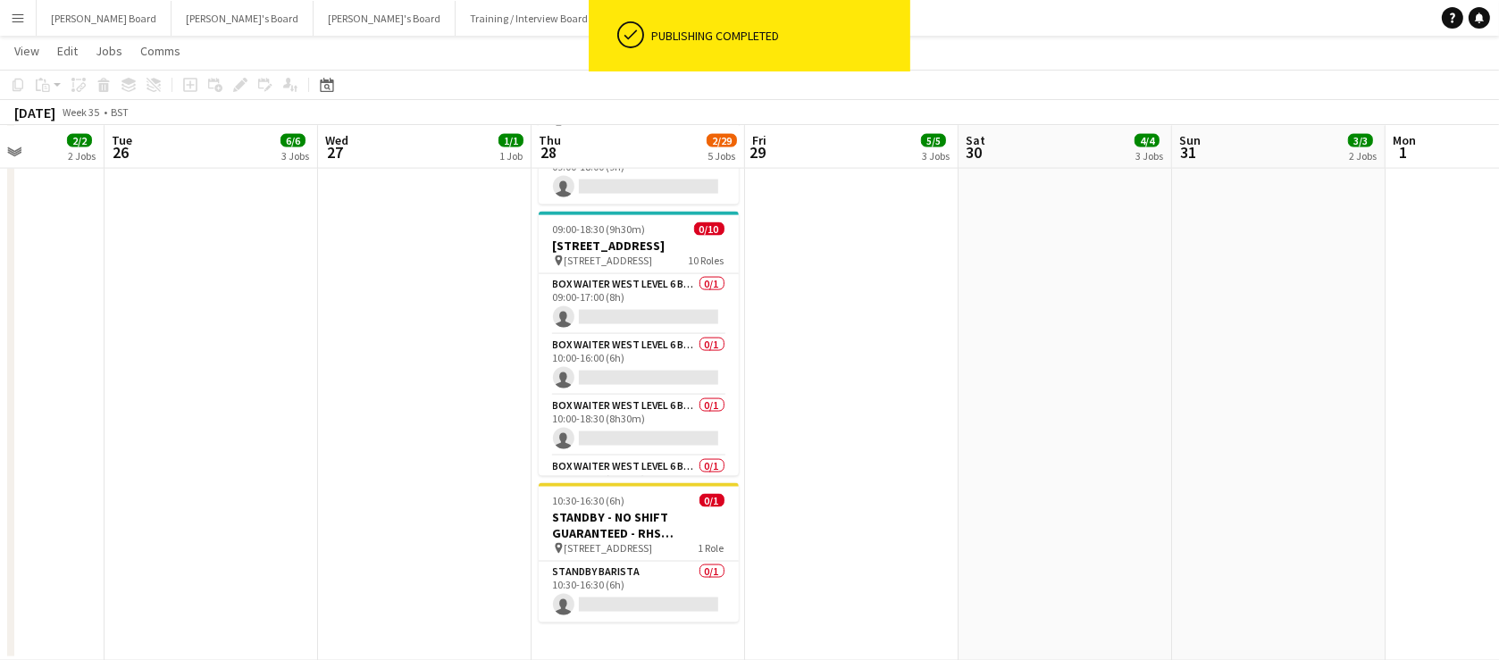
click at [1314, 471] on app-date-cell at bounding box center [1278, 224] width 213 height 874
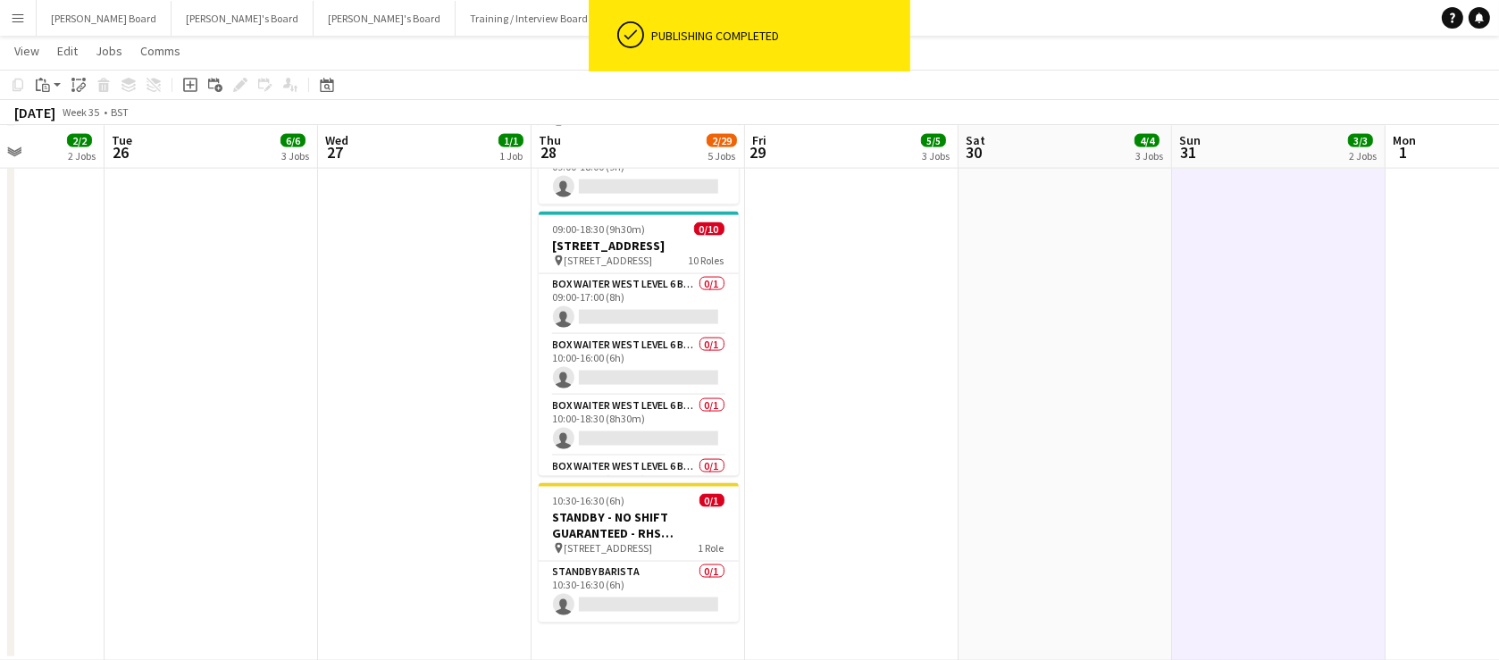
drag, startPoint x: 1281, startPoint y: 492, endPoint x: 770, endPoint y: 499, distance: 511.0
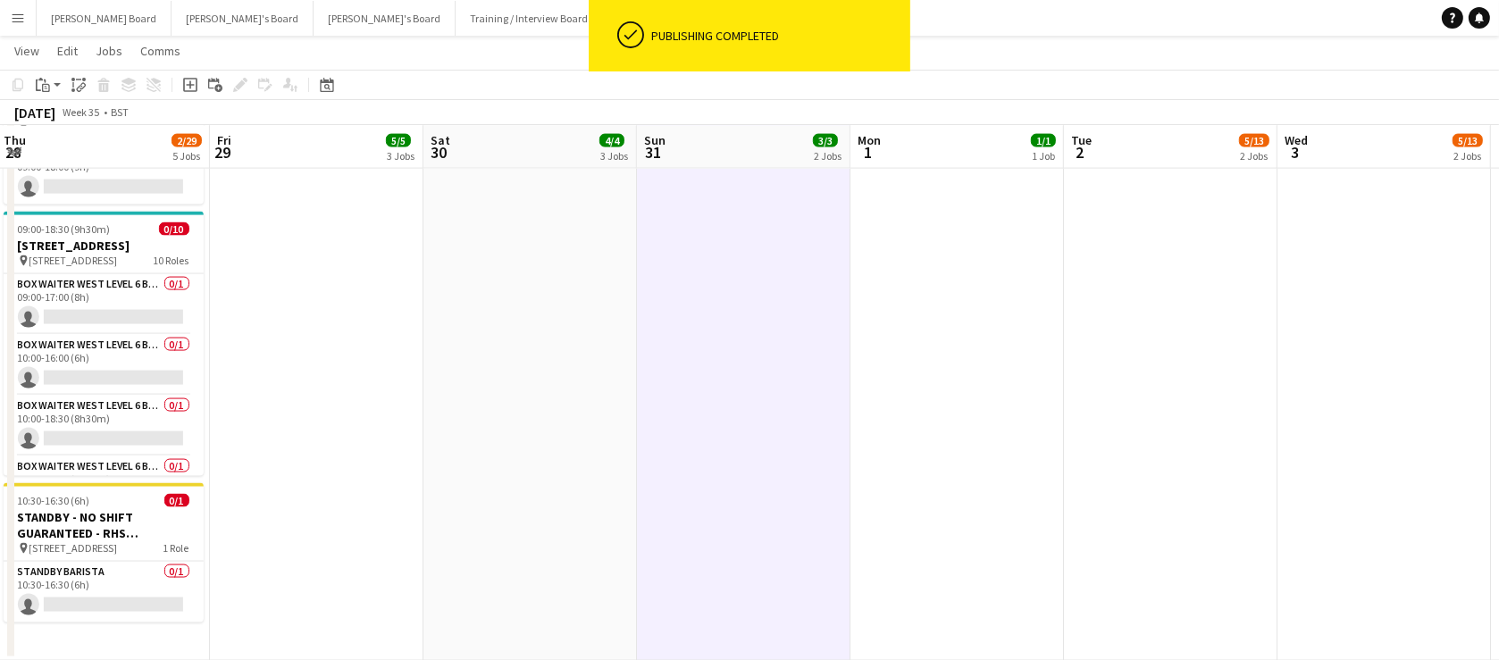
drag, startPoint x: 1118, startPoint y: 481, endPoint x: 1108, endPoint y: 457, distance: 25.2
click at [1119, 480] on app-date-cell "09:00-18:00 (9h) 4/12 SHORTLIST - RHS Wisley Gardens, Wisley Ln, Woking GU23 6Q…" at bounding box center [1170, 224] width 213 height 874
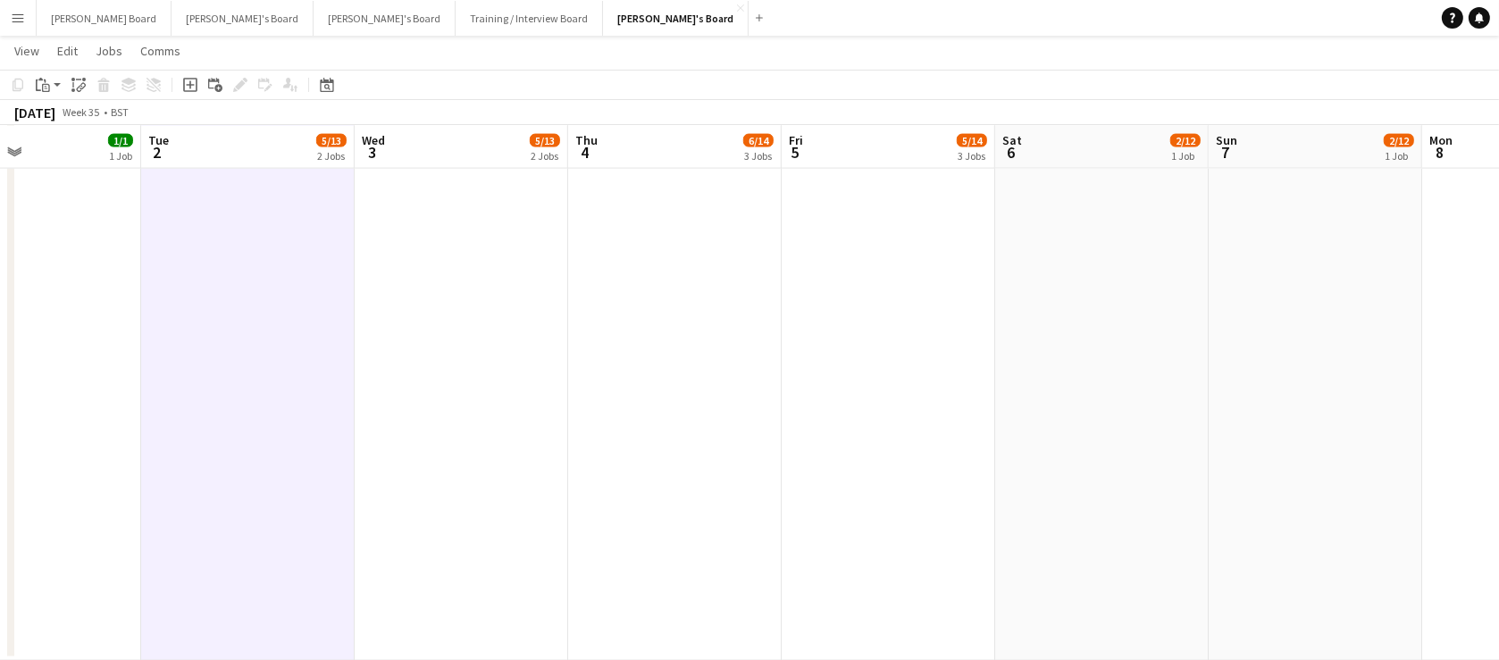
drag, startPoint x: 1385, startPoint y: 406, endPoint x: 473, endPoint y: 423, distance: 913.0
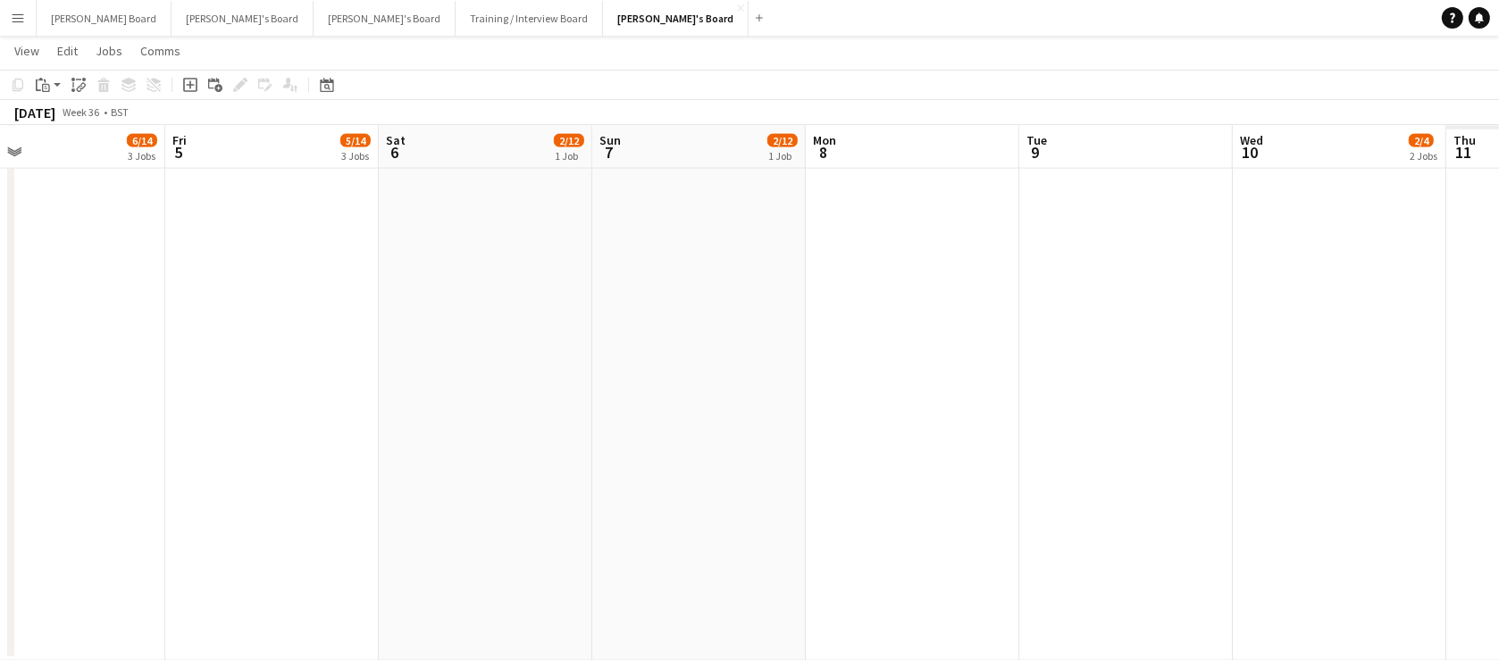
scroll to position [0, 732]
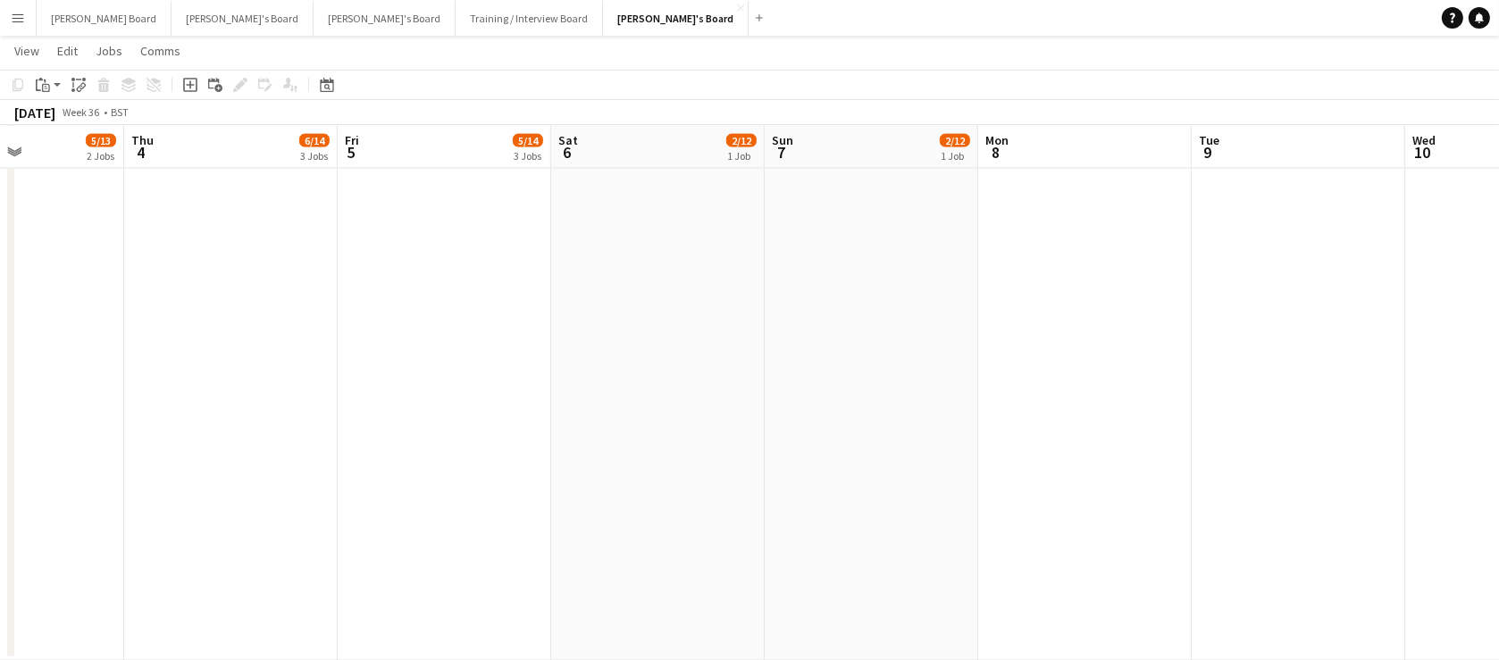
drag, startPoint x: 983, startPoint y: 464, endPoint x: 412, endPoint y: 427, distance: 572.0
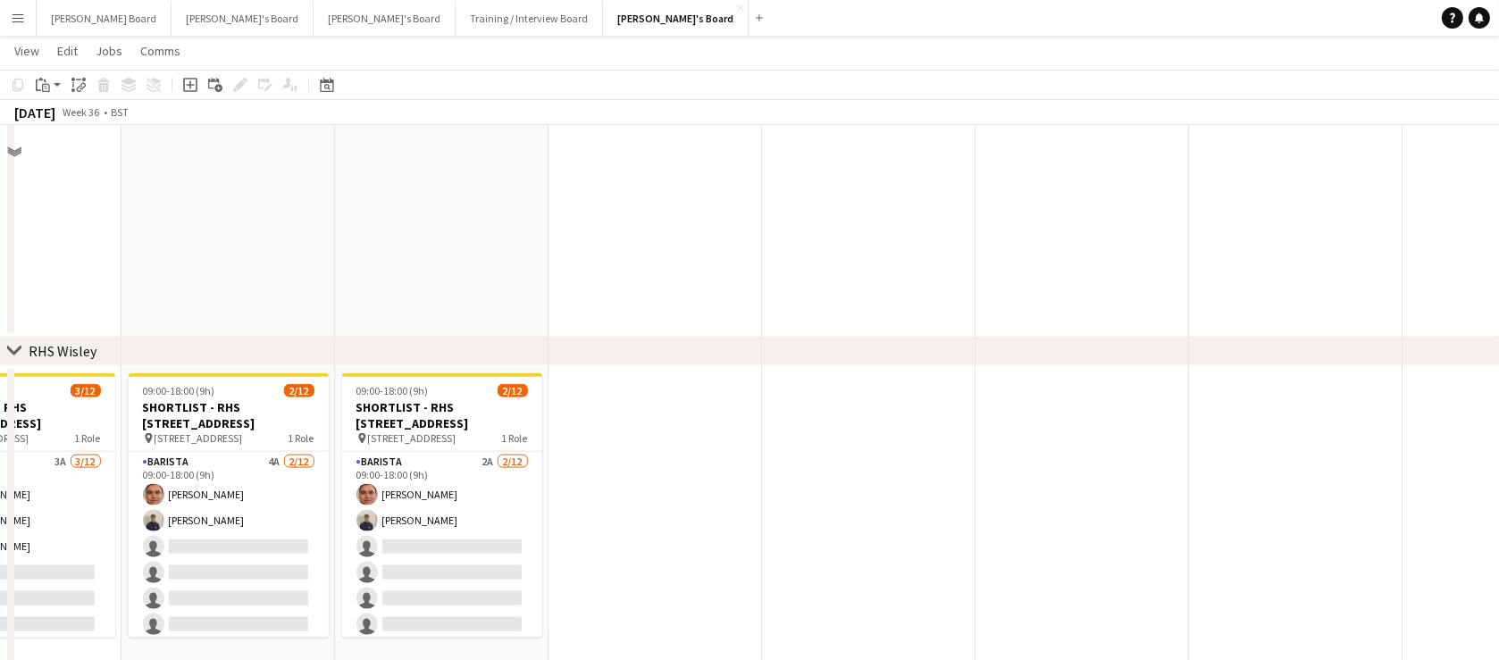
scroll to position [2866, 0]
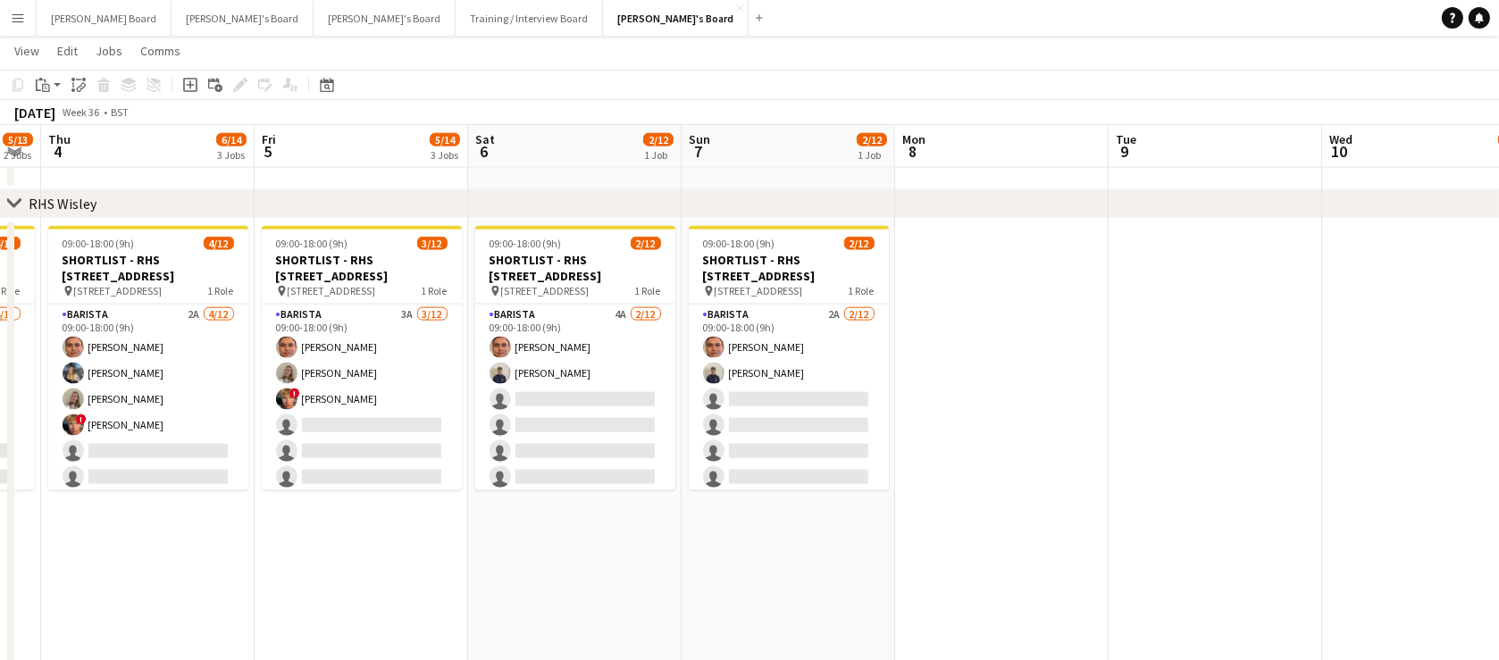
drag, startPoint x: 783, startPoint y: 492, endPoint x: 1302, endPoint y: 487, distance: 519.0
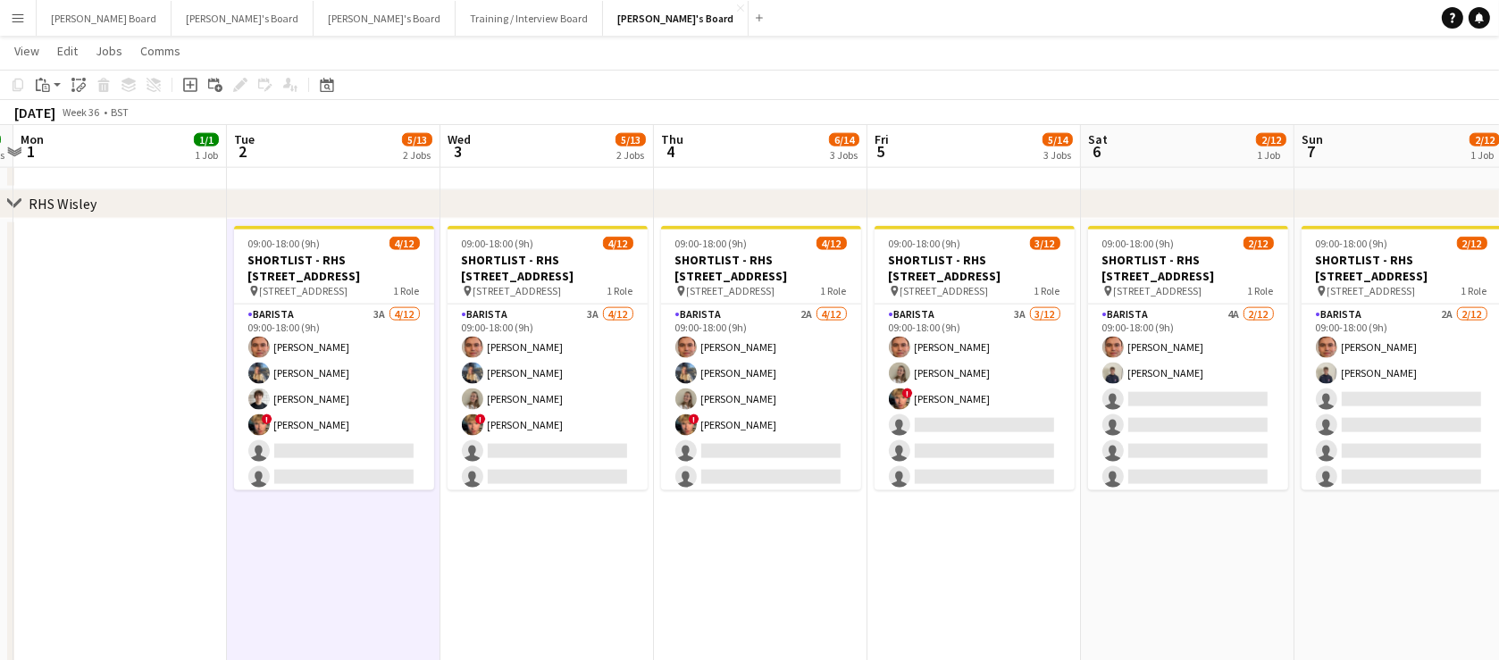
drag, startPoint x: 629, startPoint y: 531, endPoint x: 1030, endPoint y: 550, distance: 401.5
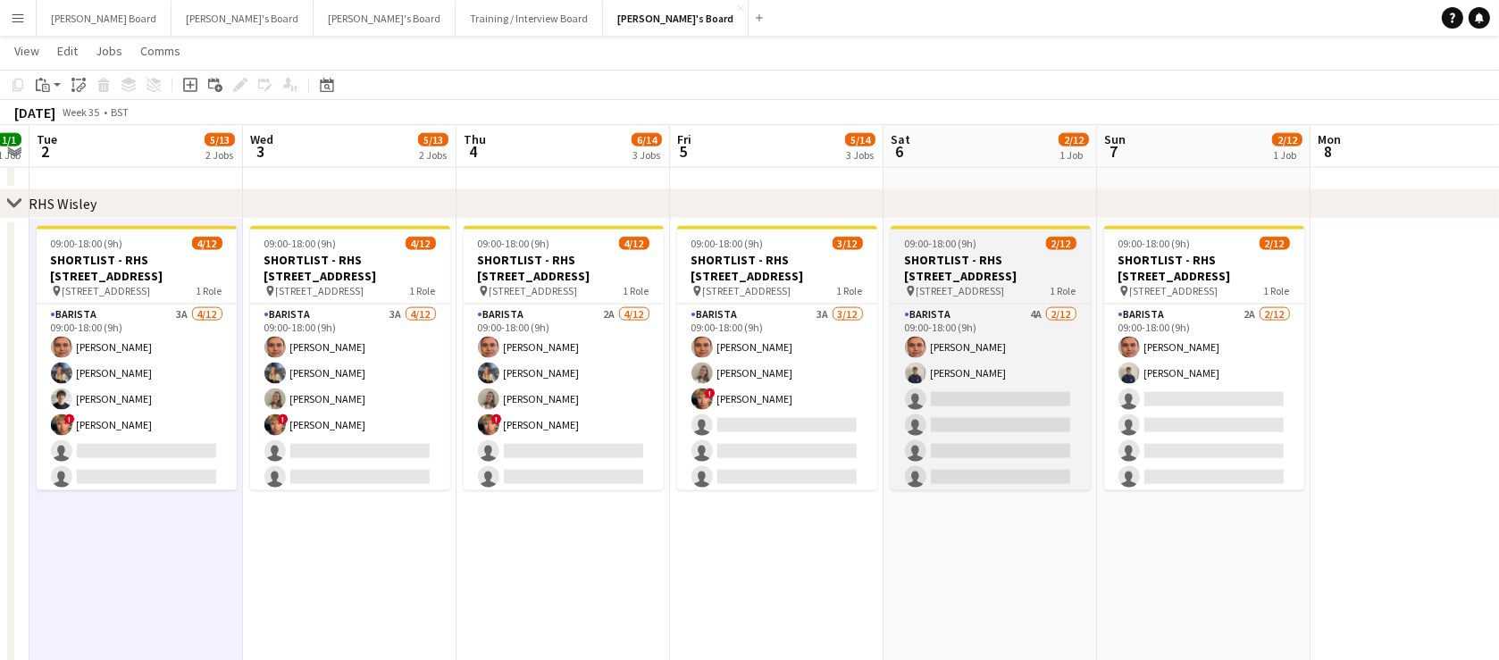
scroll to position [0, 813]
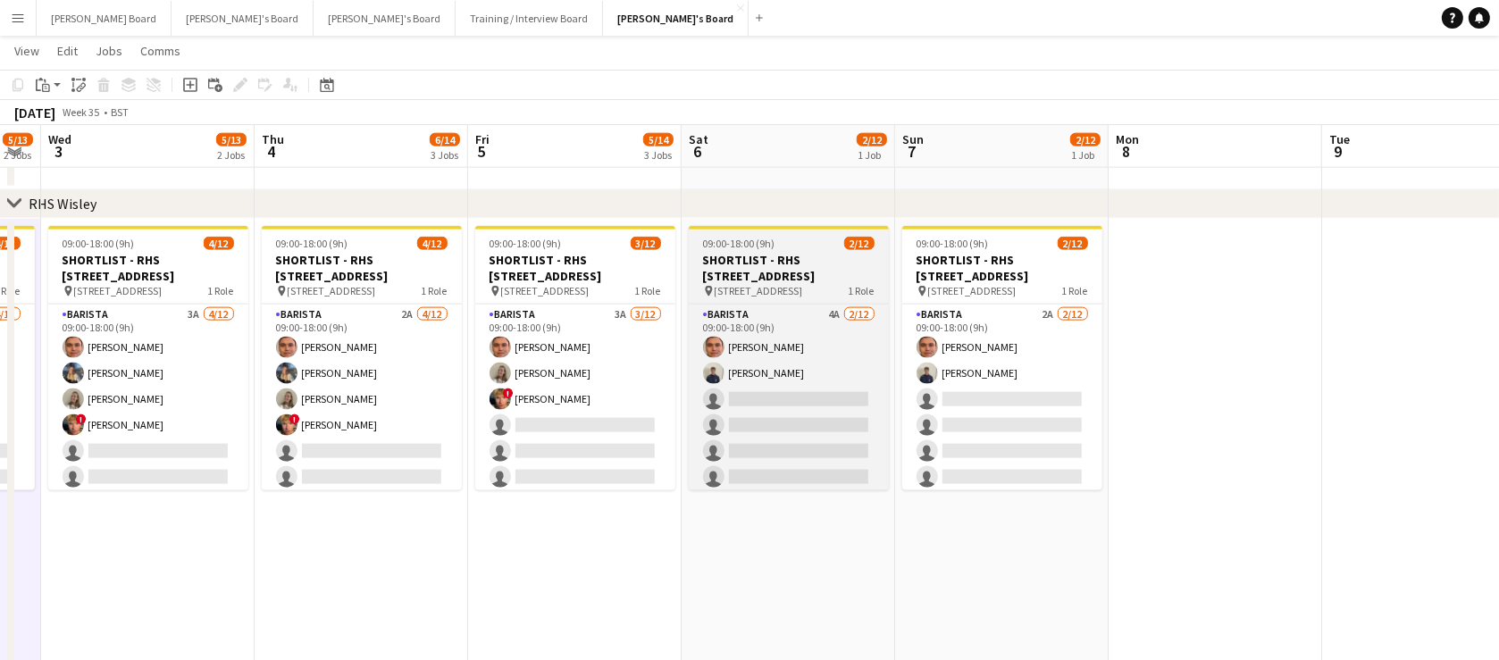
drag, startPoint x: 883, startPoint y: 535, endPoint x: 876, endPoint y: 432, distance: 103.0
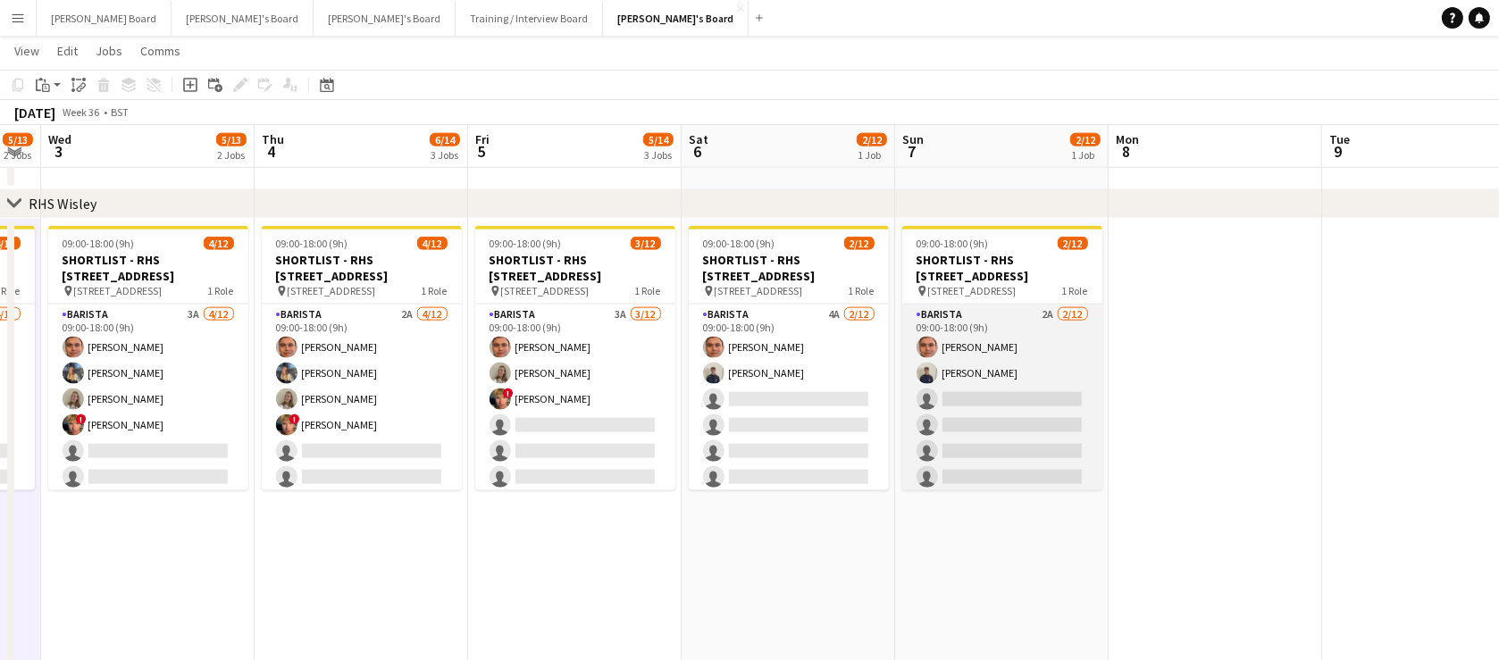
click at [966, 405] on app-card-role "Barista 2A 2/12 09:00-18:00 (9h) Alex Kemp Charlie Gibbons single-neutral-actio…" at bounding box center [1002, 478] width 200 height 346
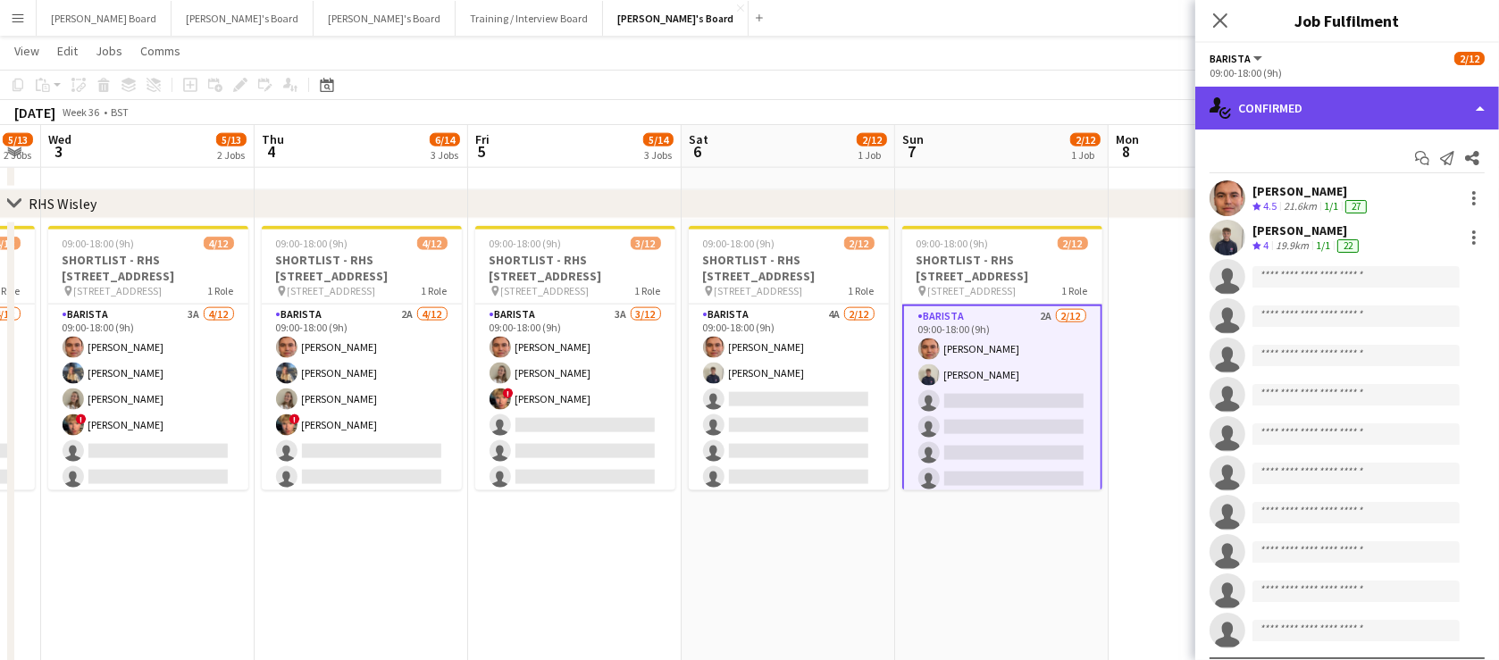
click at [1366, 93] on div "single-neutral-actions-check-2 Confirmed" at bounding box center [1347, 108] width 304 height 43
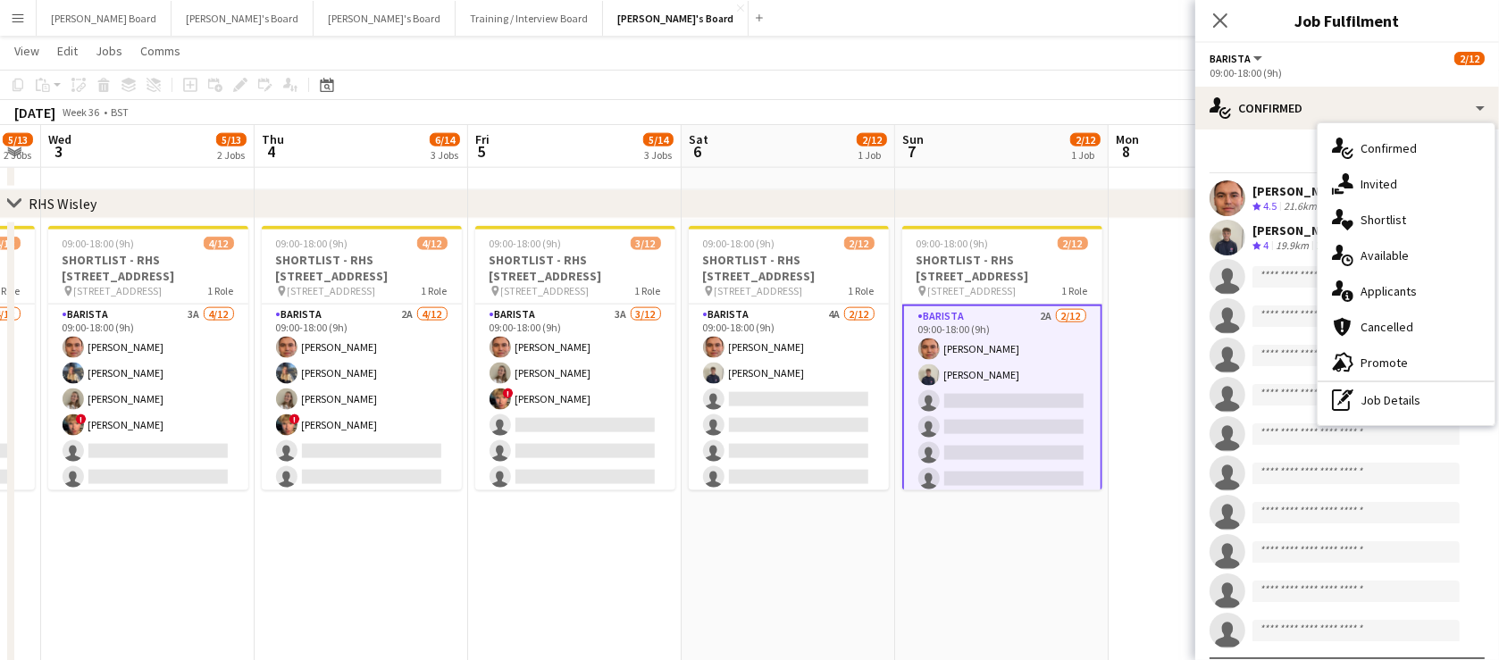
click at [1398, 284] on div "single-neutral-actions-information Applicants" at bounding box center [1405, 291] width 177 height 36
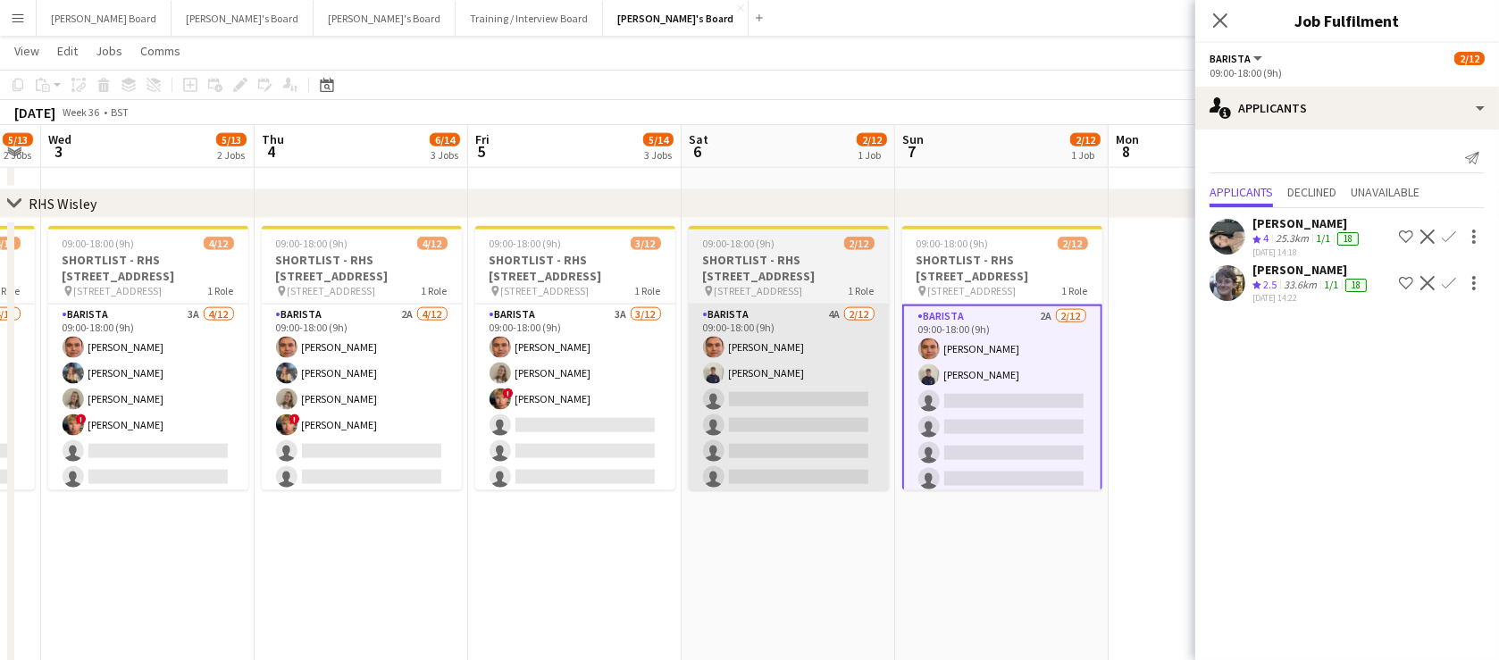
click at [776, 428] on app-card-role "Barista 4A 2/12 09:00-18:00 (9h) Alex Kemp Charlie Gibbons single-neutral-actio…" at bounding box center [789, 478] width 200 height 346
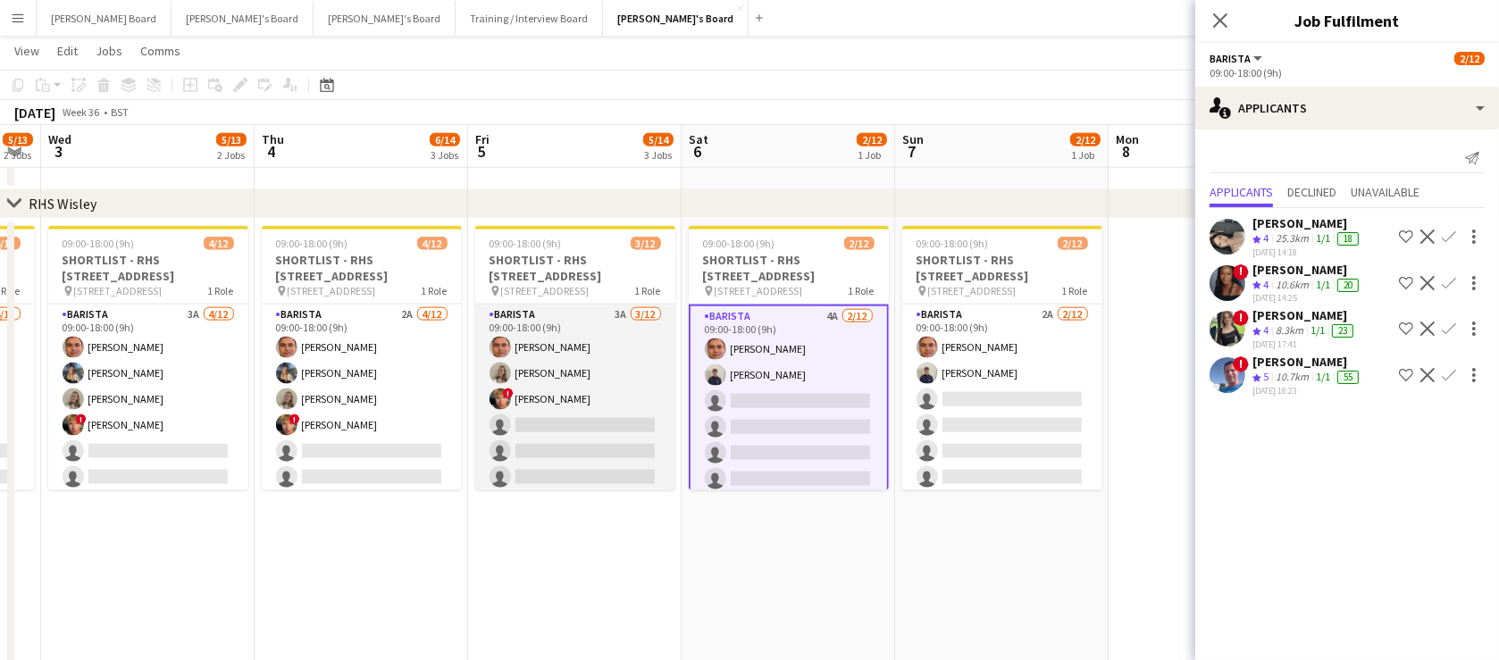
click at [549, 422] on app-card-role "Barista 3A 3/12 09:00-18:00 (9h) Alex Kemp Annabel Dougans ! Theo Clifford sing…" at bounding box center [575, 478] width 200 height 346
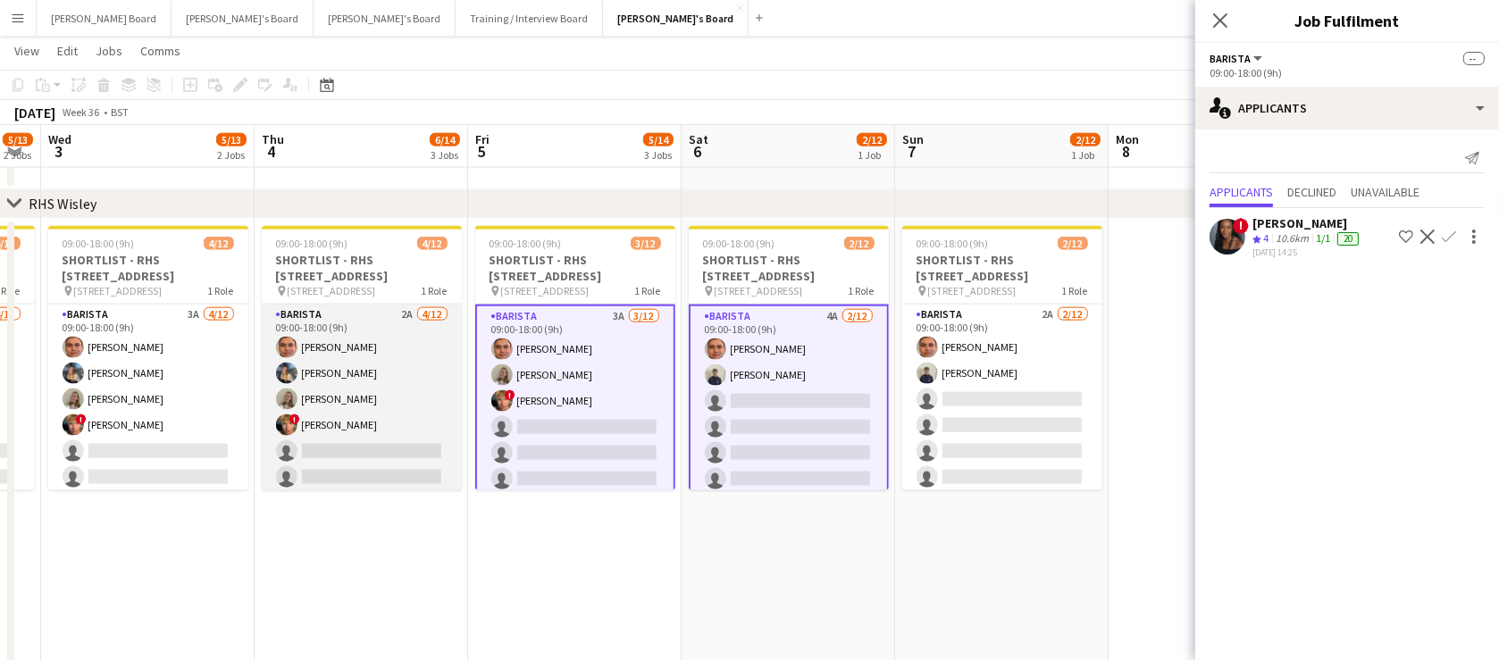
click at [351, 456] on app-card-role "Barista 2A 4/12 09:00-18:00 (9h) Alex Kemp Ellie O’Brien Annabel Dougans ! Theo…" at bounding box center [362, 478] width 200 height 346
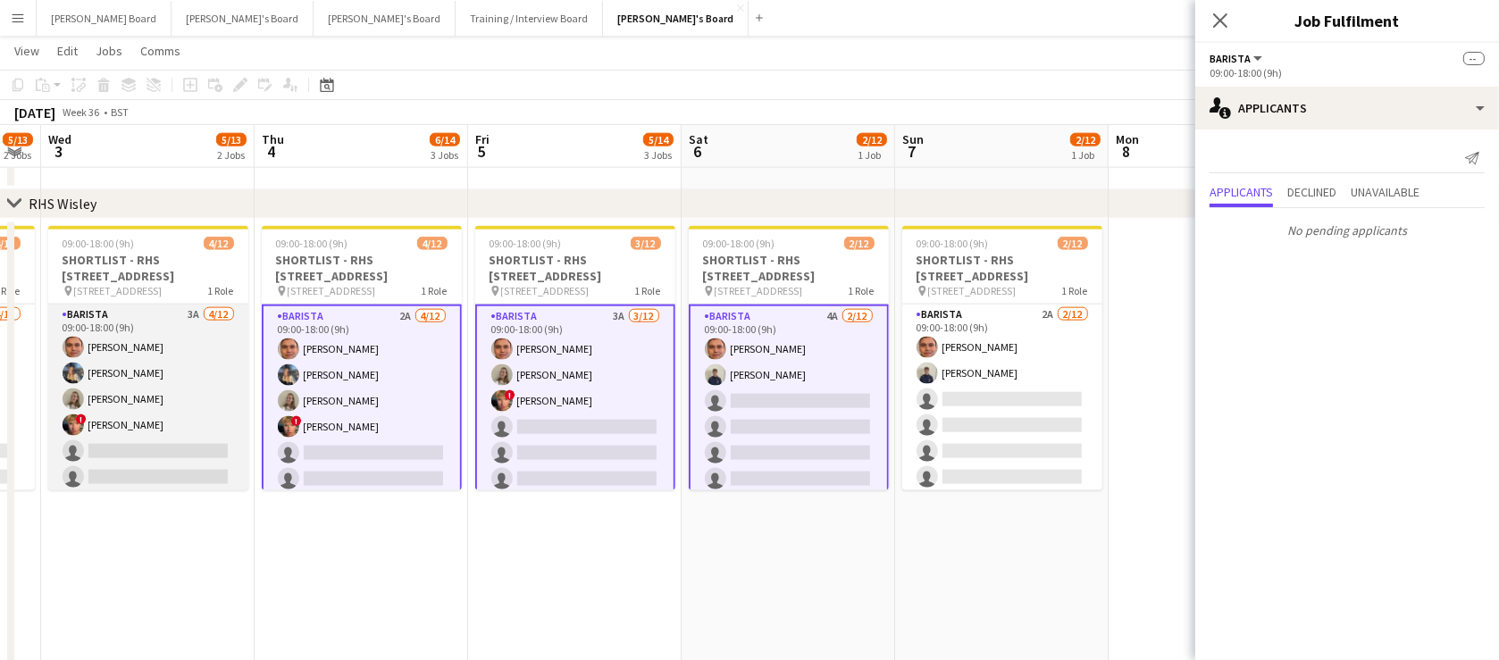
click at [188, 453] on app-card-role "Barista 3A 4/12 09:00-18:00 (9h) Alex Kemp Ellie O’Brien Annabel Dougans ! Theo…" at bounding box center [148, 478] width 200 height 346
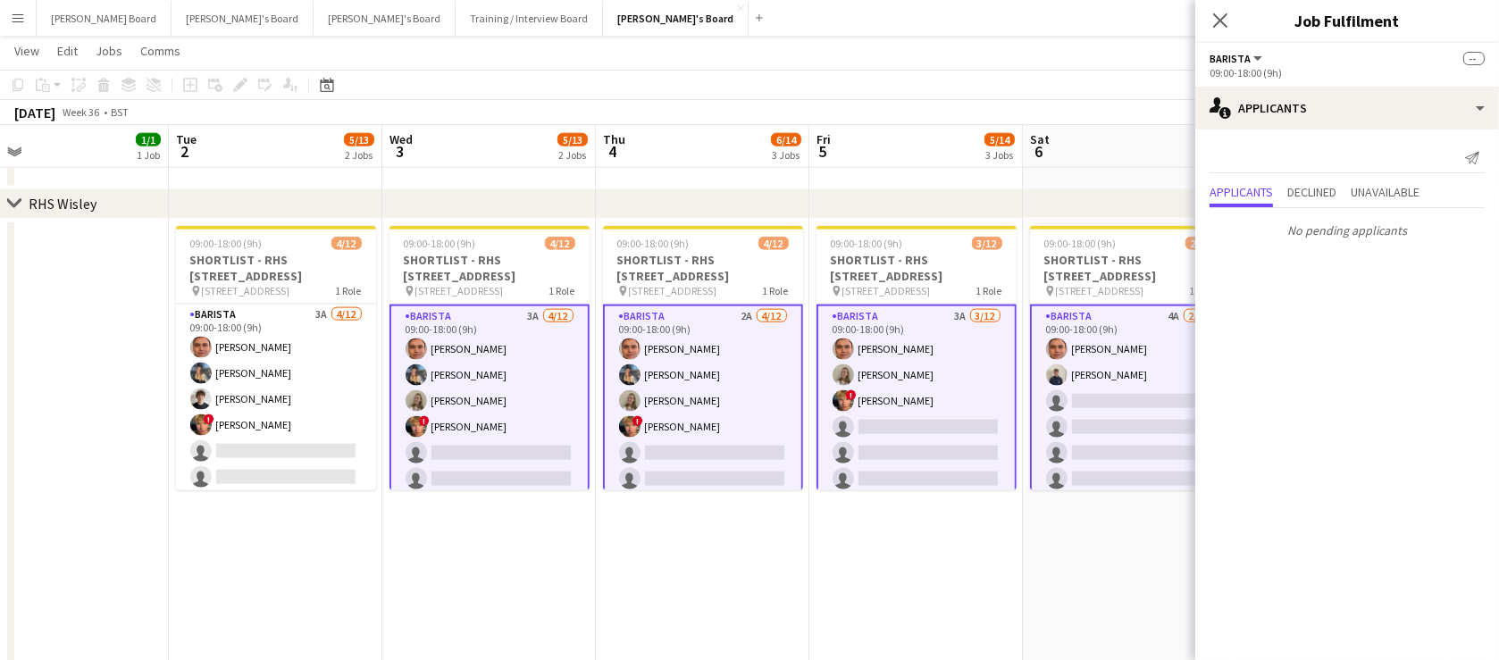
drag, startPoint x: 389, startPoint y: 538, endPoint x: 550, endPoint y: 541, distance: 161.7
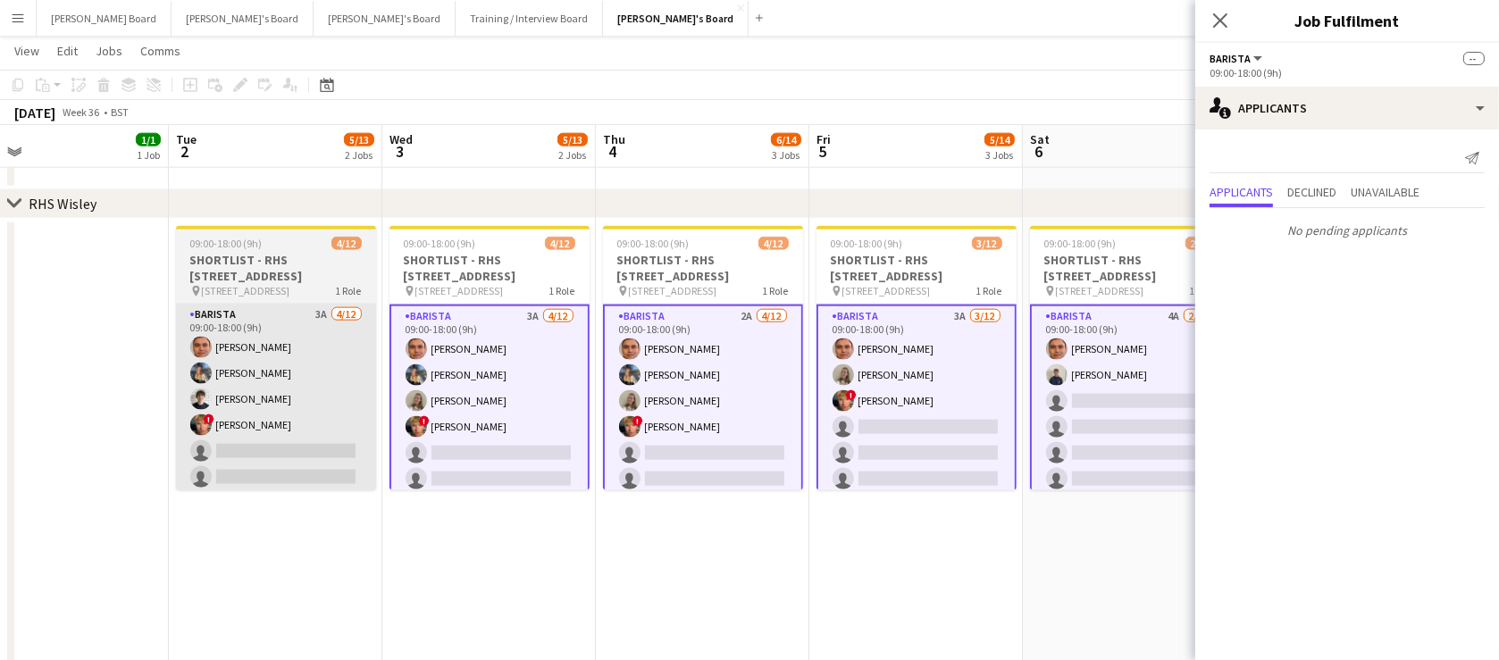
scroll to position [0, 471]
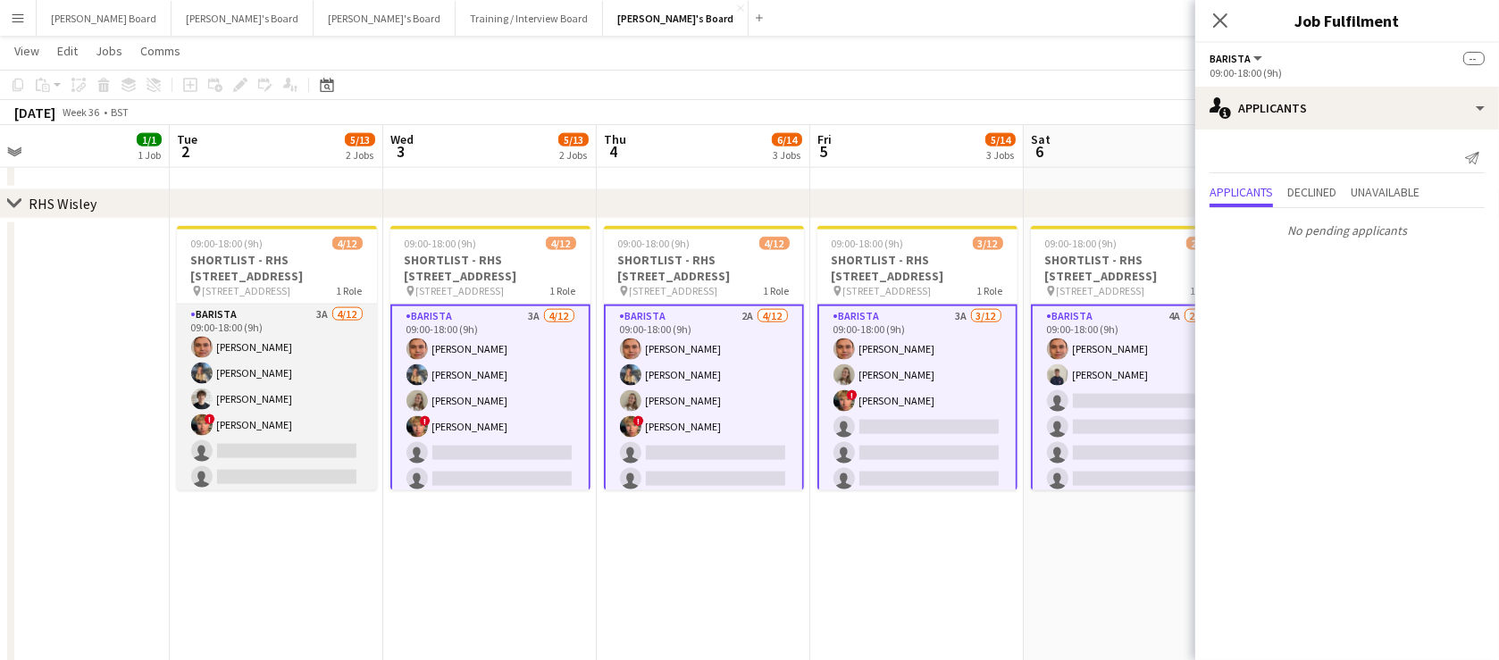
click at [276, 444] on app-card-role "Barista 3A 4/12 09:00-18:00 (9h) Alex Kemp Ellie O’Brien Joshua Brint ! Theo Cl…" at bounding box center [277, 478] width 200 height 346
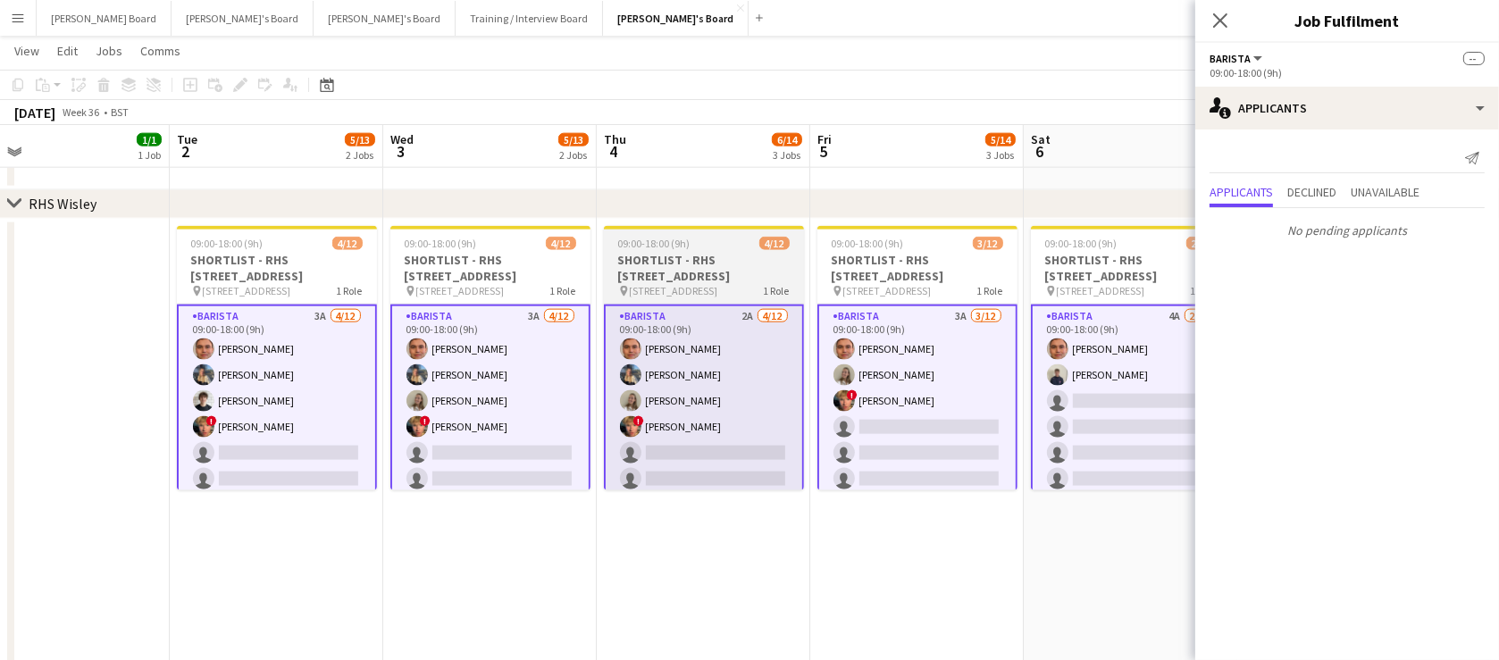
click at [699, 413] on app-card-role "Barista 2A 4/12 09:00-18:00 (9h) Alex Kemp Ellie O’Brien Annabel Dougans ! Theo…" at bounding box center [704, 479] width 200 height 349
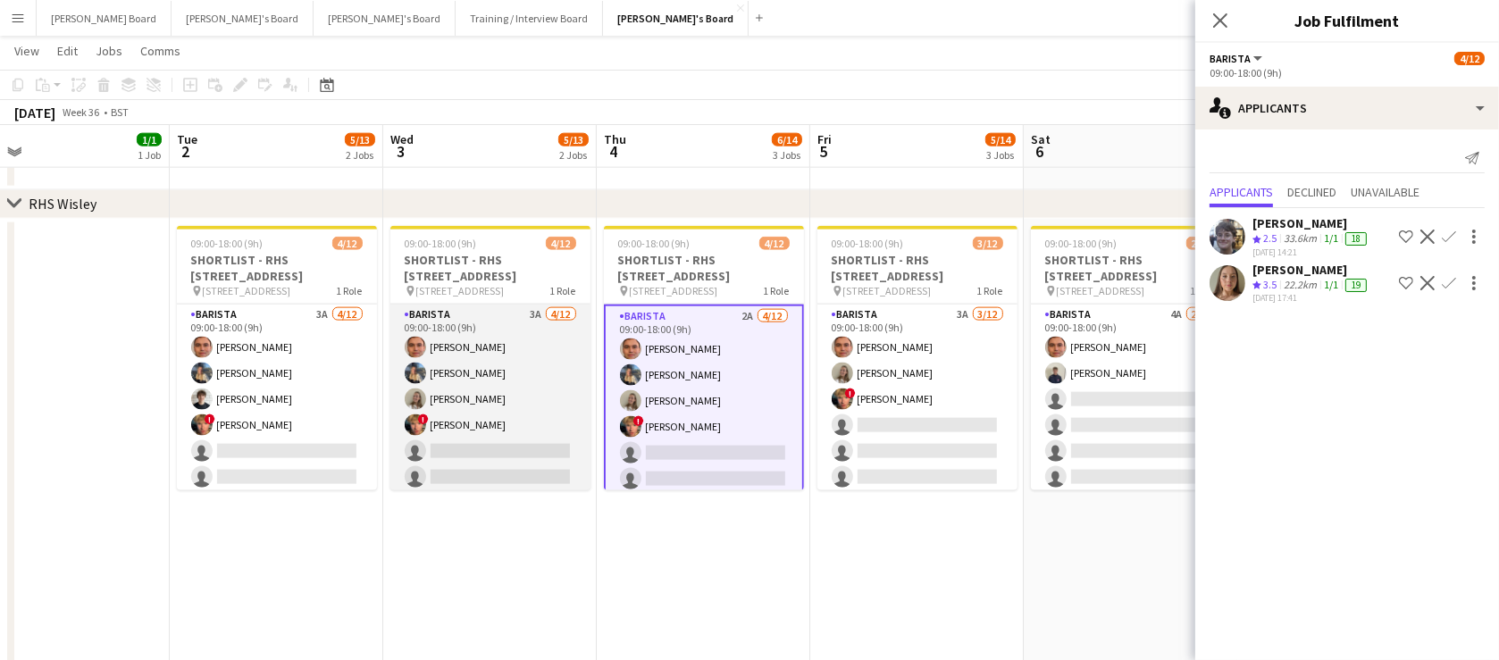
click at [501, 436] on app-card-role "Barista 3A 4/12 09:00-18:00 (9h) Alex Kemp Ellie O’Brien Annabel Dougans ! Theo…" at bounding box center [490, 478] width 200 height 346
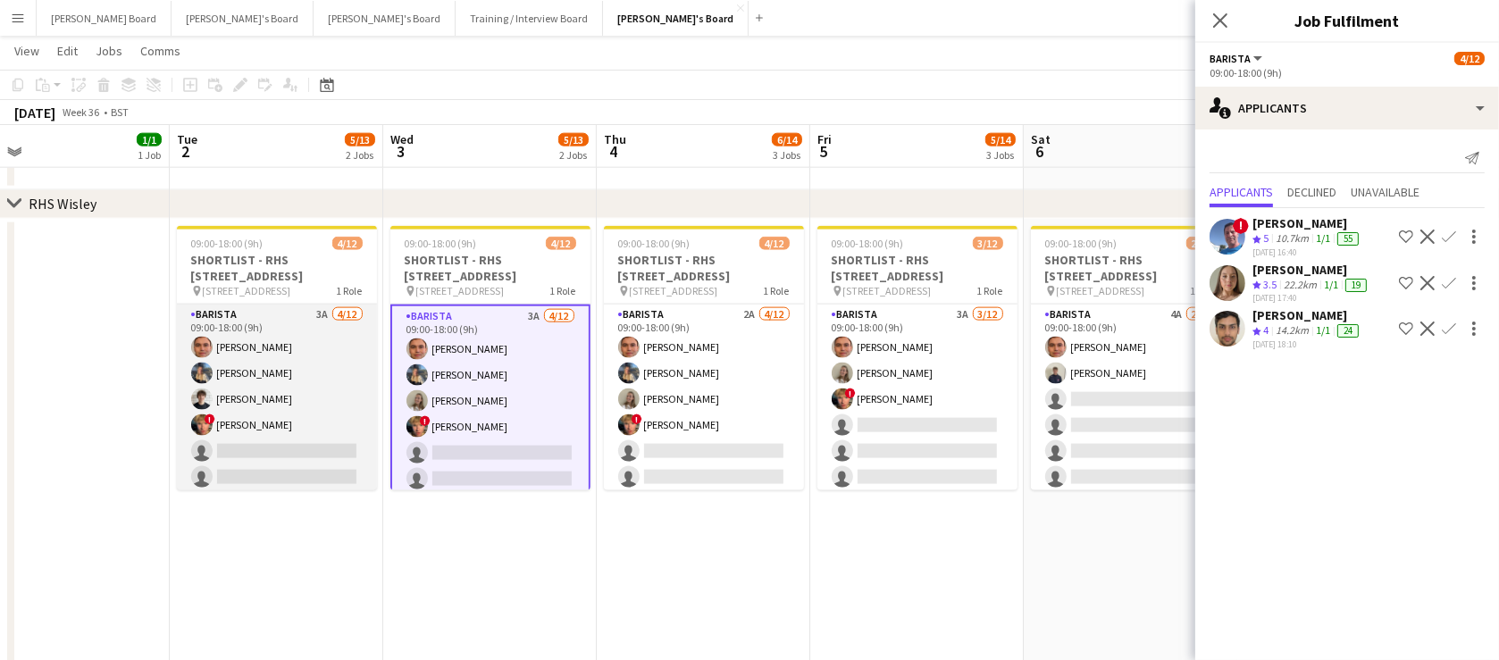
click at [305, 428] on app-card-role "Barista 3A 4/12 09:00-18:00 (9h) Alex Kemp Ellie O’Brien Joshua Brint ! Theo Cl…" at bounding box center [277, 478] width 200 height 346
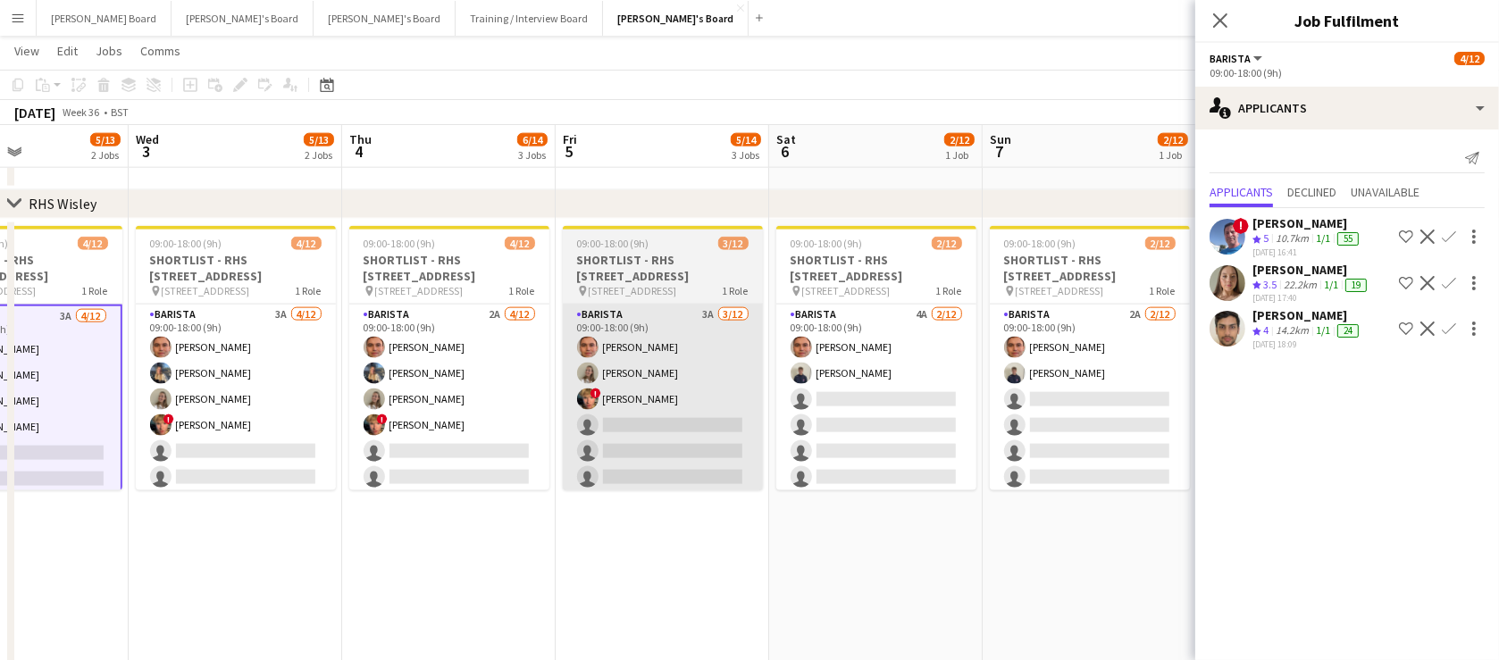
drag, startPoint x: 824, startPoint y: 500, endPoint x: 547, endPoint y: 473, distance: 278.3
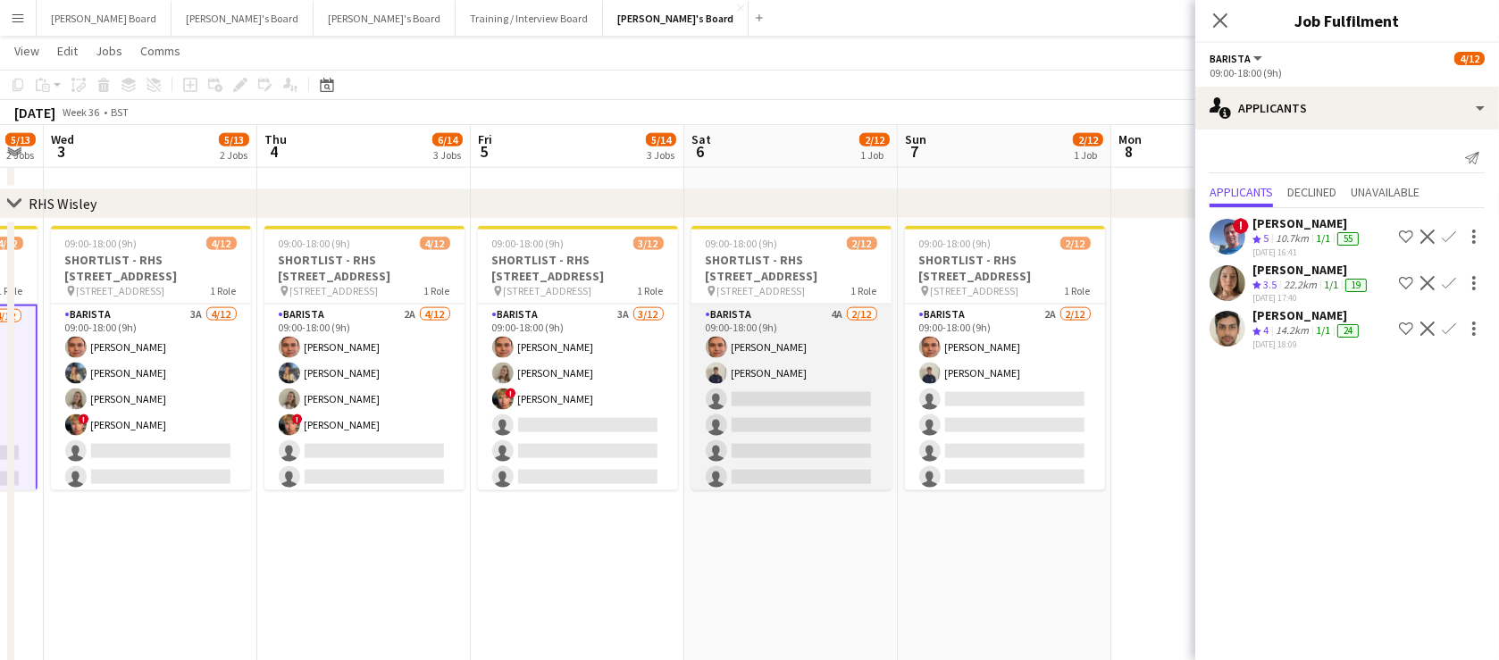
click at [782, 429] on app-card-role "Barista 4A 2/12 09:00-18:00 (9h) Alex Kemp Charlie Gibbons single-neutral-actio…" at bounding box center [791, 478] width 200 height 346
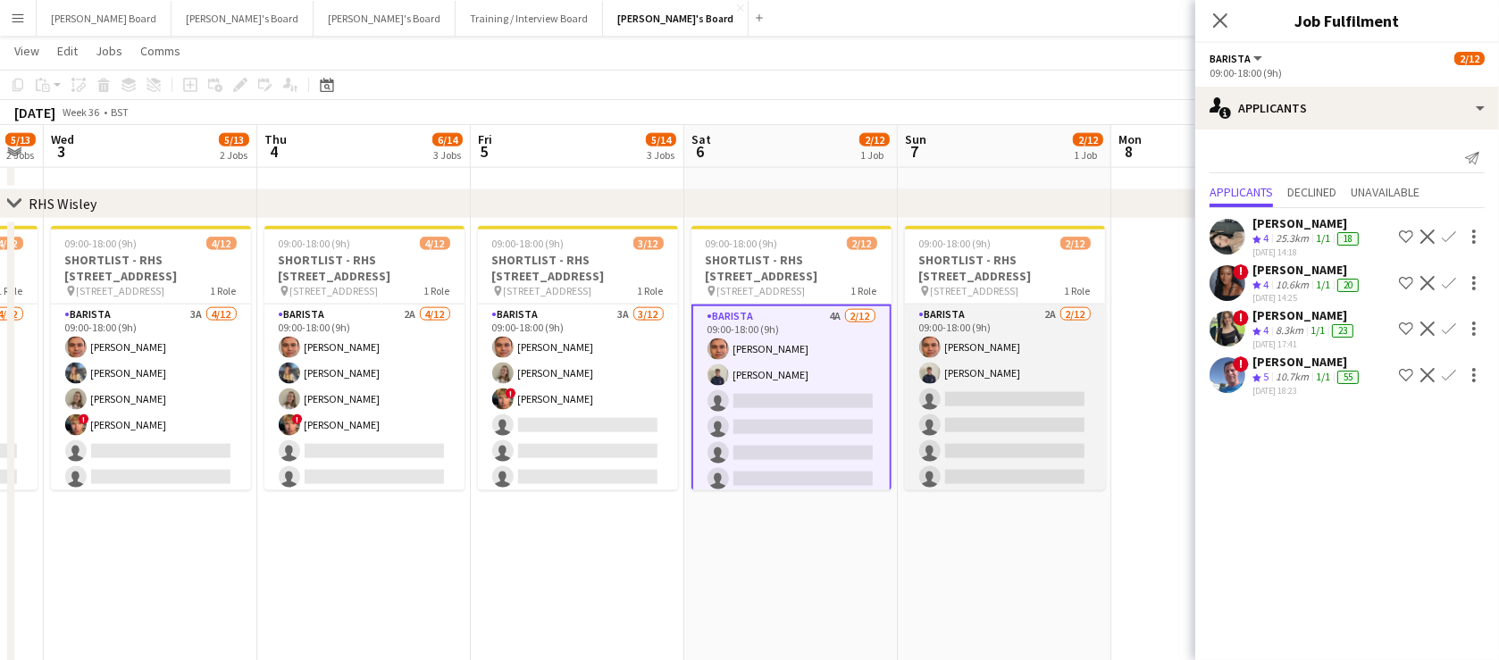
click at [1079, 446] on app-card-role "Barista 2A 2/12 09:00-18:00 (9h) Alex Kemp Charlie Gibbons single-neutral-actio…" at bounding box center [1005, 478] width 200 height 346
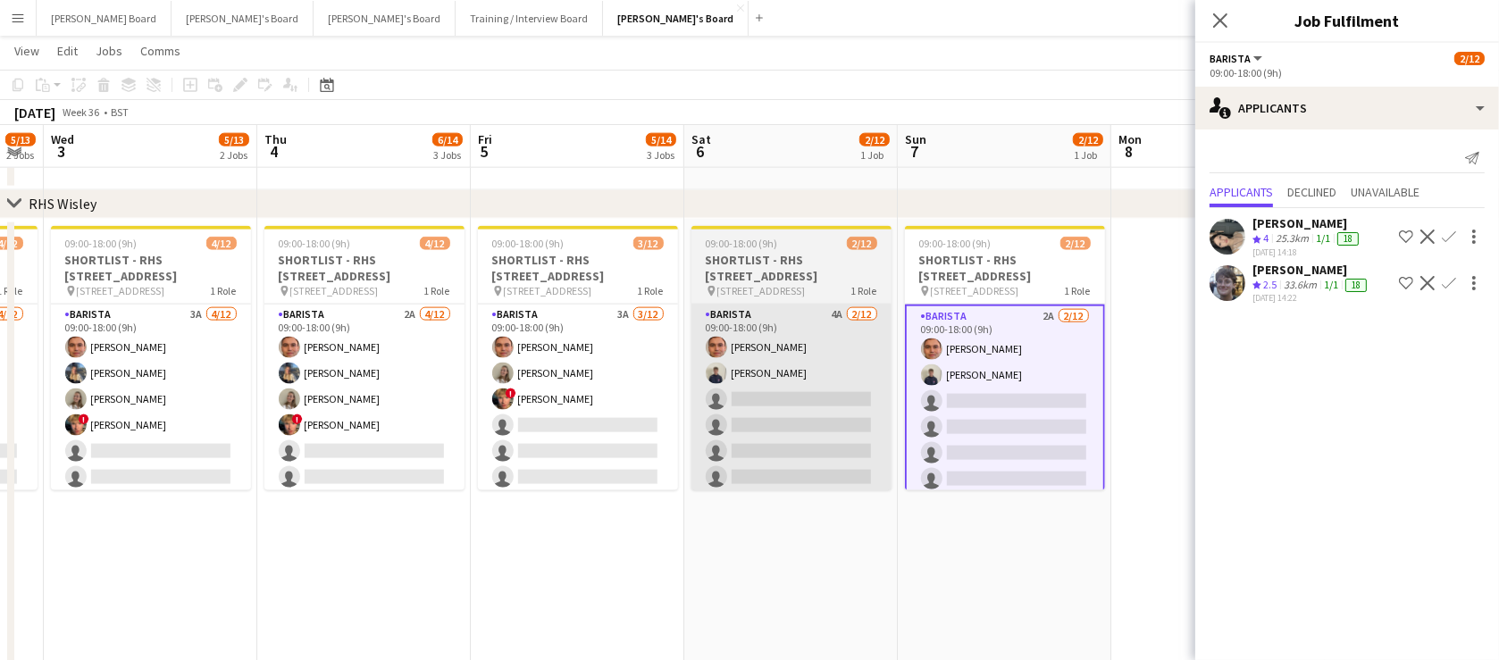
click at [863, 437] on app-card-role "Barista 4A 2/12 09:00-18:00 (9h) Alex Kemp Charlie Gibbons single-neutral-actio…" at bounding box center [791, 478] width 200 height 346
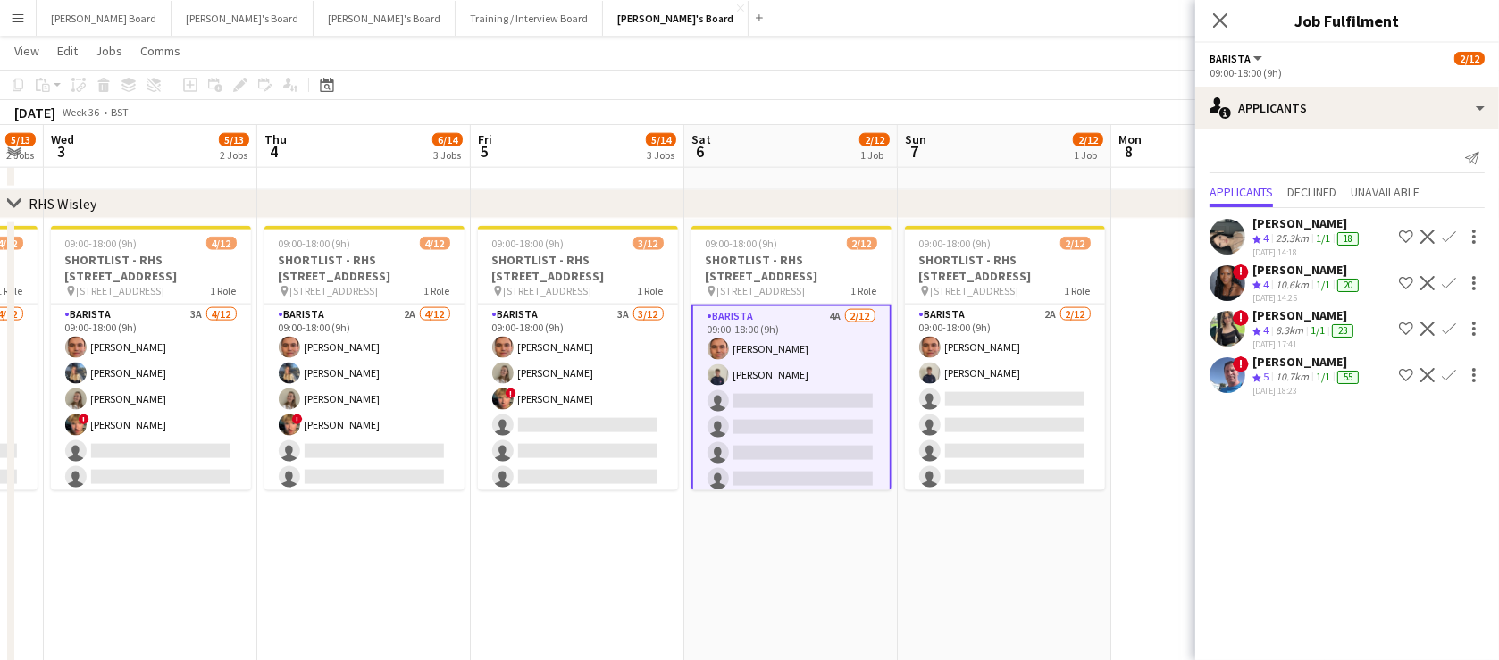
click at [1316, 323] on app-skills-label "1/1" at bounding box center [1317, 329] width 14 height 13
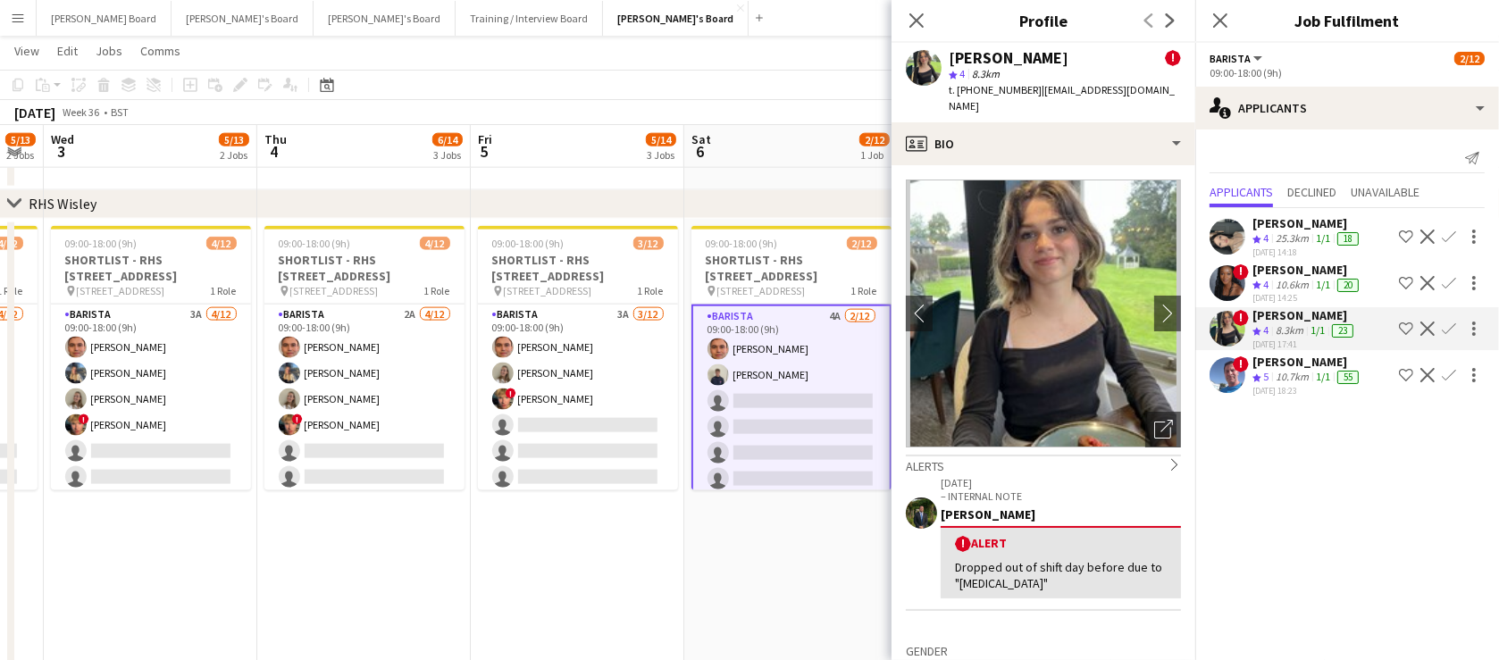
click at [708, 647] on app-date-cell "09:00-18:00 (9h) 2/12 SHORTLIST - RHS Wisley Gardens, Wisley Ln, Woking GU23 6Q…" at bounding box center [790, 656] width 213 height 874
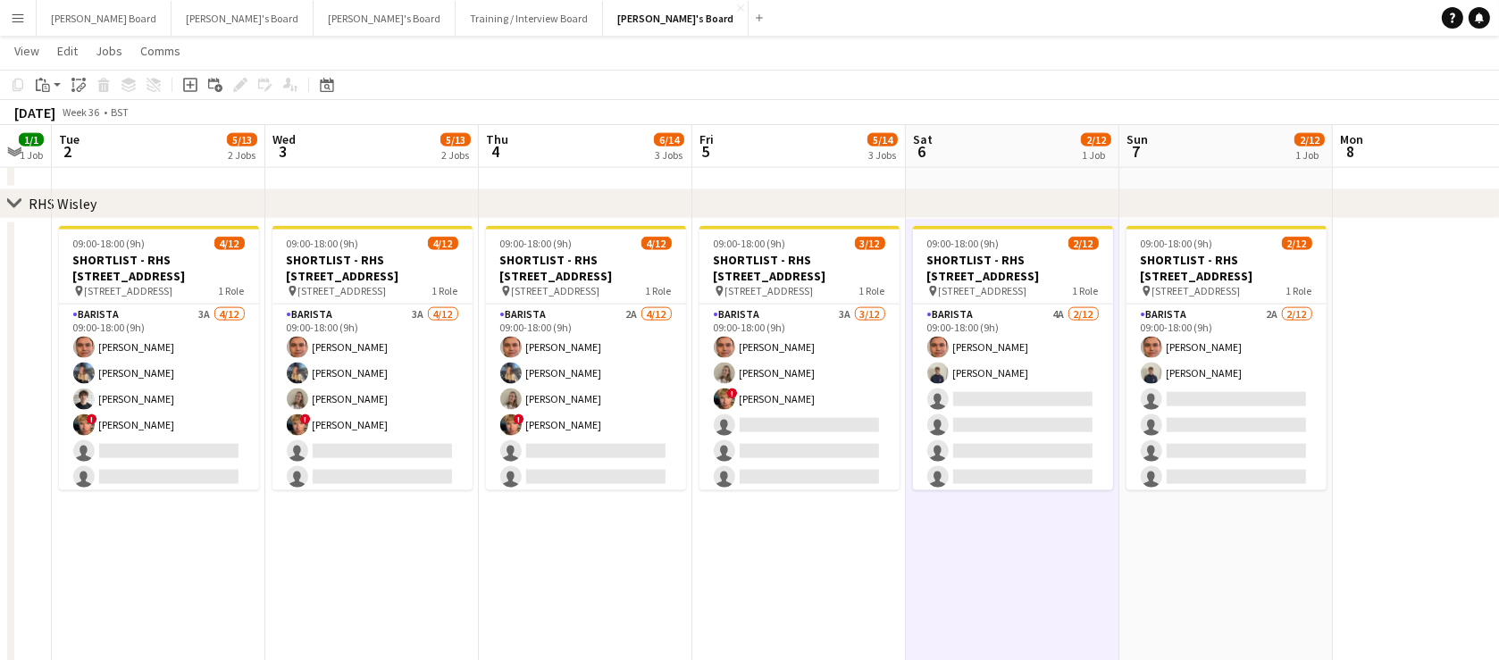
scroll to position [0, 506]
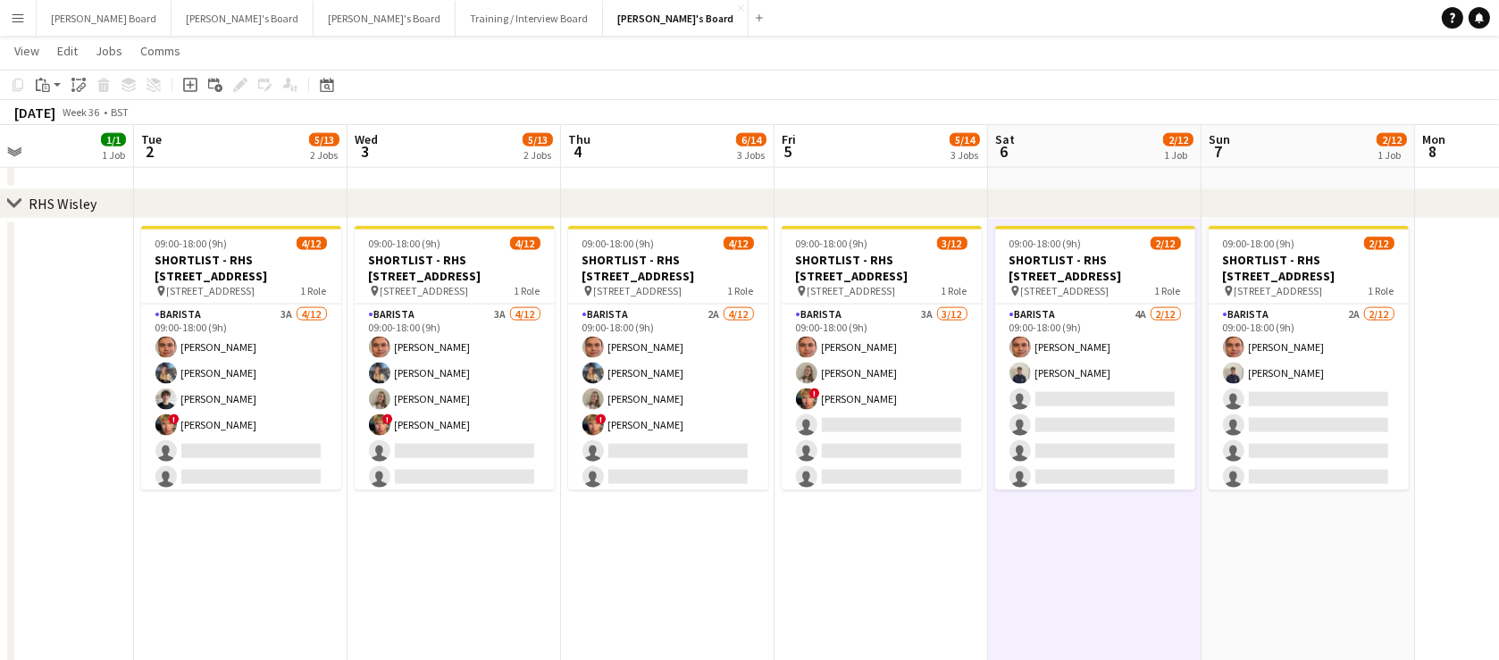
drag, startPoint x: 652, startPoint y: 569, endPoint x: 957, endPoint y: 551, distance: 305.1
